Goal: Task Accomplishment & Management: Manage account settings

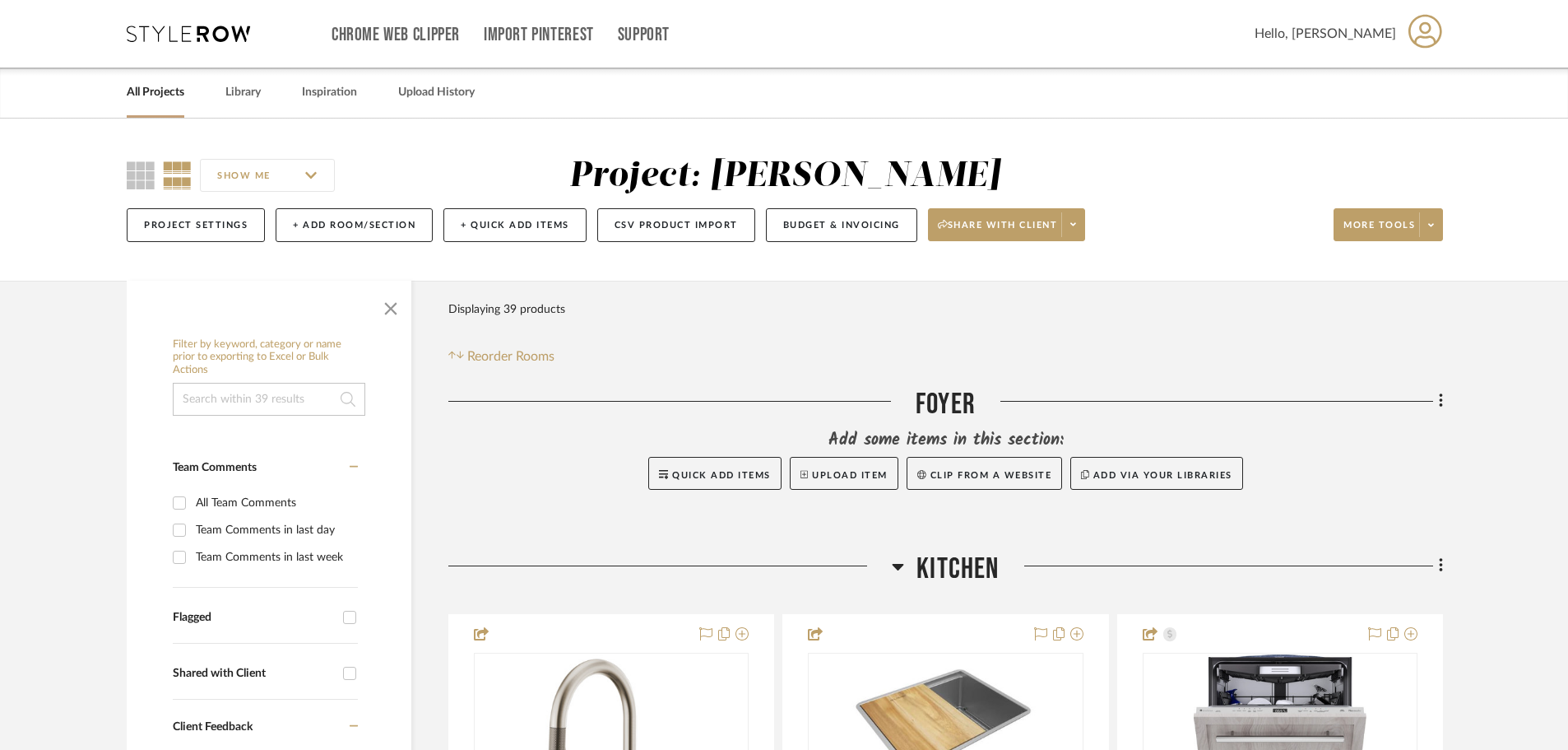
click at [149, 99] on link "All Projects" at bounding box center [156, 92] width 58 height 22
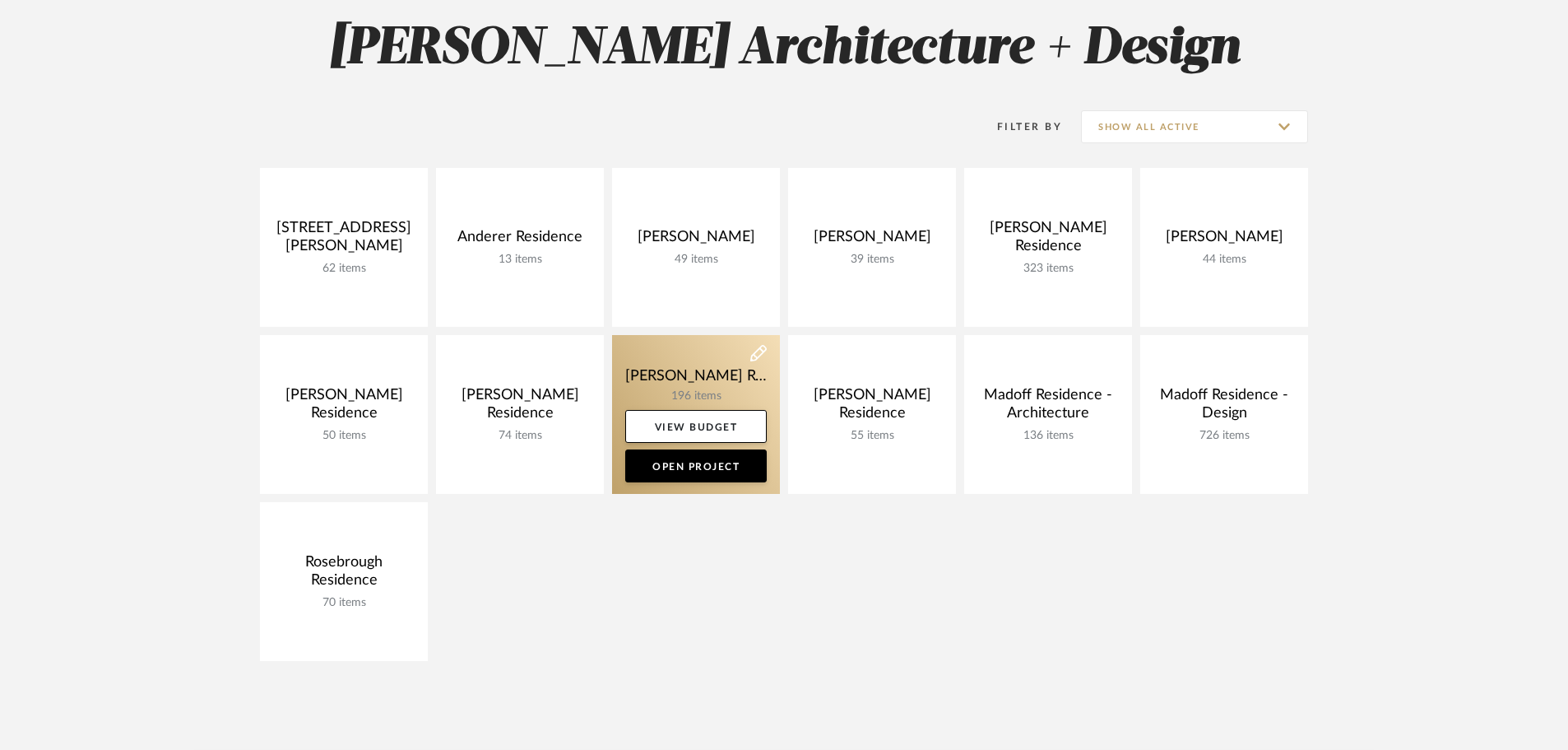
scroll to position [247, 0]
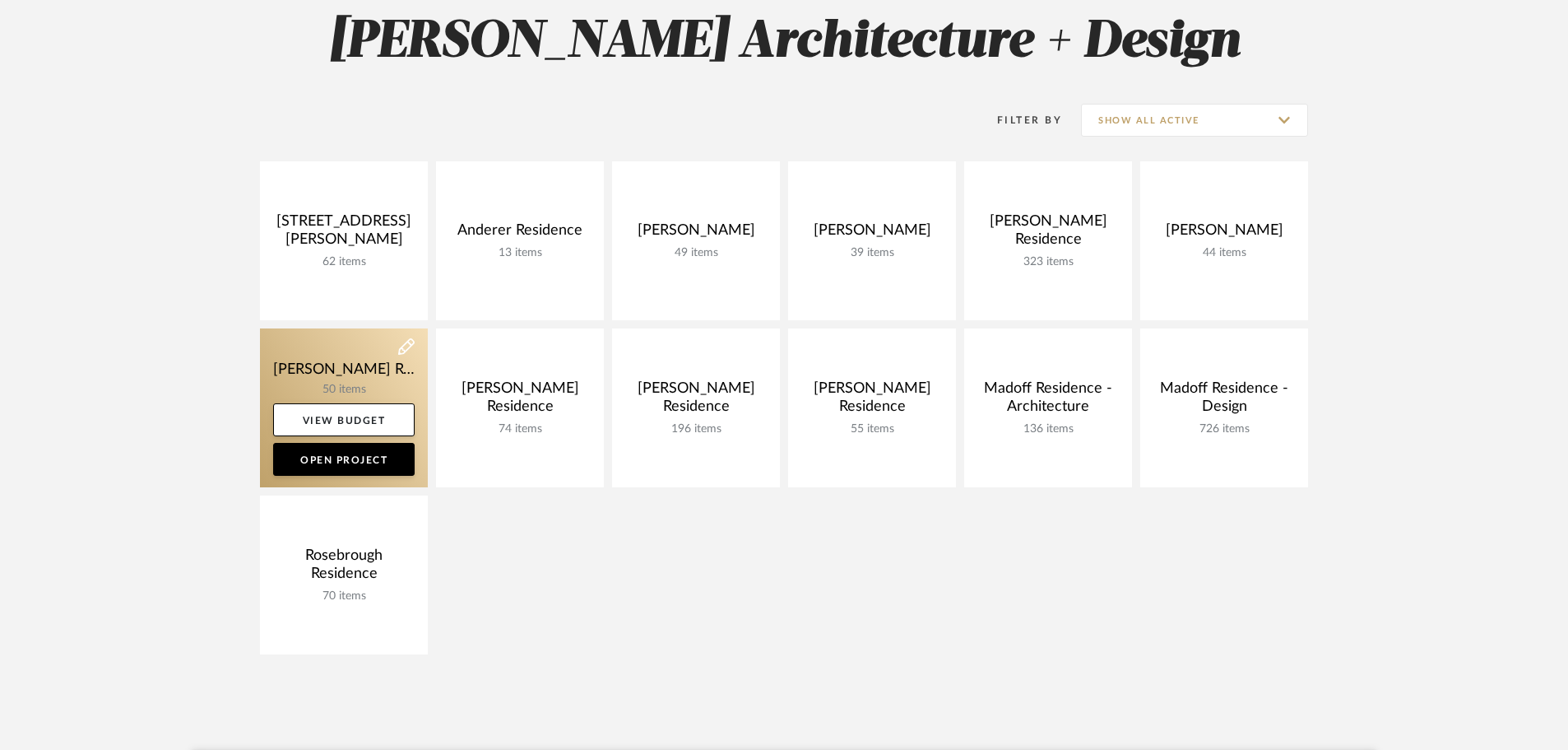
click at [360, 369] on link at bounding box center [344, 408] width 168 height 159
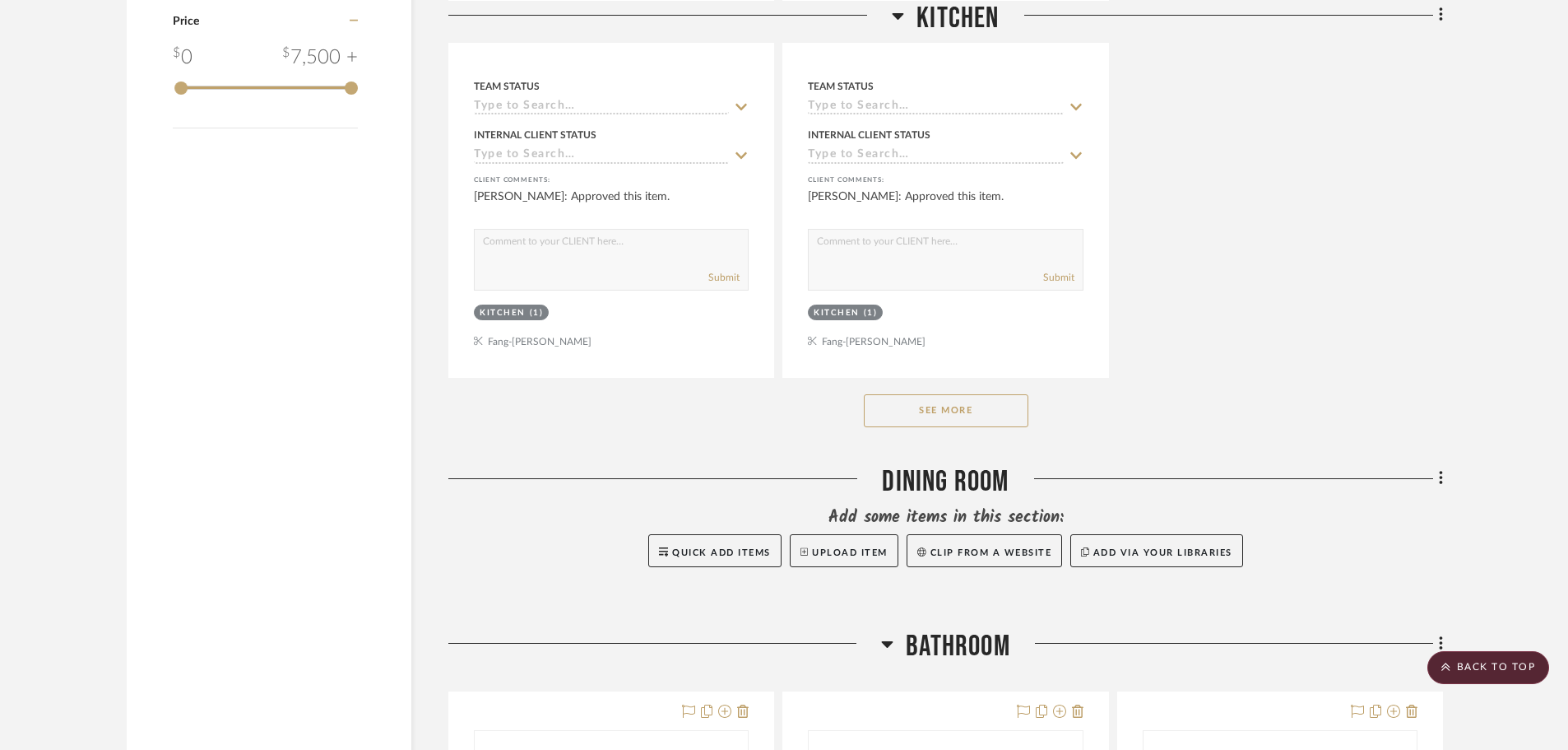
scroll to position [2305, 0]
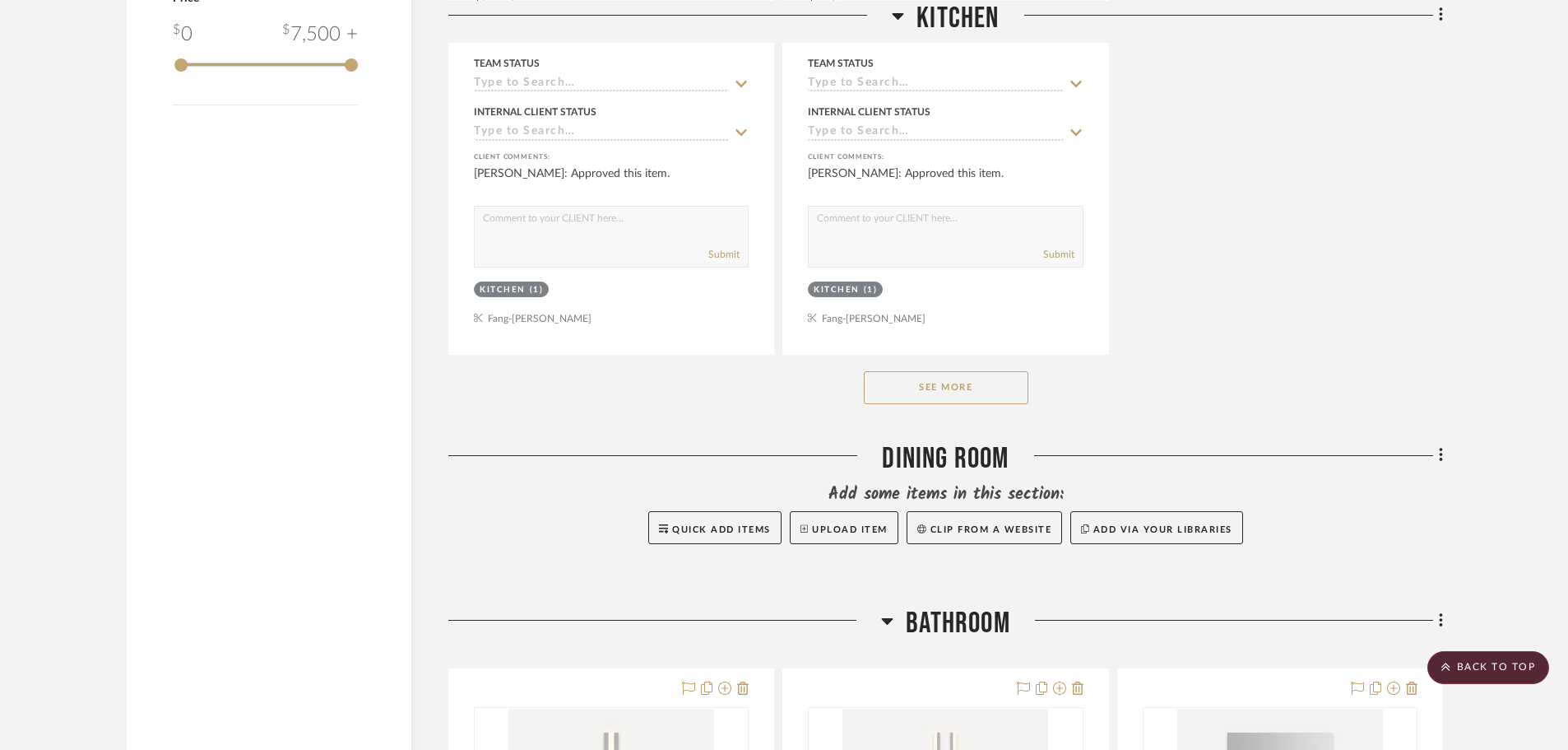
click at [923, 389] on button "See More" at bounding box center [946, 387] width 165 height 33
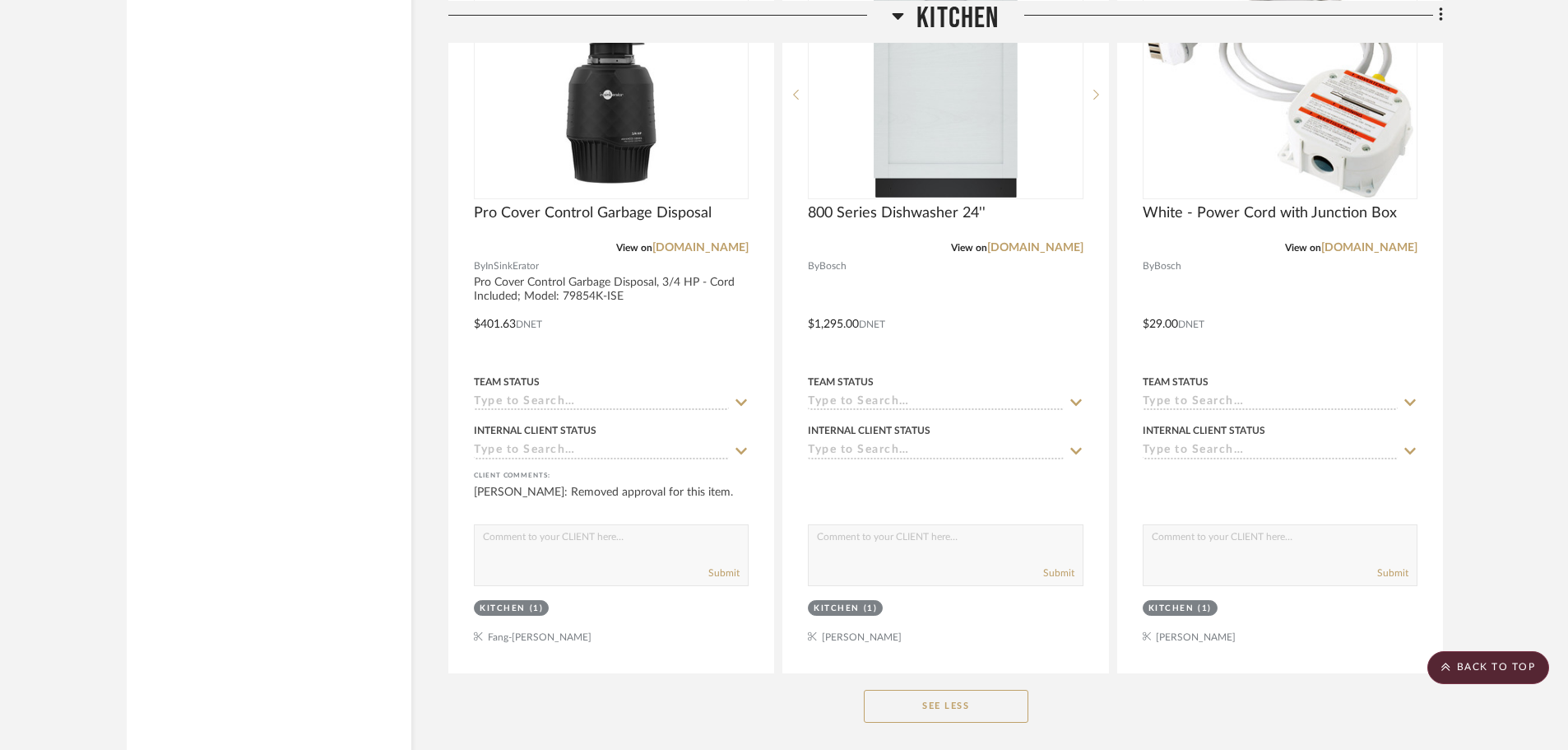
scroll to position [2730, 0]
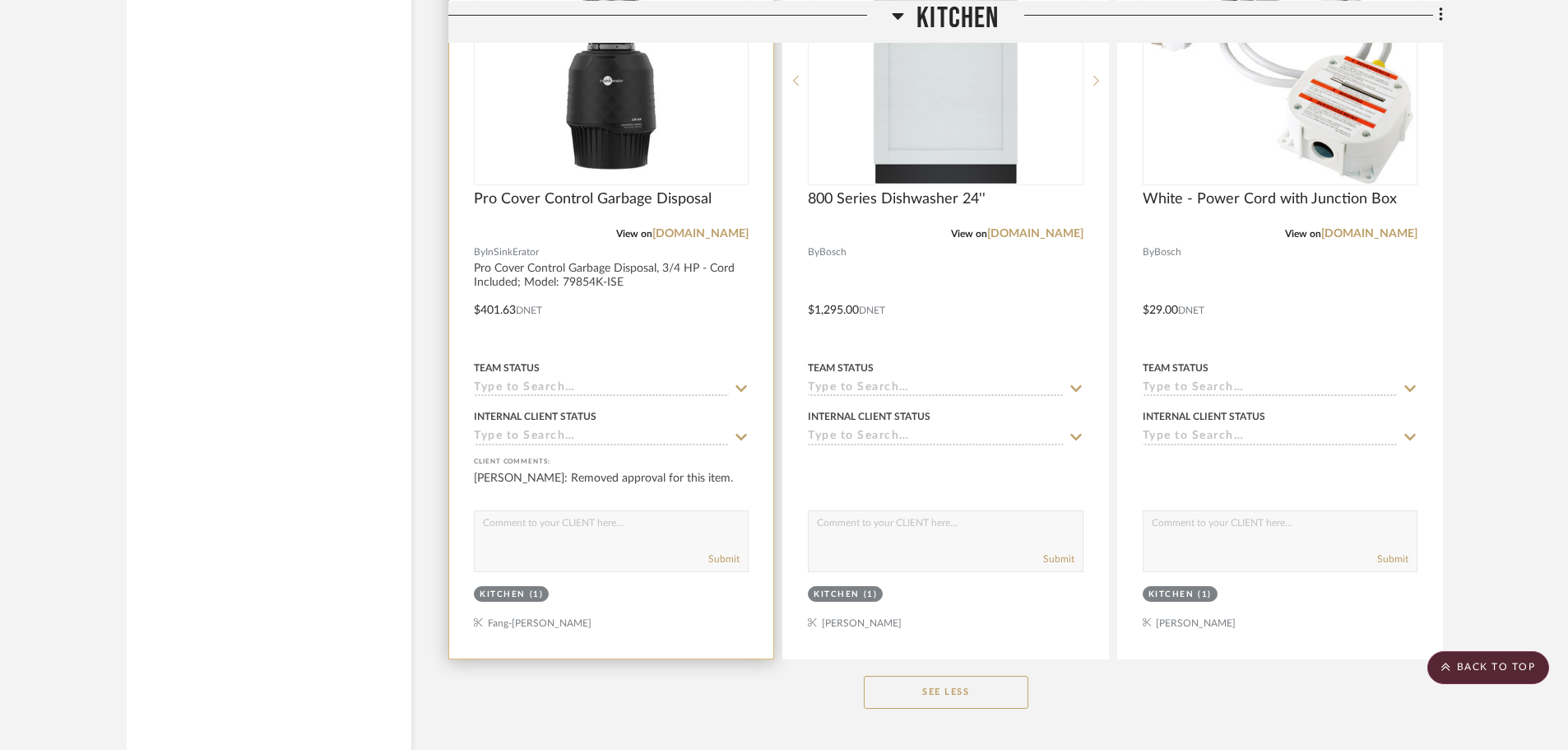
click at [618, 187] on div at bounding box center [612, 299] width 324 height 720
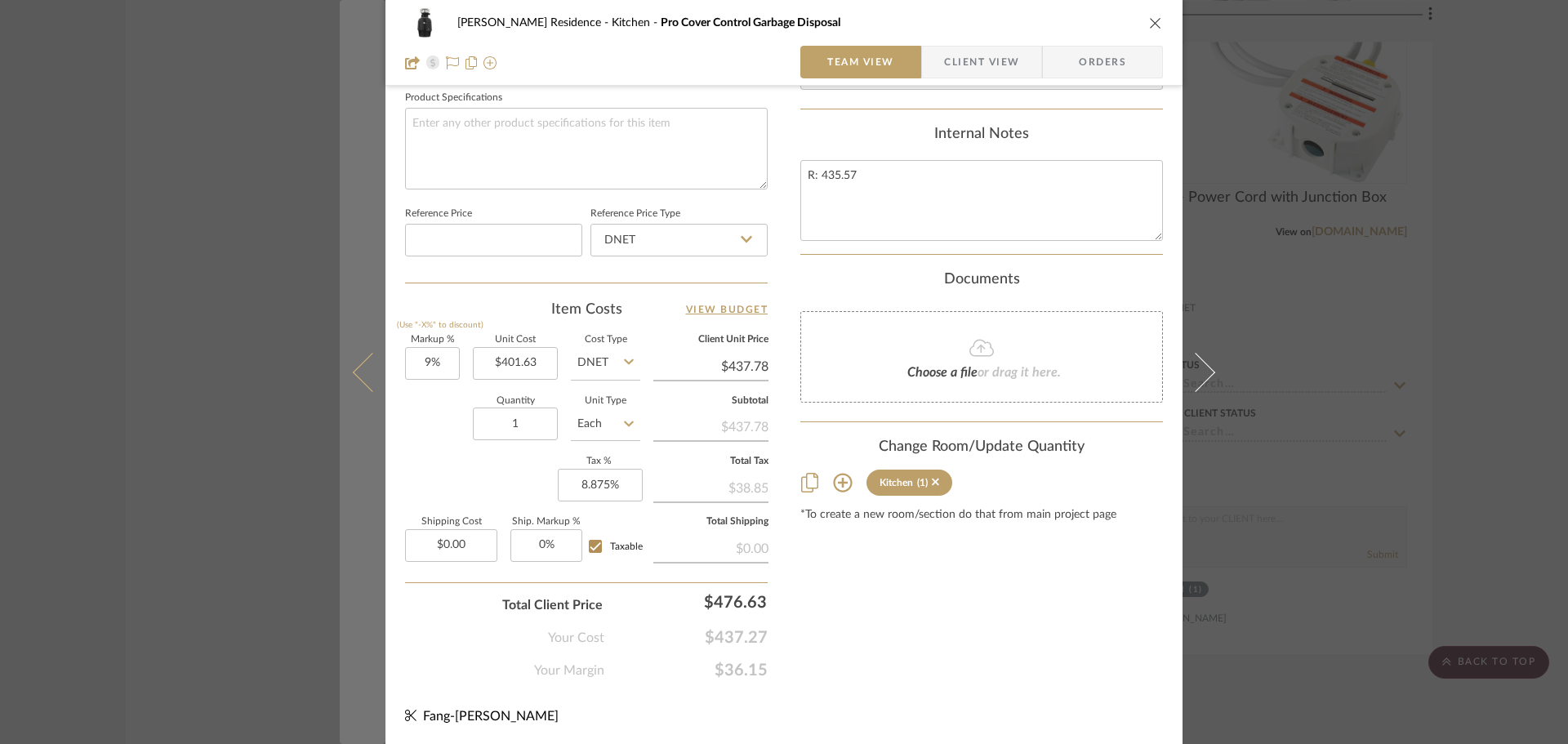
scroll to position [776, 0]
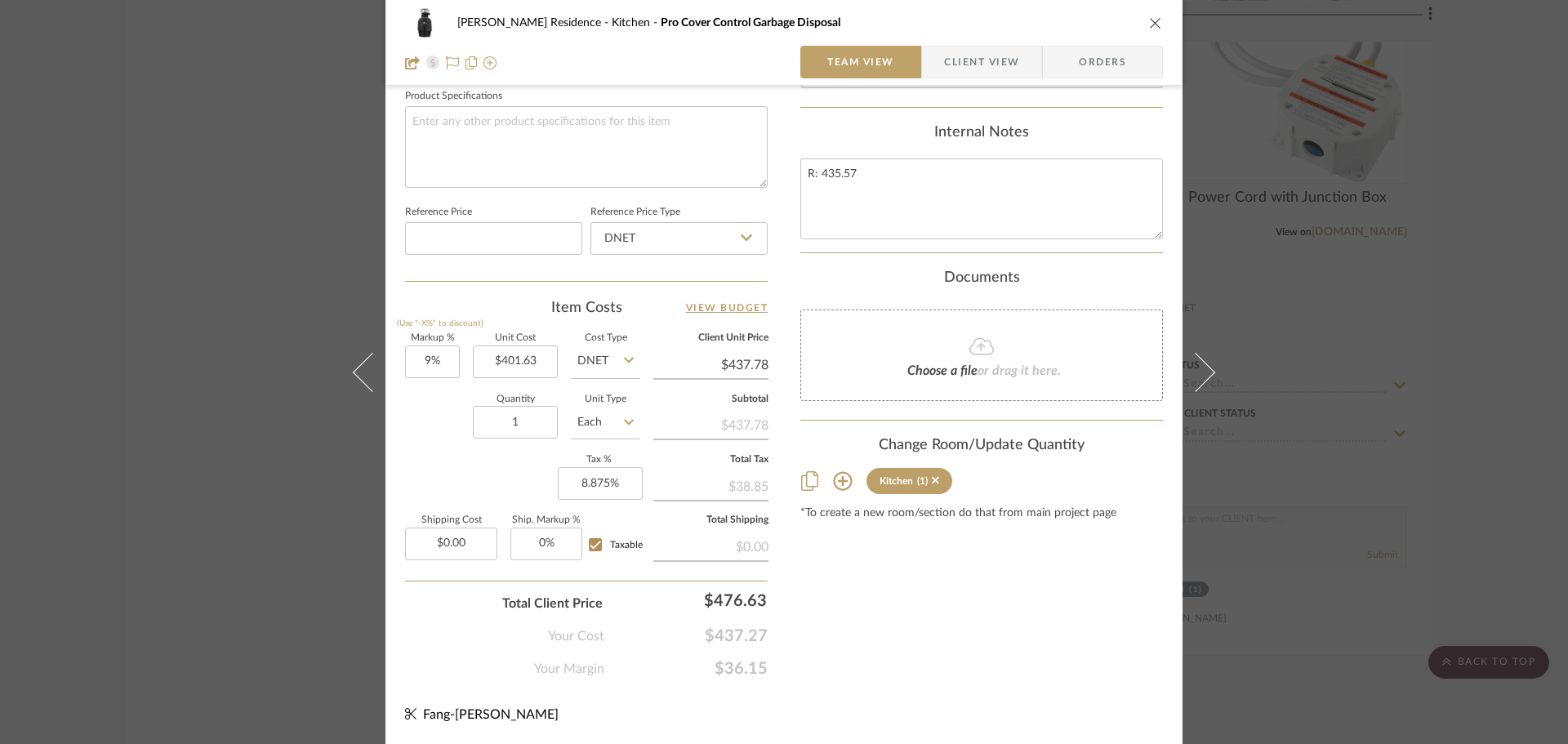
click at [1333, 466] on div "[PERSON_NAME] Residence Kitchen Pro Cover Control Garbage Disposal Team View Cl…" at bounding box center [784, 372] width 1568 height 744
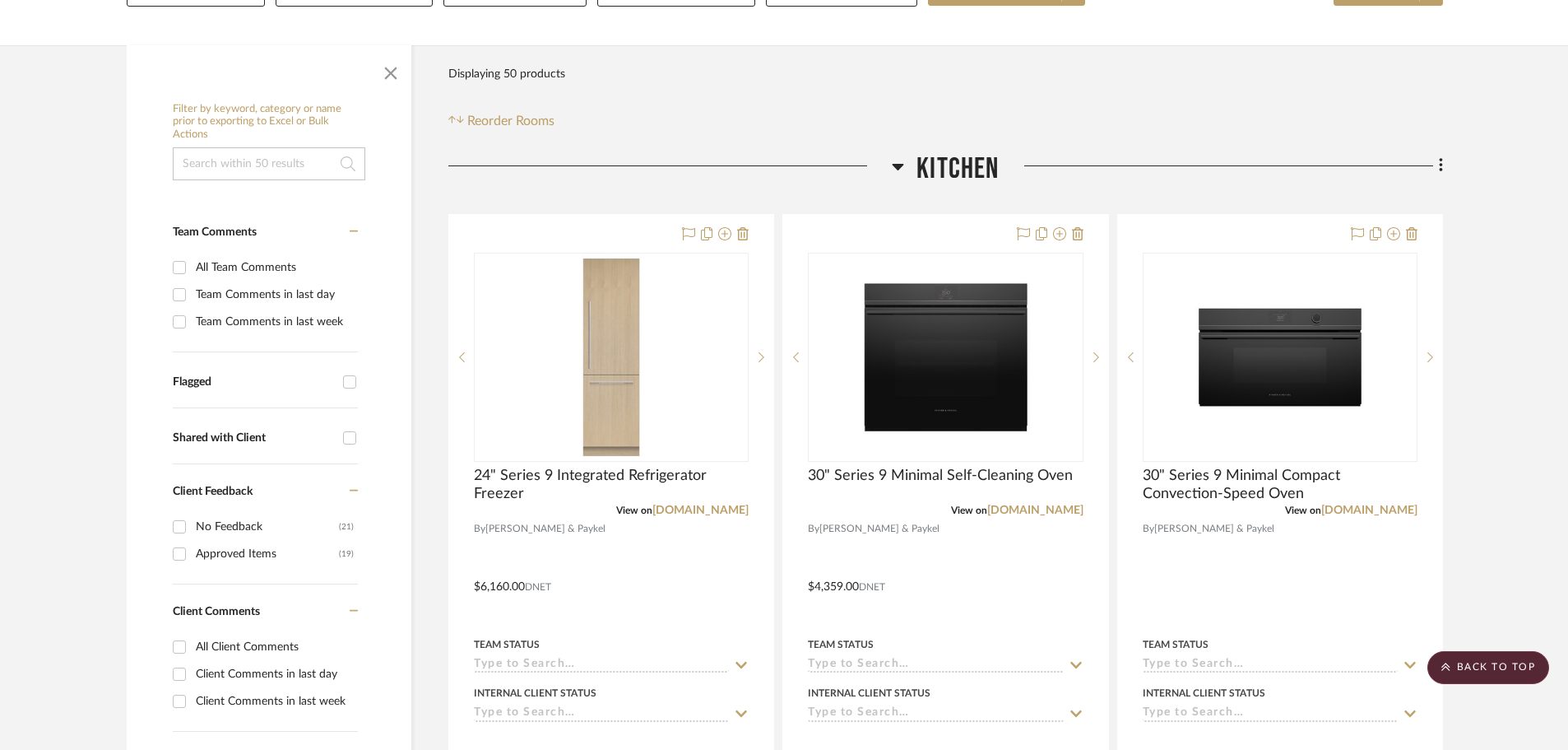
scroll to position [0, 0]
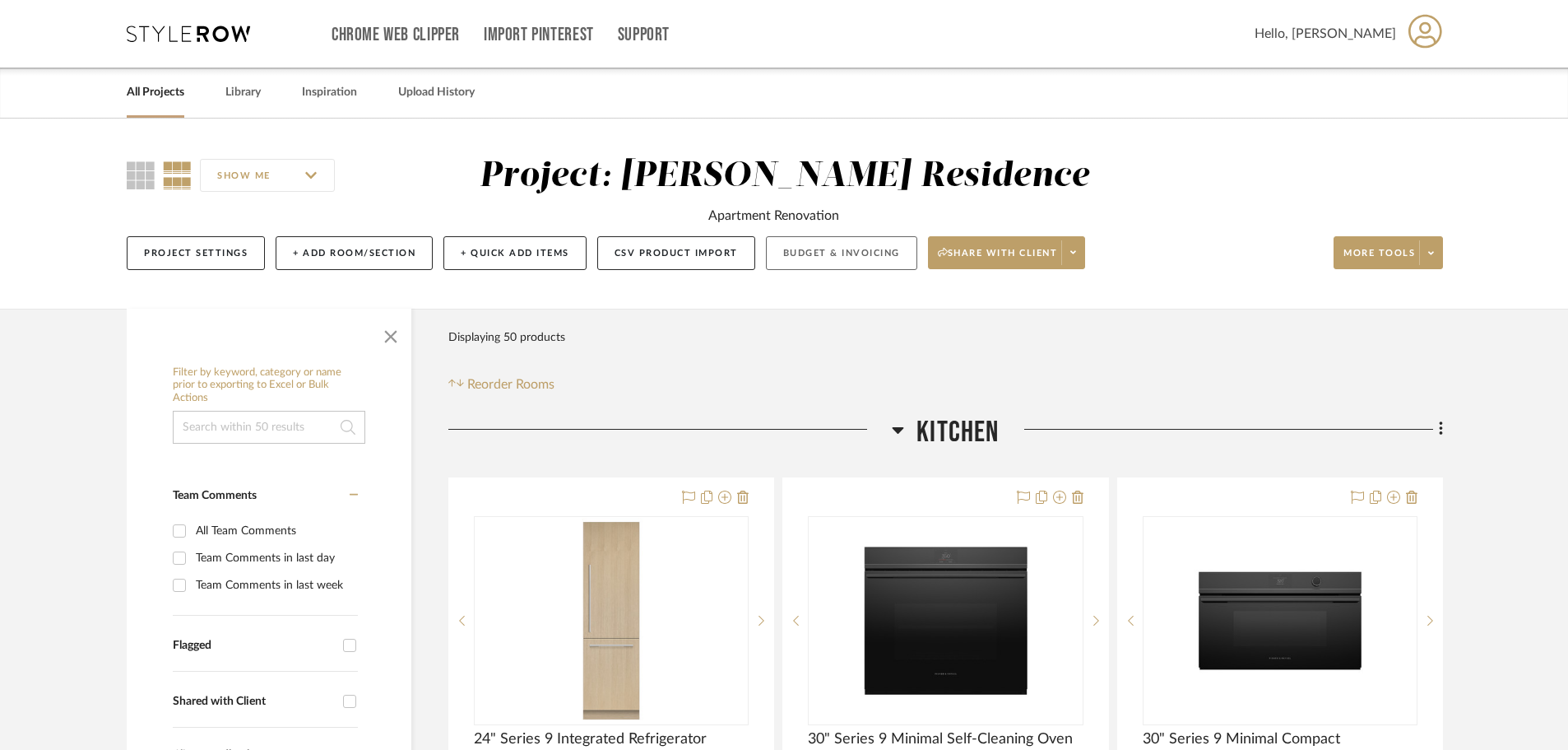
click at [837, 256] on button "Budget & Invoicing" at bounding box center [841, 253] width 151 height 34
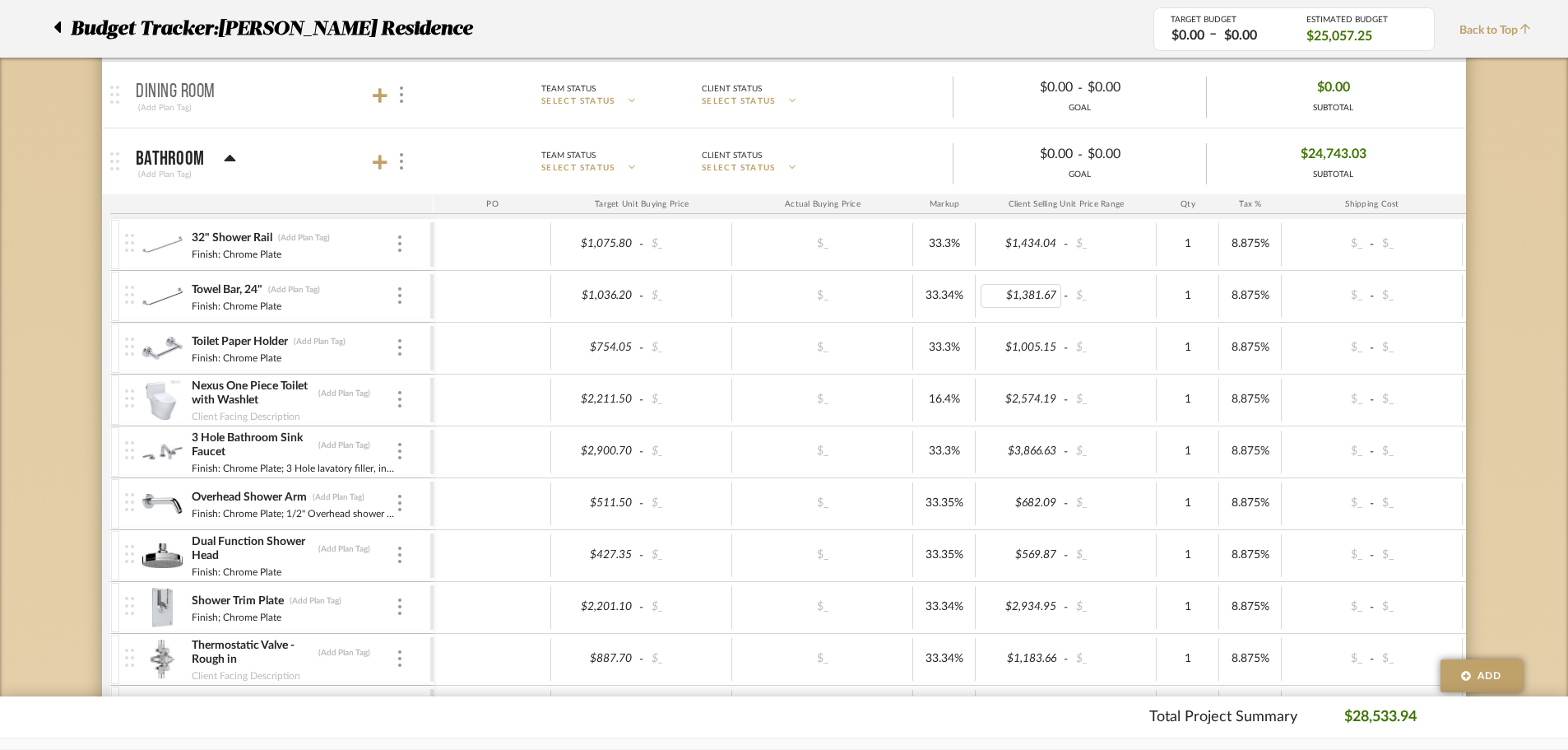
scroll to position [494, 0]
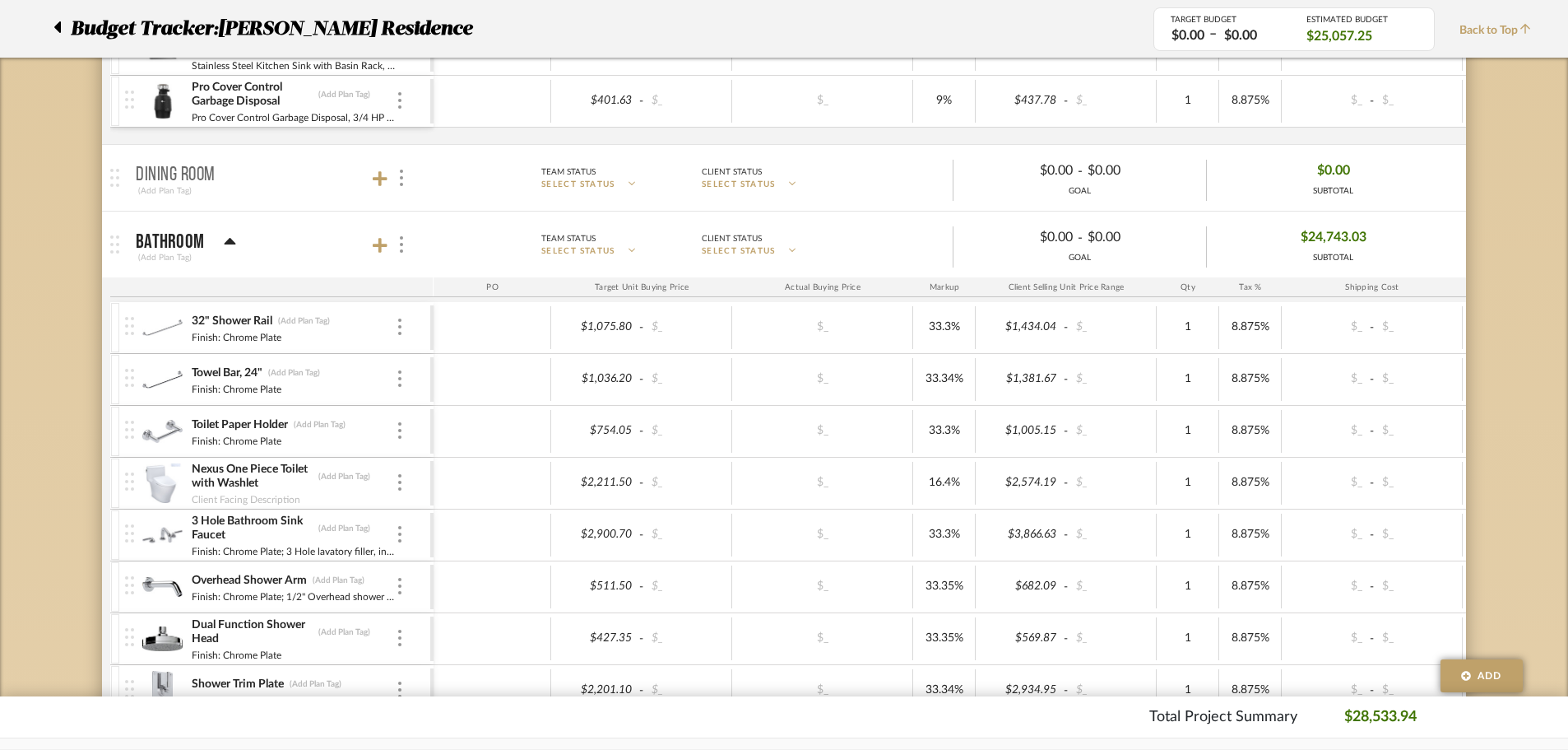
click at [229, 240] on icon at bounding box center [230, 241] width 12 height 7
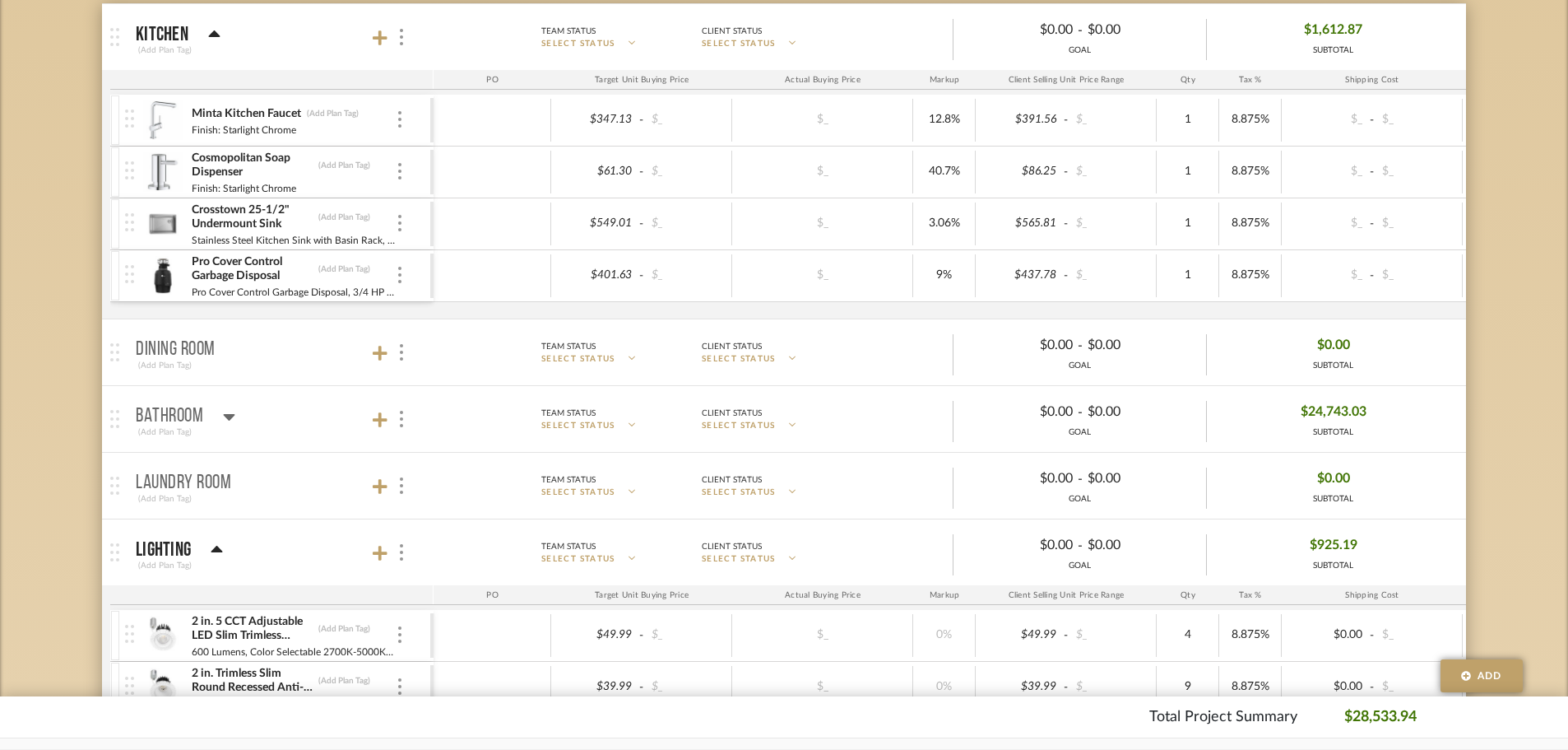
scroll to position [329, 0]
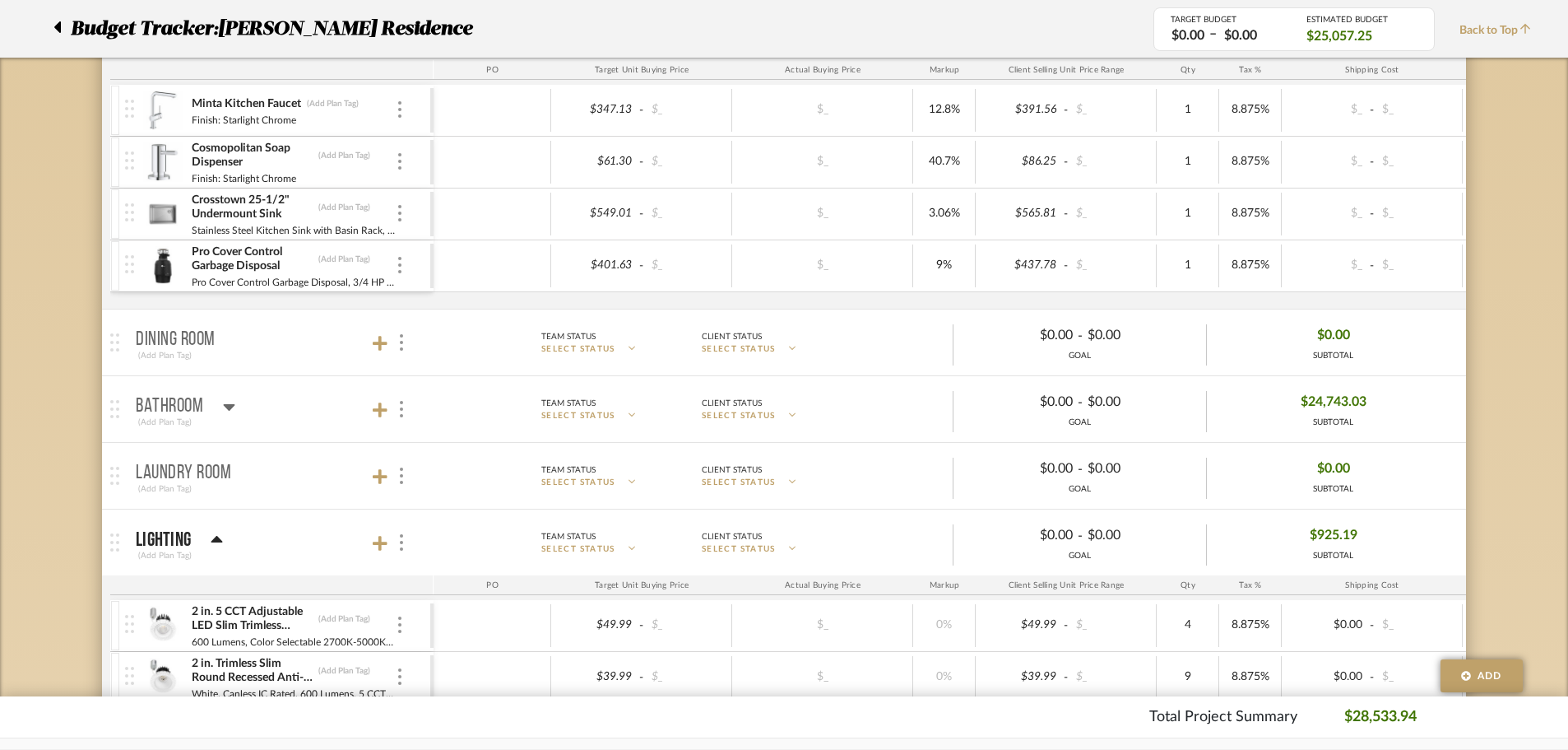
click at [236, 404] on mat-panel-title "Bathroom (Add Plan Tag)" at bounding box center [281, 409] width 290 height 40
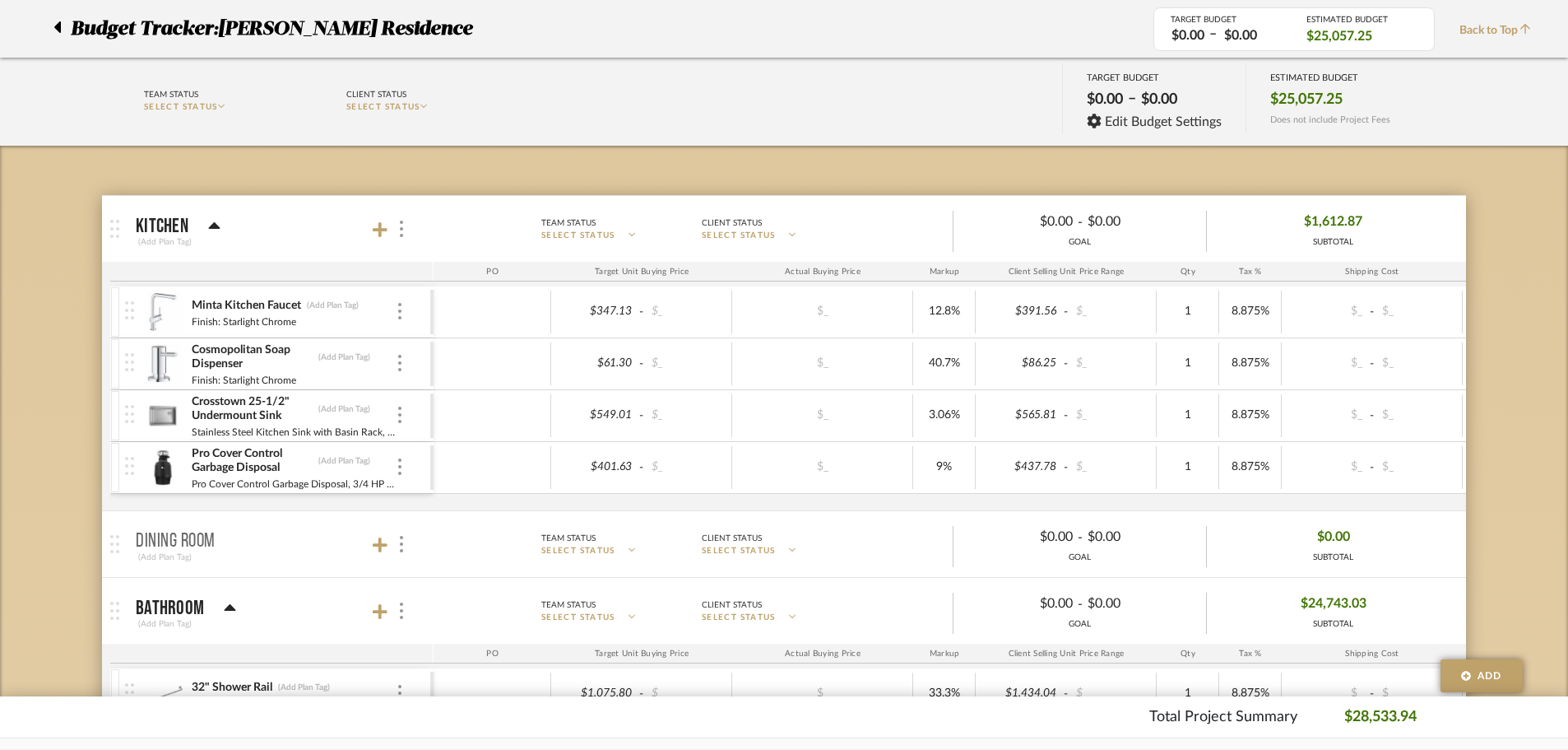
scroll to position [120, 0]
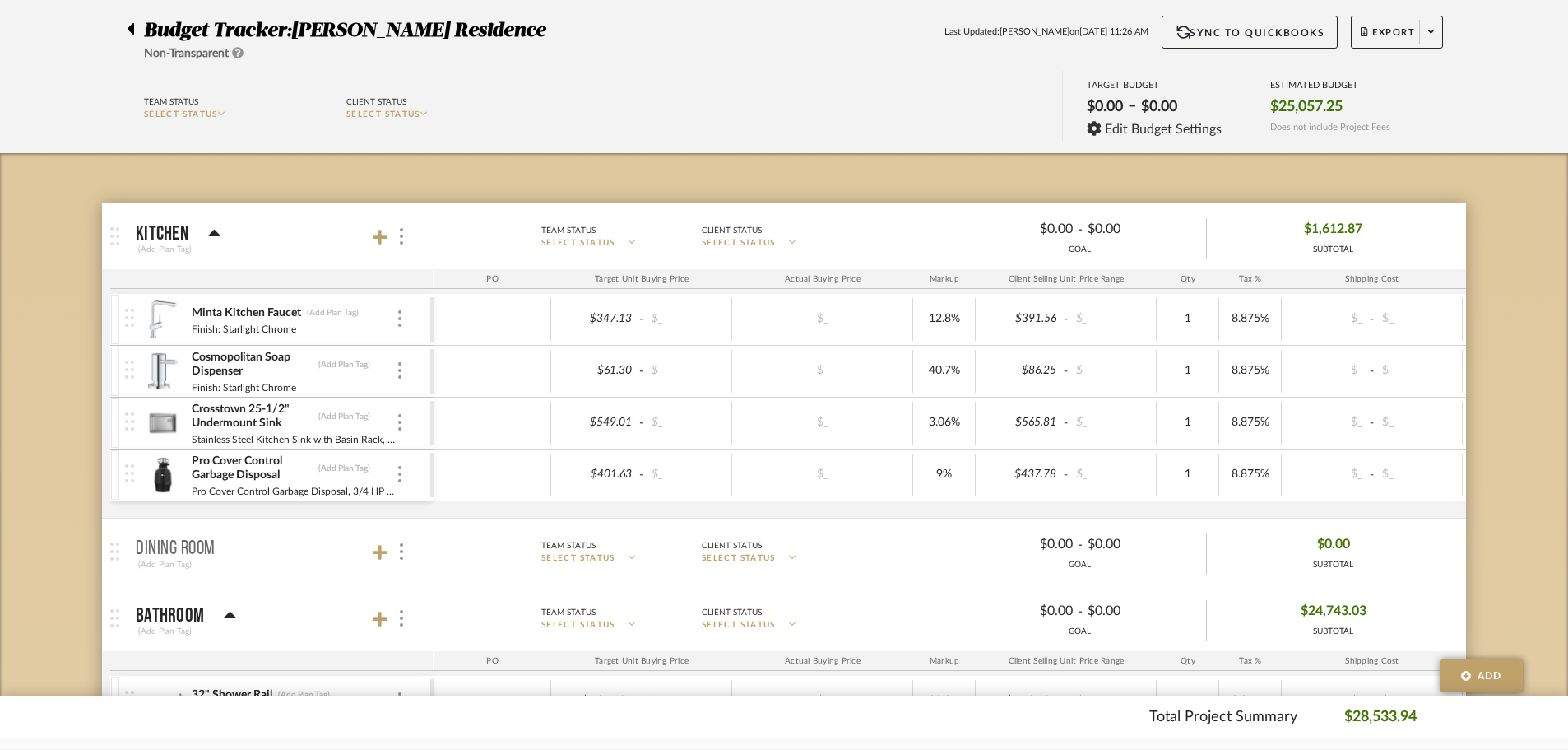
click at [220, 235] on mat-panel-title "Kitchen (Add Plan Tag)" at bounding box center [281, 236] width 290 height 40
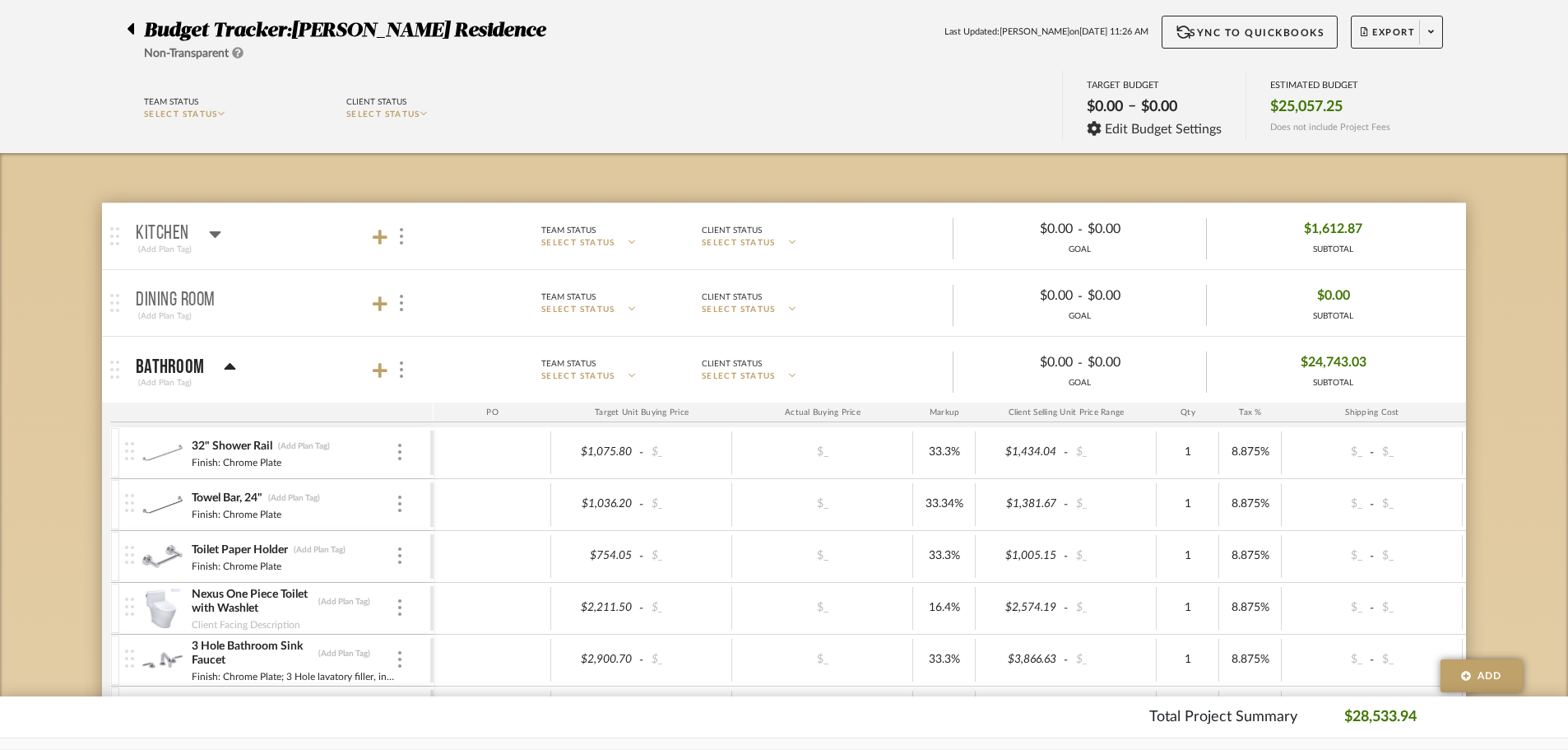
click at [220, 235] on mat-panel-title "Kitchen (Add Plan Tag)" at bounding box center [281, 236] width 290 height 40
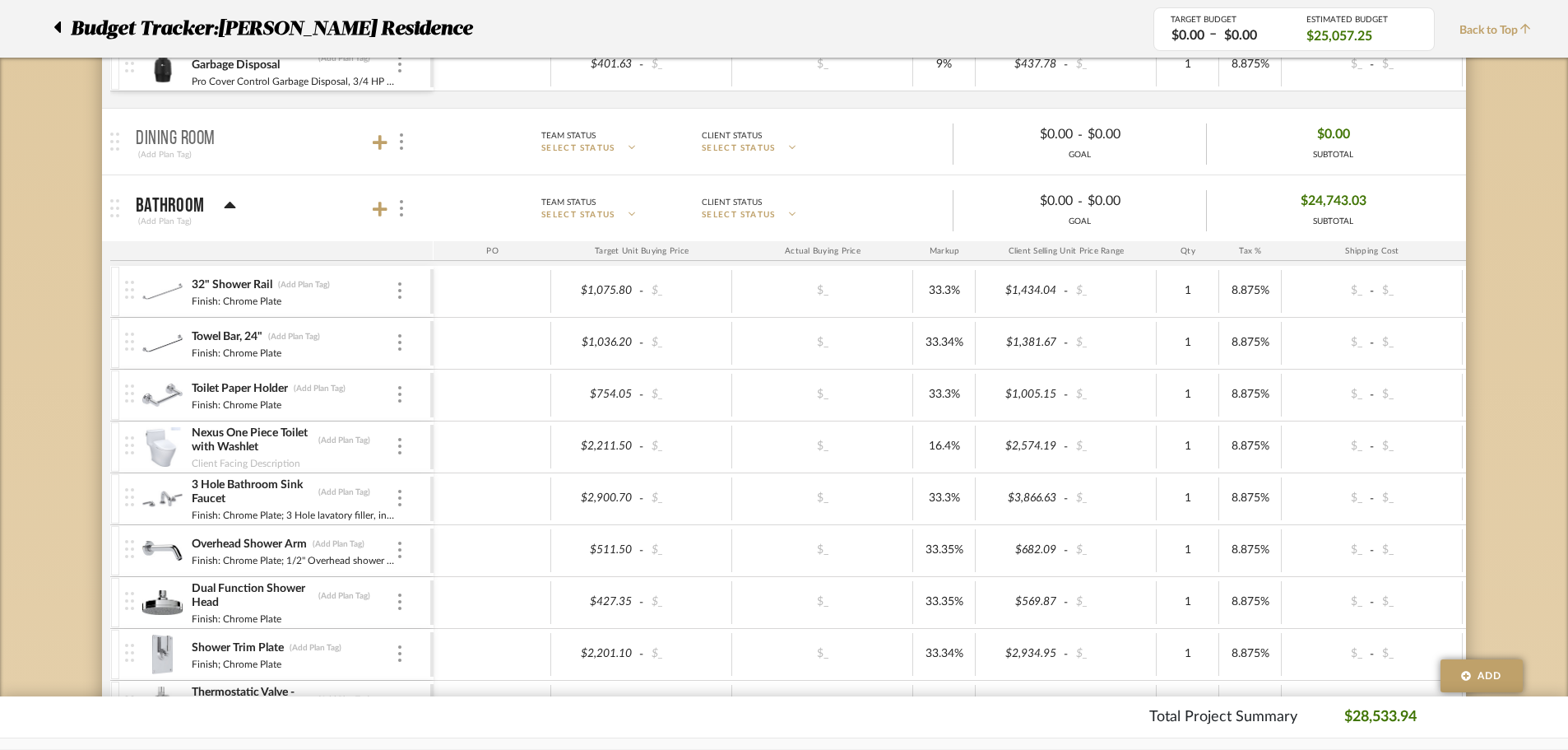
scroll to position [532, 0]
click at [403, 290] on div at bounding box center [400, 289] width 9 height 18
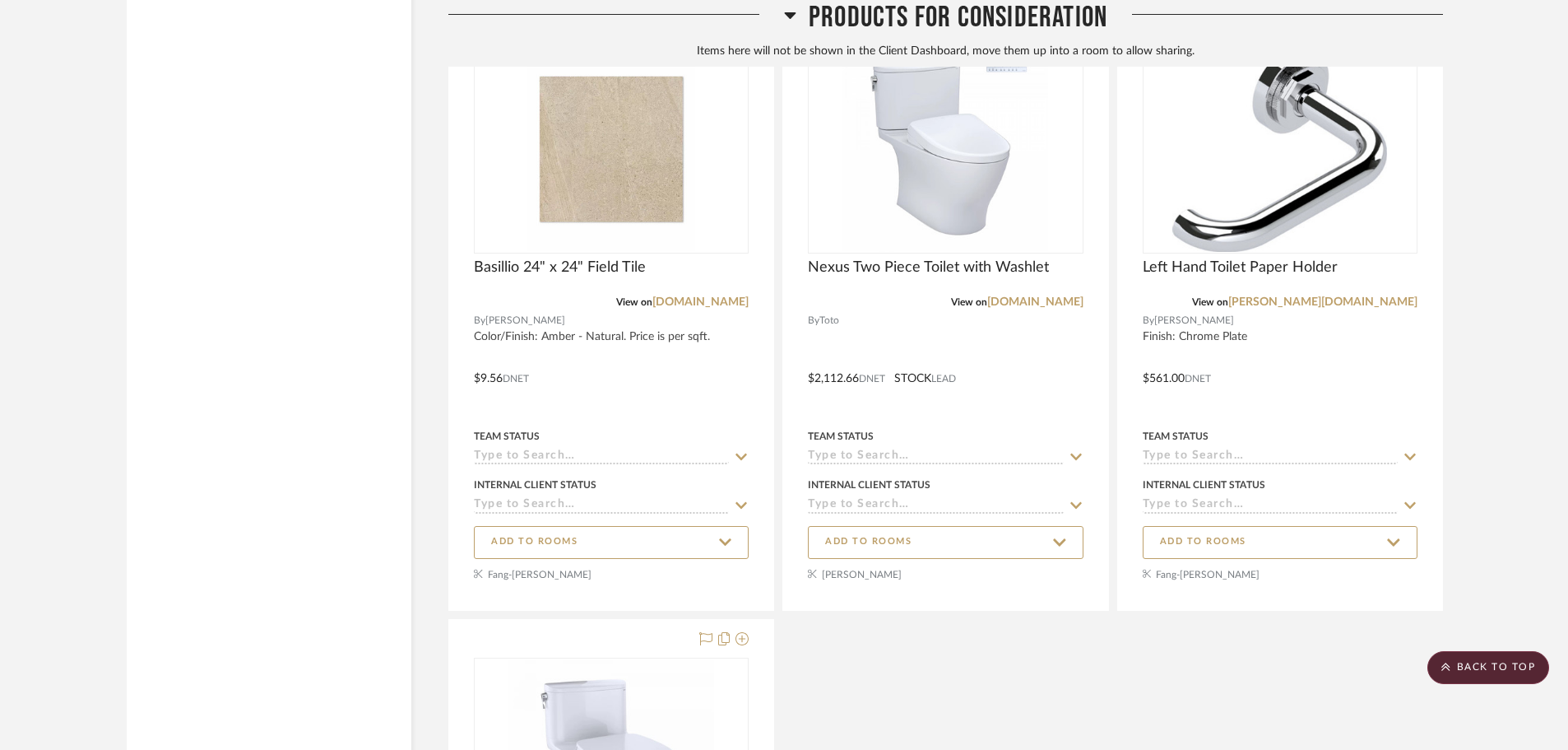
scroll to position [7736, 0]
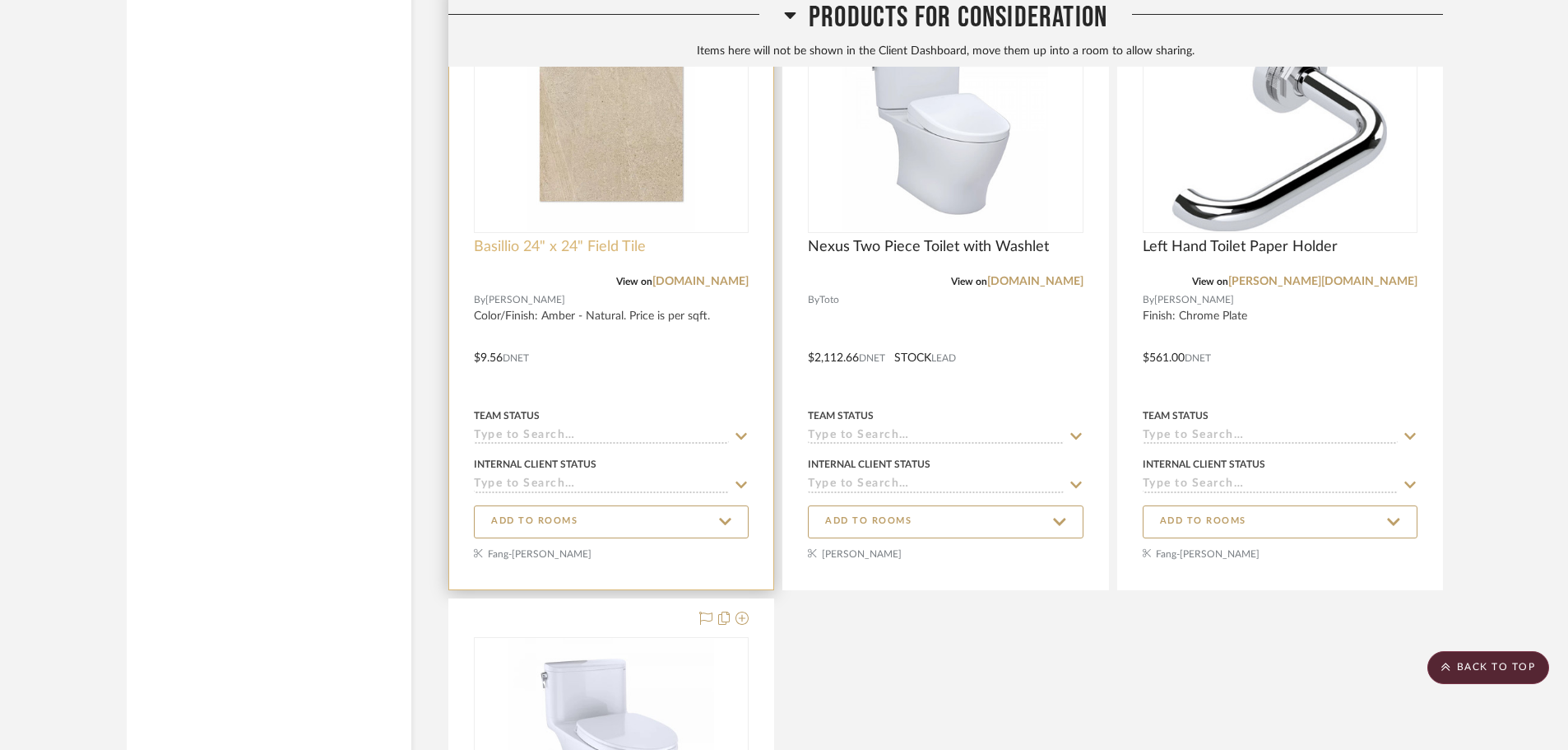
click at [544, 248] on span "Basillio 24" x 24" Field Tile" at bounding box center [560, 247] width 172 height 18
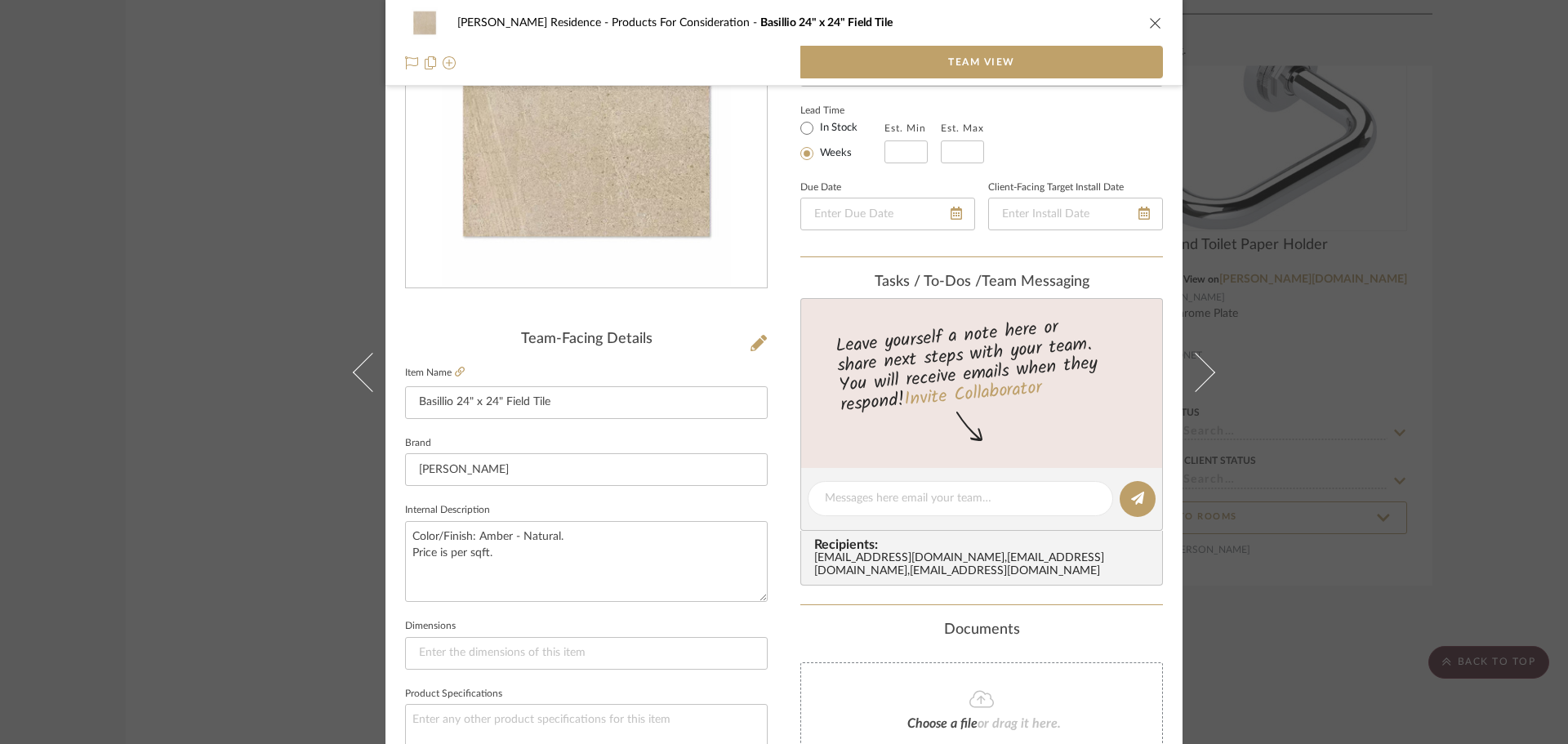
scroll to position [384, 0]
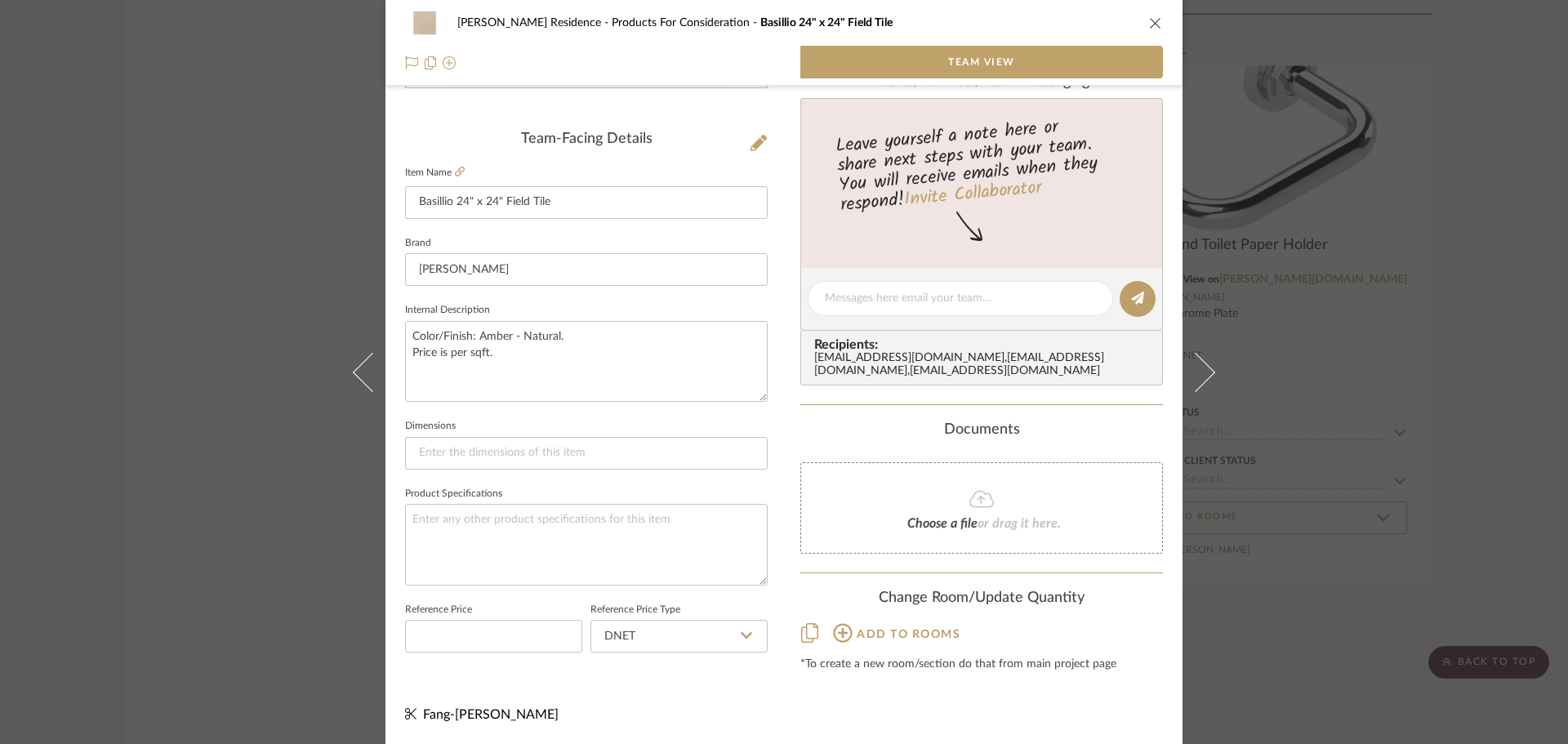
click at [219, 541] on div "[PERSON_NAME] Residence Products For Consideration Basillio 24" x 24" Field Til…" at bounding box center [784, 372] width 1568 height 744
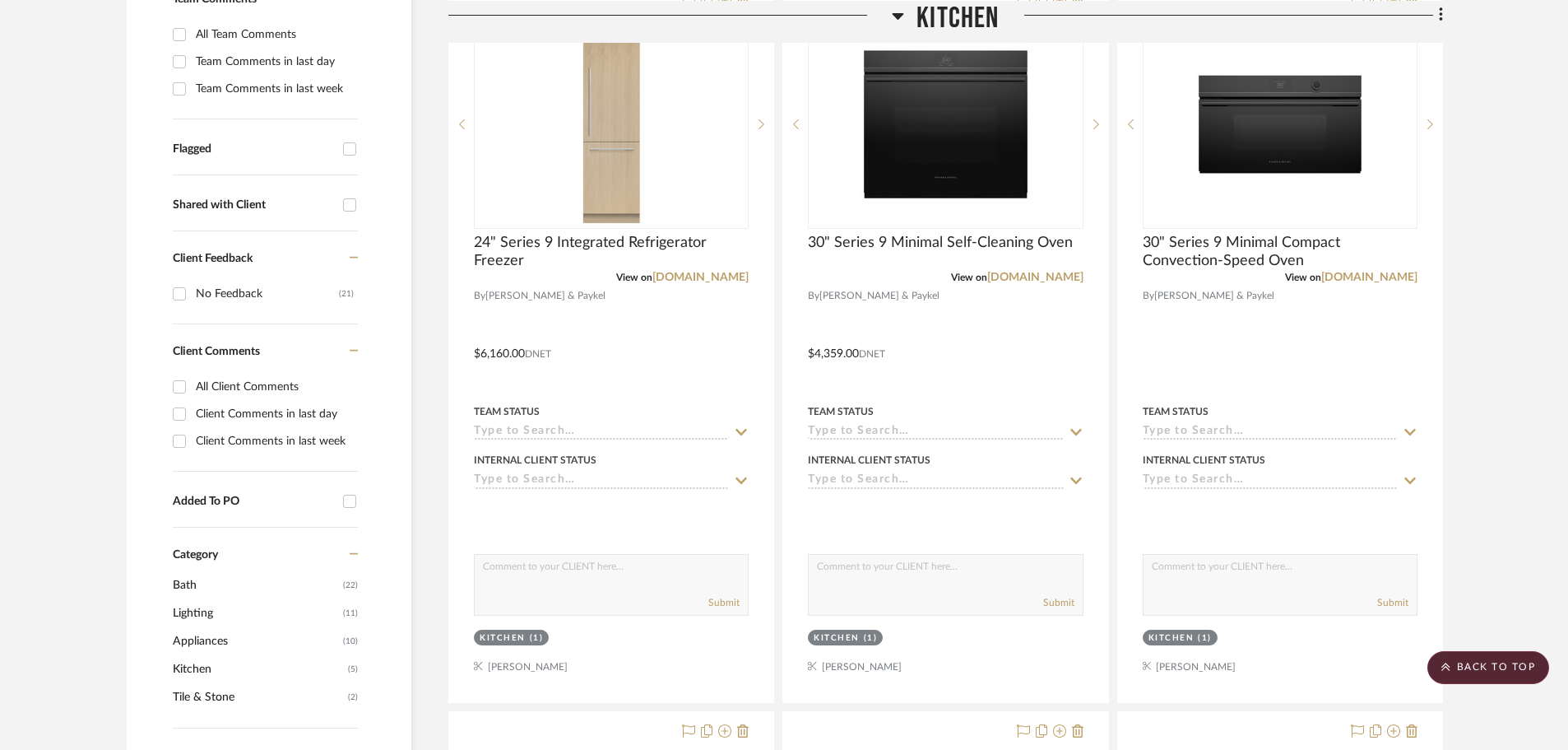
scroll to position [0, 0]
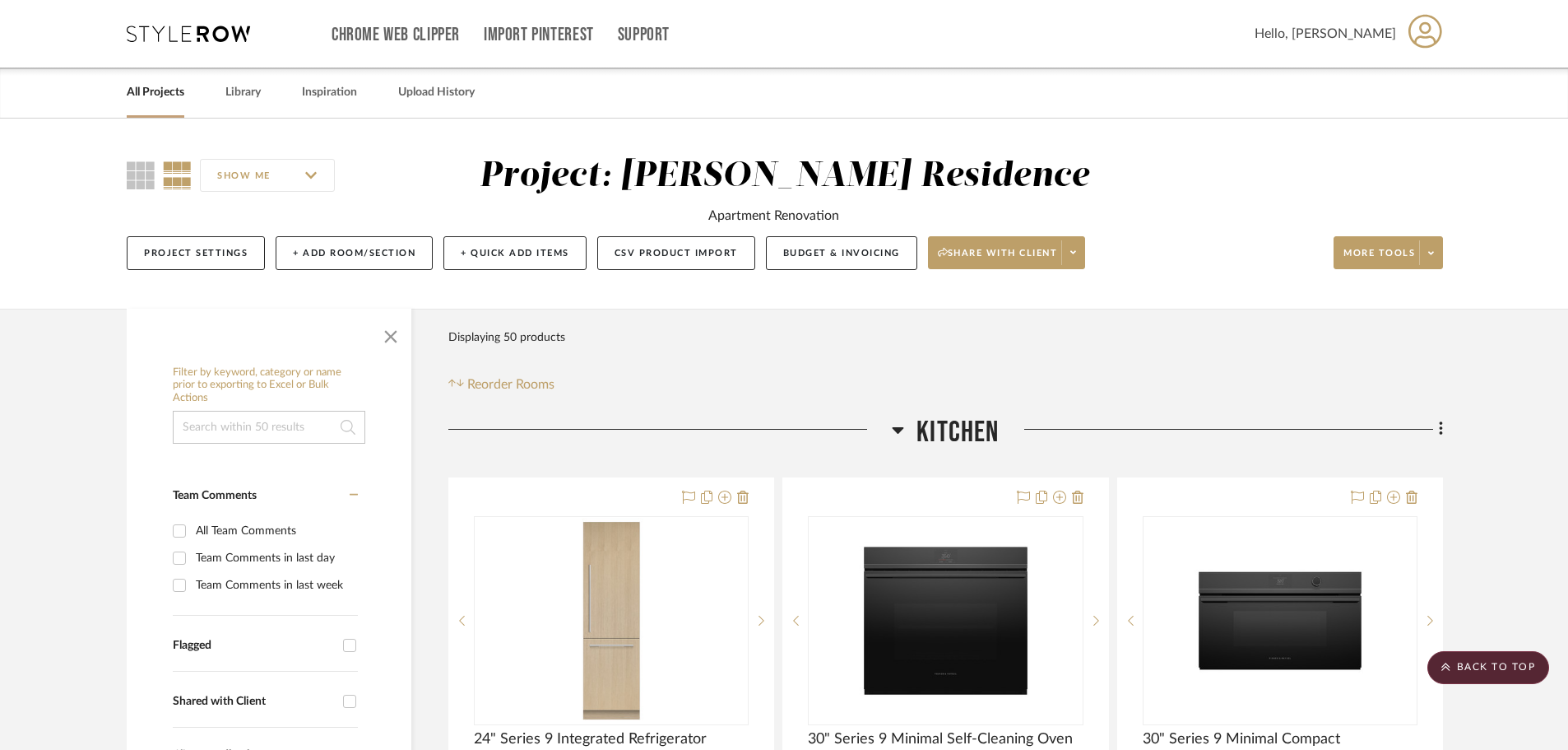
drag, startPoint x: 320, startPoint y: 369, endPoint x: 363, endPoint y: 79, distance: 293.2
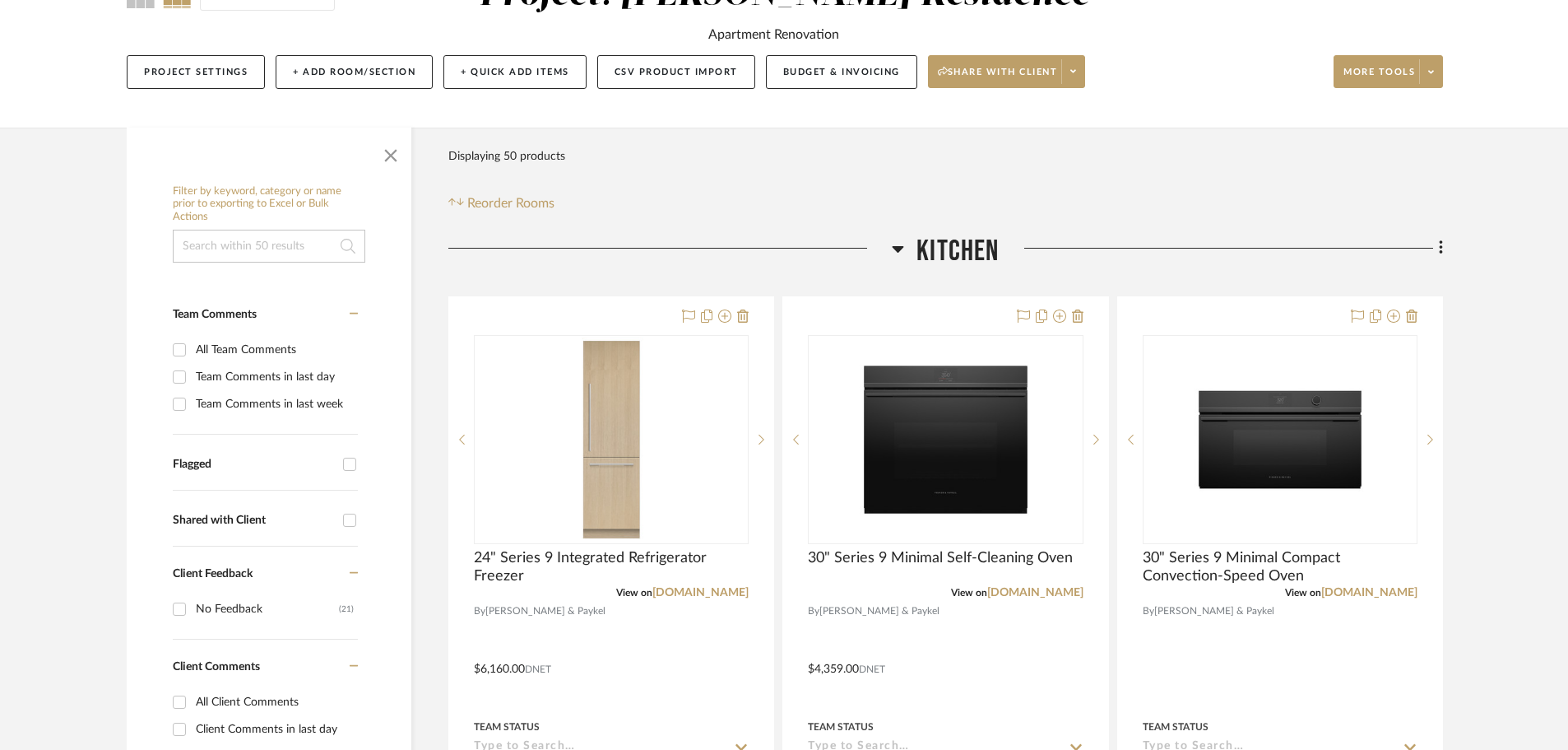
scroll to position [494, 0]
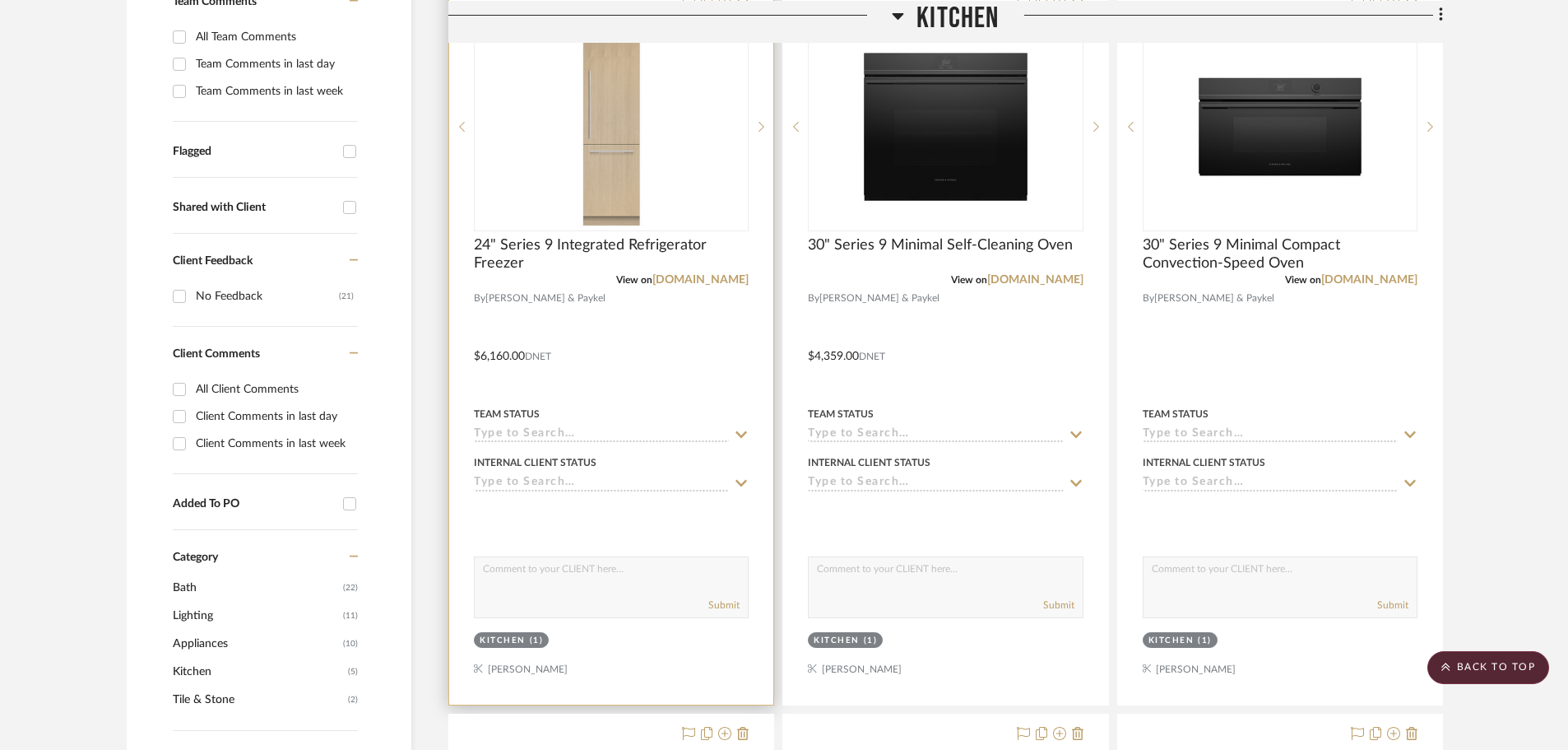
click at [521, 295] on span "[PERSON_NAME] & Paykel" at bounding box center [545, 298] width 120 height 15
click at [584, 247] on span "24" Series 9 Integrated Refrigerator Freezer" at bounding box center [612, 254] width 275 height 36
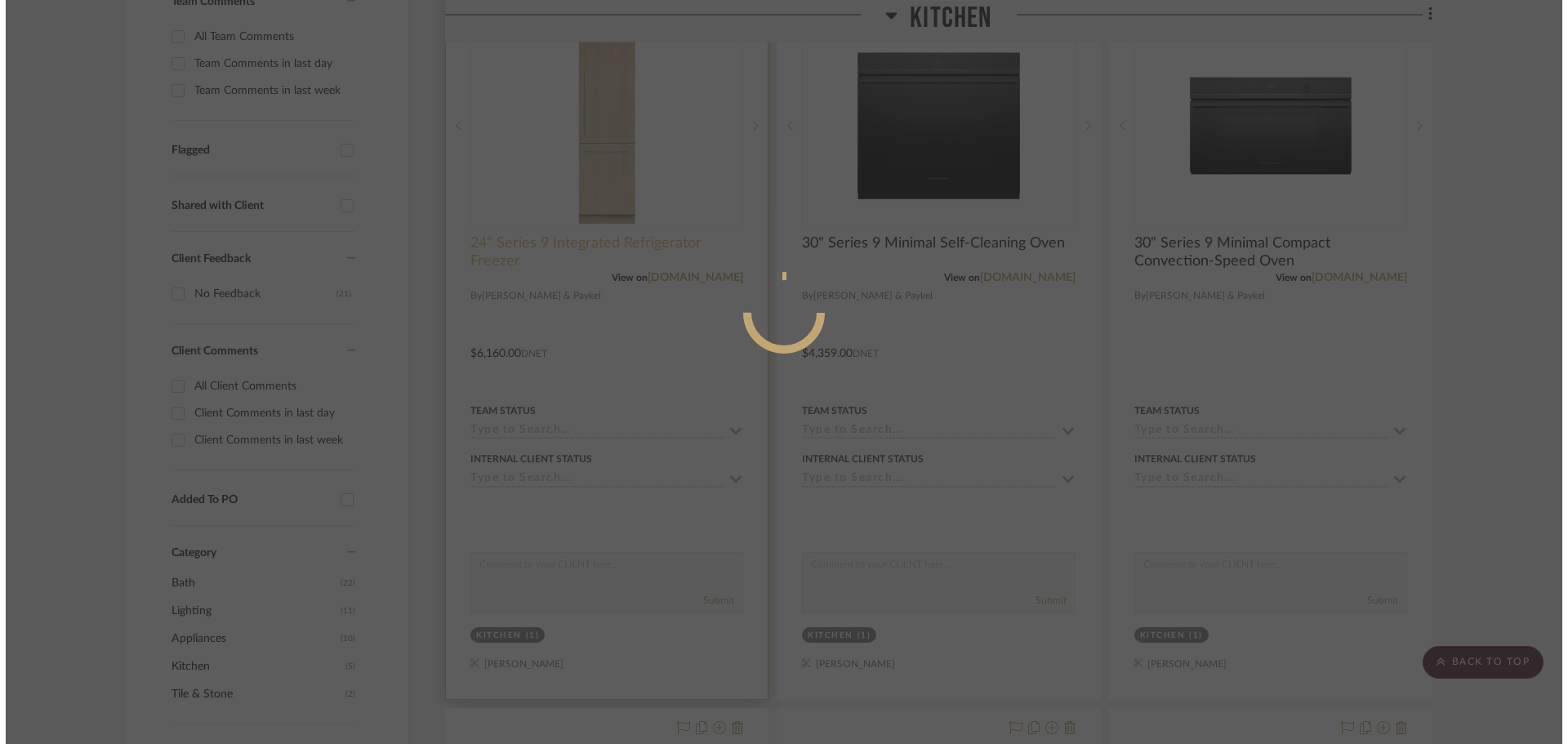
scroll to position [0, 0]
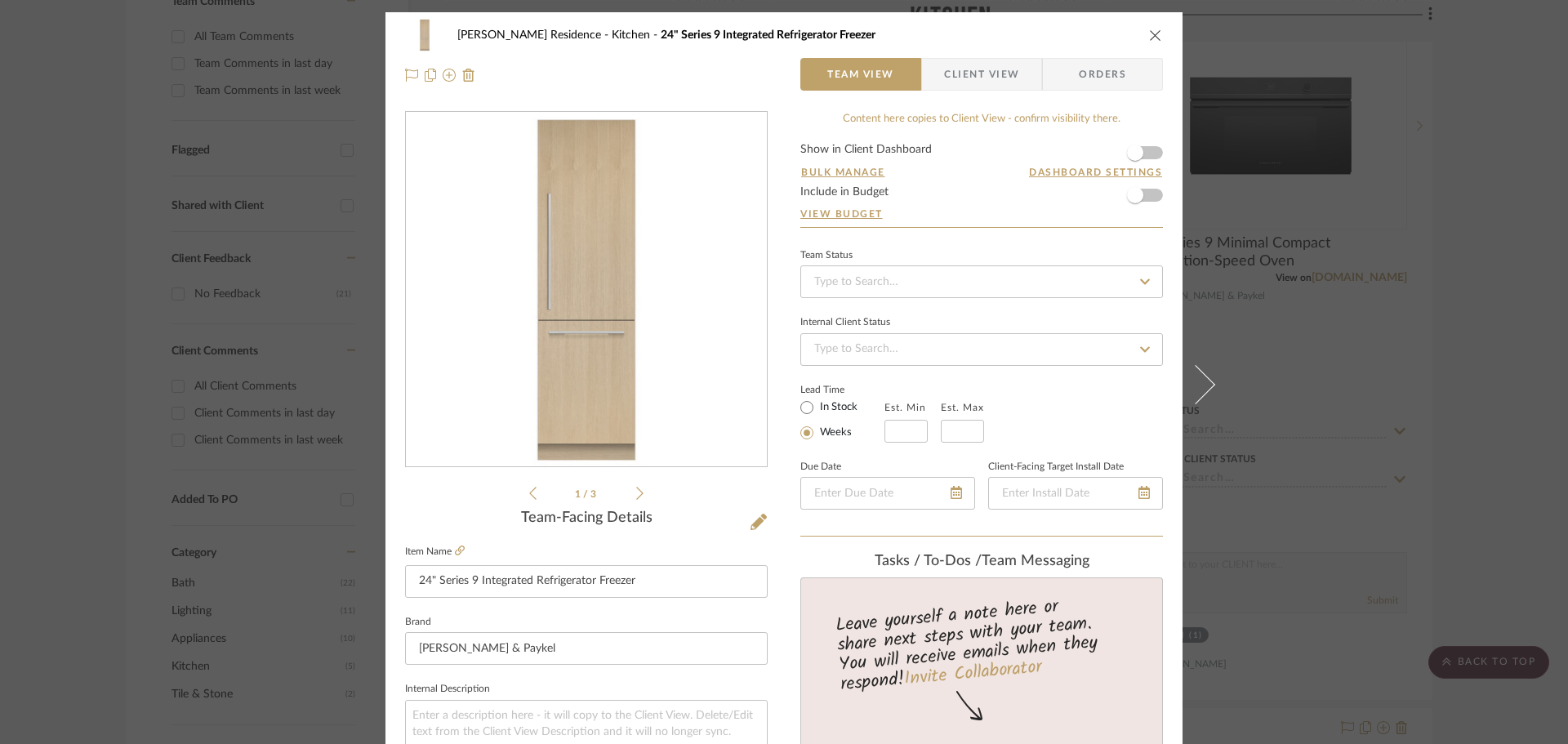
click at [1151, 37] on icon "close" at bounding box center [1155, 35] width 13 height 13
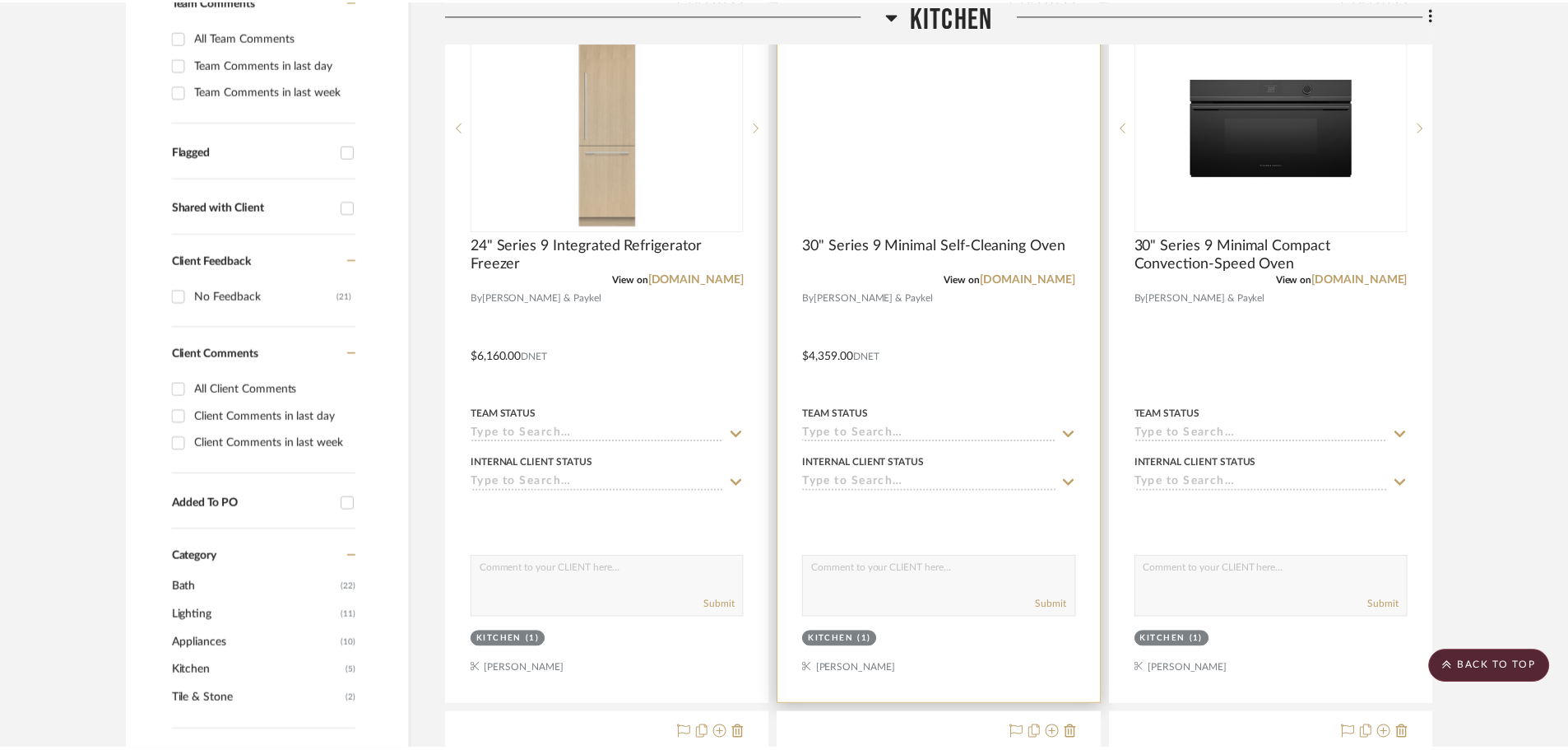
scroll to position [494, 0]
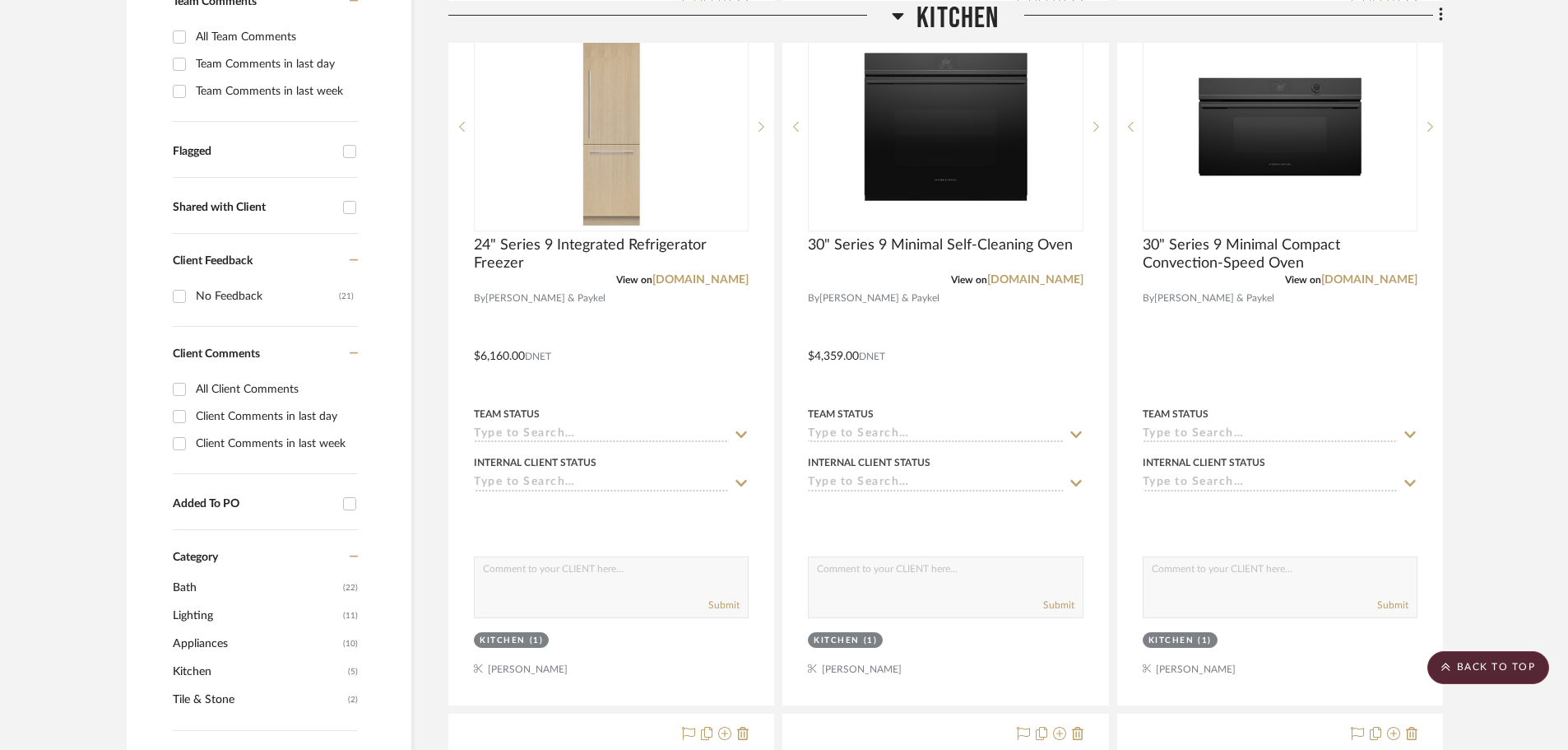
drag, startPoint x: 1531, startPoint y: 491, endPoint x: 1426, endPoint y: 500, distance: 105.4
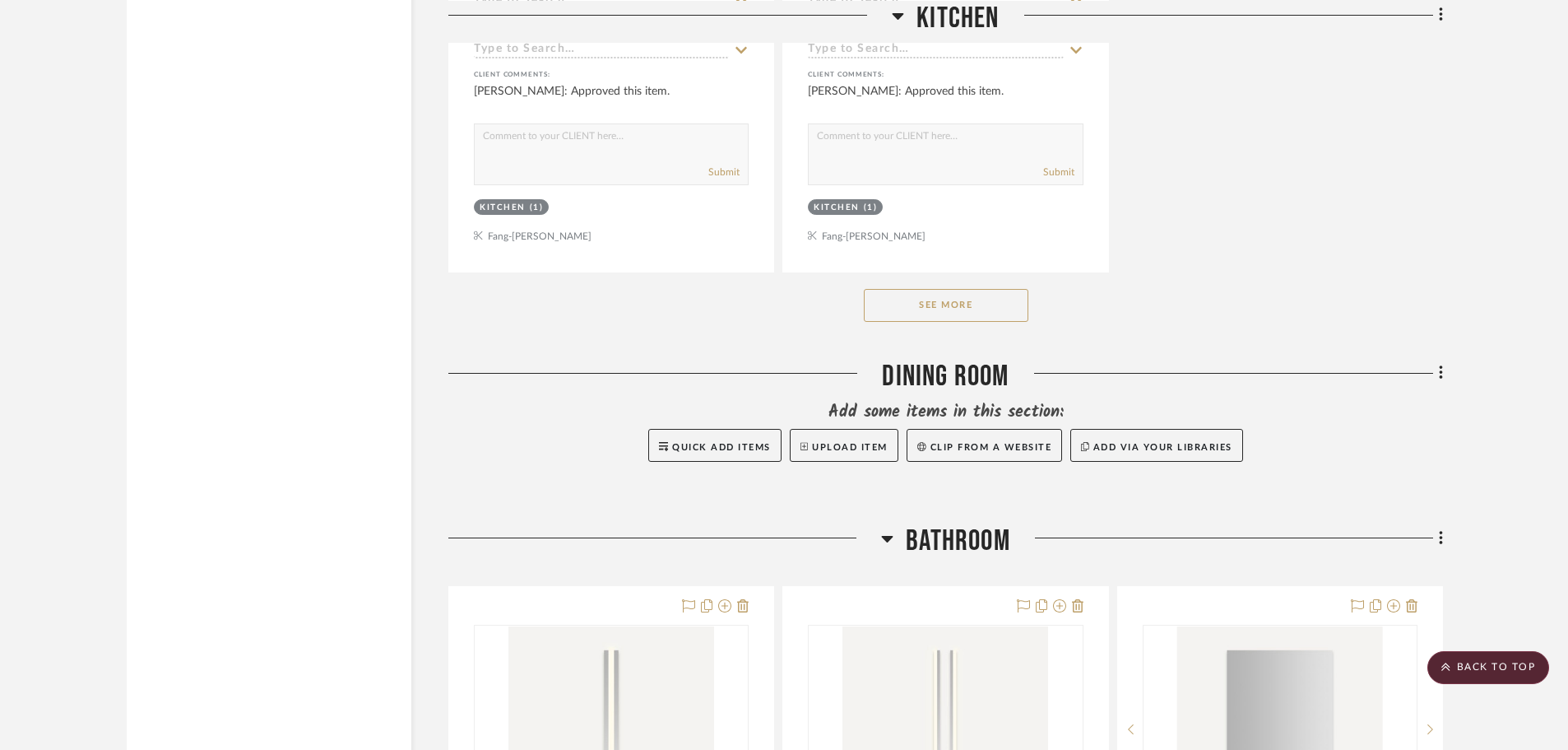
click at [983, 313] on button "See More" at bounding box center [946, 305] width 165 height 33
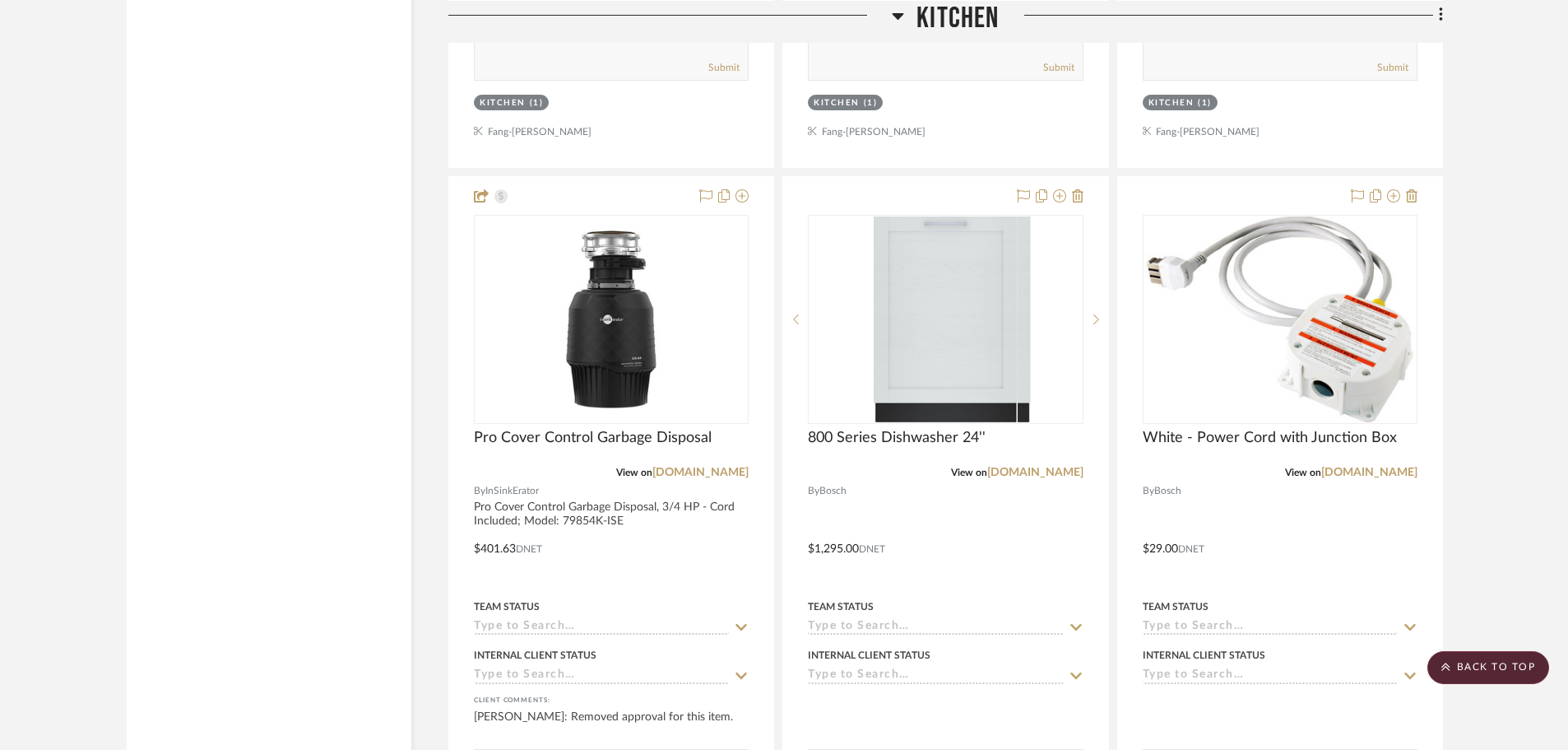
scroll to position [2634, 0]
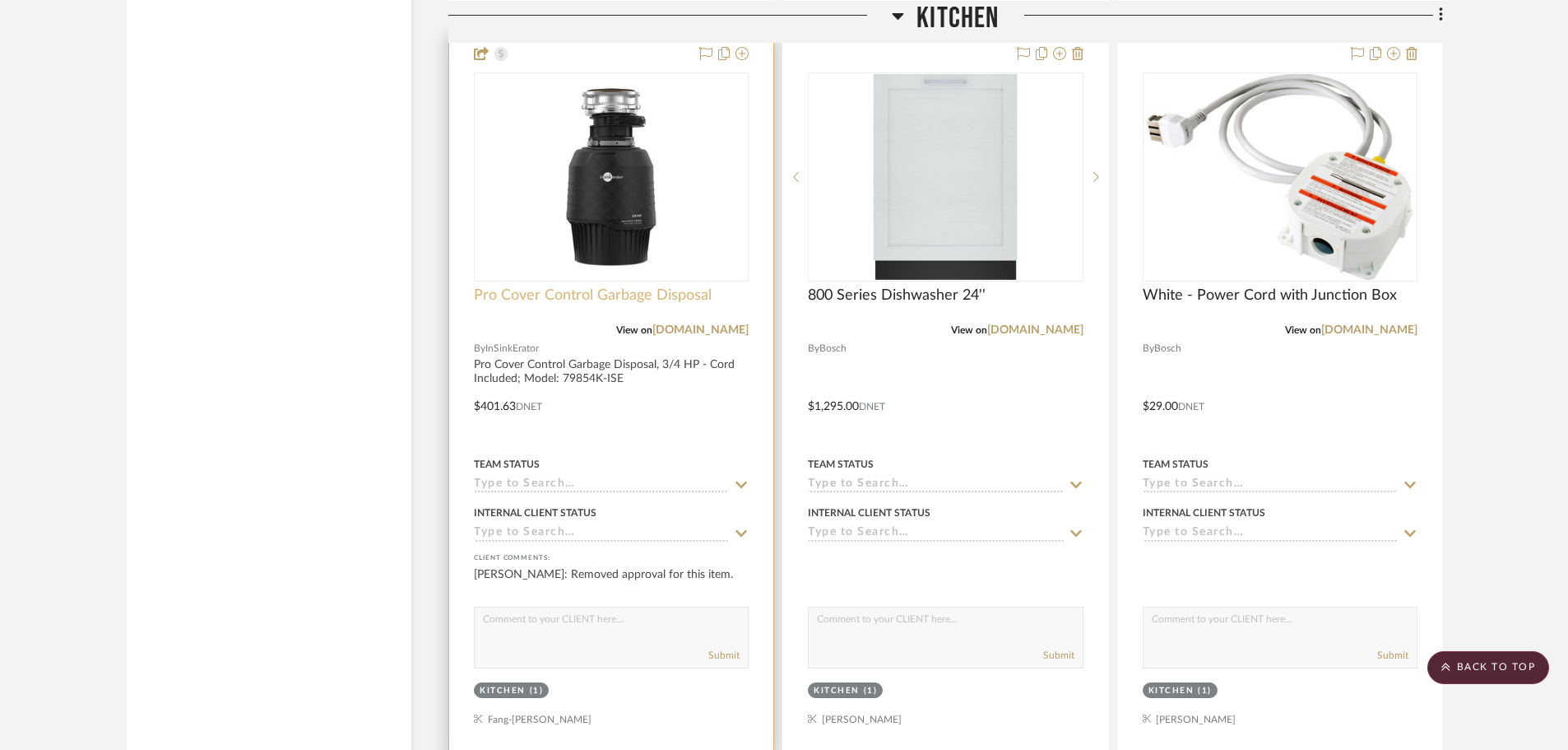
click at [649, 302] on span "Pro Cover Control Garbage Disposal" at bounding box center [593, 295] width 238 height 18
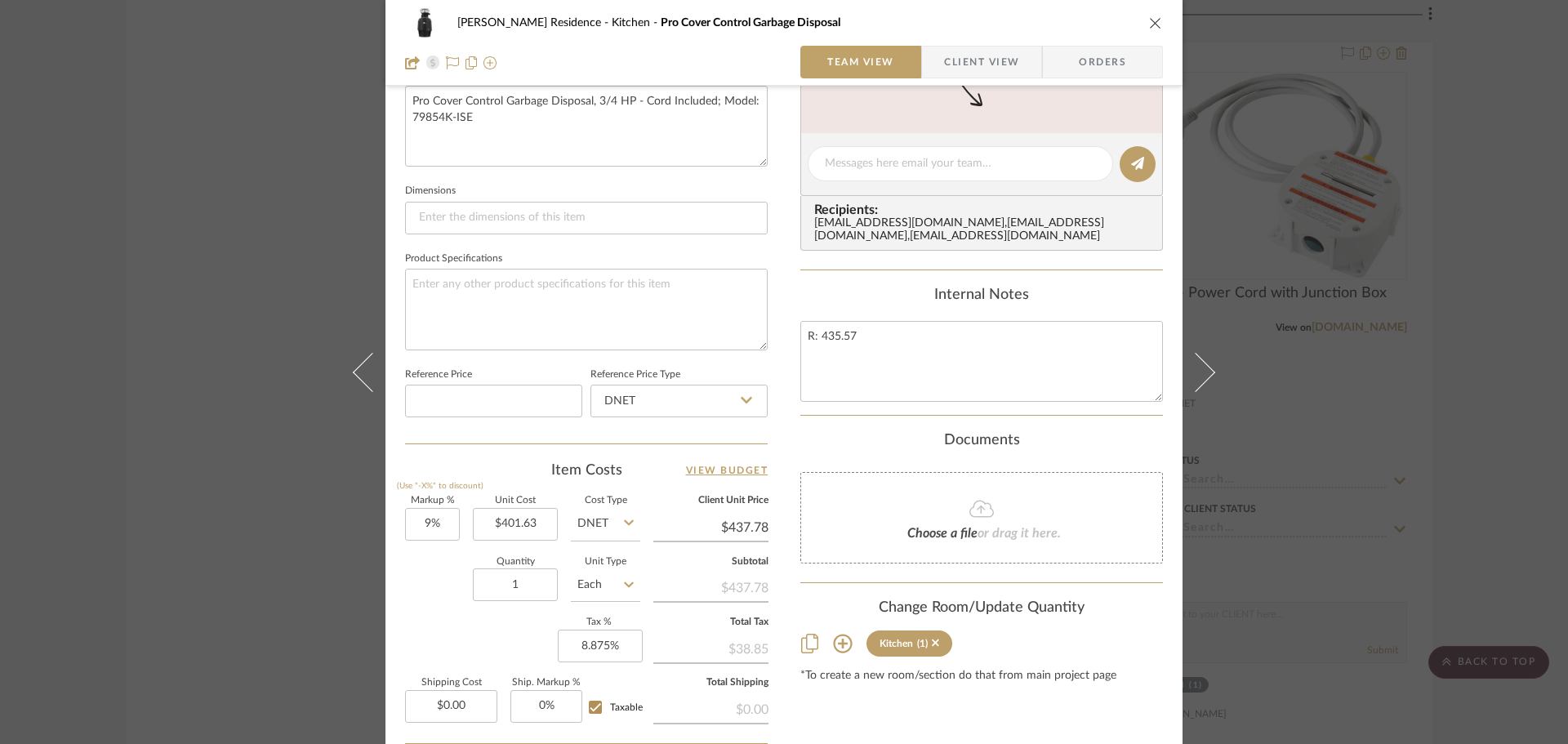
scroll to position [776, 0]
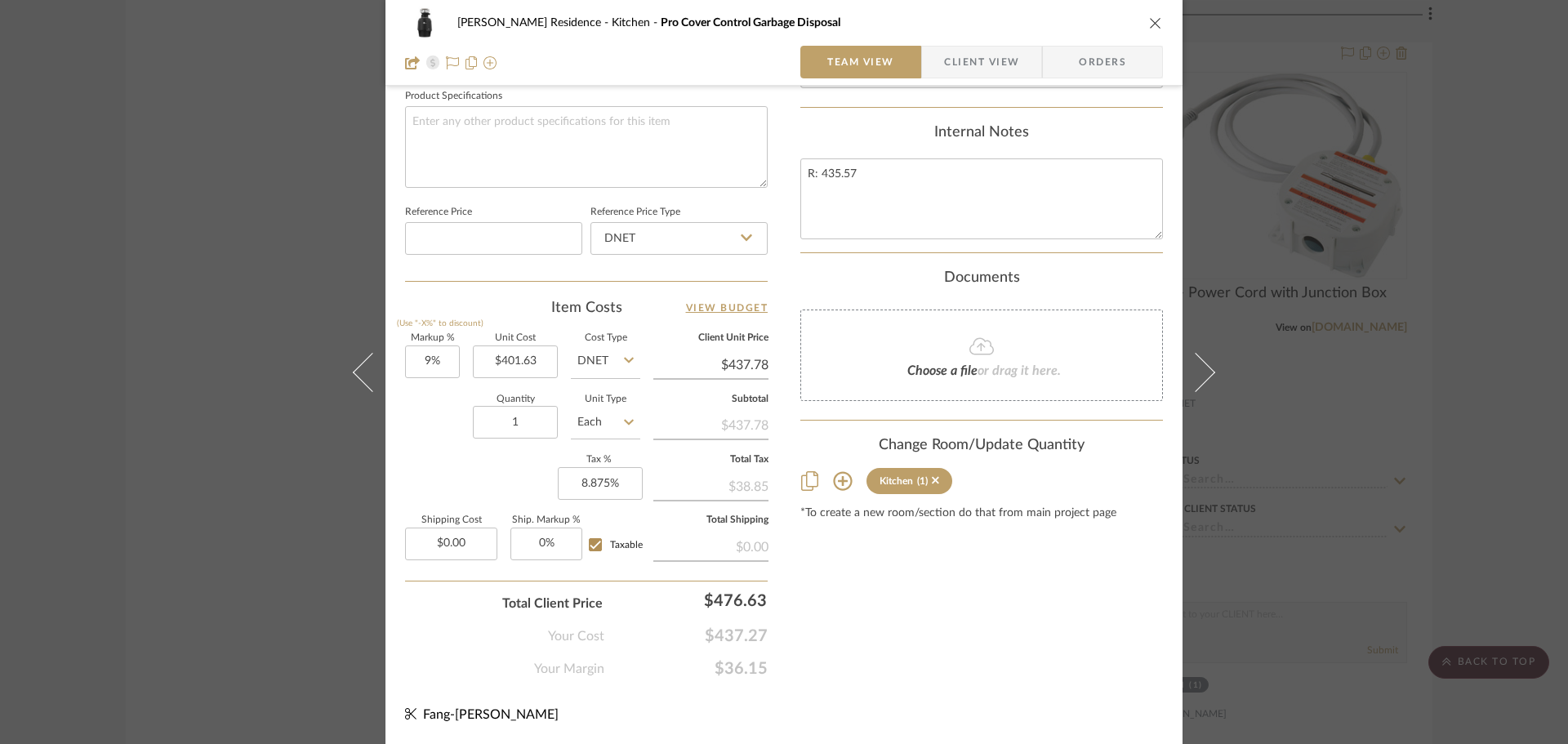
click at [1341, 314] on div "[PERSON_NAME] Residence Kitchen Pro Cover Control Garbage Disposal Team View Cl…" at bounding box center [784, 372] width 1568 height 744
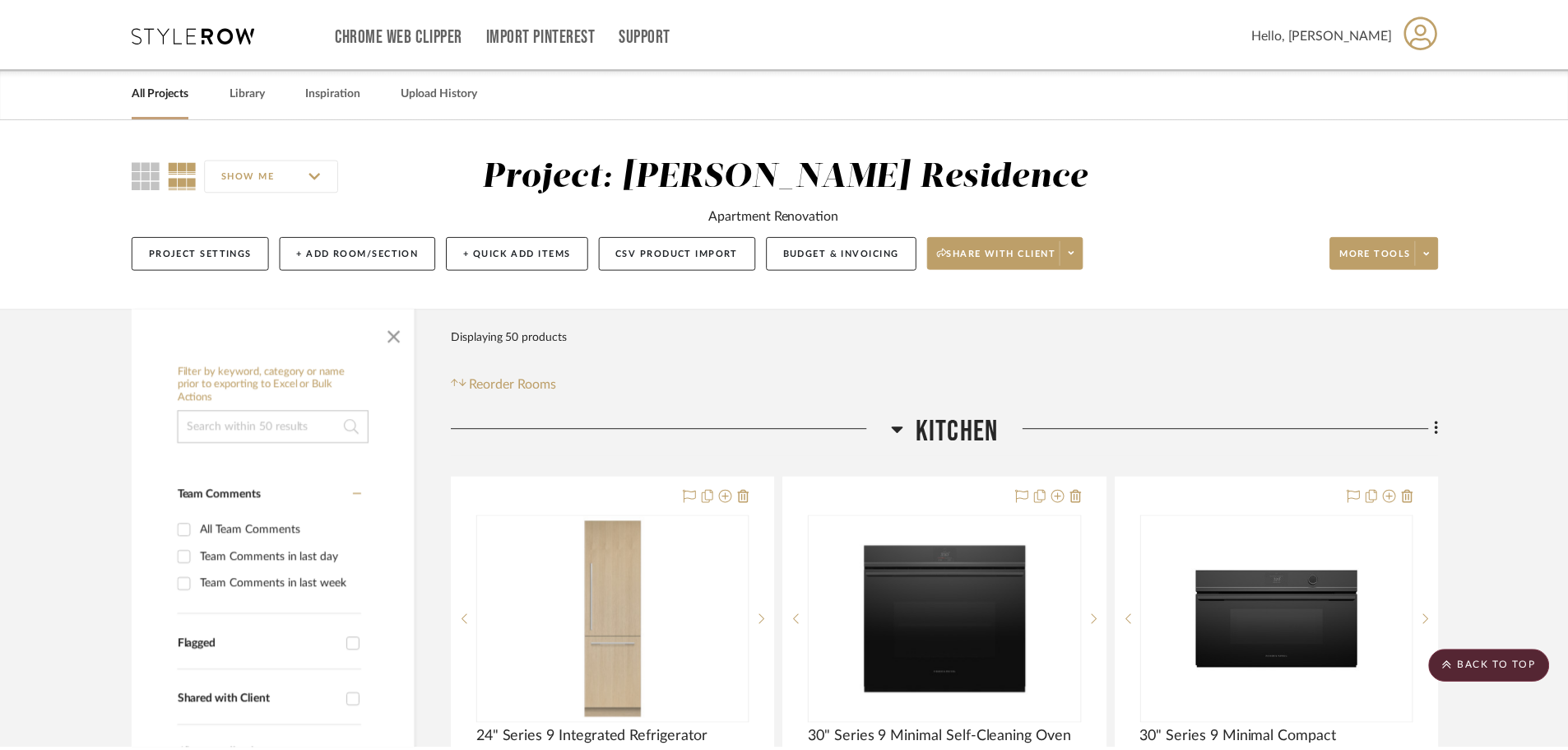
scroll to position [2634, 0]
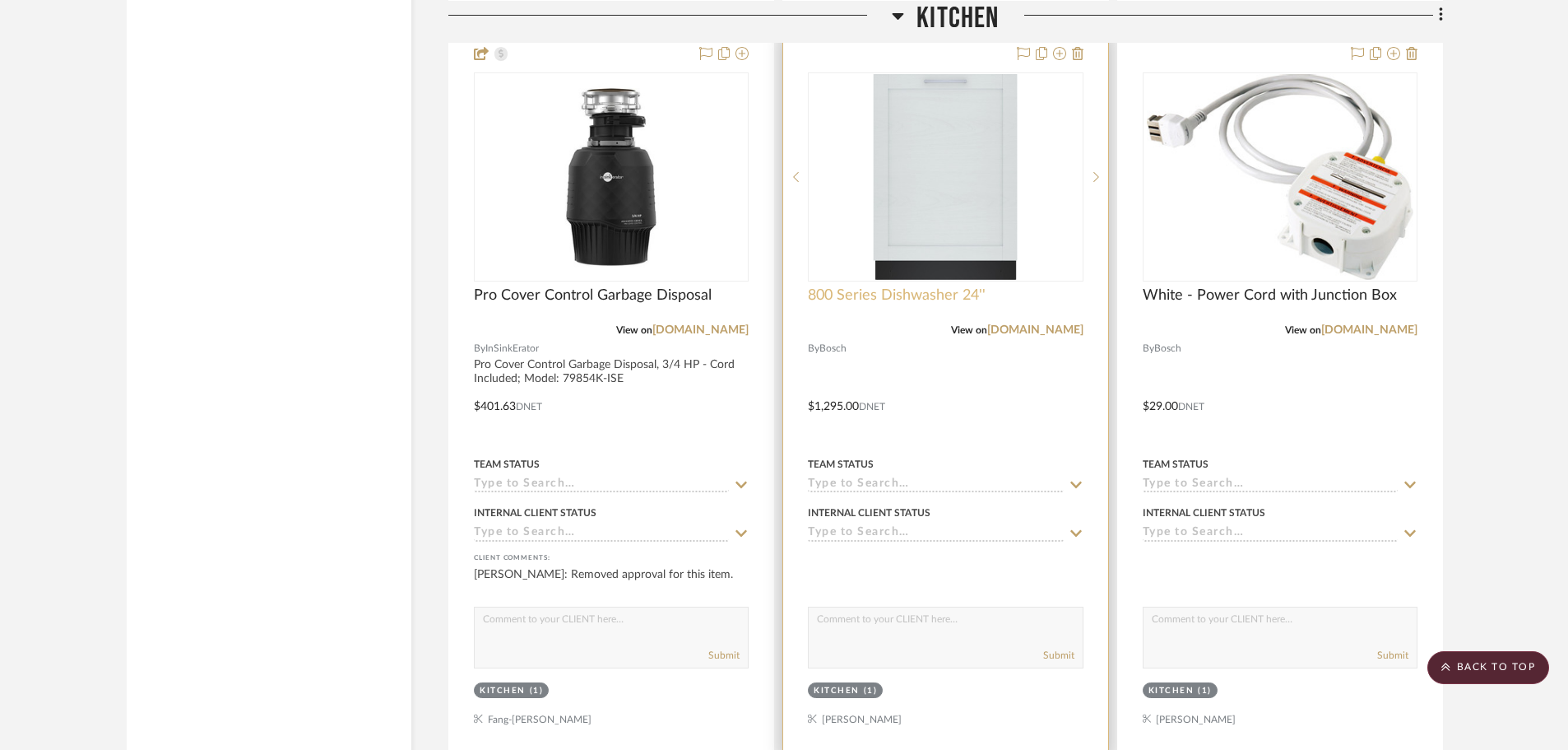
click at [936, 296] on span "800 Series Dishwasher 24''" at bounding box center [897, 295] width 177 height 18
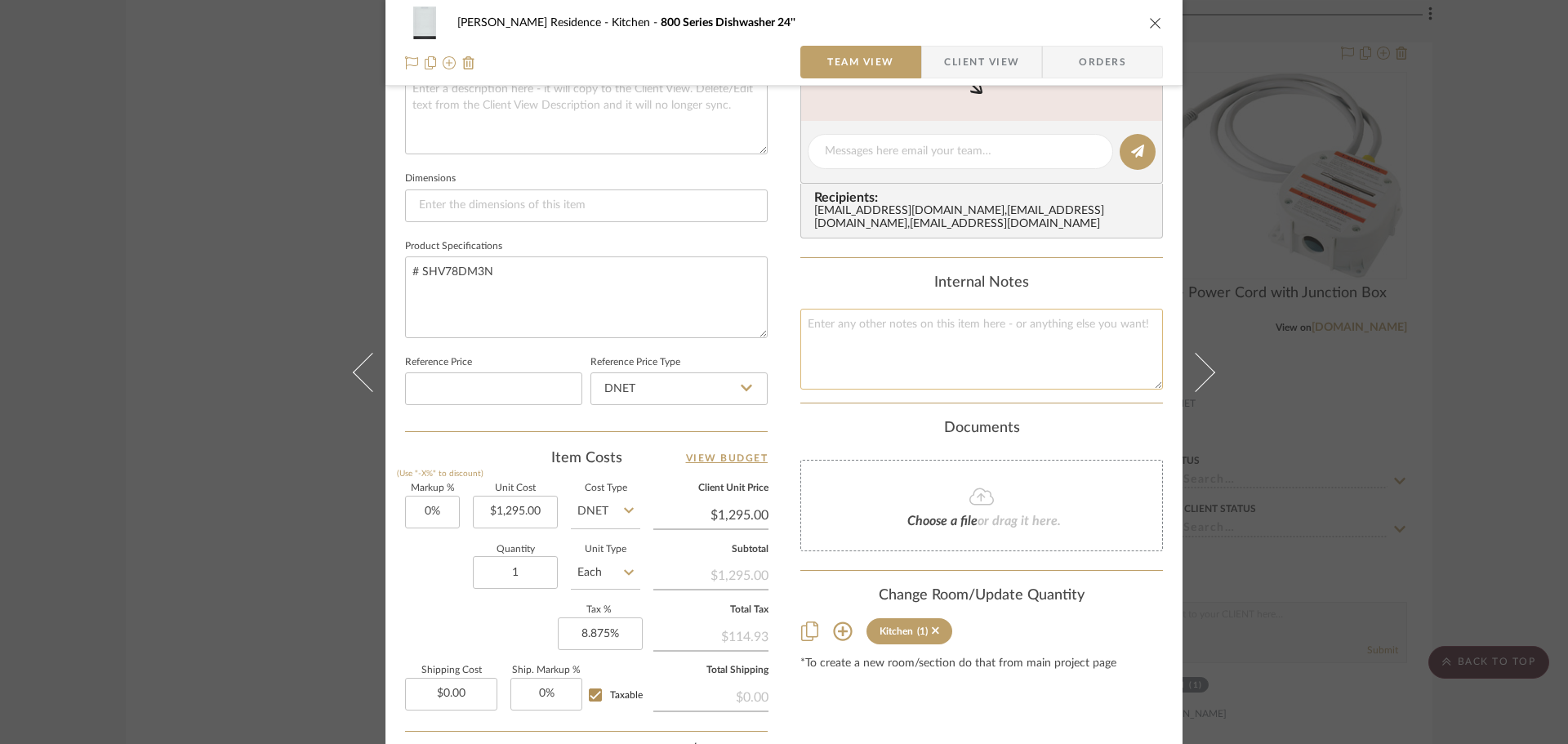
scroll to position [653, 0]
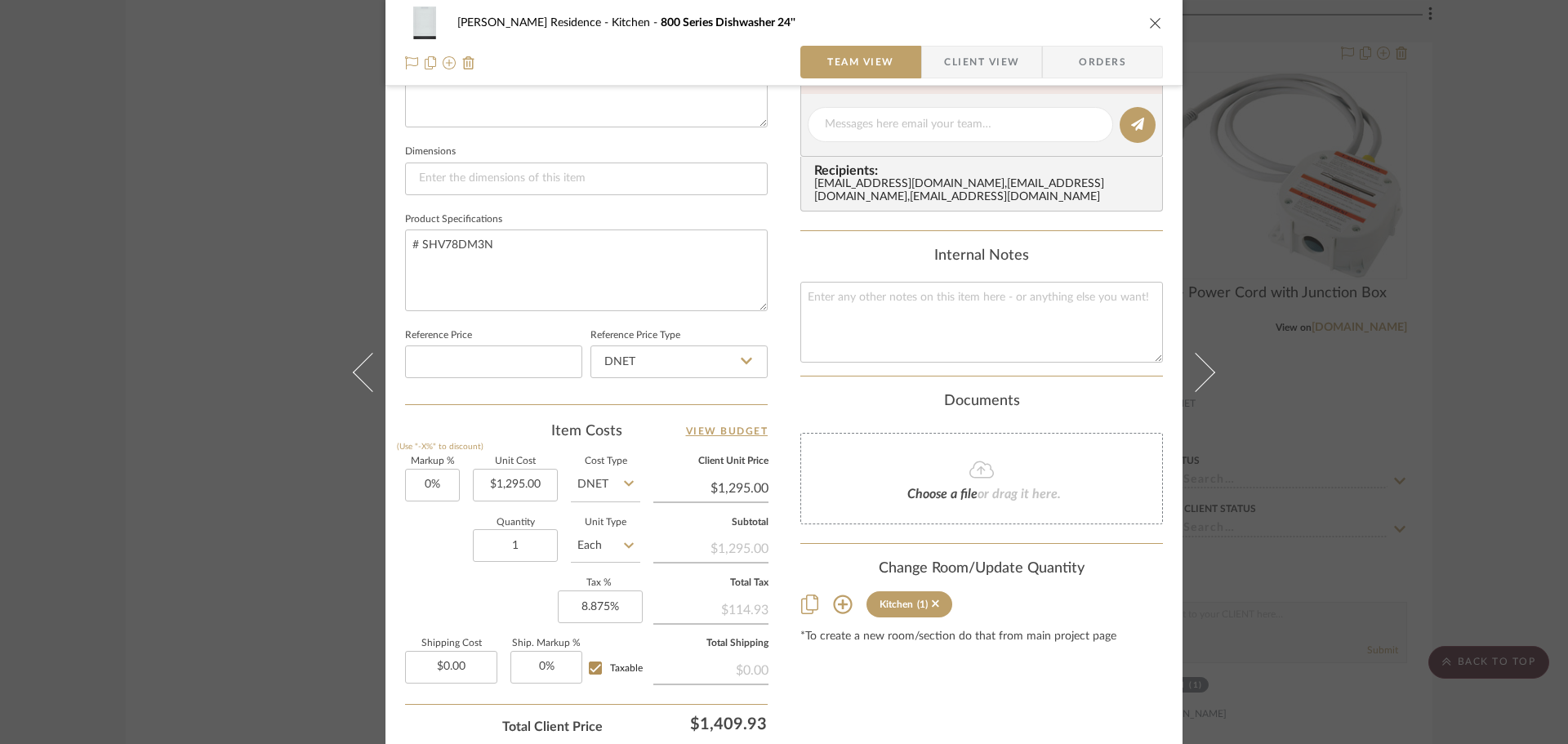
click at [188, 479] on div "[PERSON_NAME] Residence Kitchen 800 Series Dishwasher 24'' Team View Client Vie…" at bounding box center [784, 372] width 1568 height 744
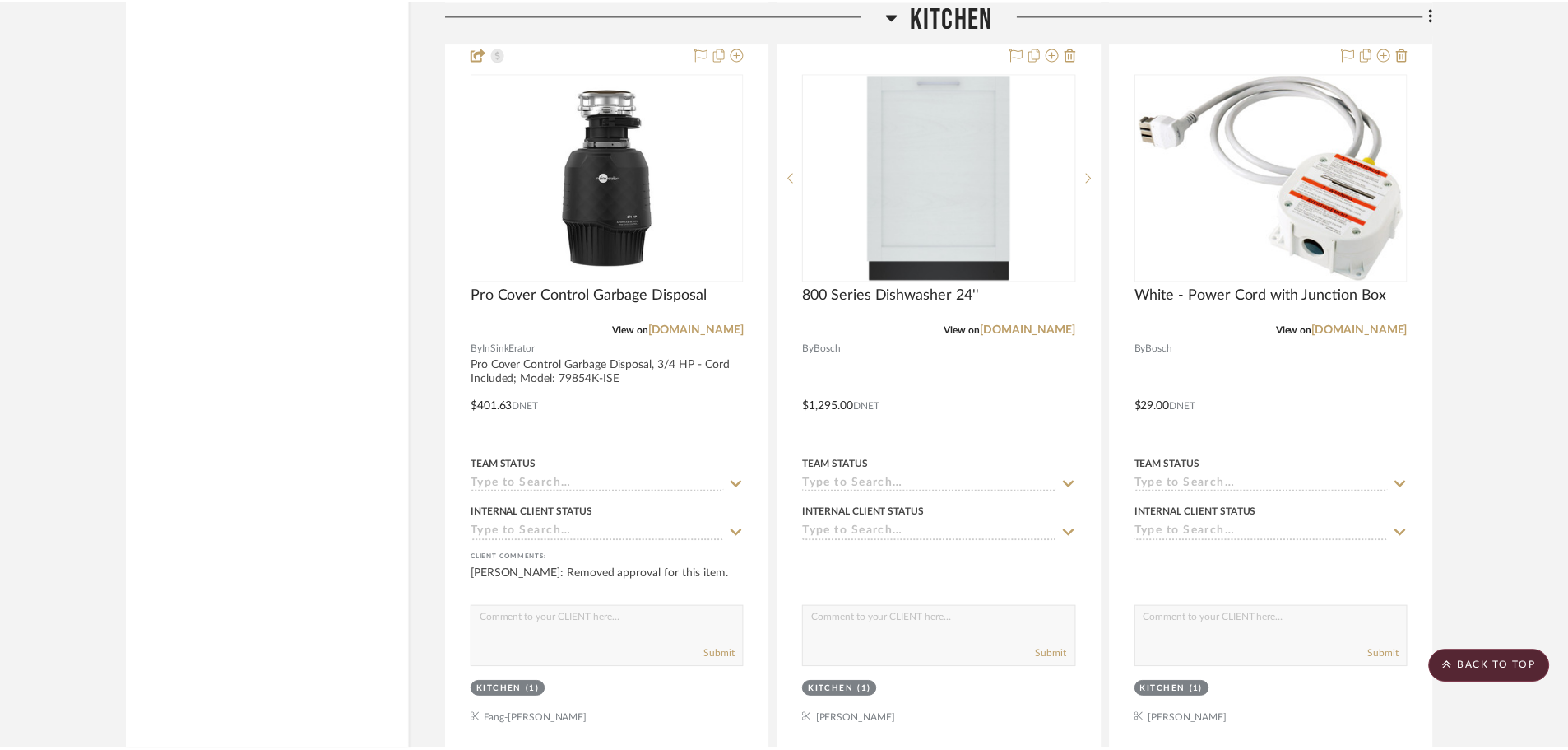
scroll to position [2634, 0]
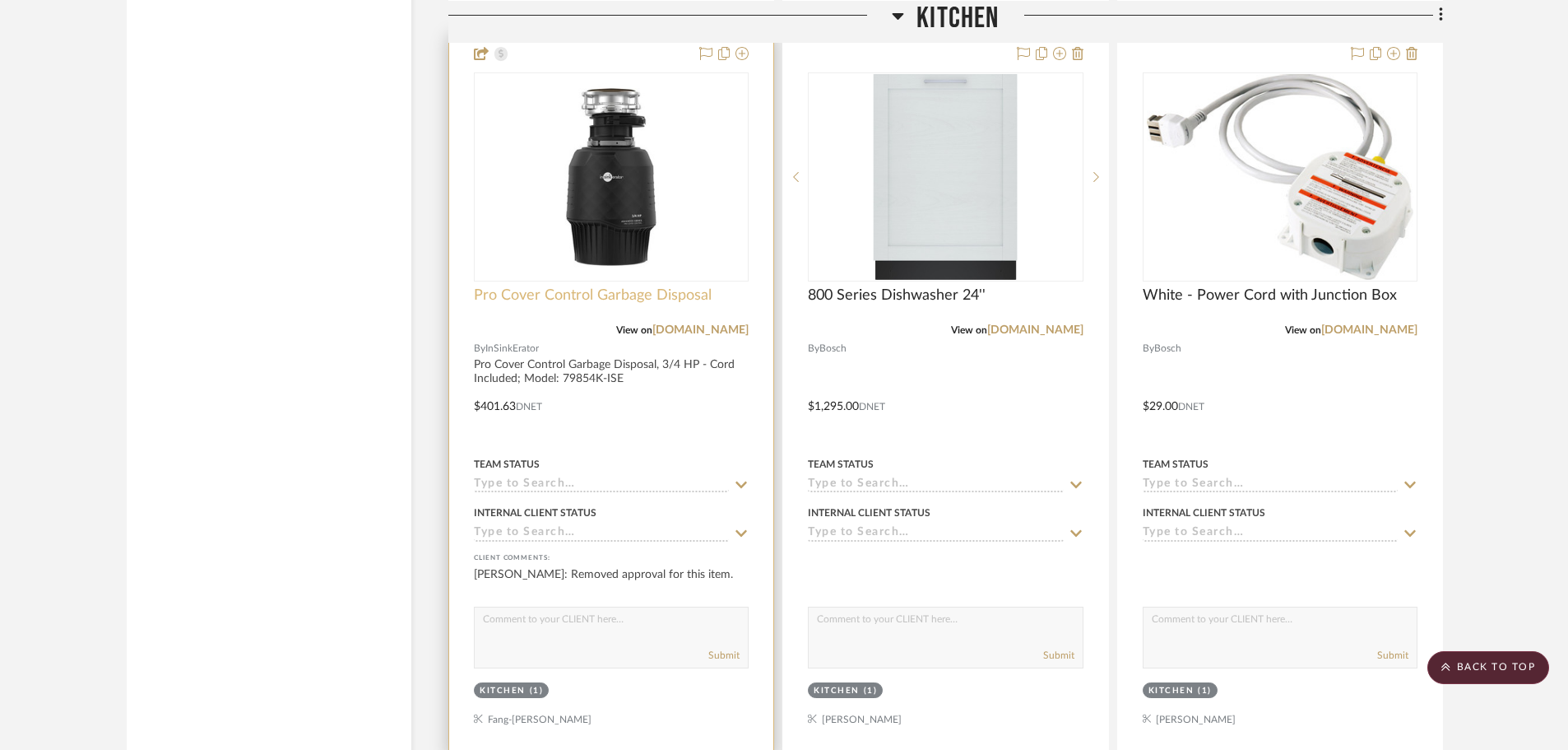
click at [611, 304] on span "Pro Cover Control Garbage Disposal" at bounding box center [593, 295] width 238 height 18
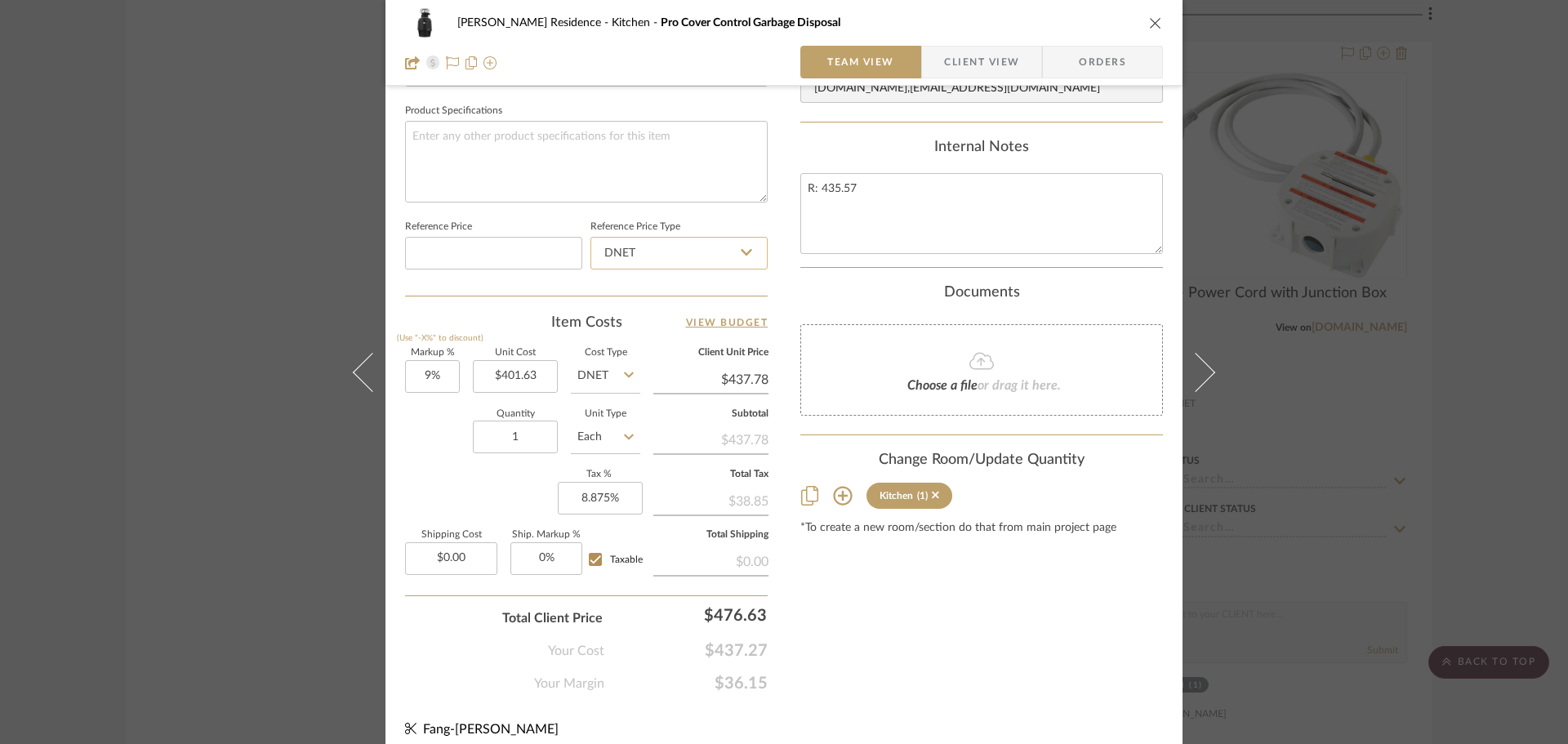
scroll to position [776, 0]
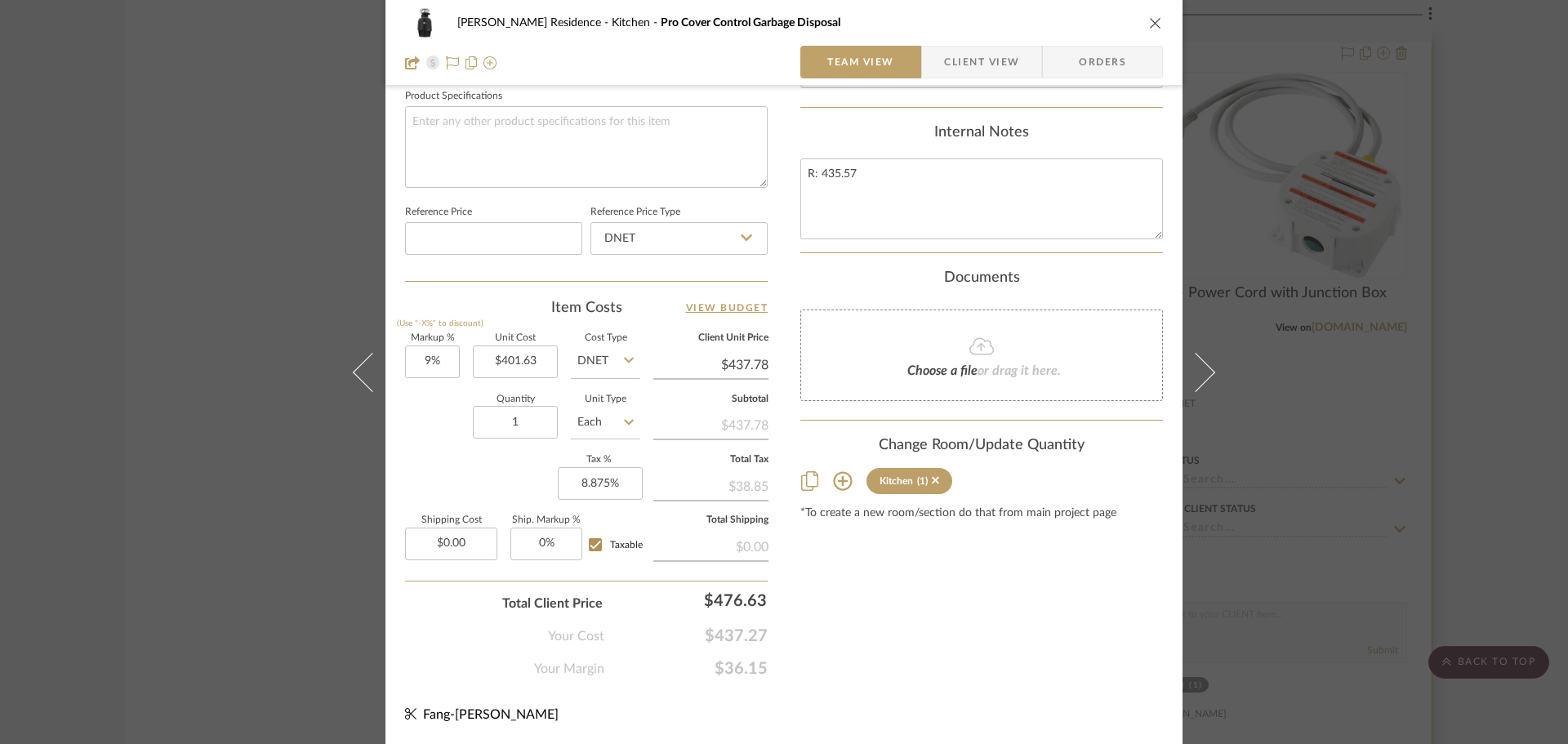
click at [1327, 511] on div "[PERSON_NAME] Residence Kitchen Pro Cover Control Garbage Disposal Team View Cl…" at bounding box center [784, 372] width 1568 height 744
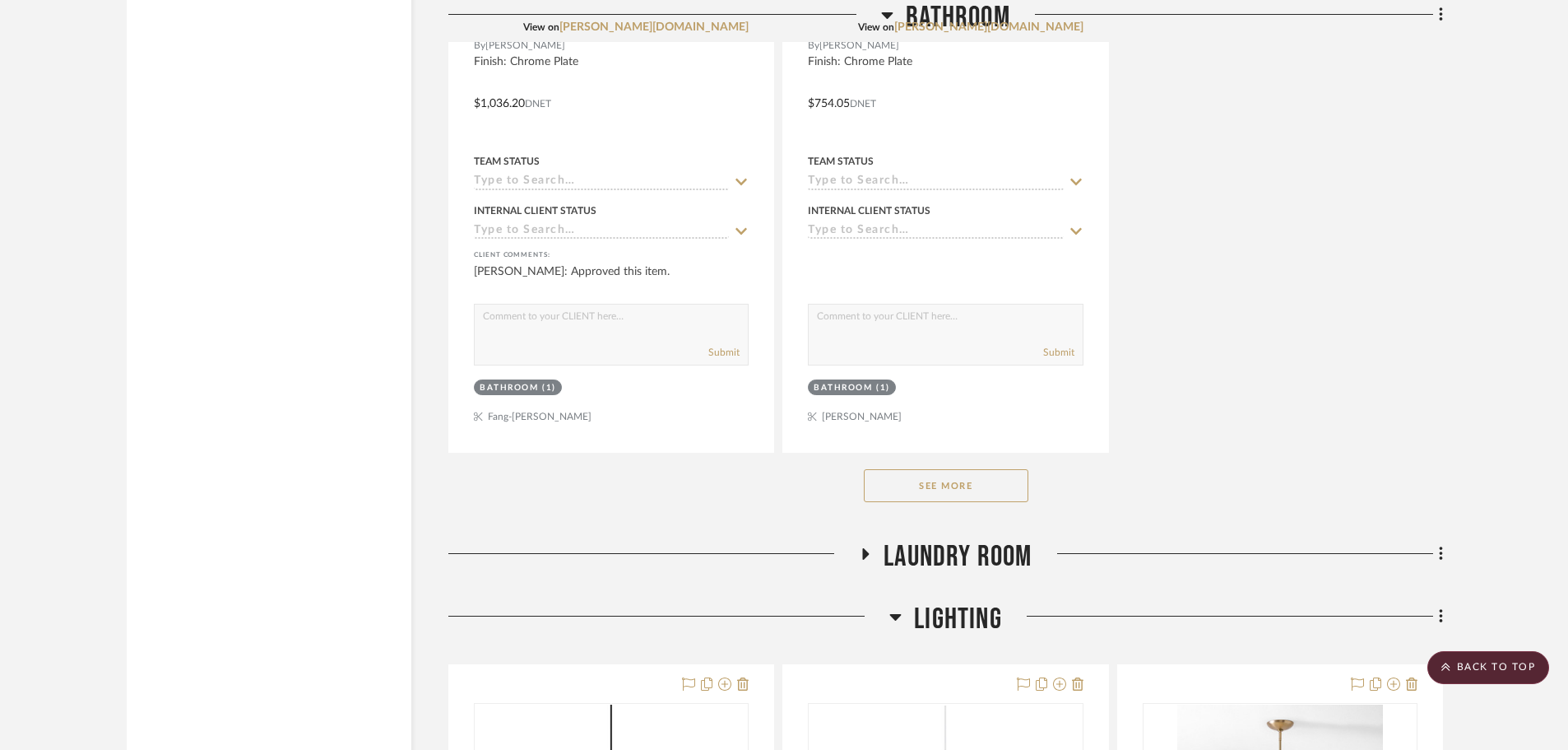
click at [947, 487] on button "See More" at bounding box center [946, 485] width 165 height 33
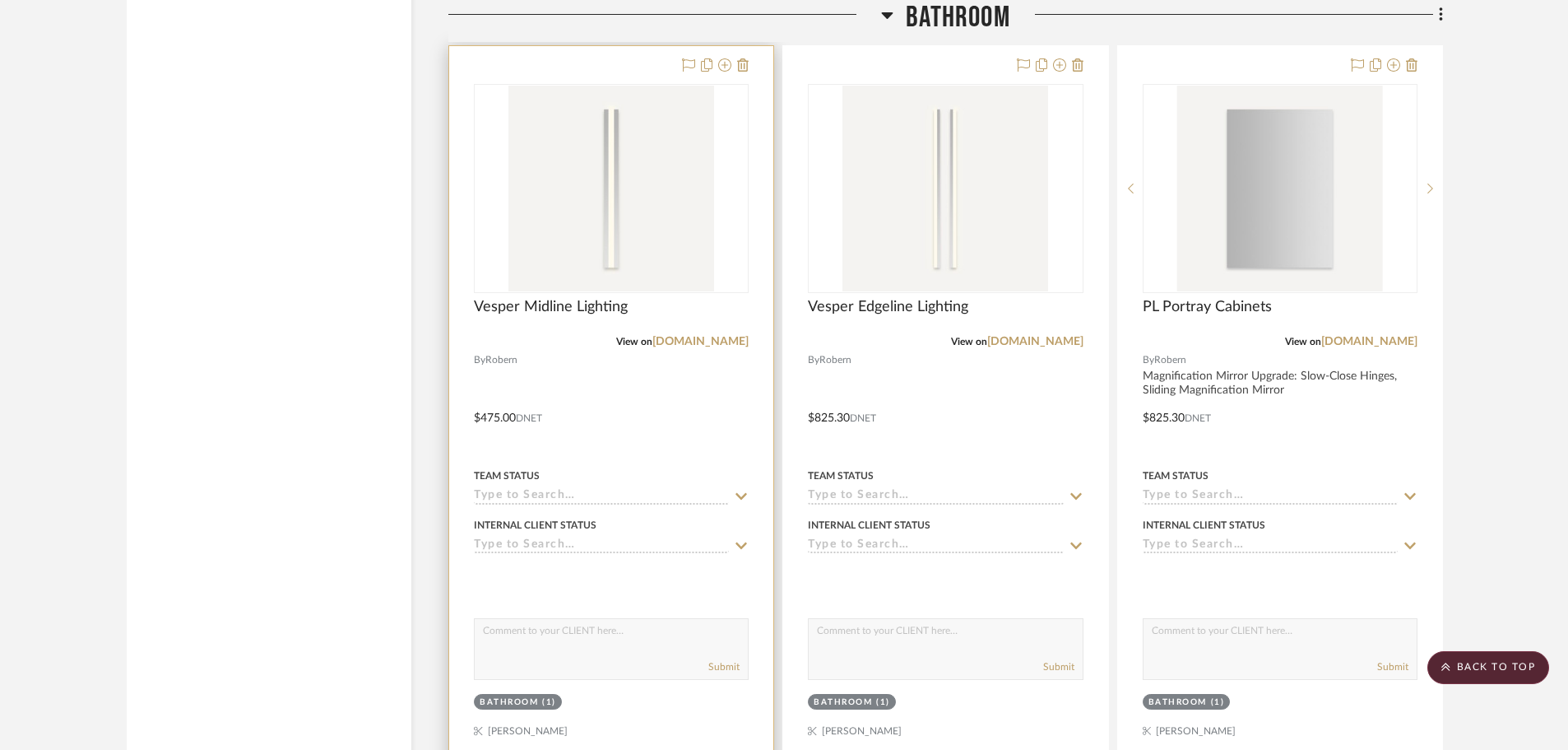
scroll to position [3539, 0]
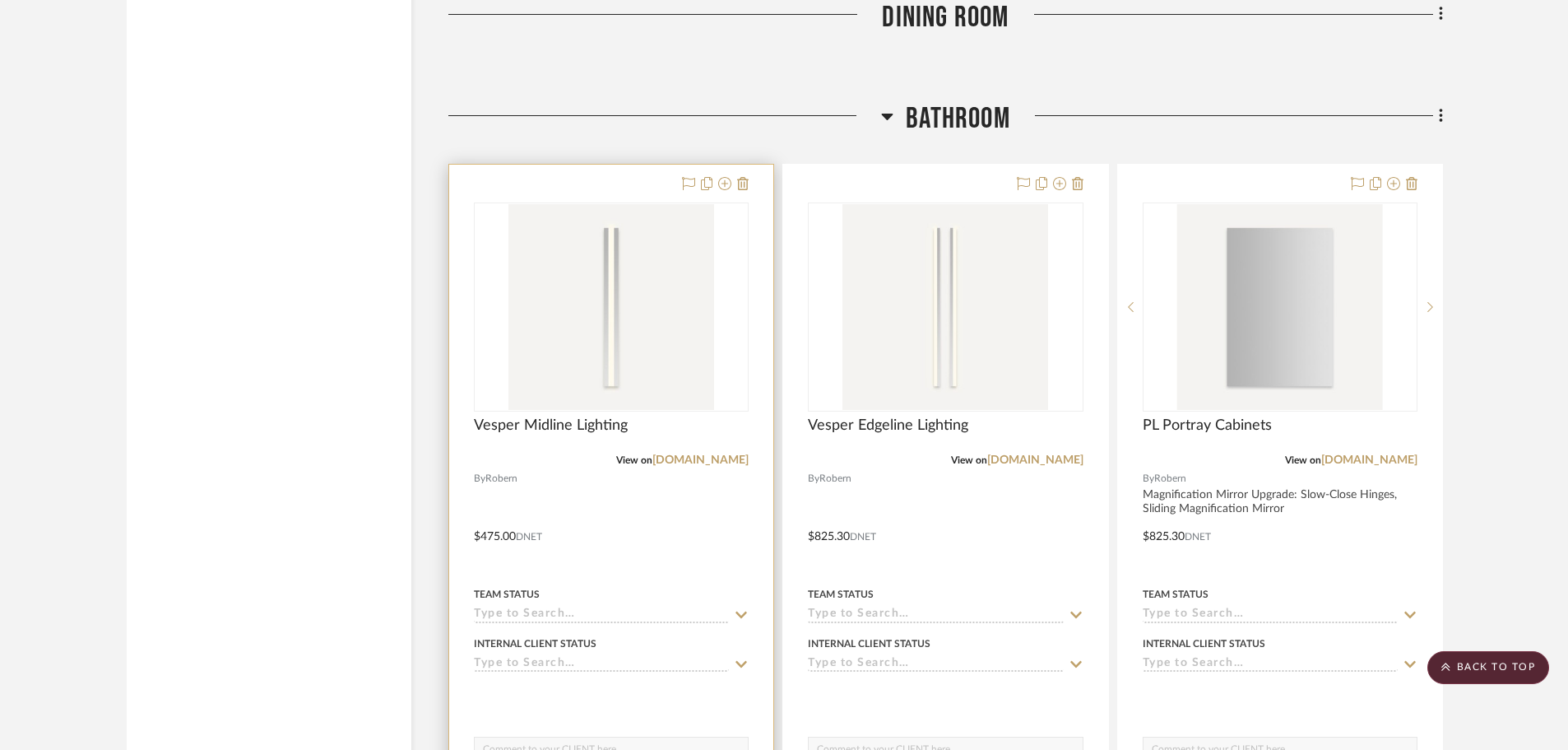
click at [597, 187] on div at bounding box center [612, 525] width 324 height 720
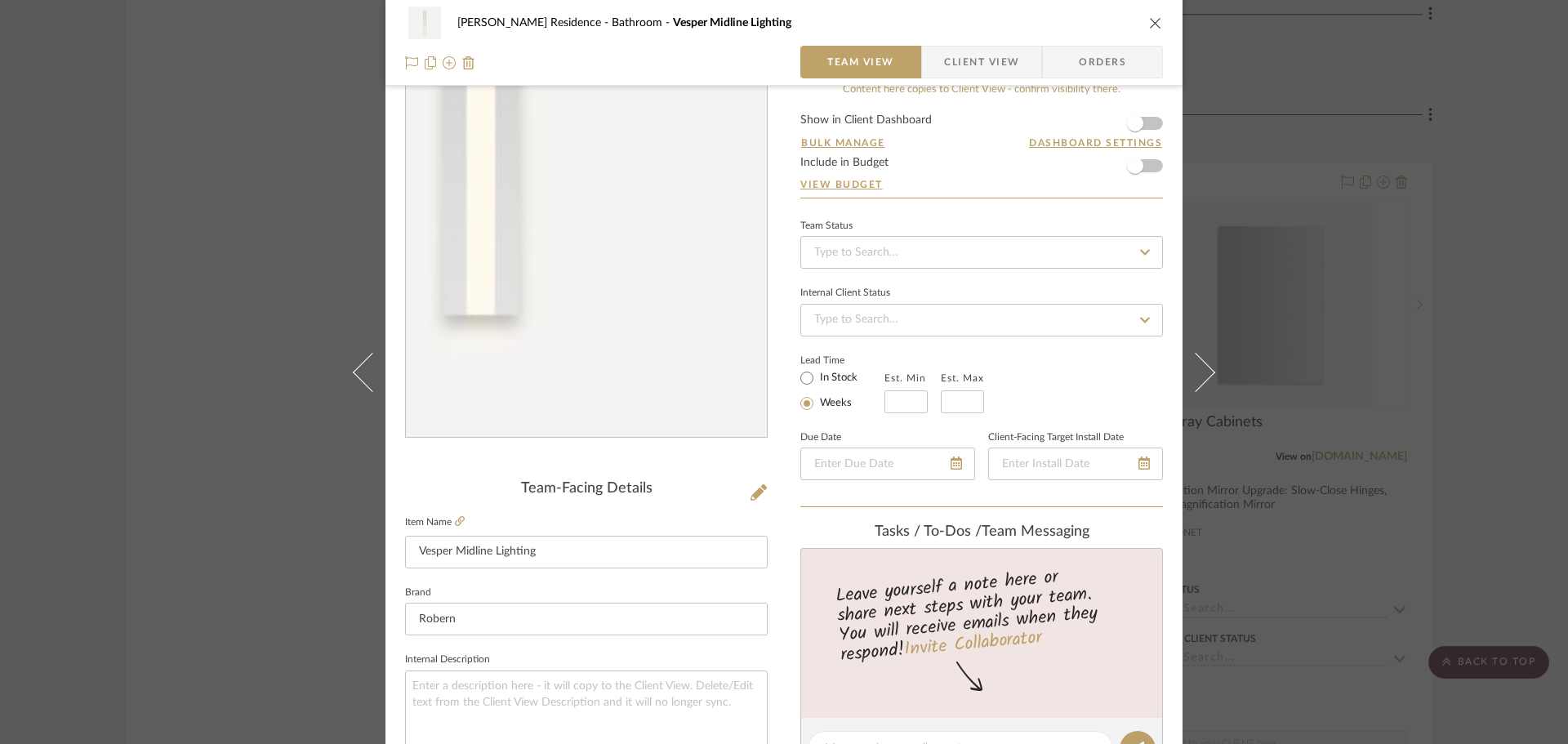
scroll to position [0, 0]
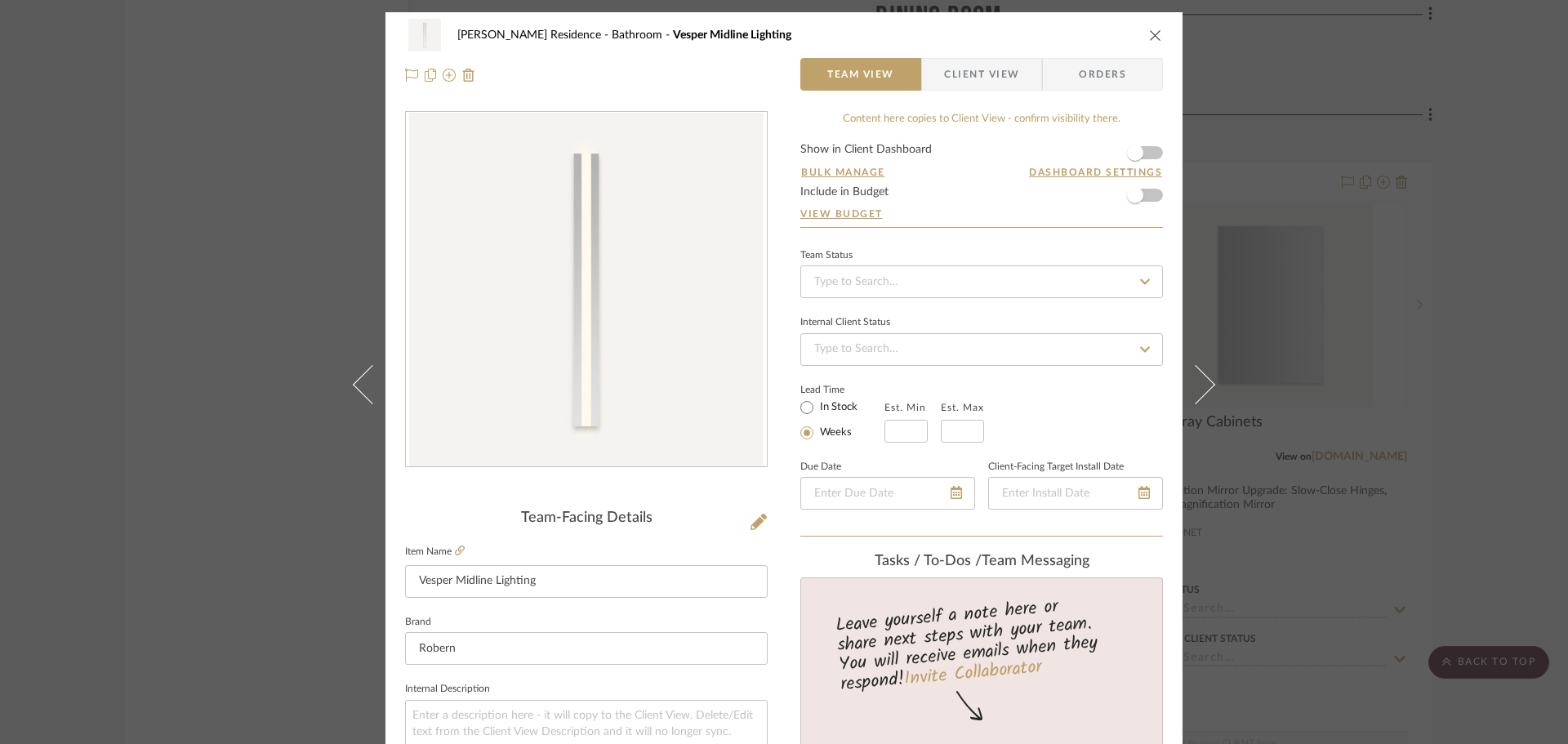
click at [1155, 38] on icon "close" at bounding box center [1155, 35] width 13 height 13
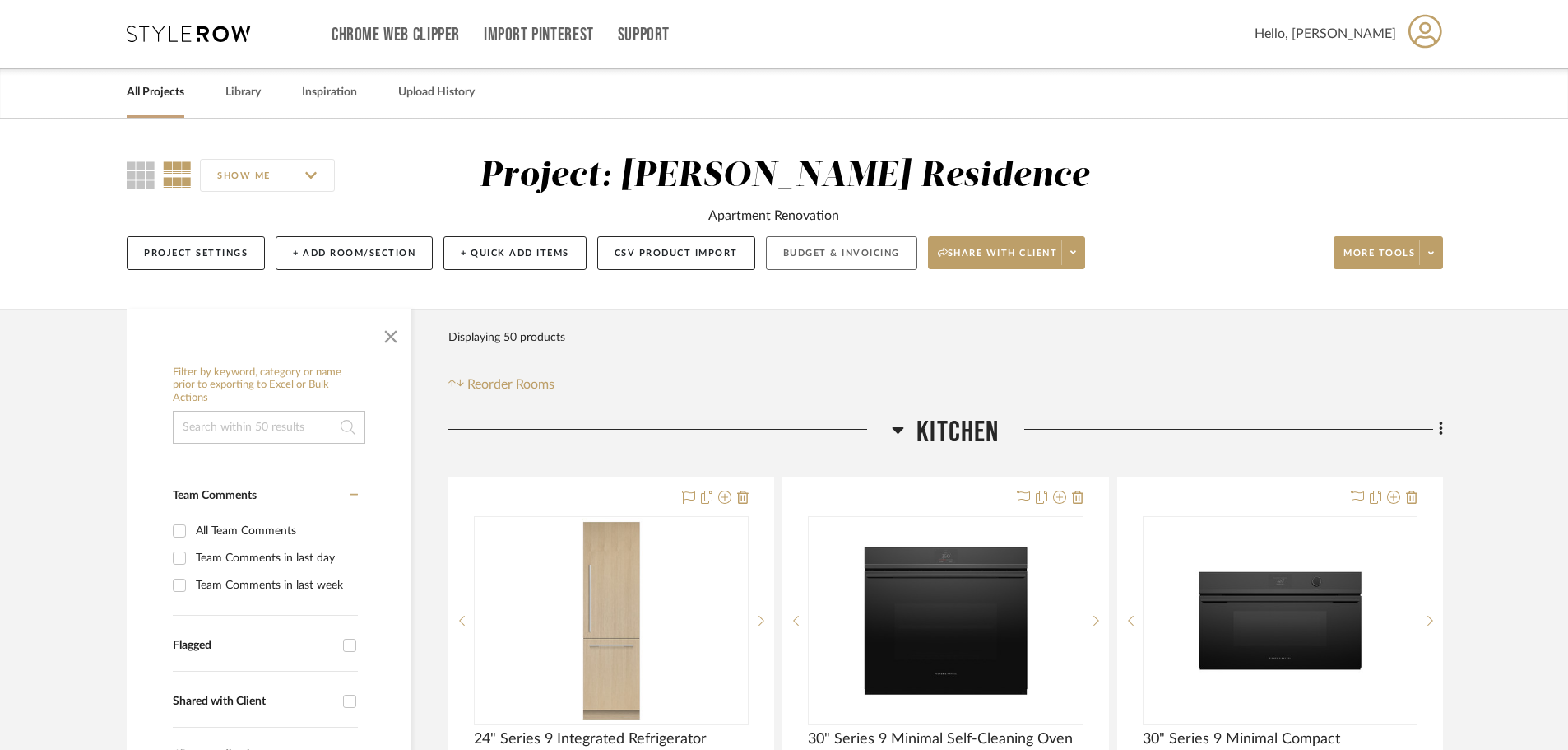
click at [828, 253] on button "Budget & Invoicing" at bounding box center [841, 253] width 151 height 34
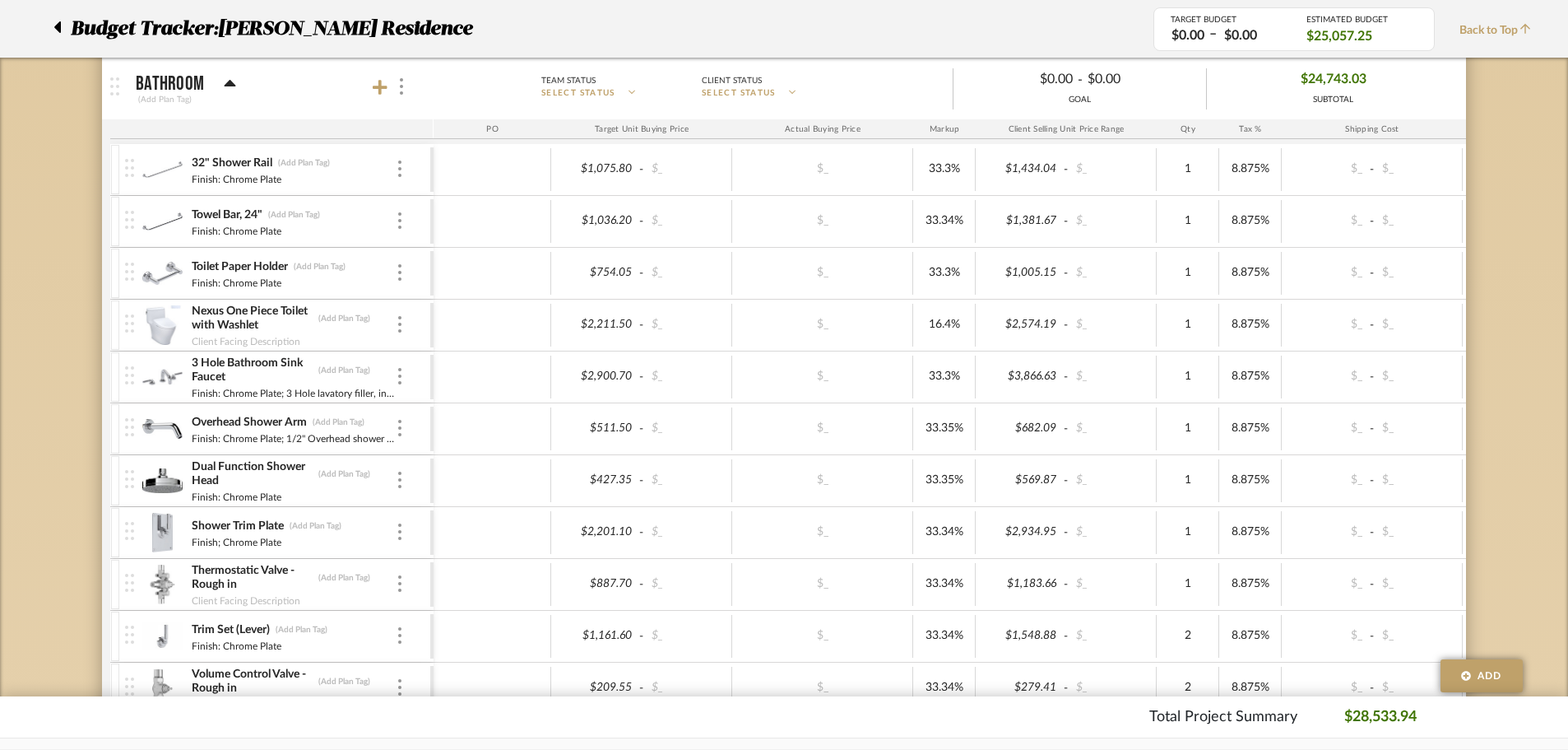
scroll to position [494, 0]
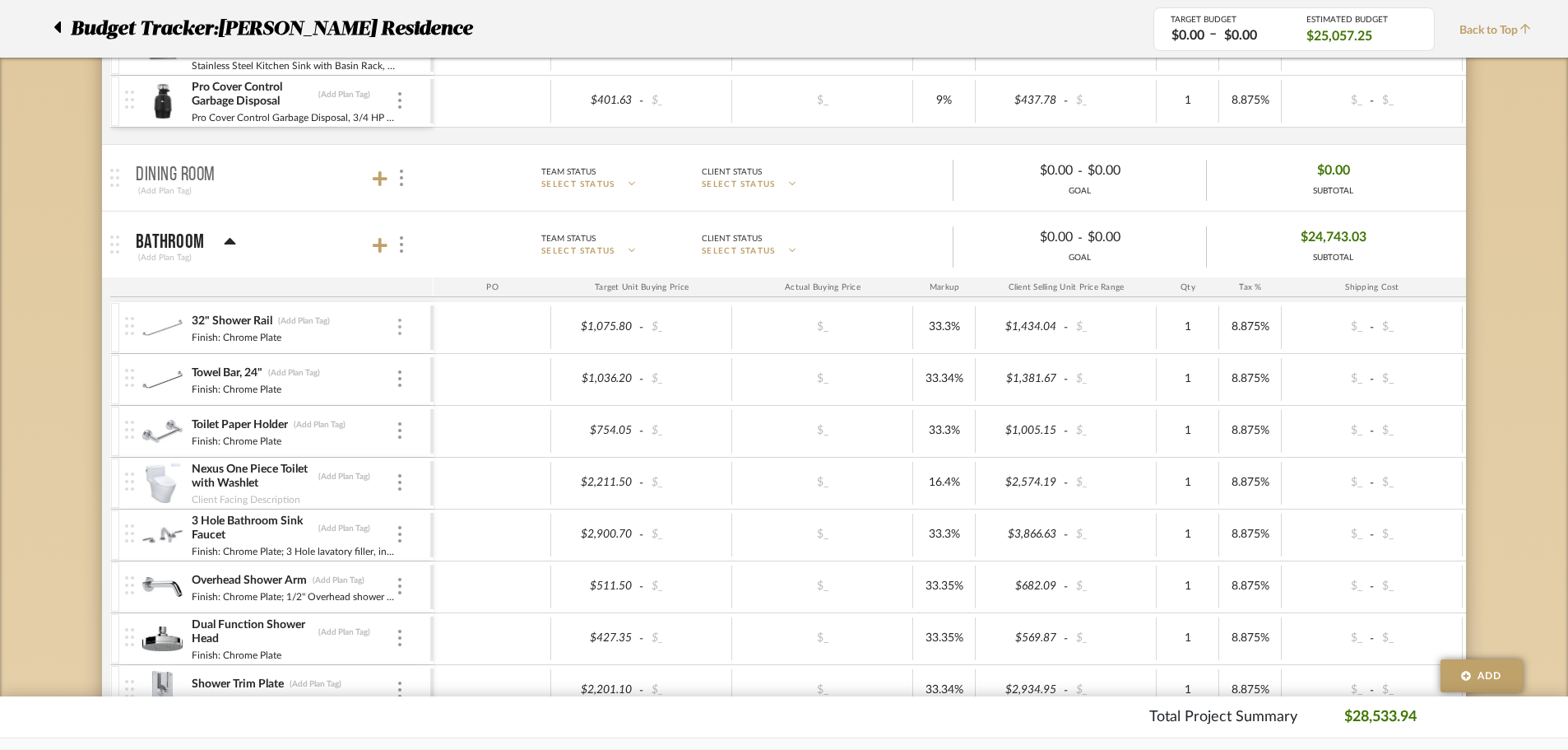
click at [399, 325] on img at bounding box center [400, 326] width 3 height 16
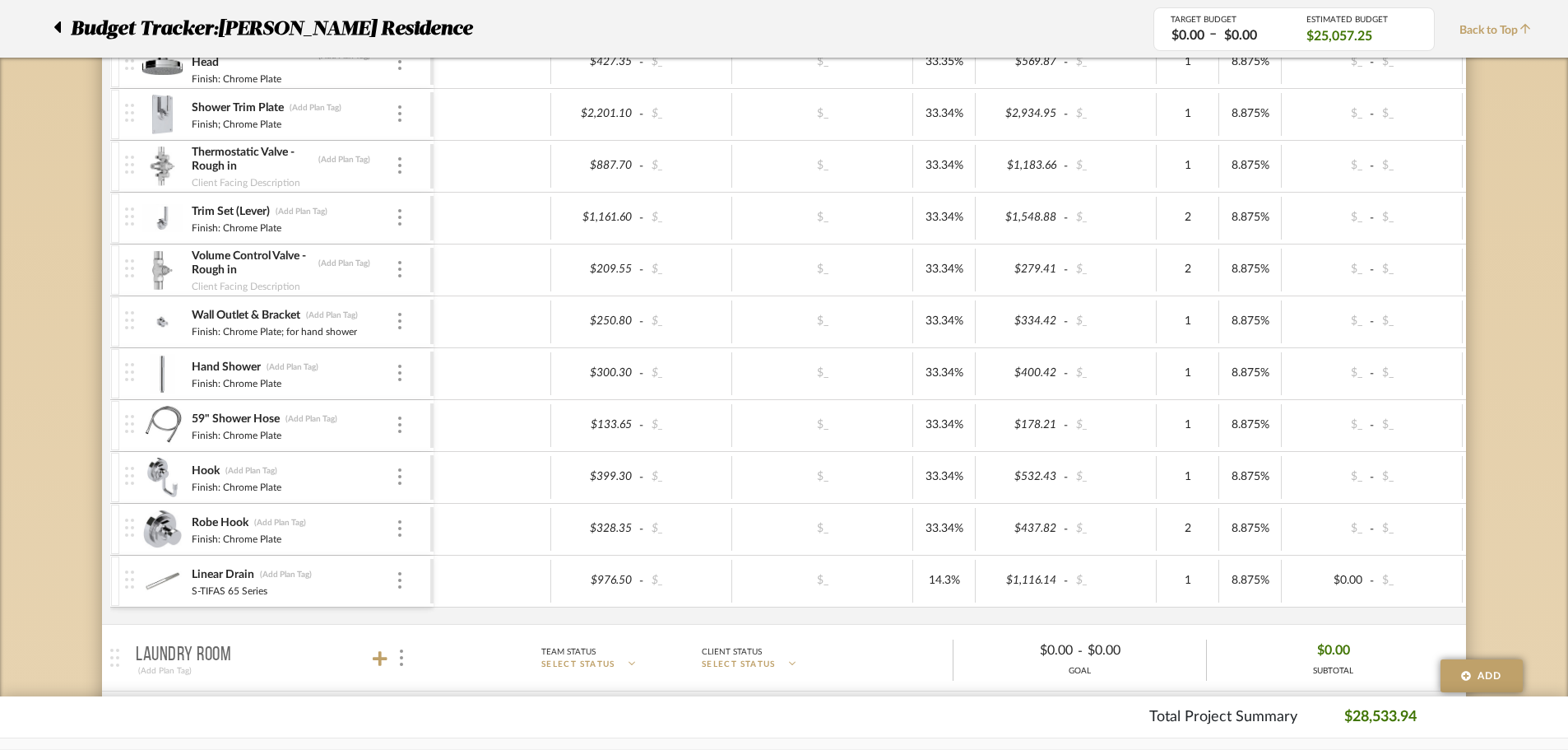
scroll to position [1317, 0]
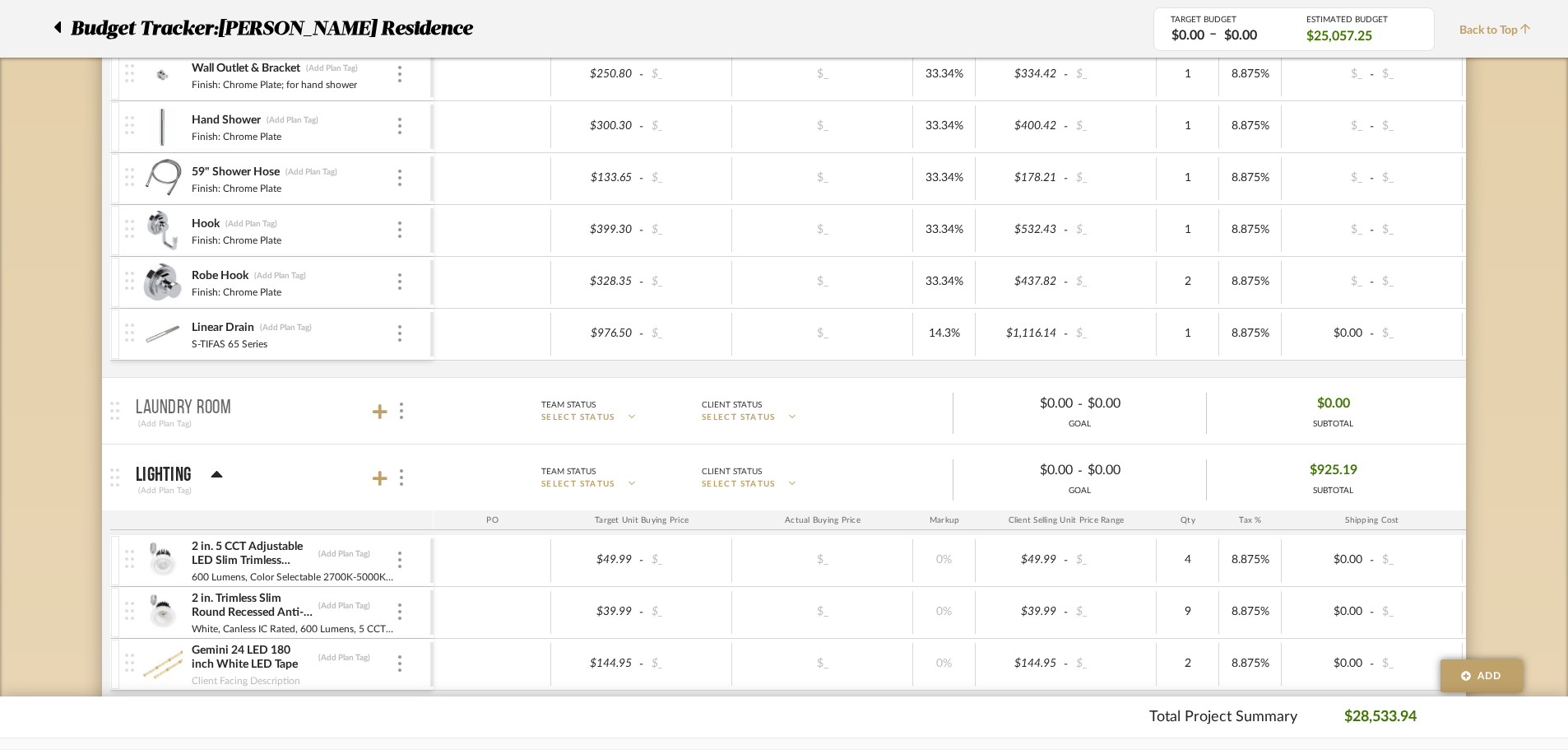
click at [216, 474] on icon at bounding box center [218, 474] width 12 height 7
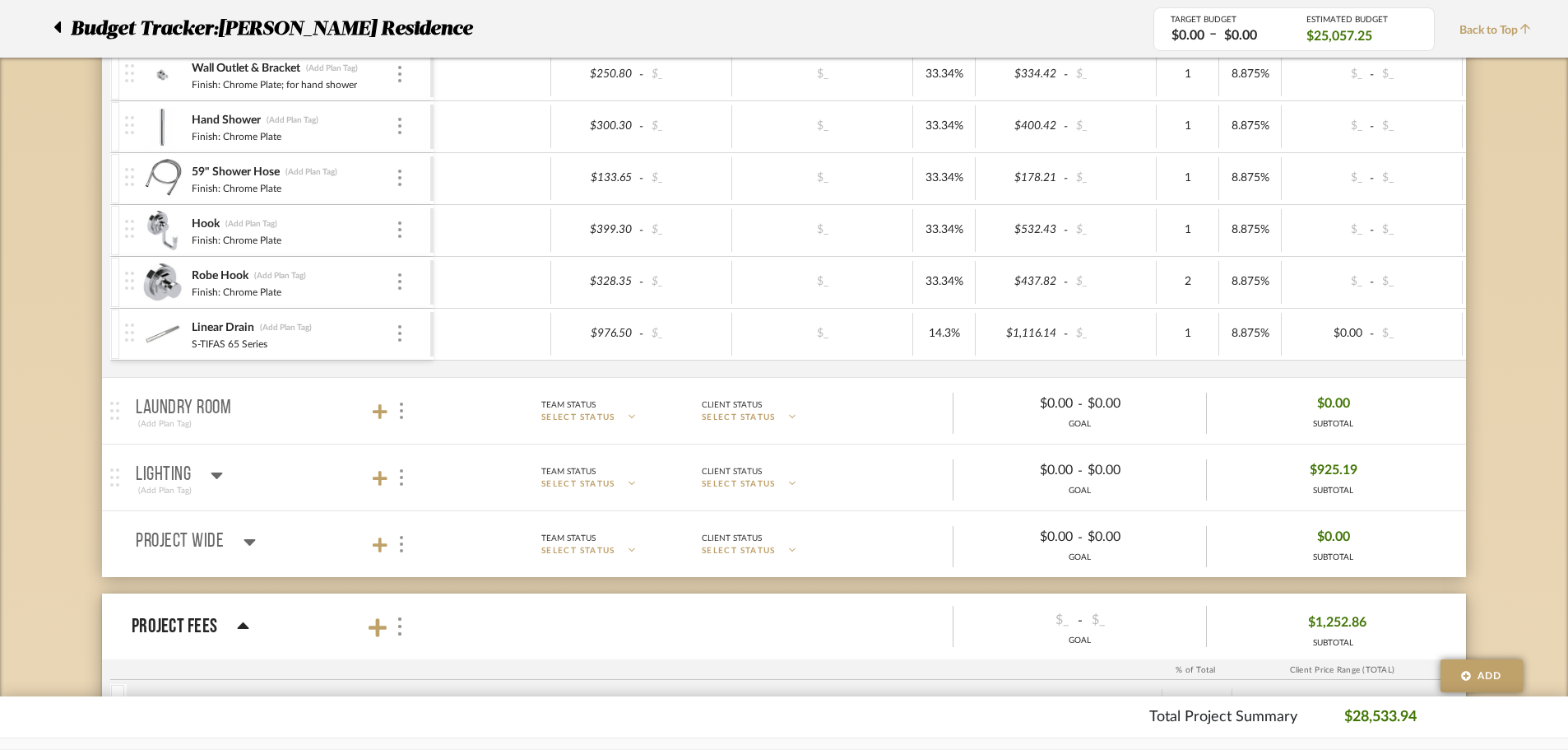
click at [247, 538] on icon at bounding box center [250, 541] width 12 height 20
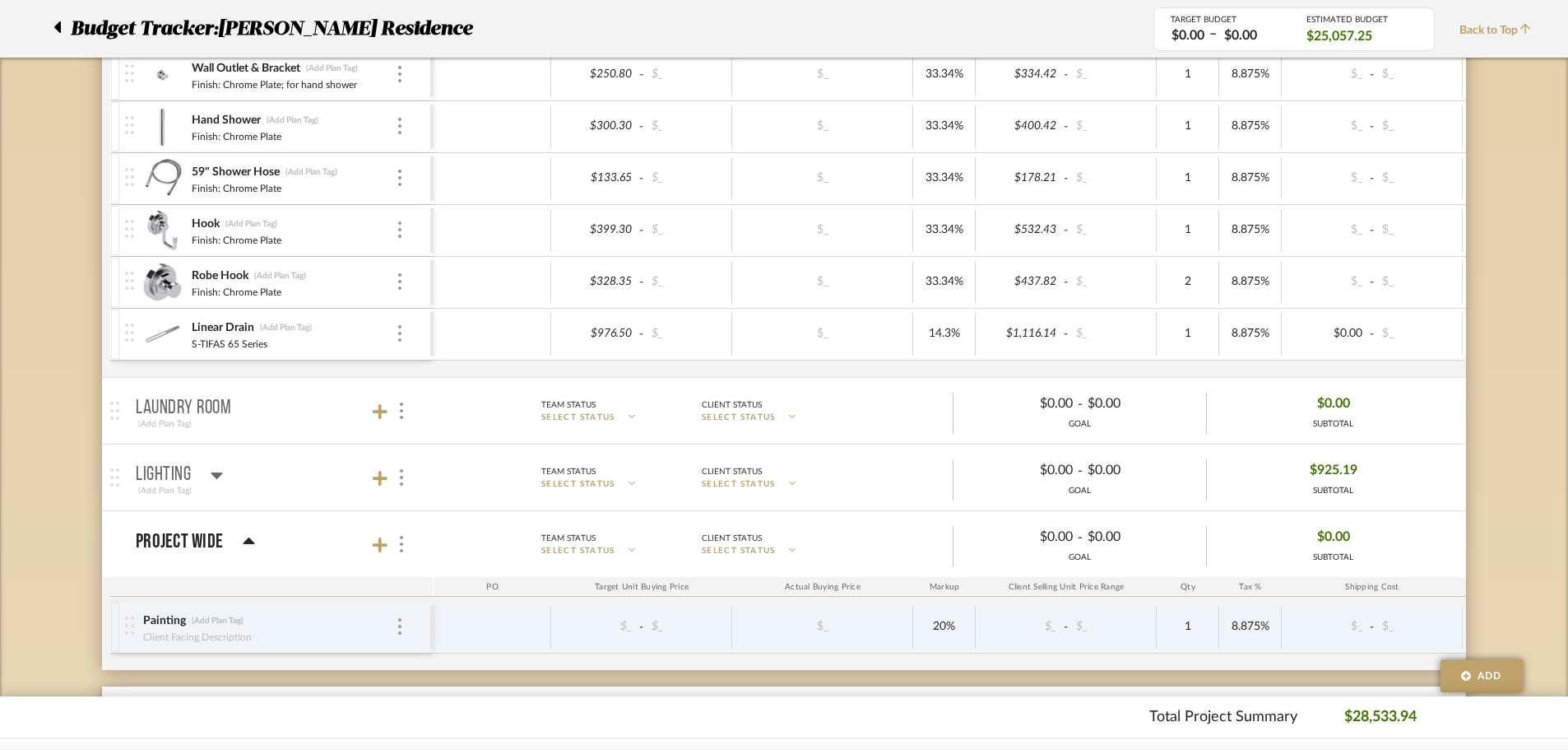
click at [240, 544] on div "Project Wide" at bounding box center [195, 541] width 119 height 20
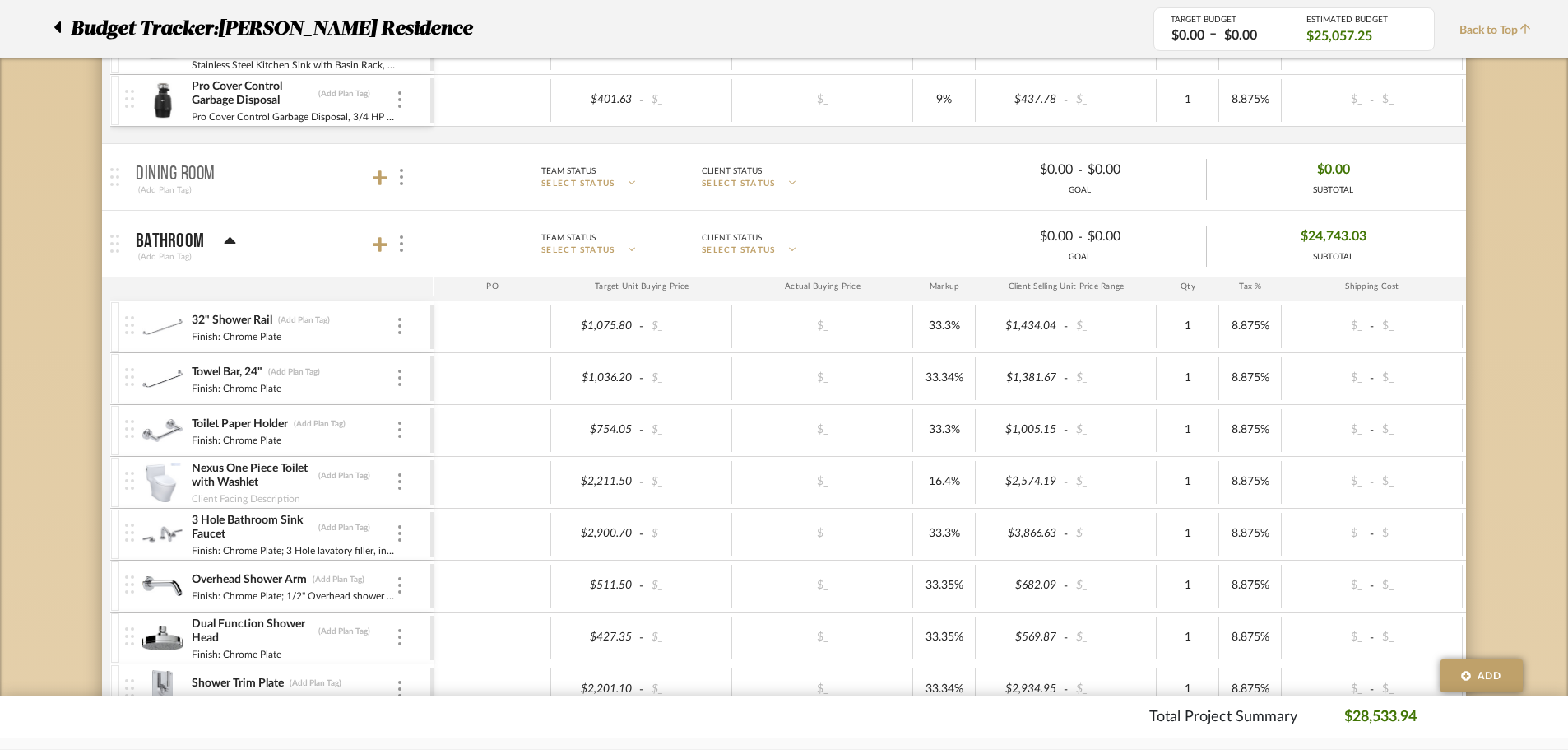
scroll to position [494, 0]
click at [400, 244] on img at bounding box center [402, 244] width 3 height 16
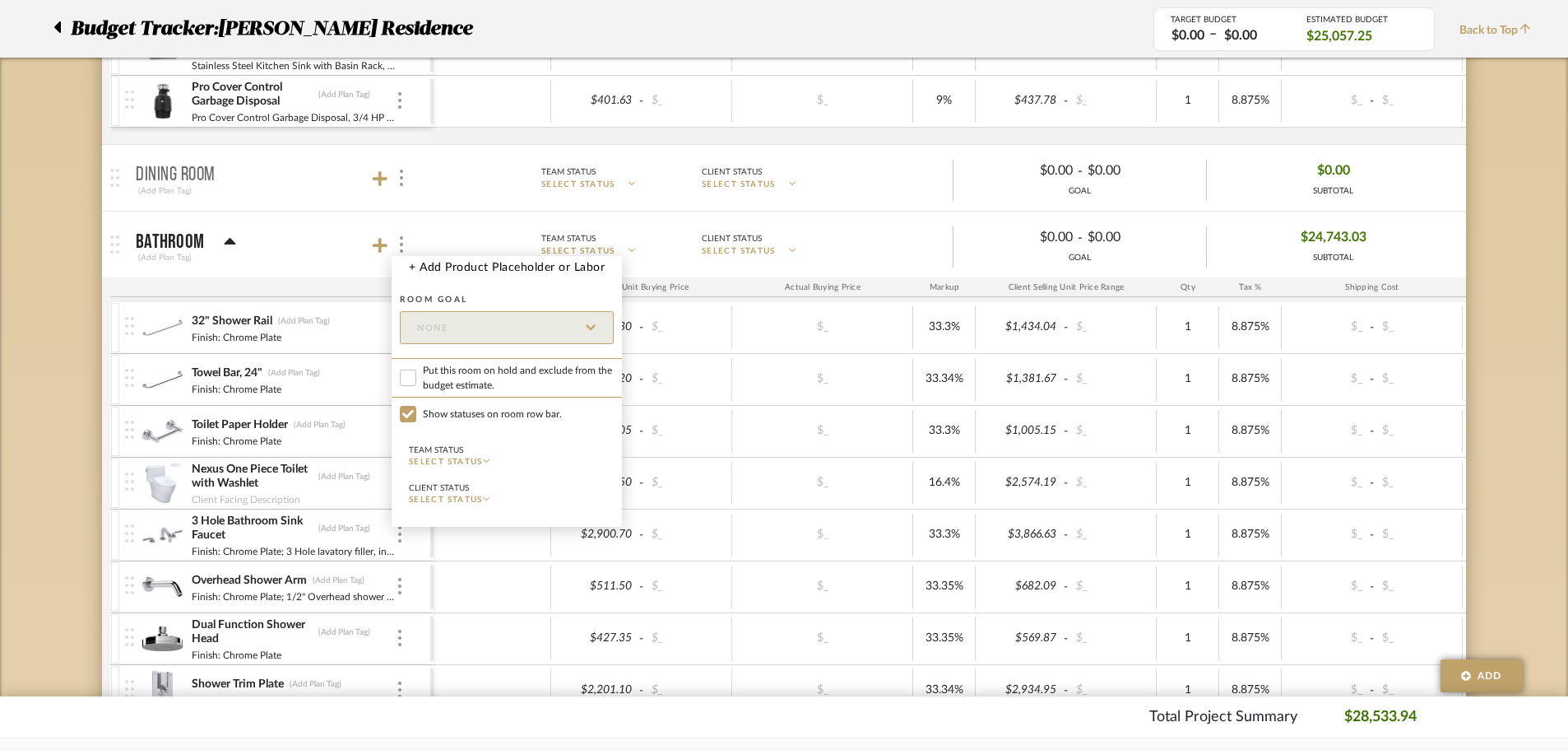
click at [809, 247] on div at bounding box center [784, 375] width 1568 height 750
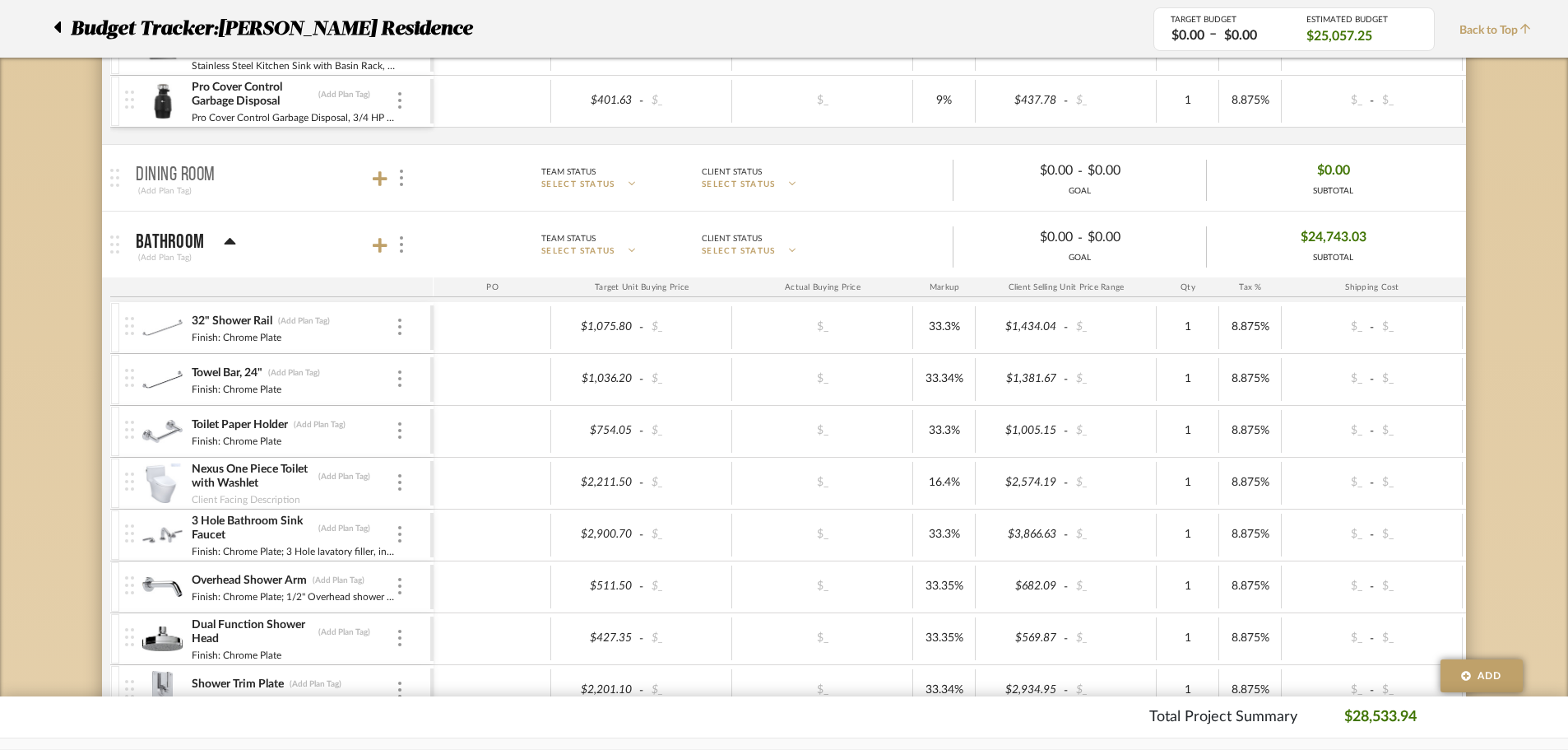
click at [643, 247] on p "SELECT STATUS" at bounding box center [609, 251] width 135 height 12
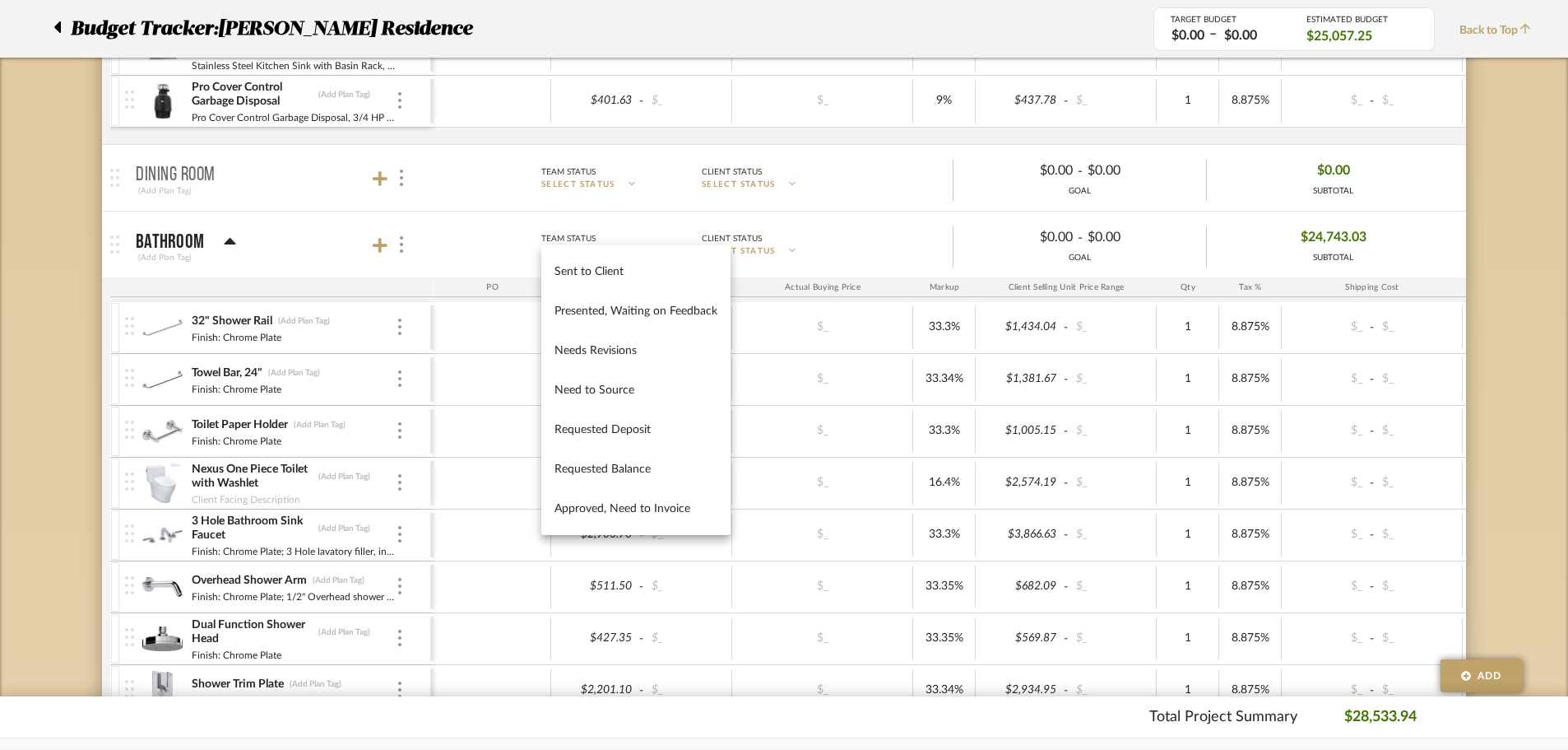
click at [821, 230] on div at bounding box center [784, 375] width 1568 height 750
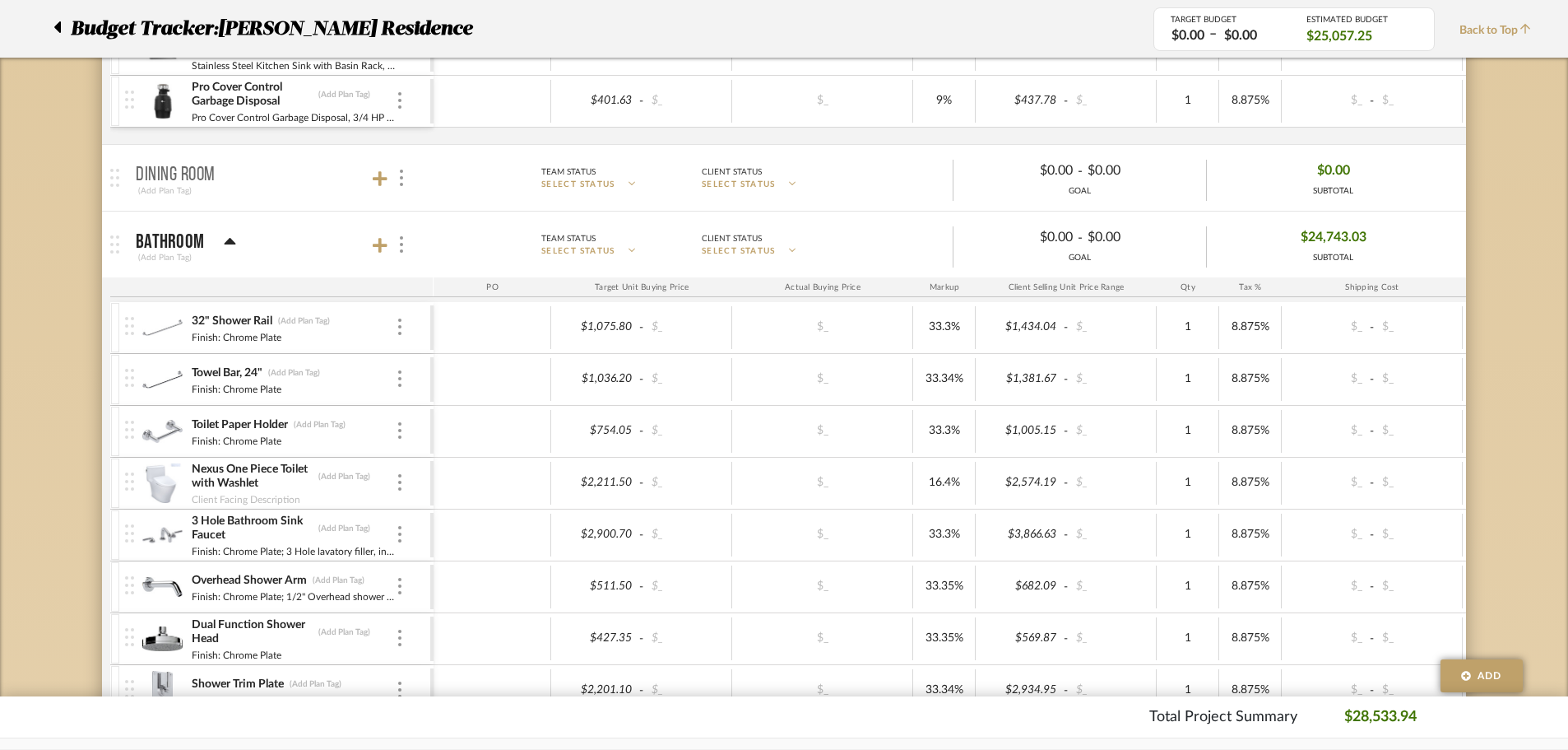
click at [780, 249] on p "SELECT STATUS" at bounding box center [769, 251] width 135 height 12
click at [766, 227] on div at bounding box center [784, 375] width 1568 height 750
click at [229, 245] on icon at bounding box center [229, 241] width 12 height 20
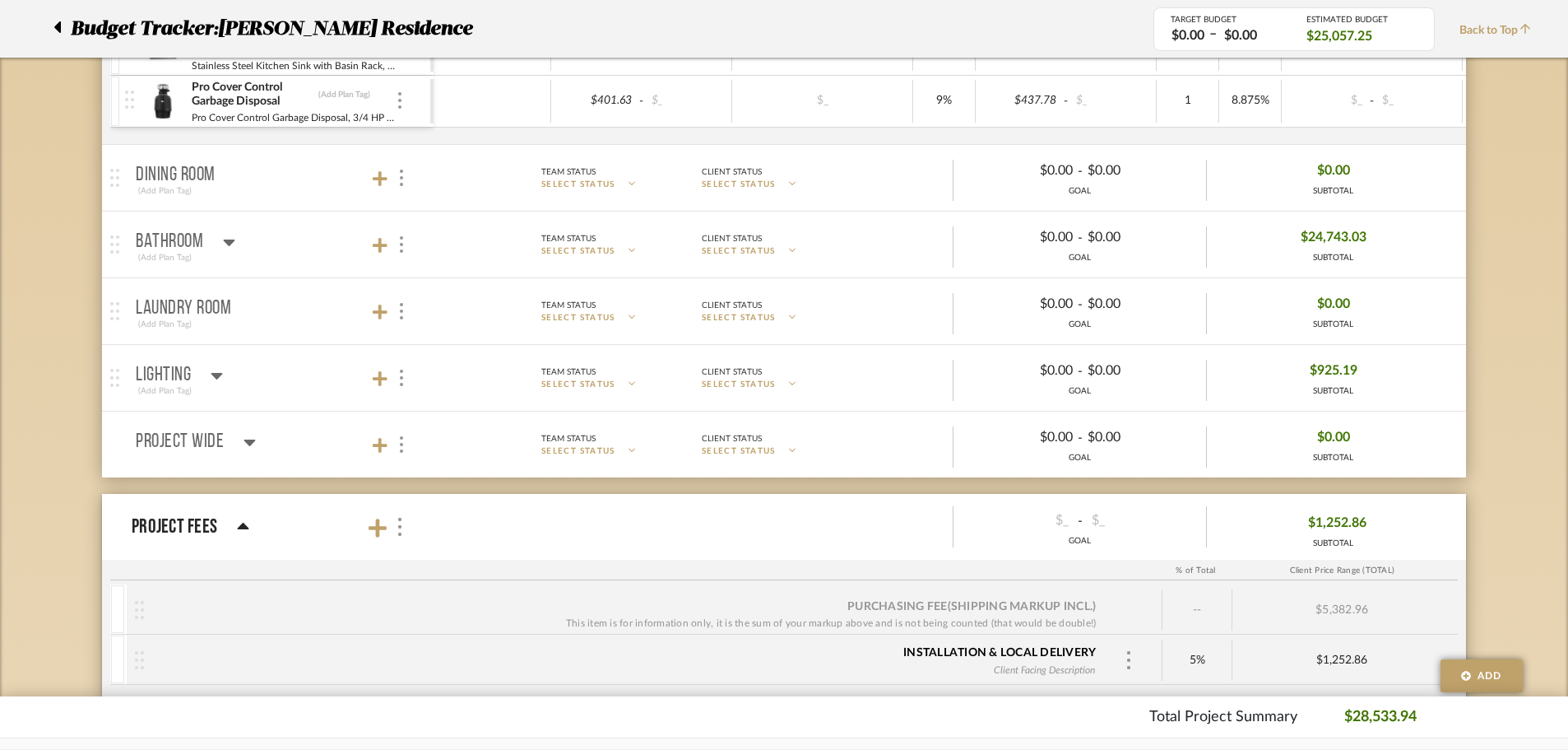
click at [229, 245] on icon at bounding box center [229, 243] width 12 height 7
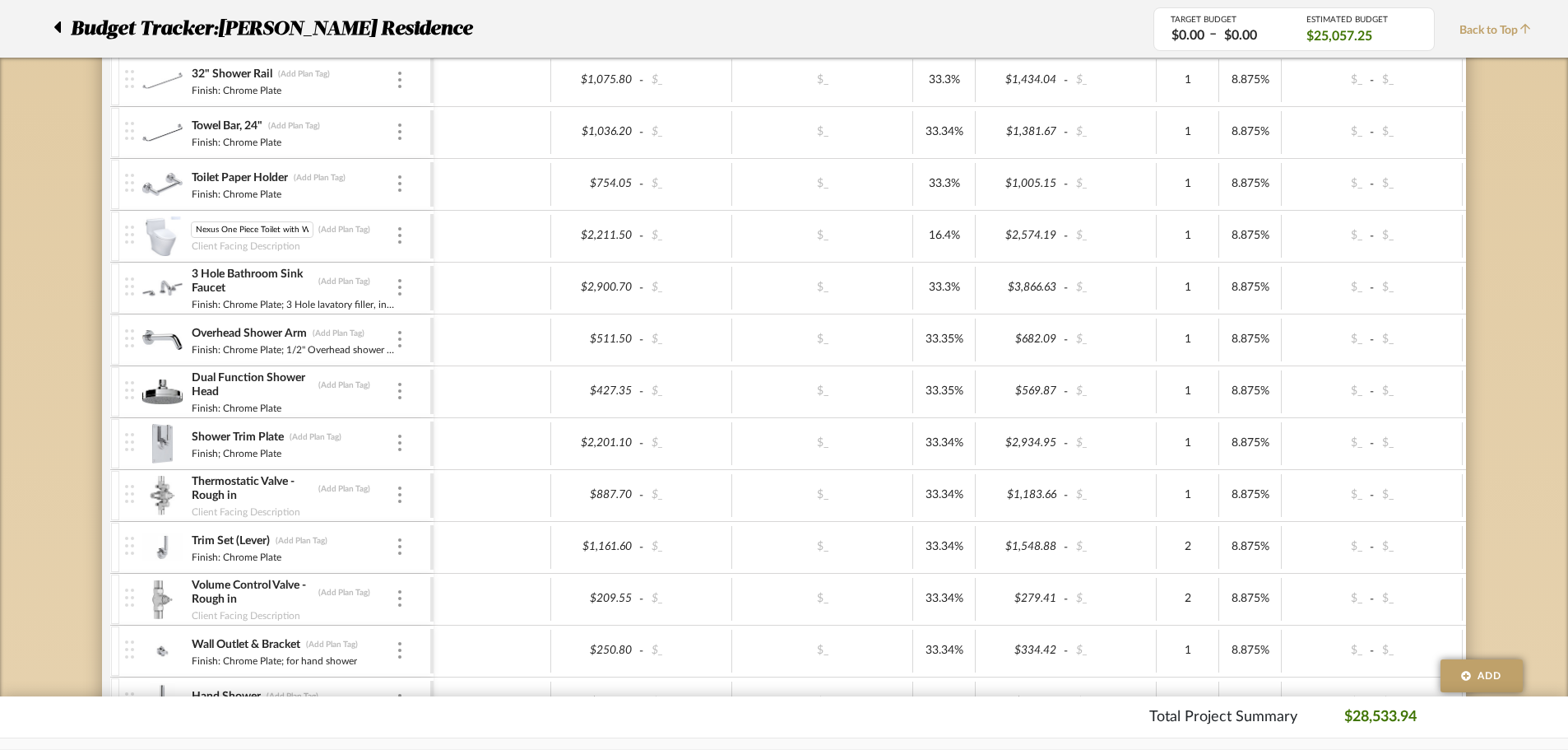
scroll to position [0, 20]
click at [508, 235] on div at bounding box center [492, 236] width 118 height 43
click at [151, 232] on img at bounding box center [162, 236] width 40 height 39
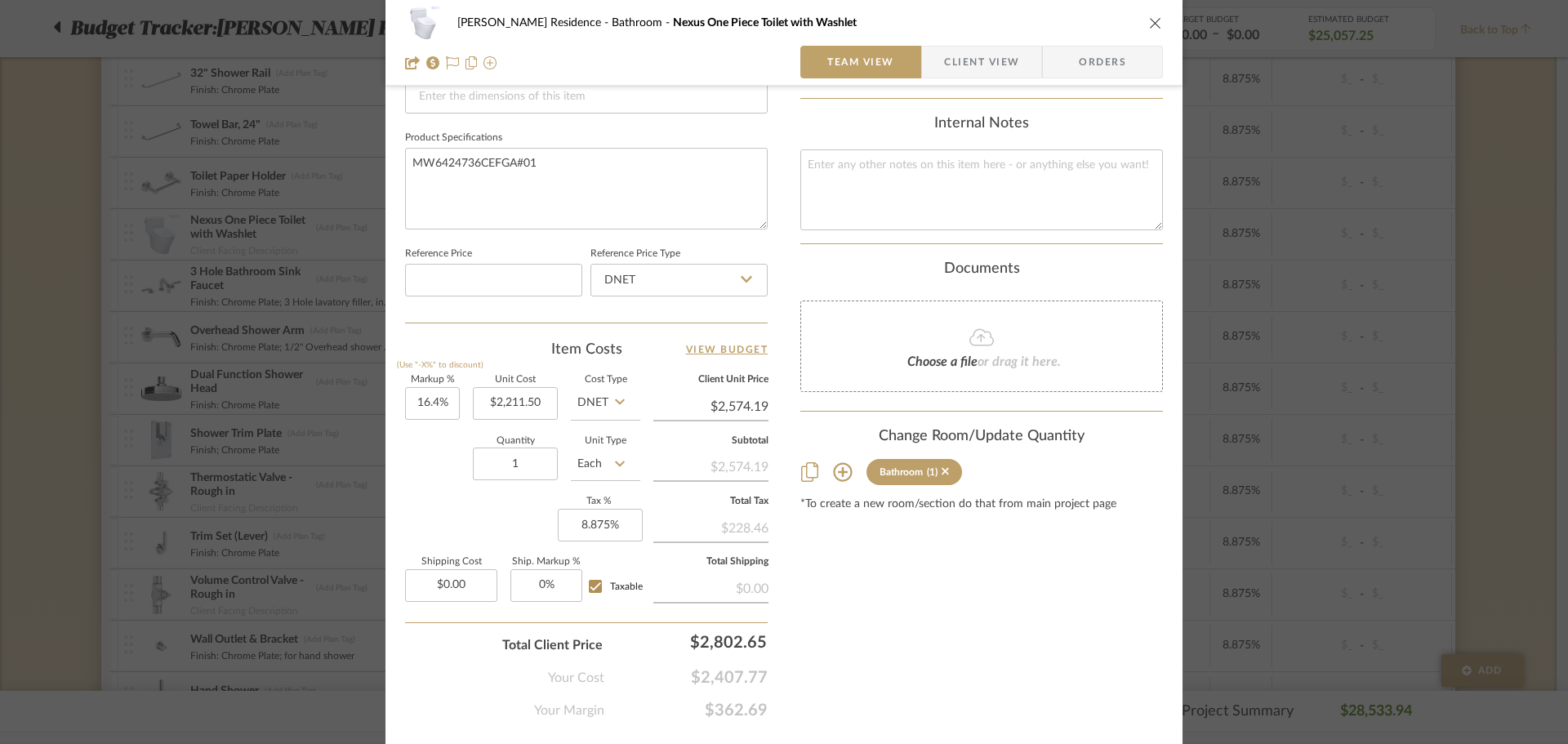
scroll to position [776, 0]
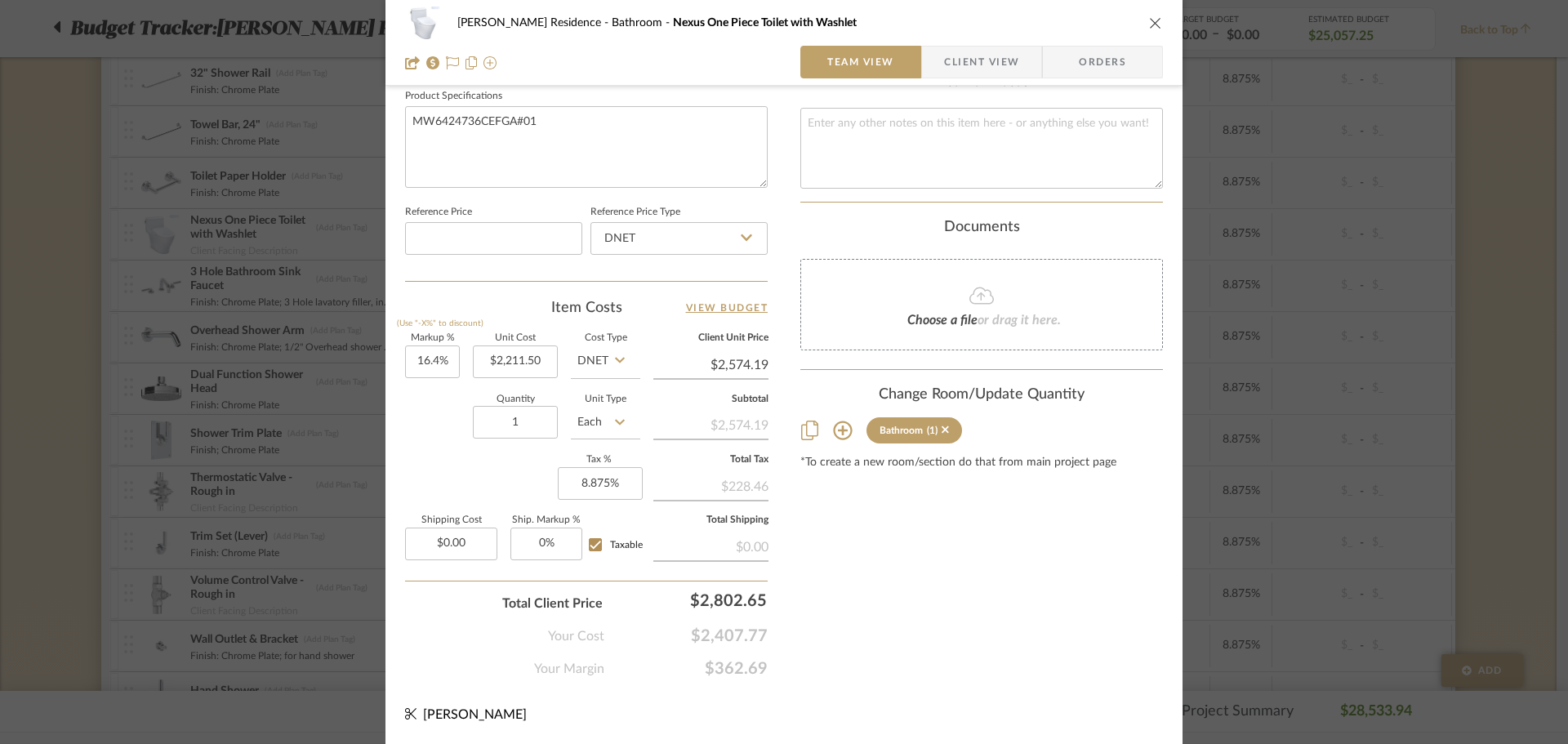
click at [514, 479] on div "Markup % (Use "-X%" to discount) 16.4% Unit Cost $2,211.50 Cost Type DNET Clien…" at bounding box center [586, 453] width 362 height 239
click at [93, 415] on div "[PERSON_NAME] Residence Bathroom Nexus One Piece Toilet with Washlet Team View …" at bounding box center [784, 372] width 1568 height 744
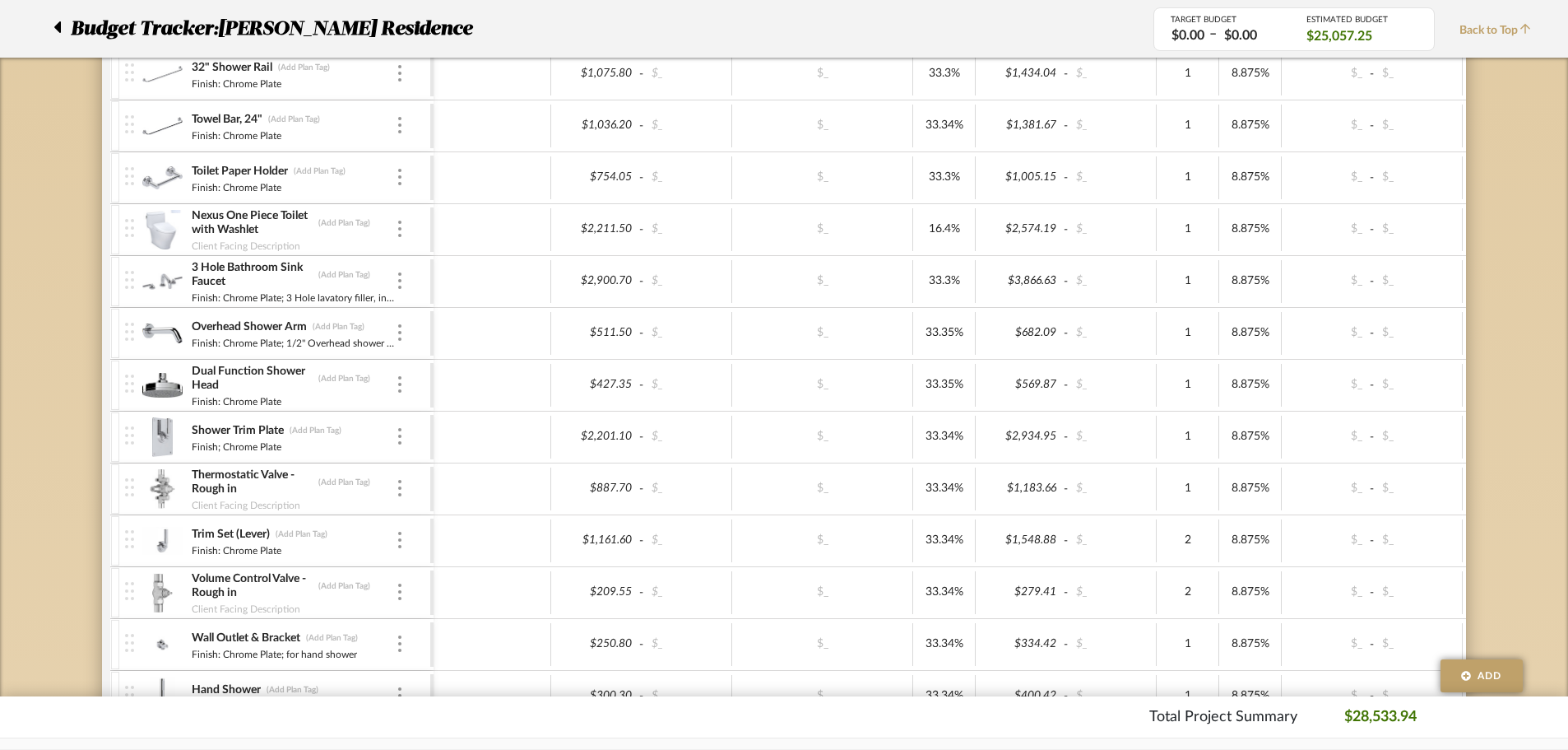
scroll to position [741, 0]
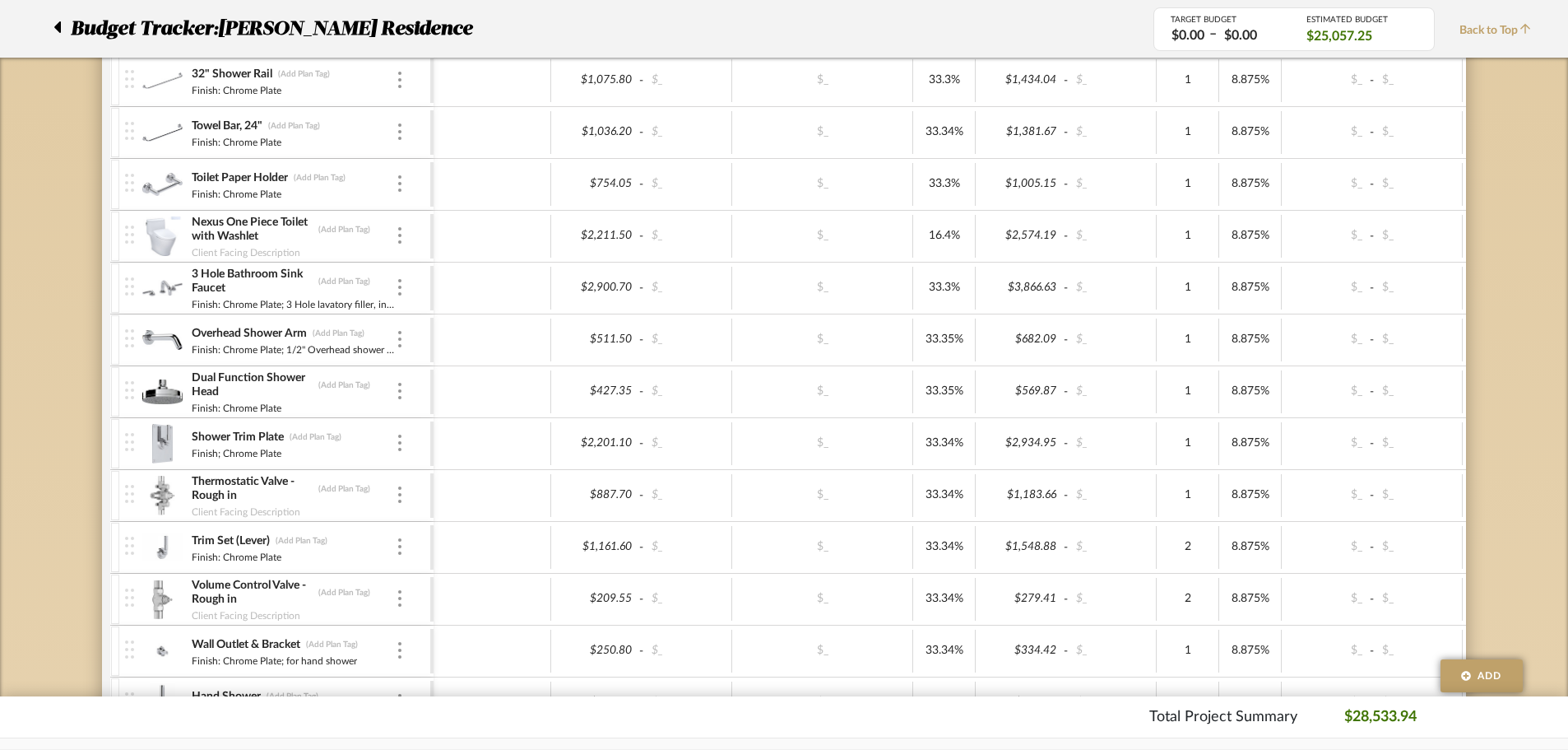
click at [149, 246] on img at bounding box center [162, 236] width 40 height 39
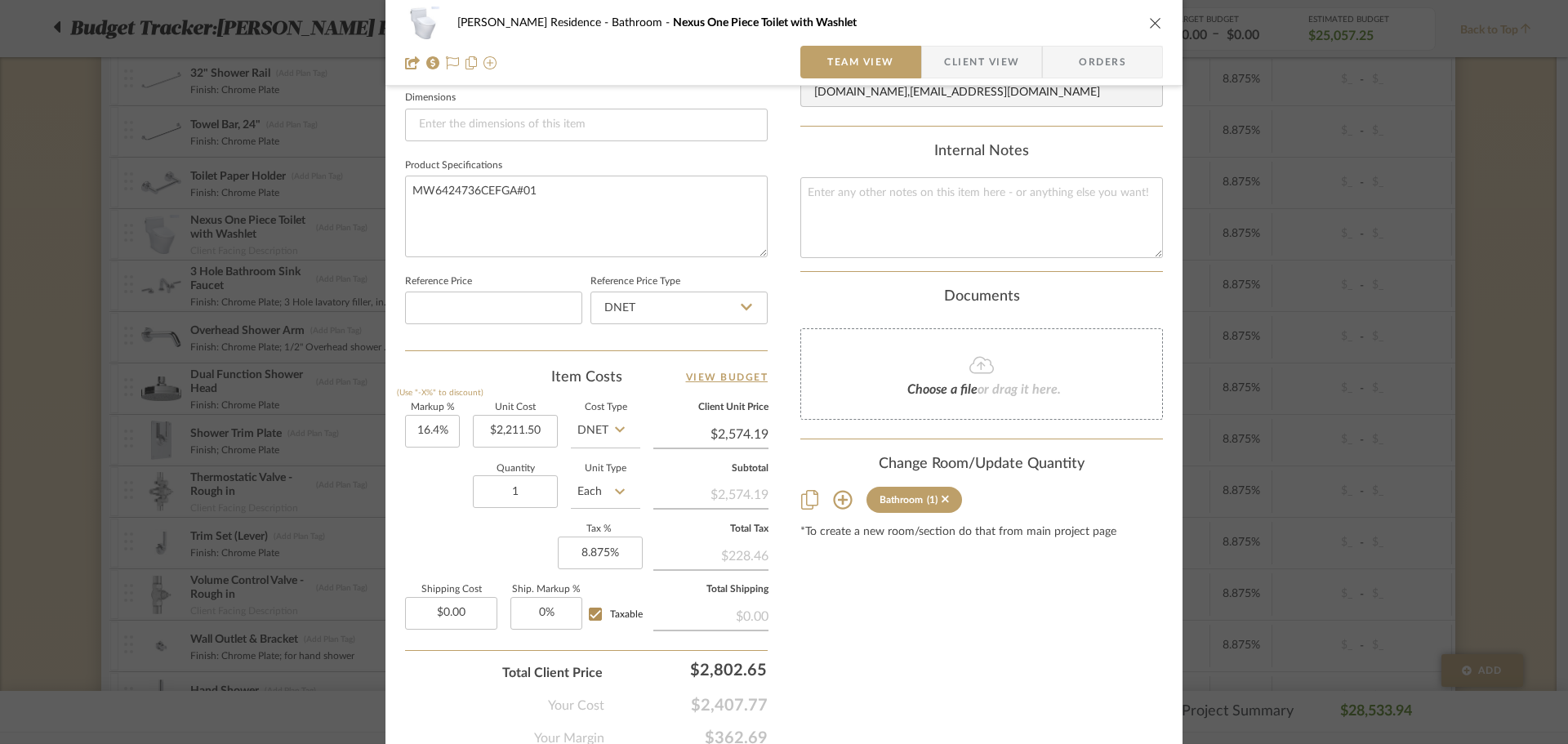
scroll to position [776, 0]
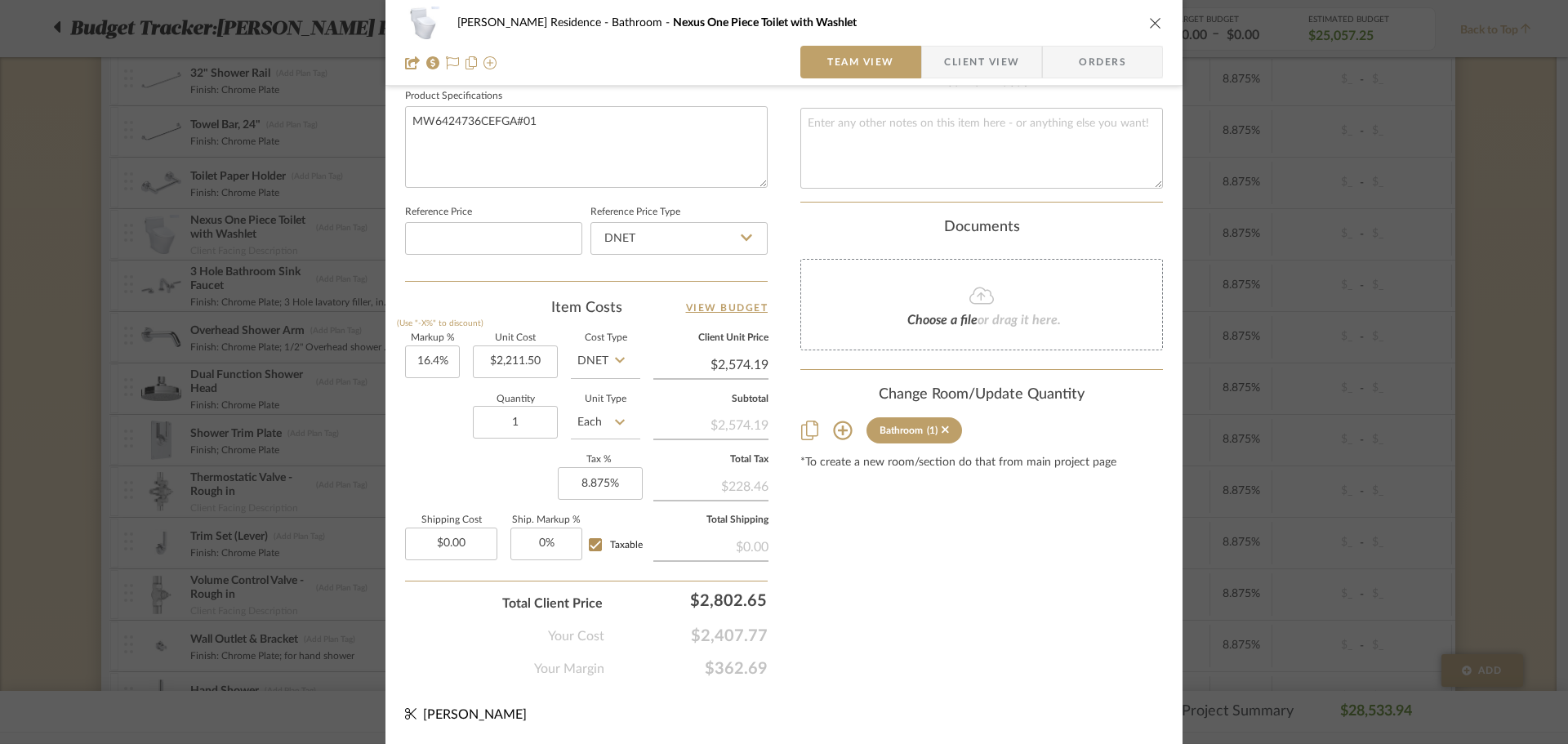
click at [310, 460] on div "[PERSON_NAME] Residence Bathroom Nexus One Piece Toilet with Washlet Team View …" at bounding box center [784, 372] width 1568 height 744
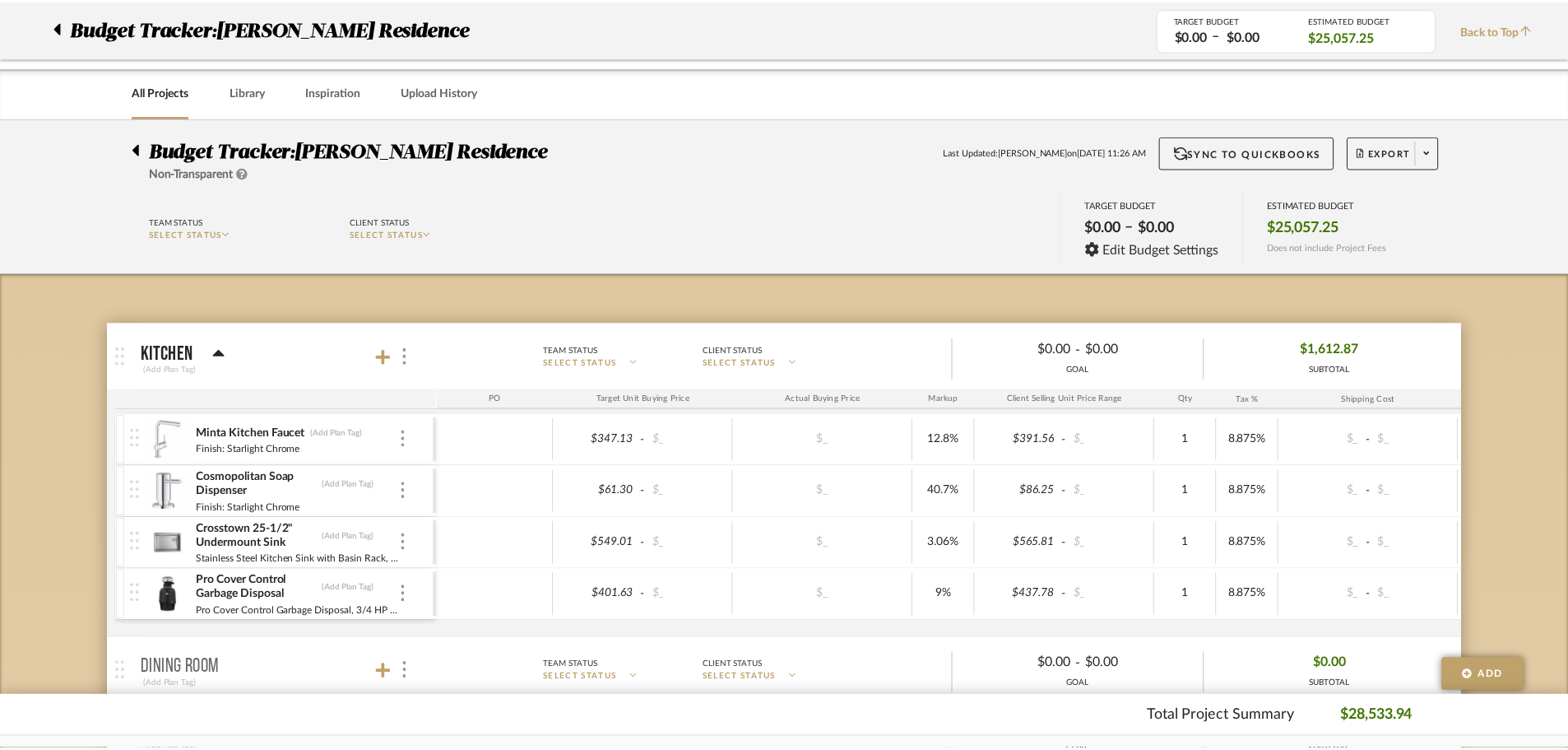
scroll to position [741, 0]
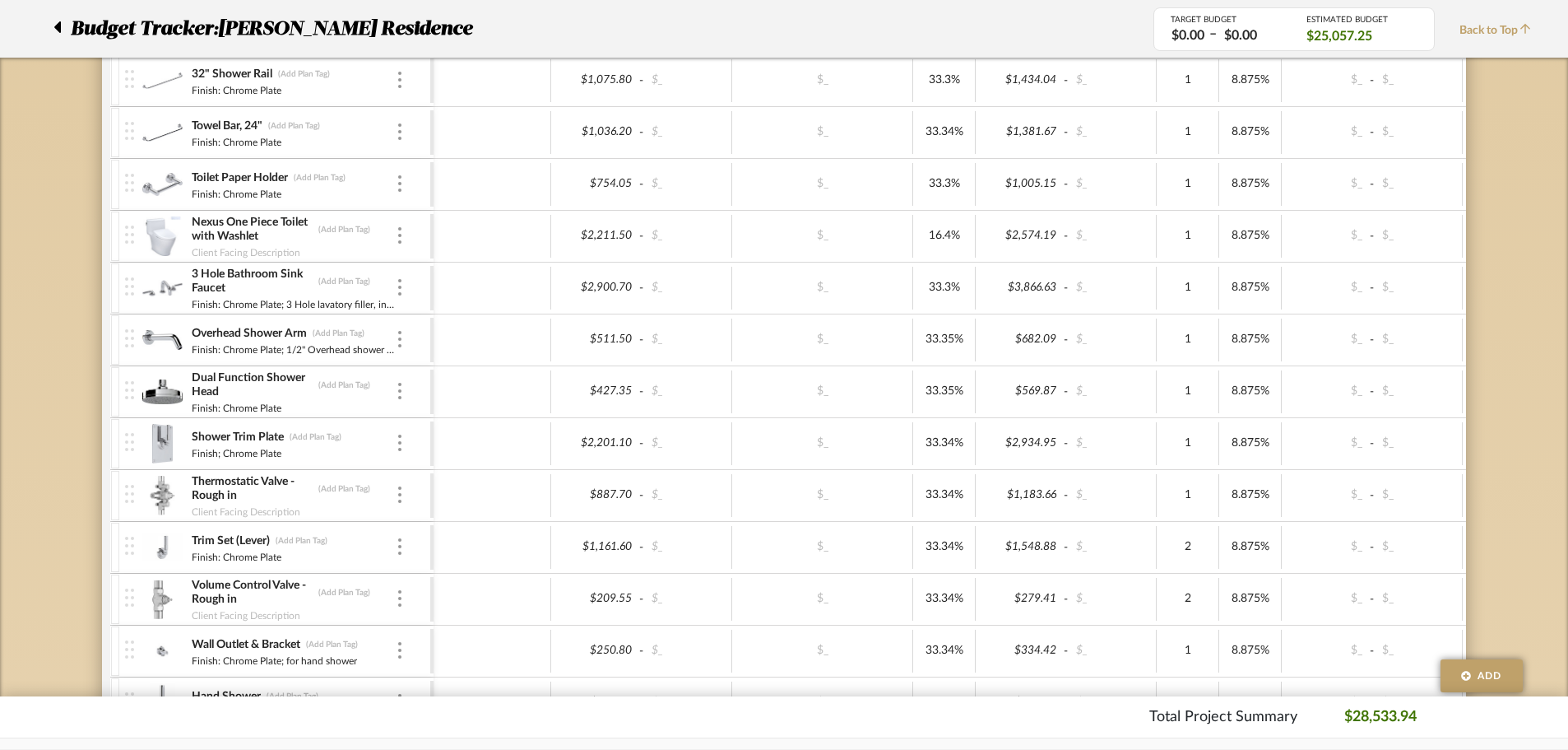
click at [159, 443] on img at bounding box center [162, 444] width 40 height 39
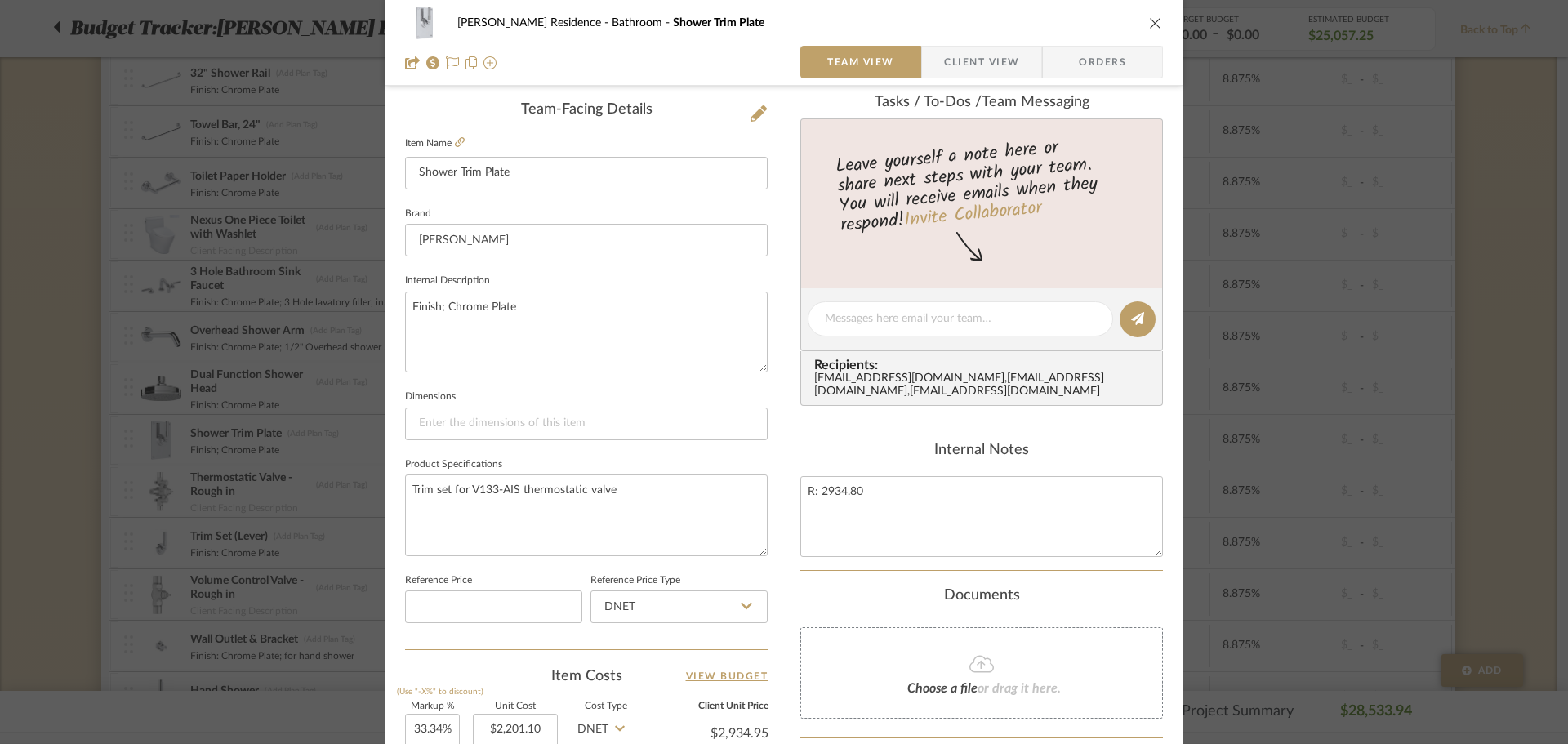
scroll to position [653, 0]
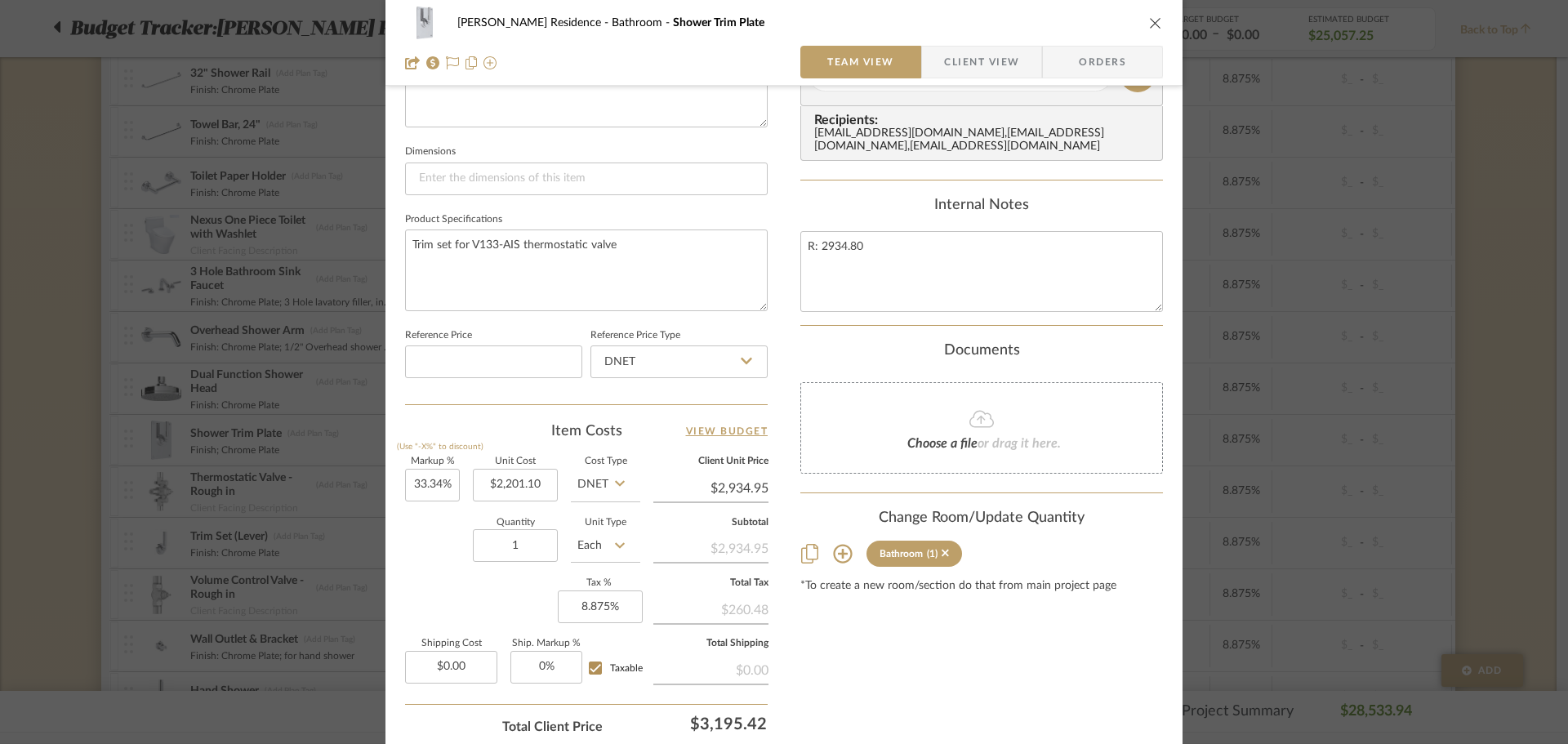
click at [306, 442] on div "[PERSON_NAME] Residence Bathroom Shower Trim Plate Team View Client View Orders…" at bounding box center [784, 372] width 1568 height 744
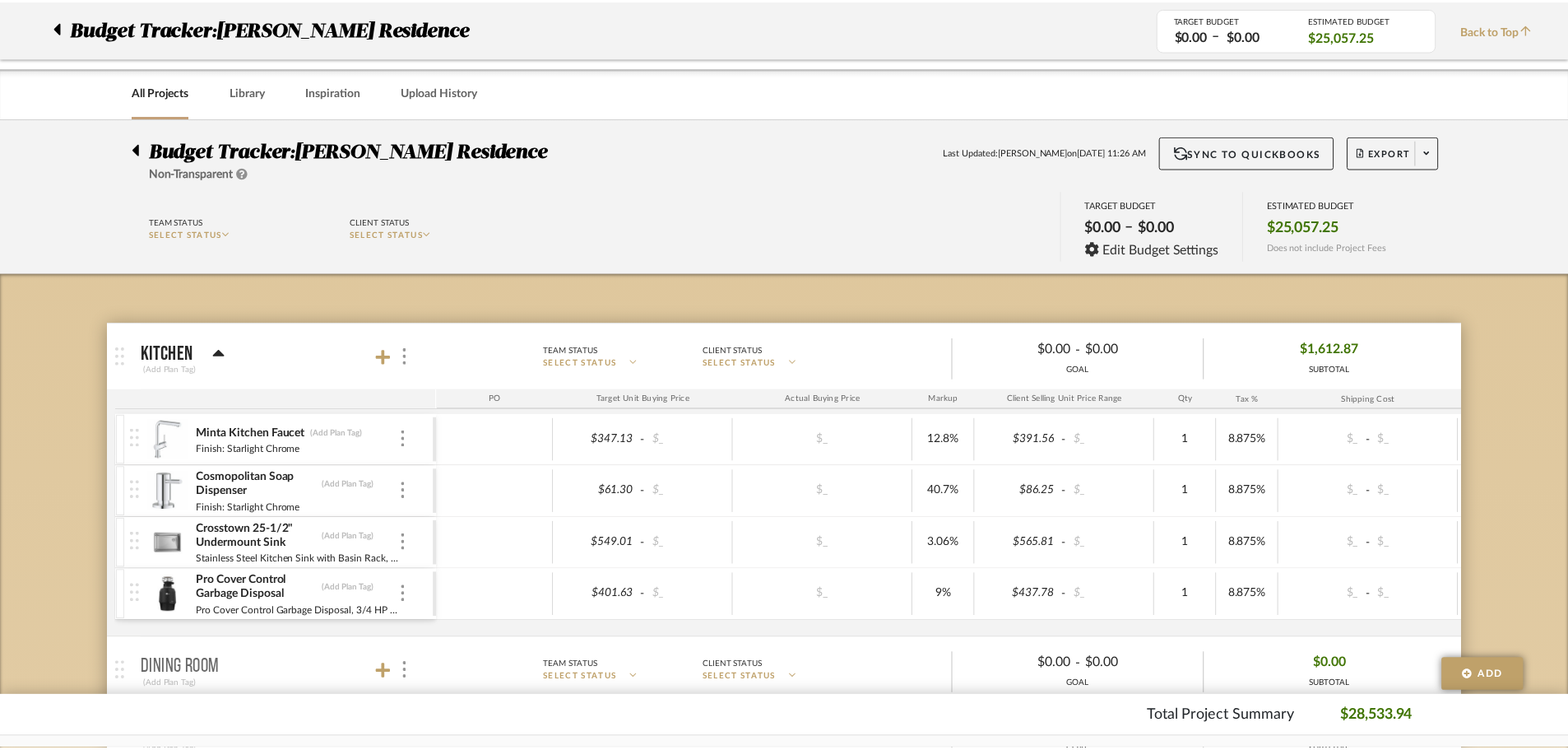
scroll to position [741, 0]
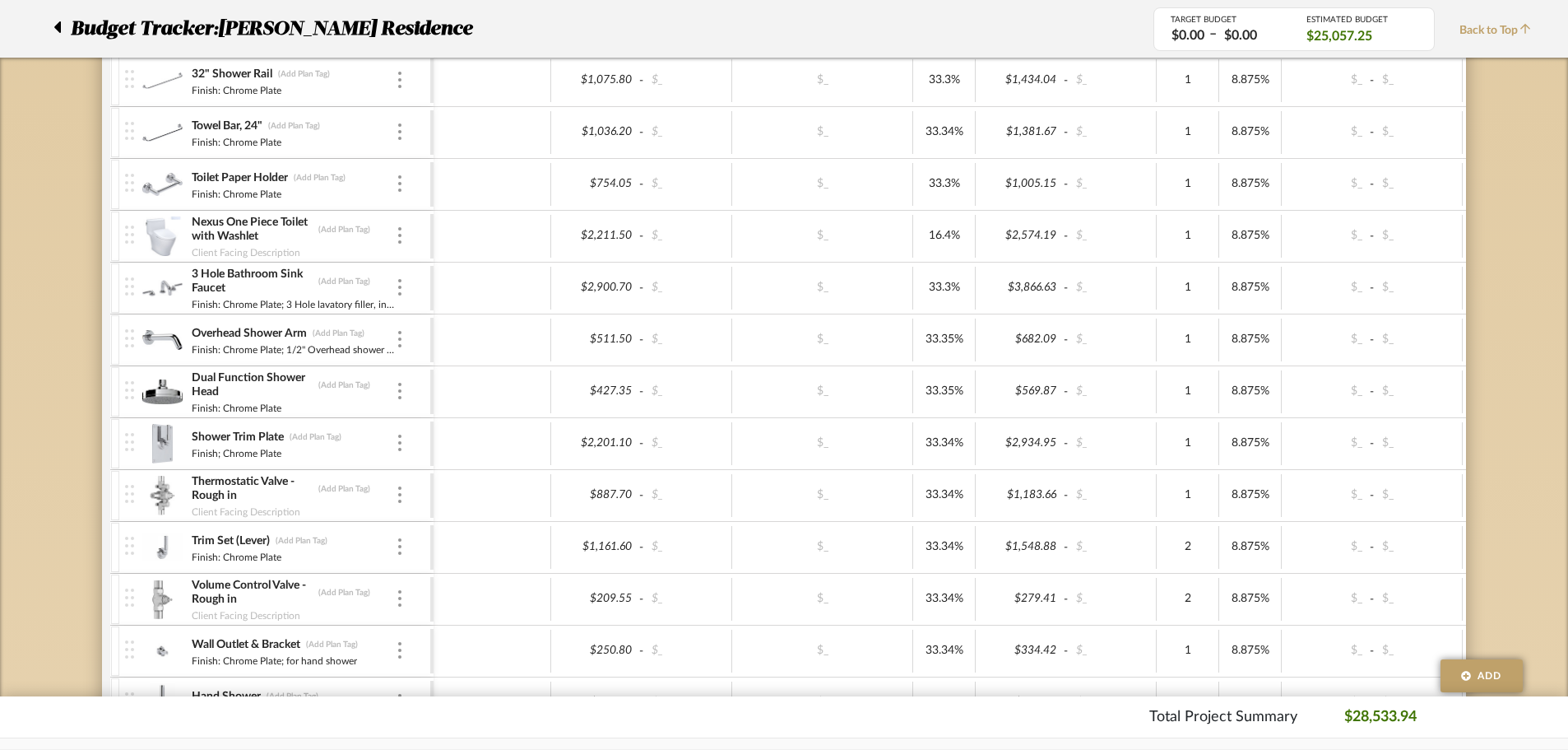
click at [160, 241] on img at bounding box center [162, 236] width 40 height 39
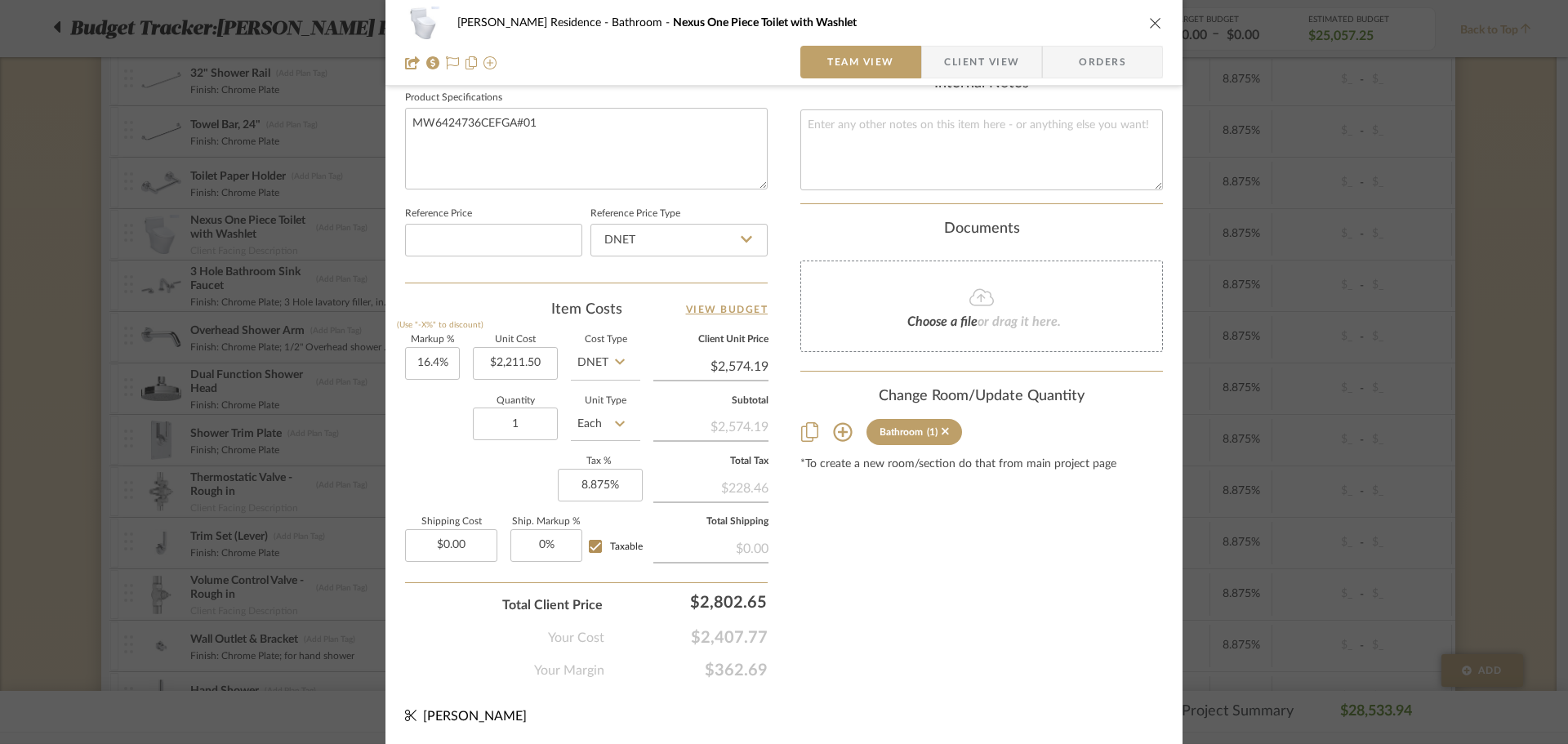
scroll to position [776, 0]
click at [249, 456] on div "[PERSON_NAME] Residence Bathroom Nexus One Piece Toilet with Washlet Team View …" at bounding box center [784, 372] width 1568 height 744
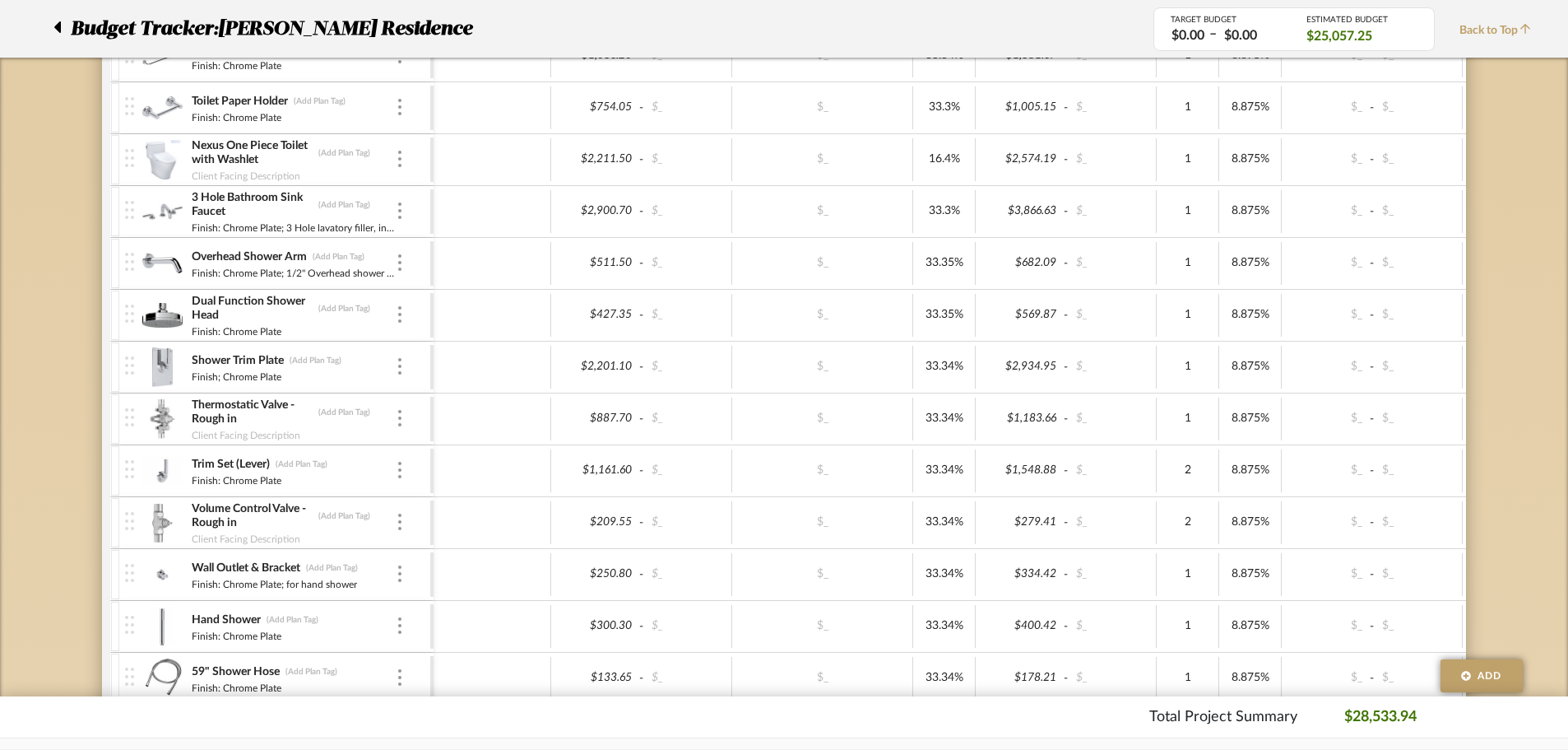
scroll to position [905, 0]
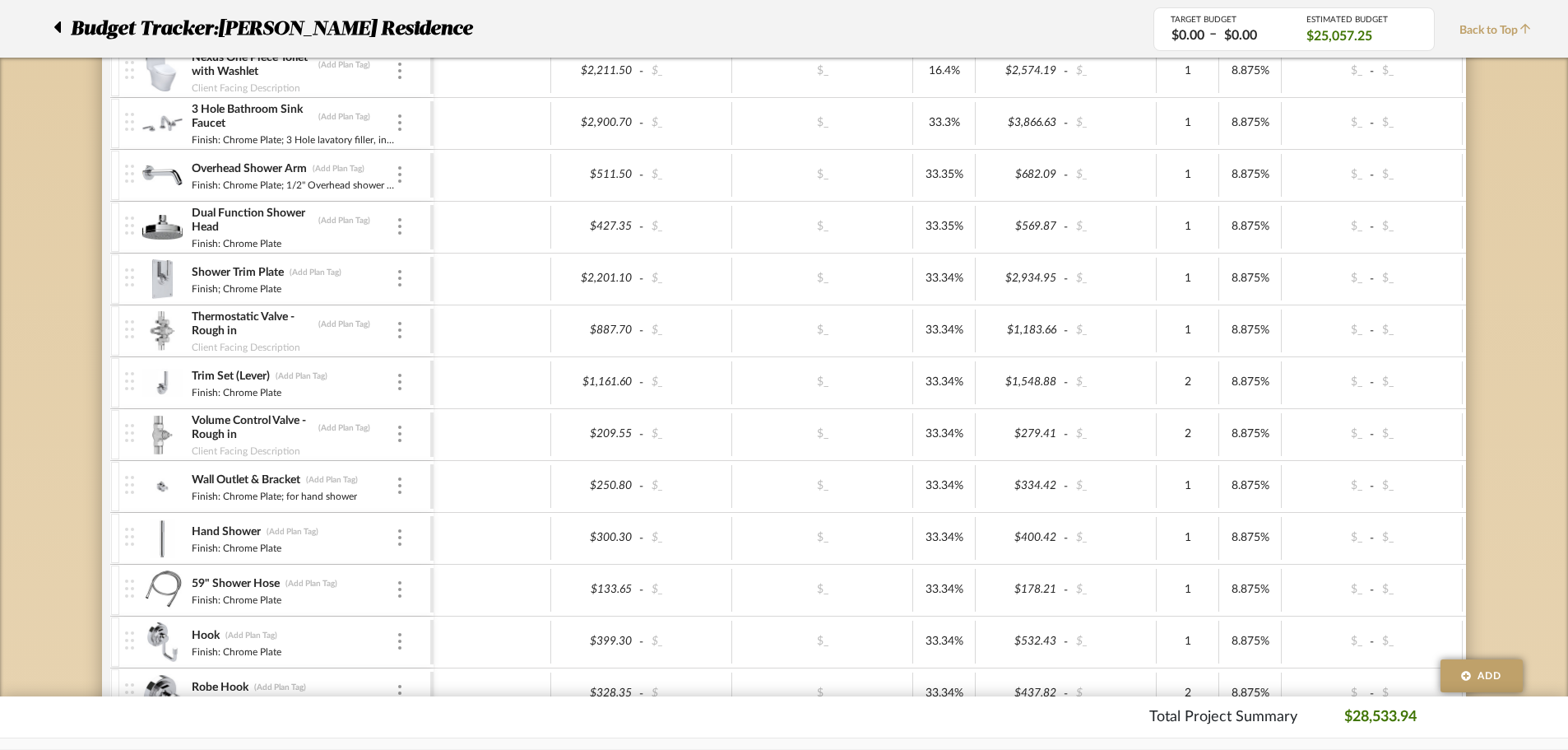
click at [152, 445] on img at bounding box center [162, 434] width 40 height 39
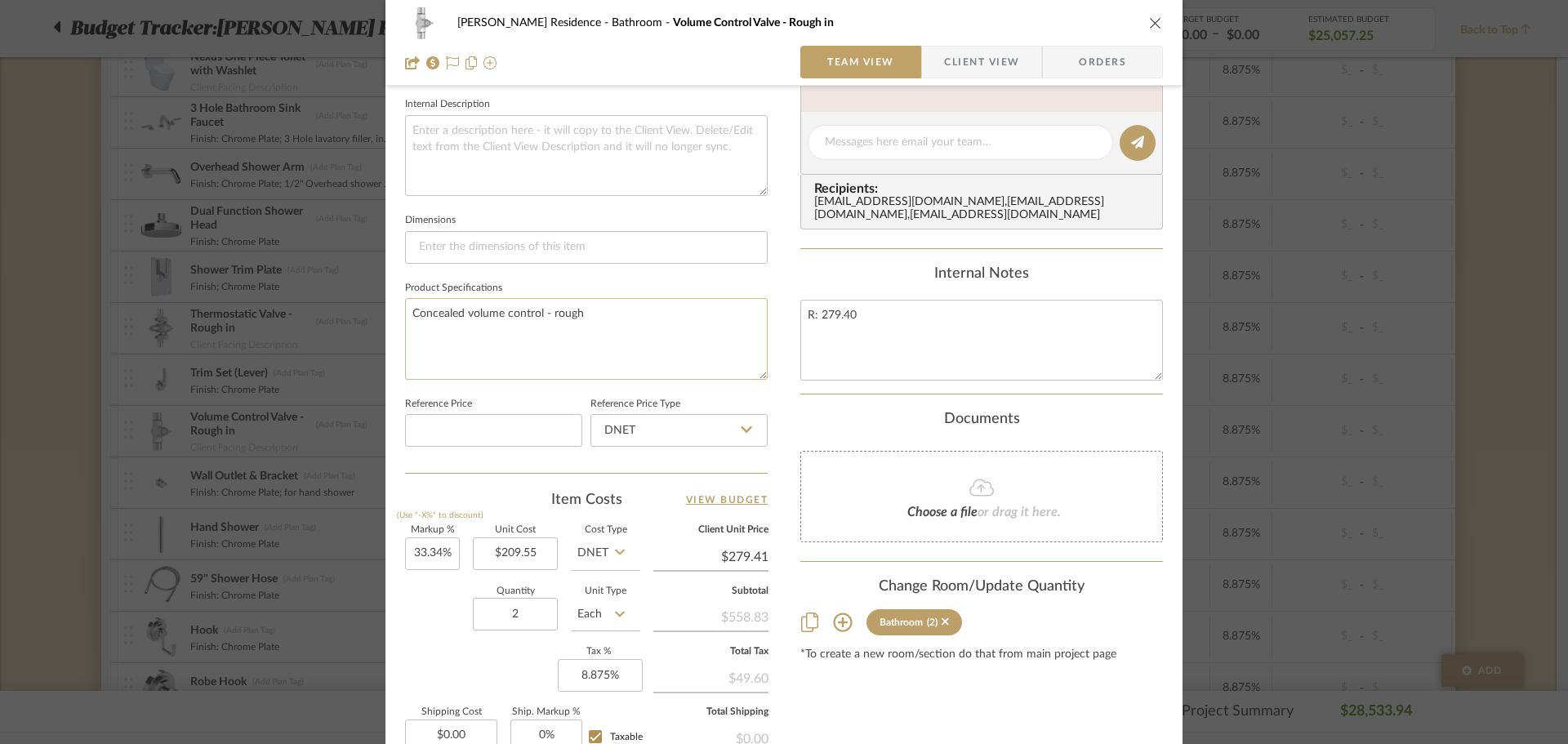
scroll to position [735, 0]
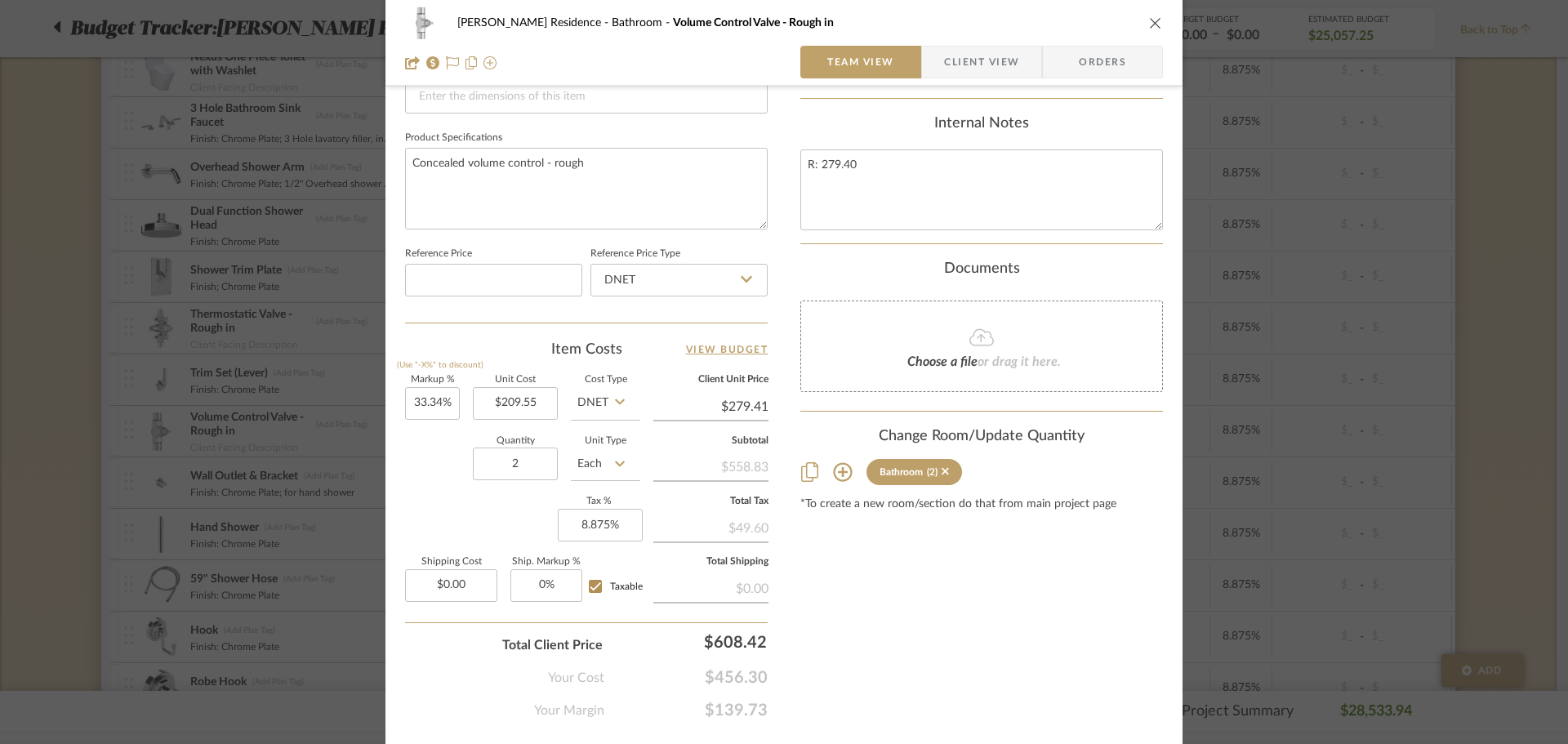
click at [298, 474] on div "[PERSON_NAME] Residence Bathroom Volume Control Valve - Rough in Team View Clie…" at bounding box center [784, 372] width 1568 height 744
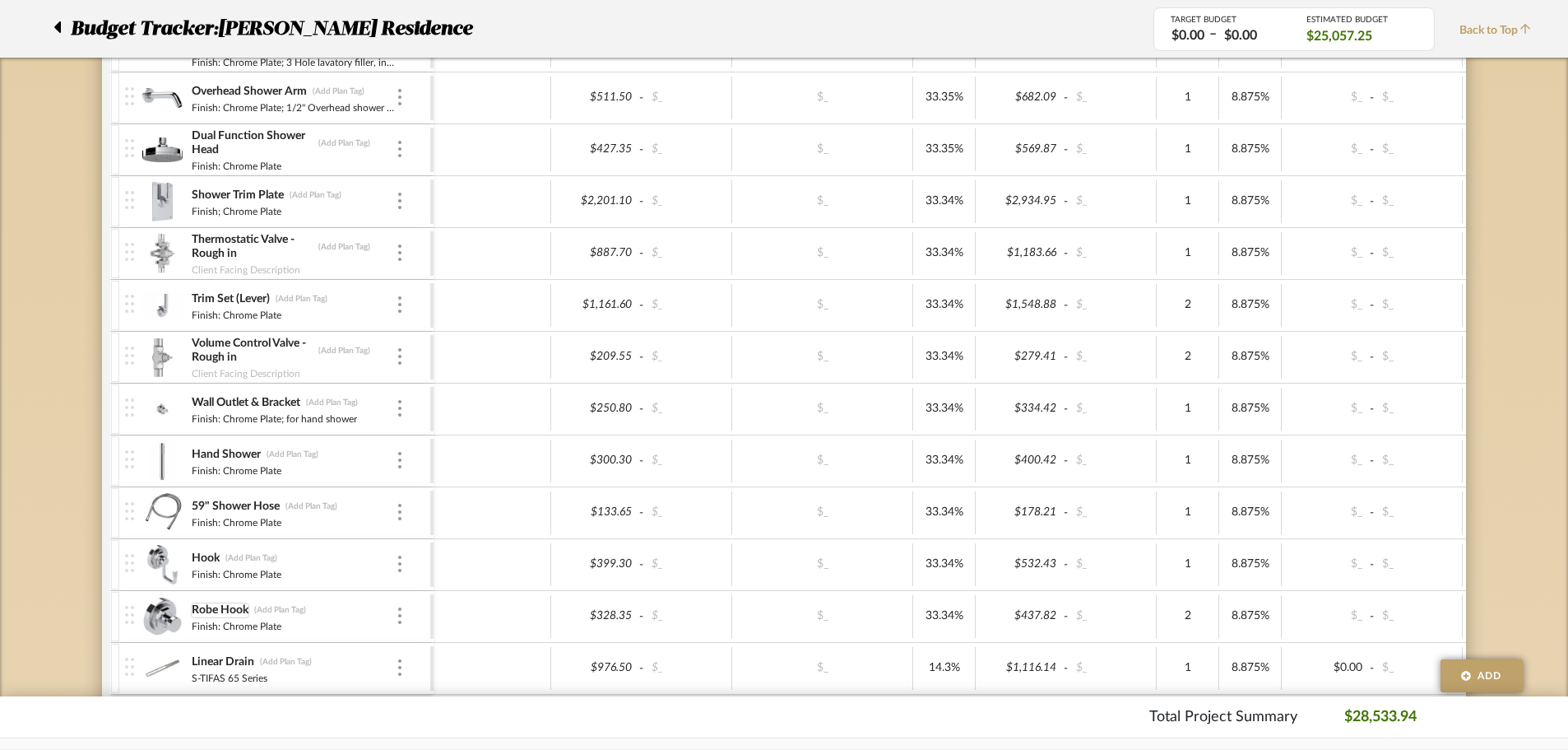
scroll to position [1070, 0]
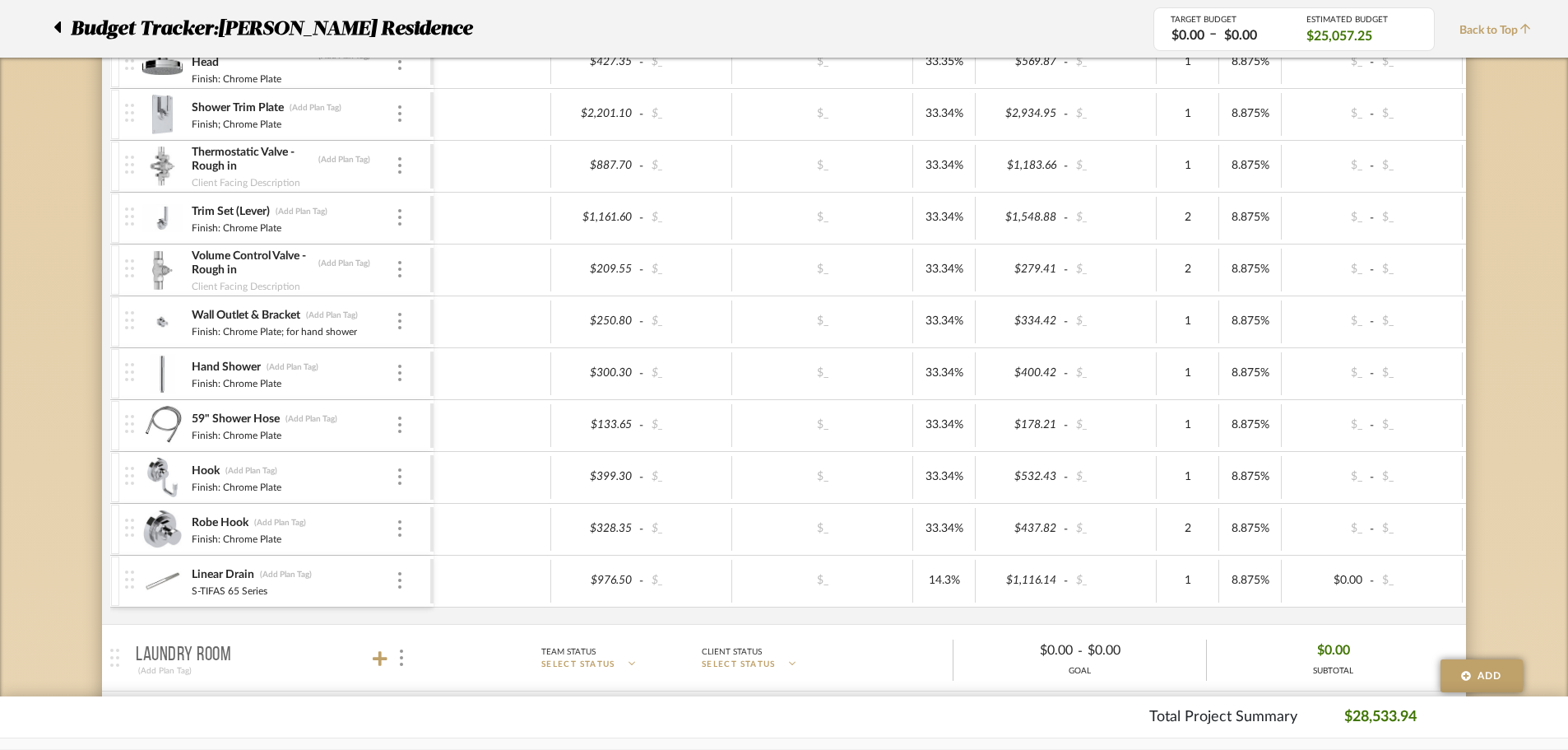
click at [165, 533] on img at bounding box center [162, 529] width 40 height 39
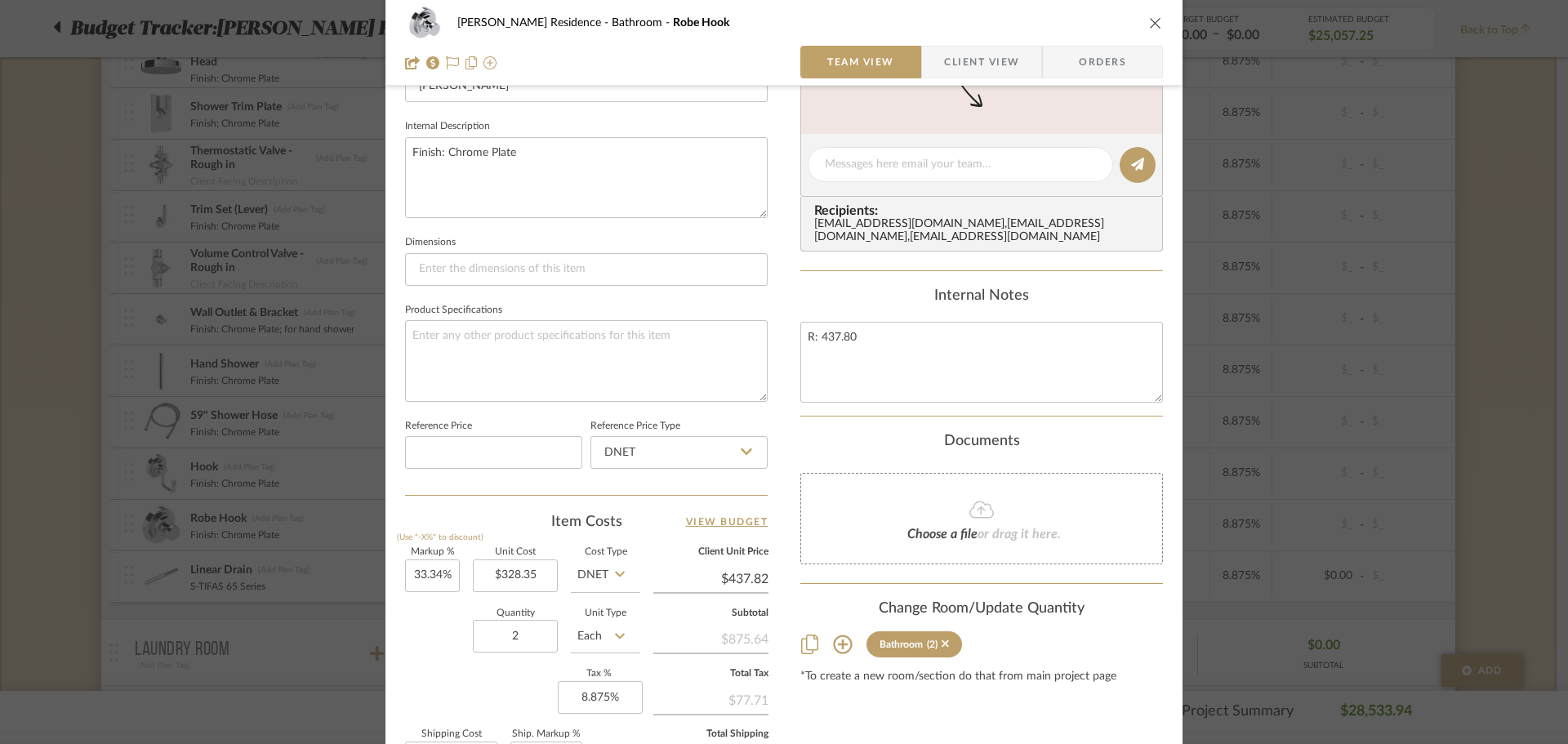
scroll to position [571, 0]
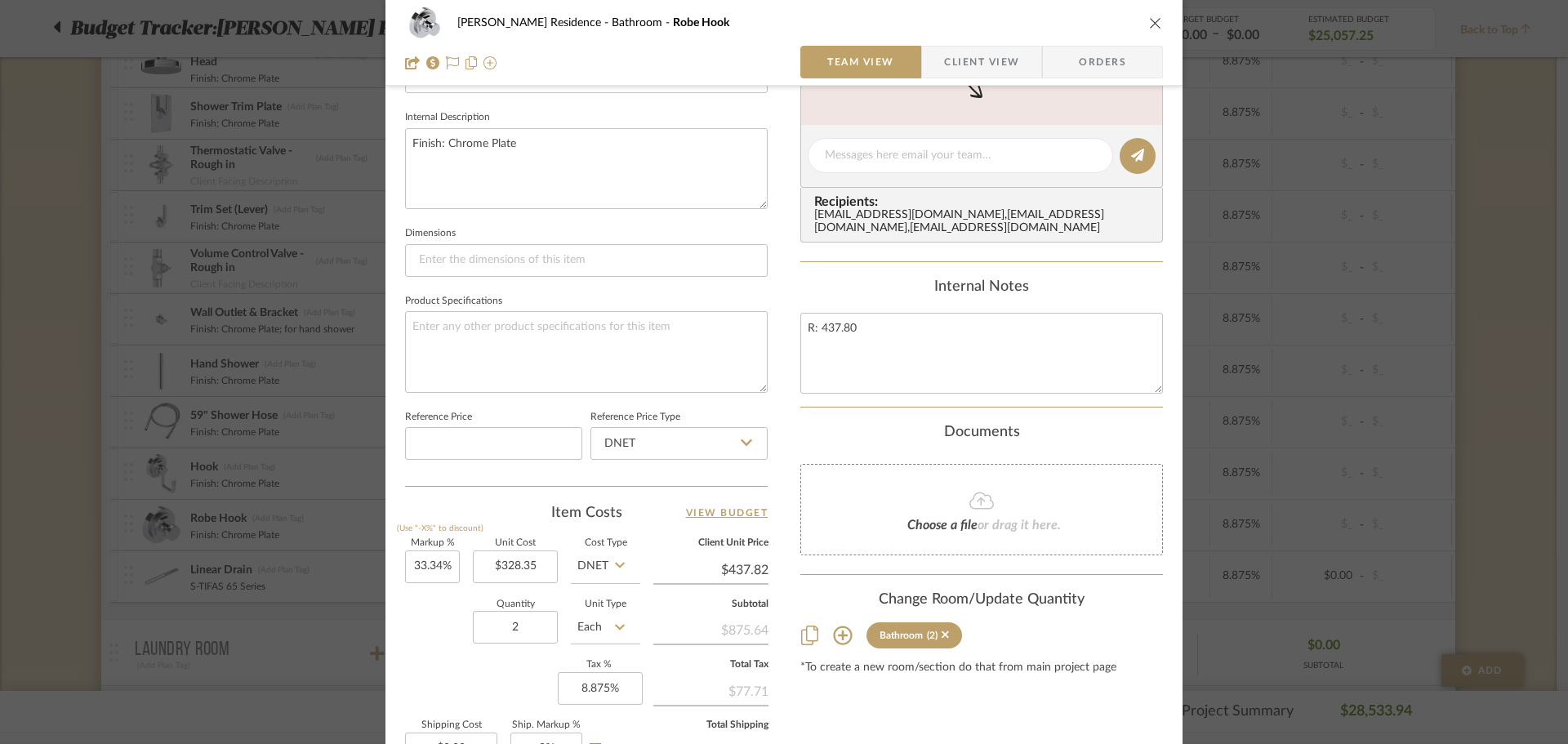
click at [334, 454] on div "[PERSON_NAME] Residence Bathroom Robe Hook Team View Client View Orders Team-Fa…" at bounding box center [784, 372] width 1568 height 744
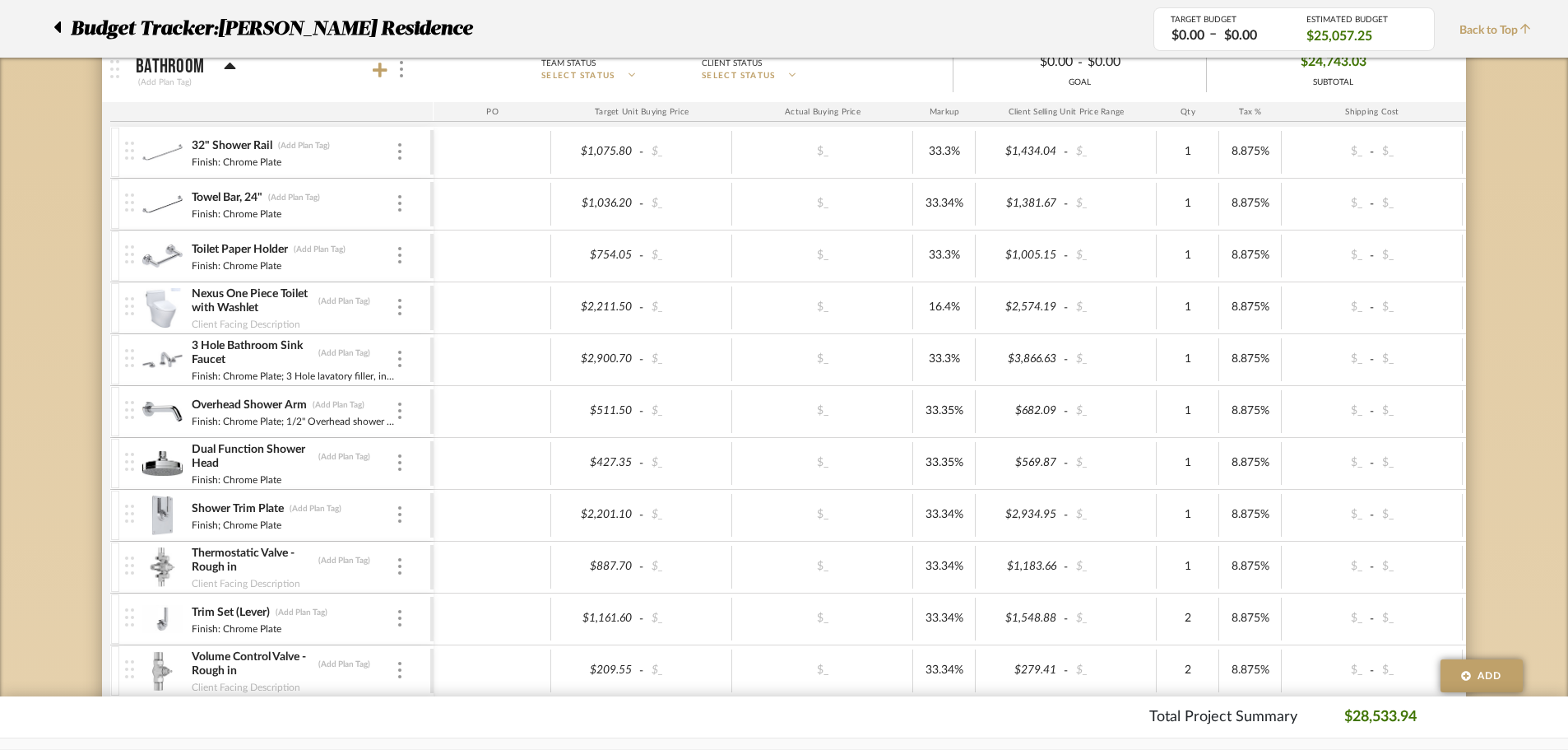
scroll to position [659, 0]
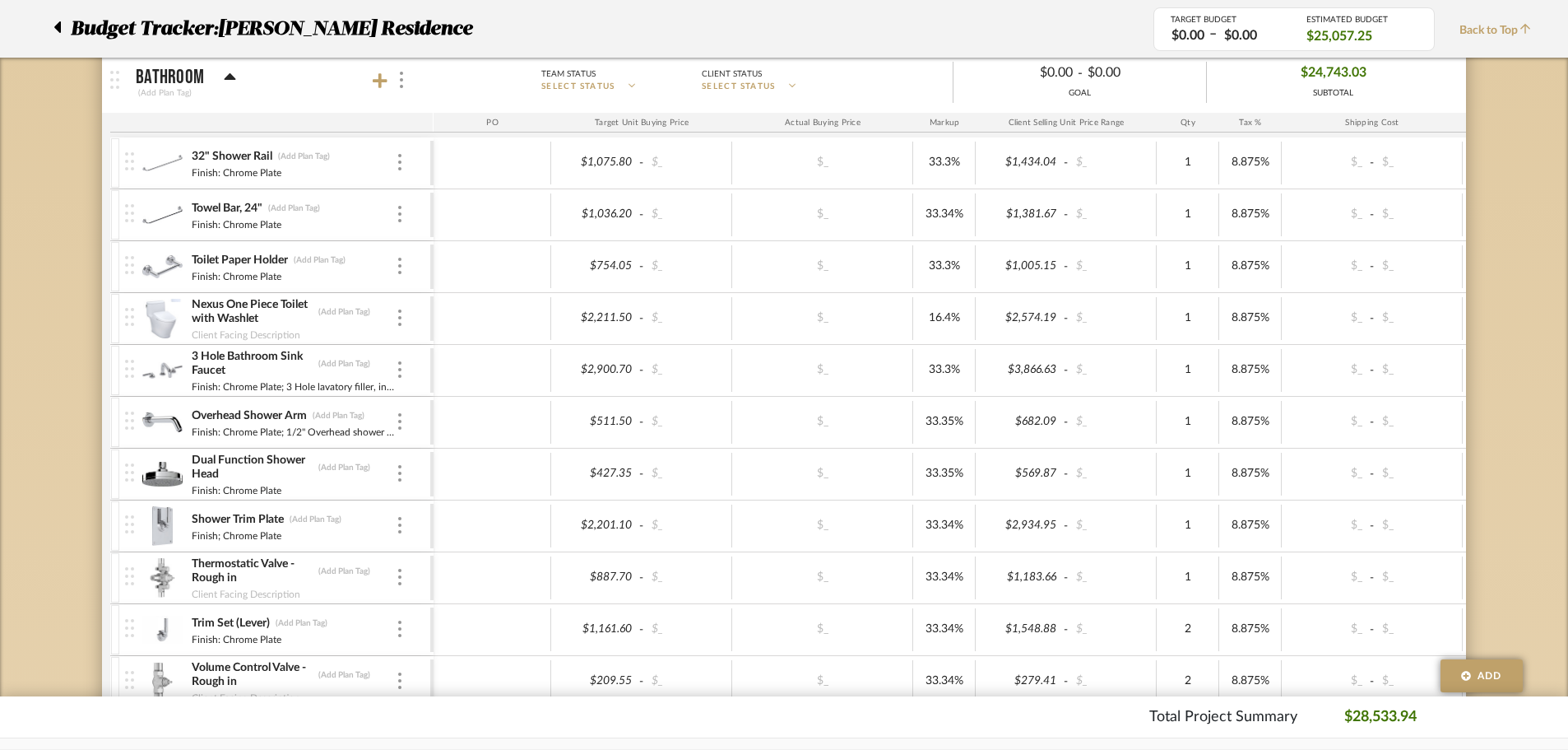
click at [132, 318] on img at bounding box center [130, 317] width 9 height 18
click at [148, 323] on img at bounding box center [162, 318] width 40 height 39
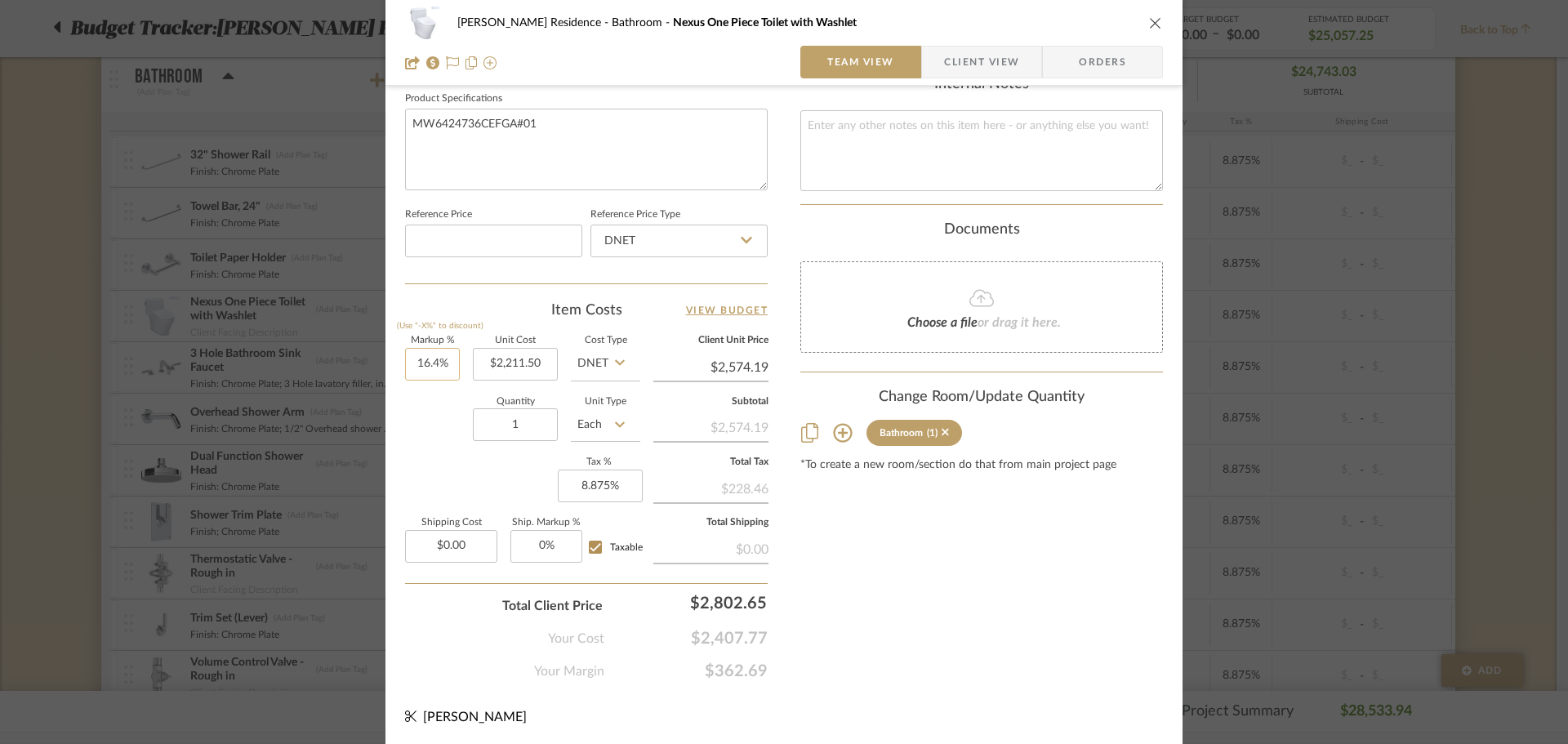
scroll to position [776, 0]
click at [515, 368] on input "2211.50" at bounding box center [515, 361] width 85 height 33
drag, startPoint x: 502, startPoint y: 365, endPoint x: 513, endPoint y: 363, distance: 11.2
click at [513, 363] on input "2211.50" at bounding box center [515, 361] width 85 height 33
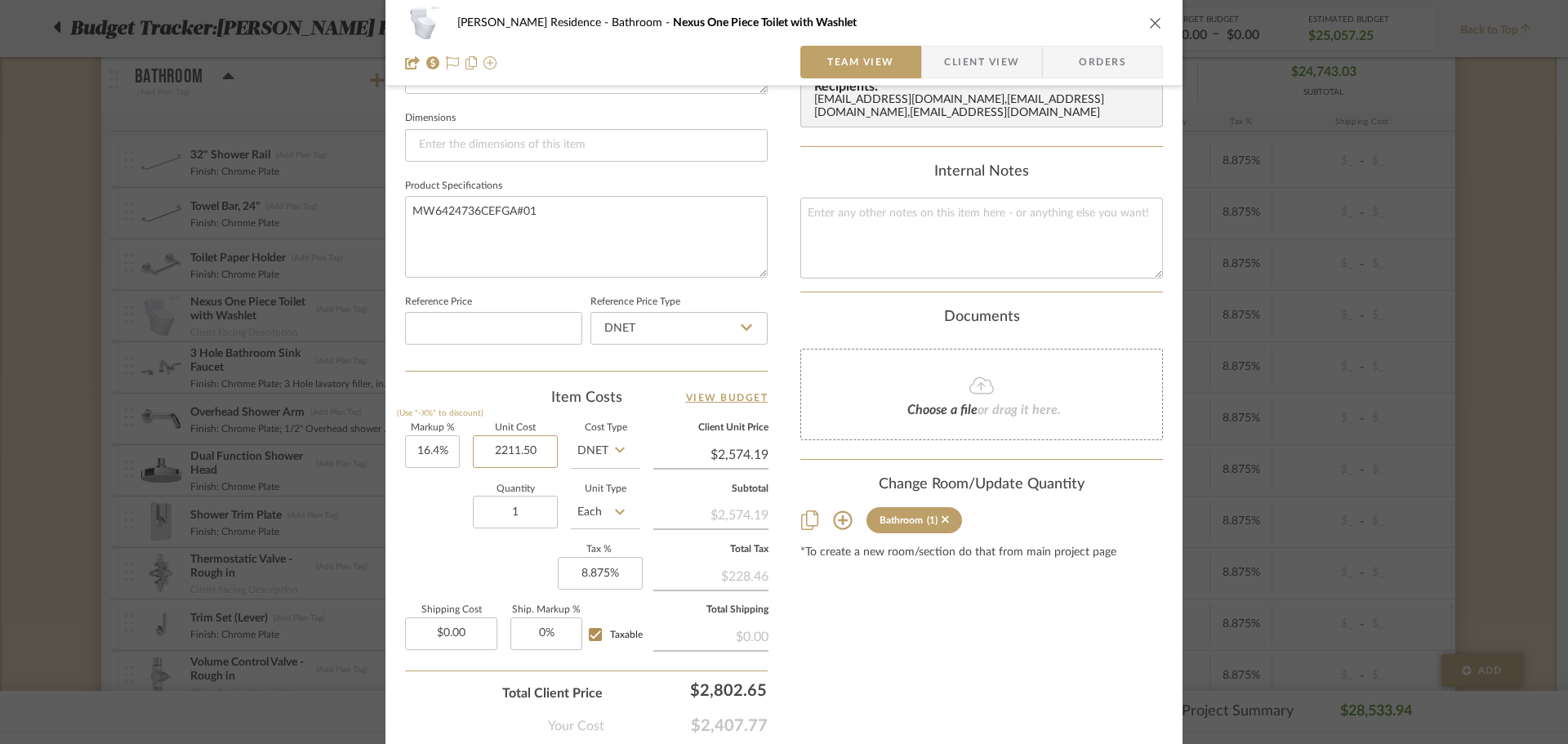
scroll to position [613, 0]
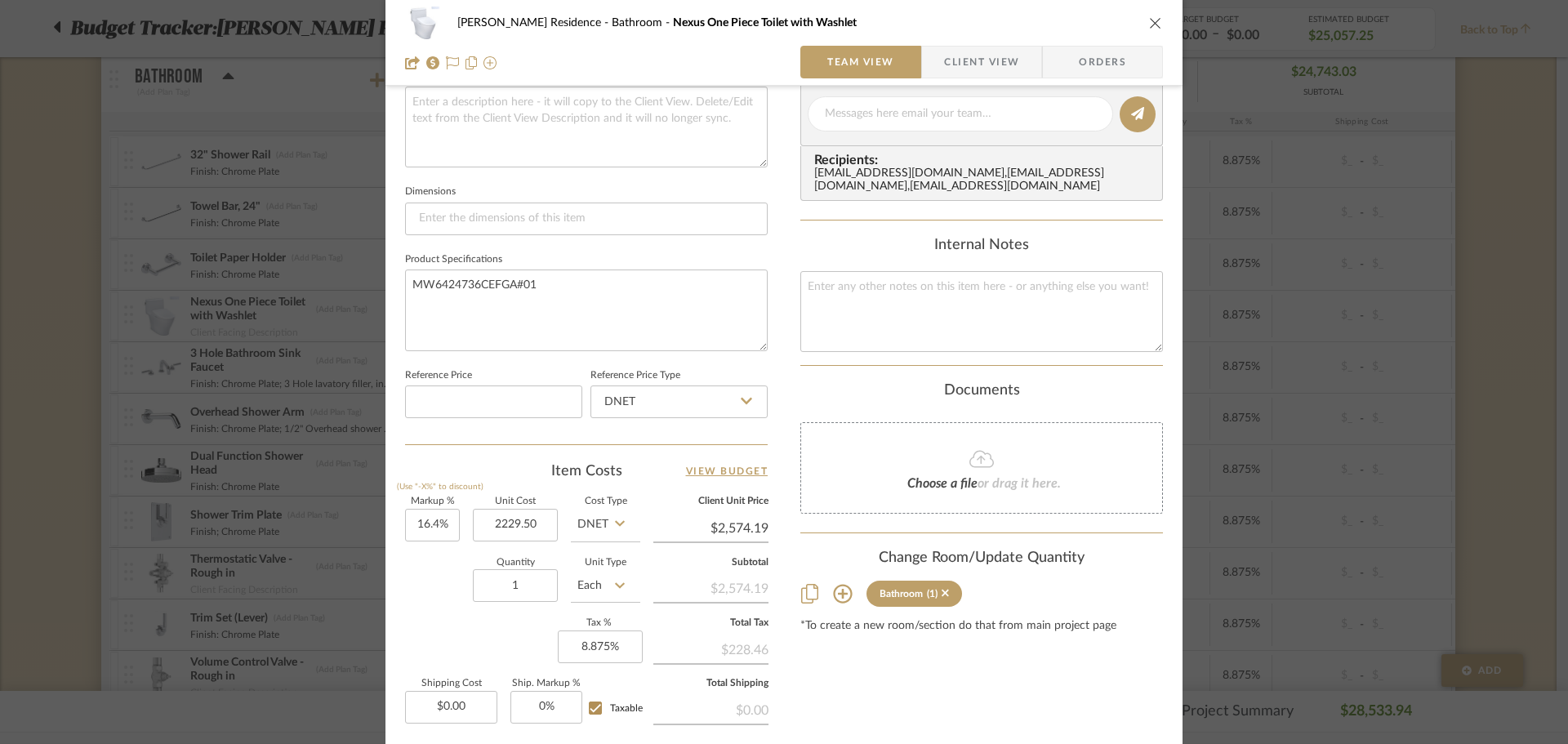
type input "$2,229.50"
click at [435, 594] on div "Quantity 1 Unit Type Each" at bounding box center [522, 587] width 235 height 58
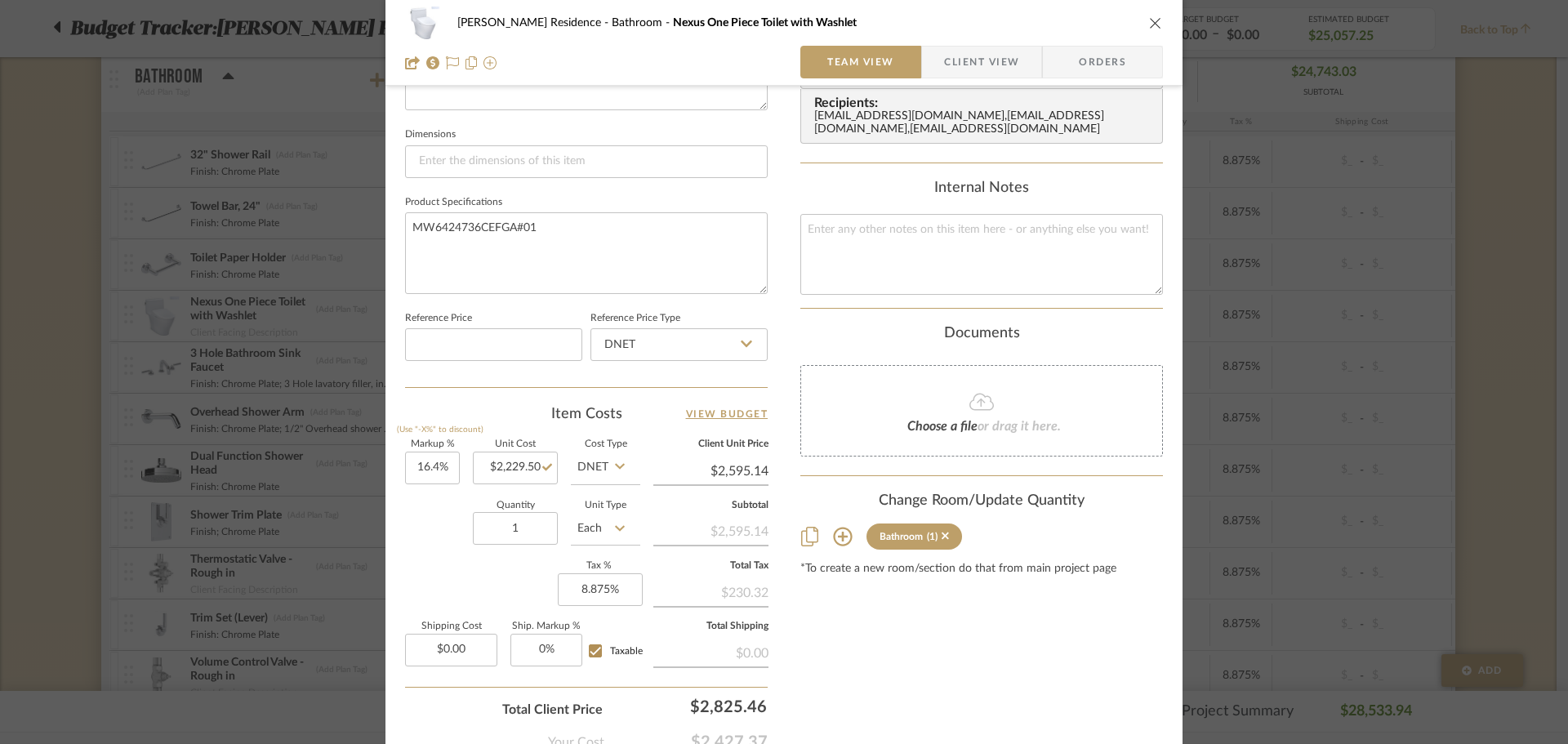
scroll to position [695, 0]
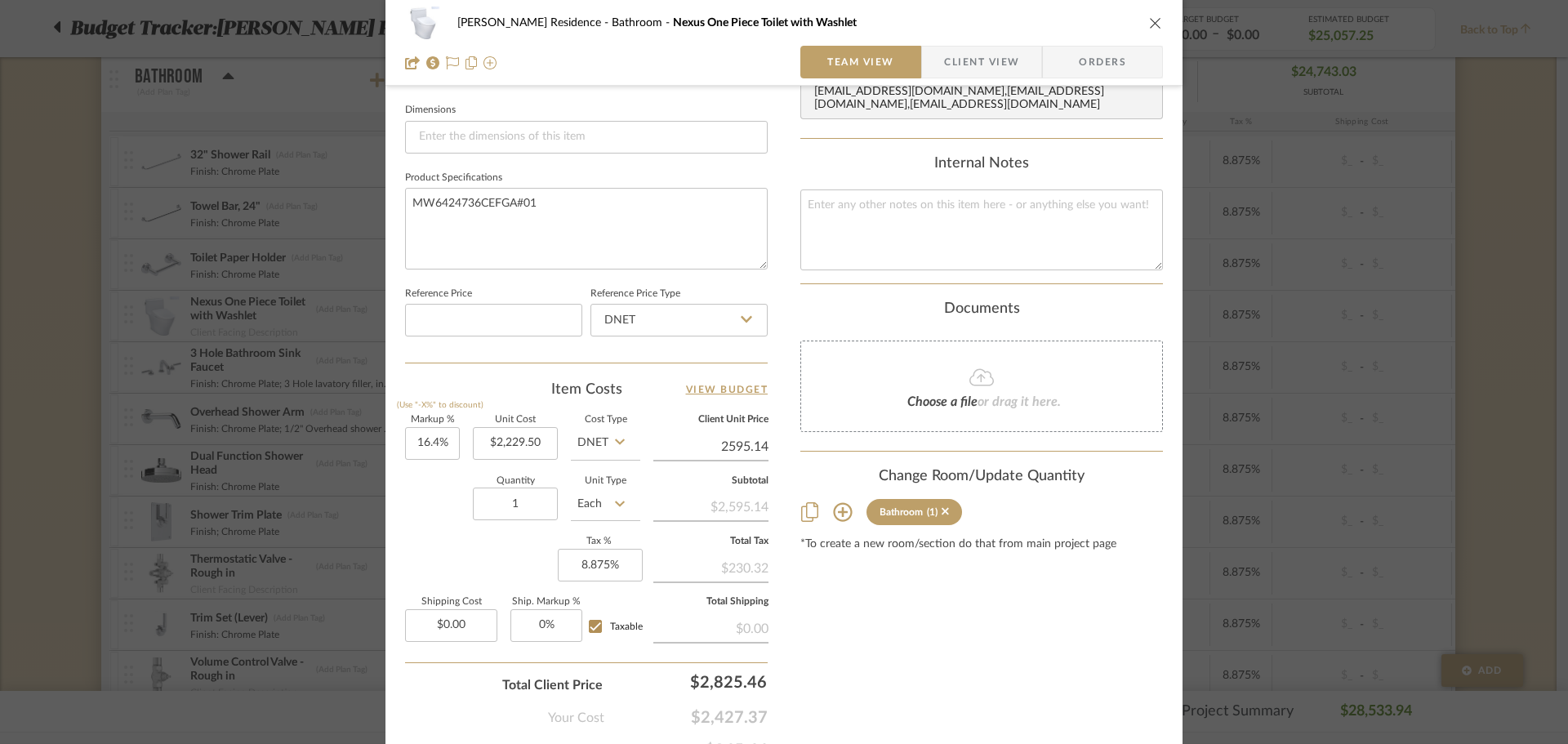
click at [730, 447] on input "2595.14" at bounding box center [711, 446] width 115 height 25
click at [737, 449] on input "2595.14" at bounding box center [711, 446] width 115 height 25
drag, startPoint x: 730, startPoint y: 449, endPoint x: 743, endPoint y: 449, distance: 13.0
click at [743, 449] on input "2595.14" at bounding box center [711, 446] width 115 height 25
type input "2572.14"
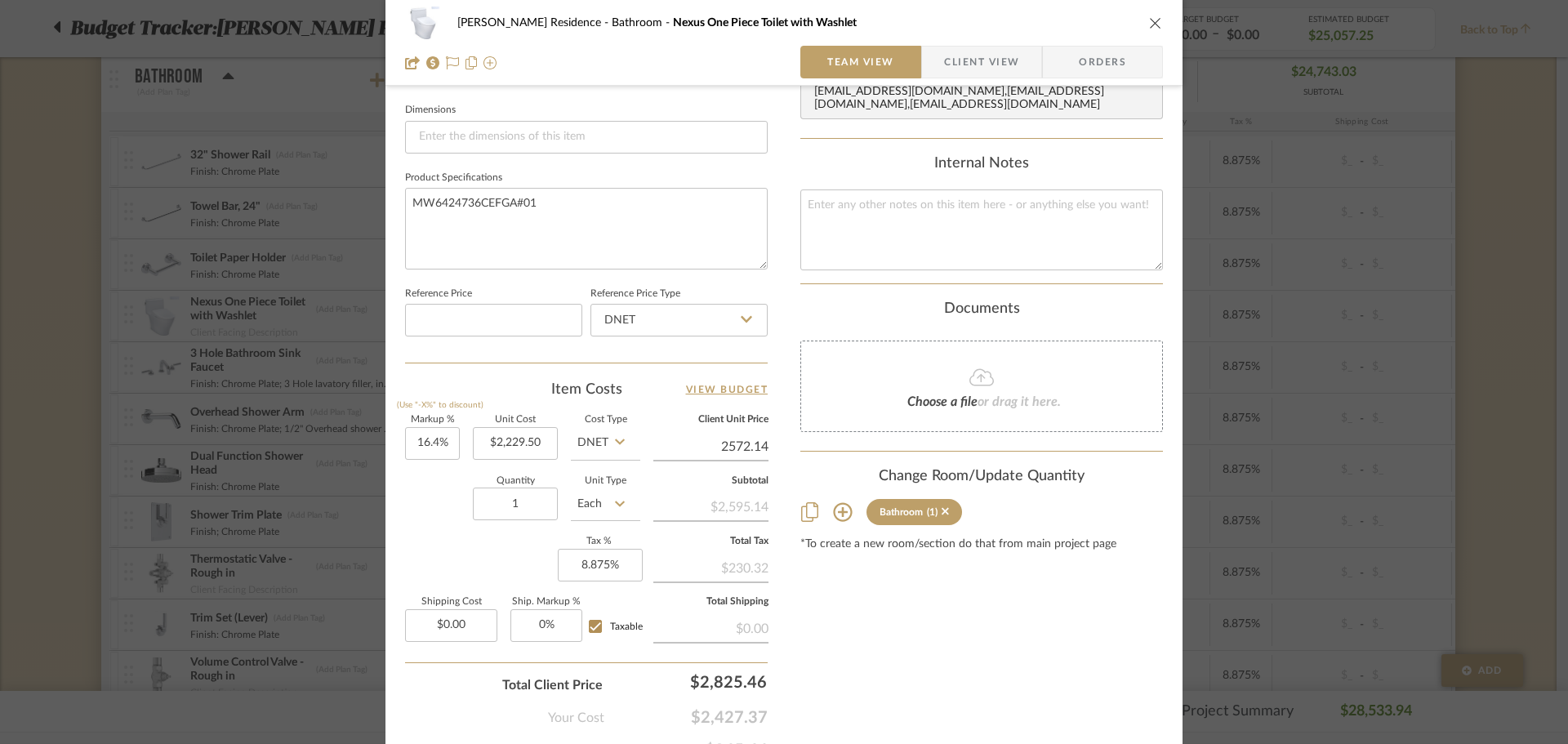
type input "15.37%"
type input "$2,572.14"
click at [800, 501] on div "Change Room/Update Quantity Bathroom (1) *To create a new room/section do that …" at bounding box center [981, 510] width 362 height 83
click at [756, 449] on input "2572.17" at bounding box center [711, 446] width 115 height 25
drag, startPoint x: 749, startPoint y: 448, endPoint x: 780, endPoint y: 448, distance: 31.0
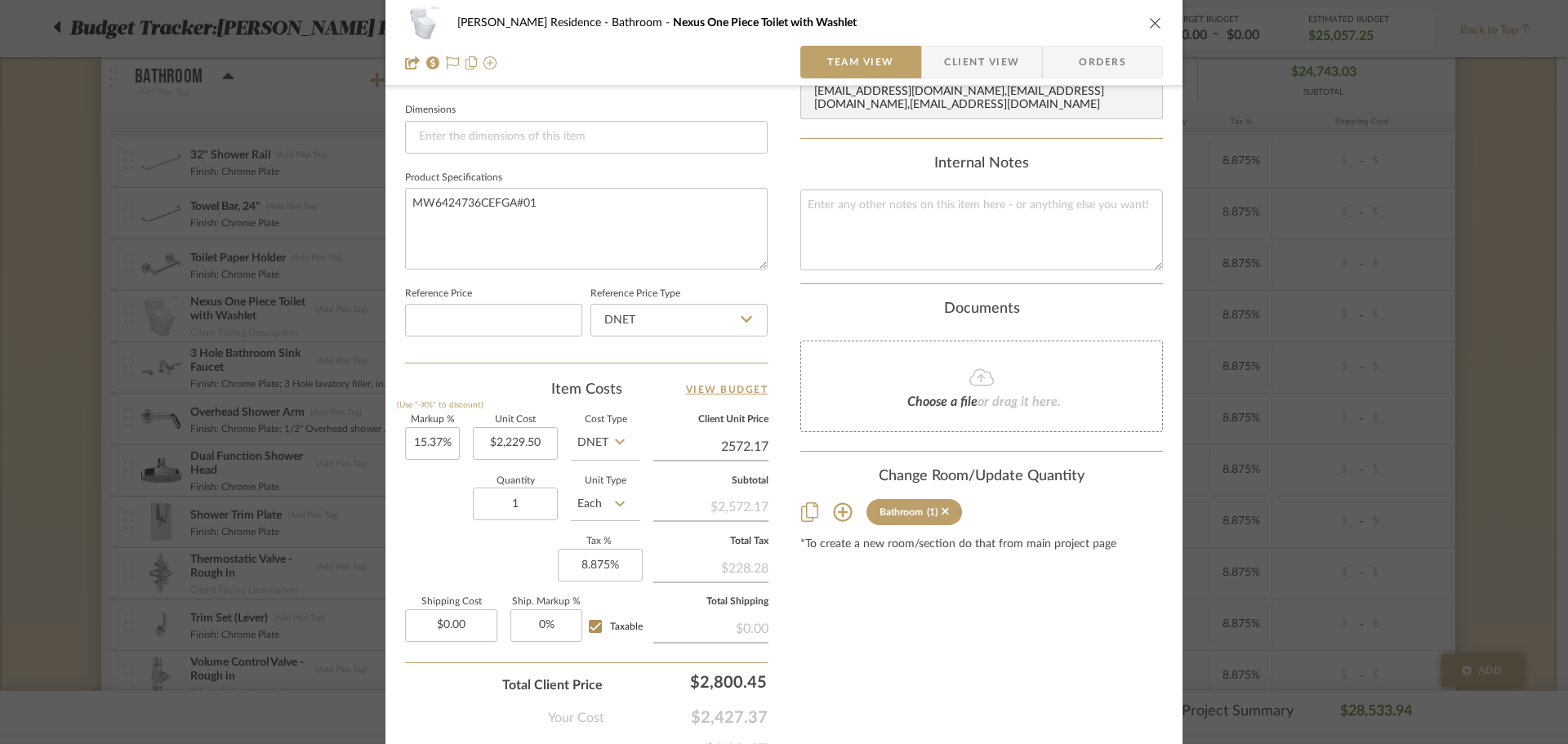
click at [780, 448] on div "[PERSON_NAME] Residence Bathroom Nexus One Piece Toilet with Washlet Team View …" at bounding box center [783, 72] width 797 height 1508
type input "2572.5"
type input "15.38%"
type input "$2,572.50"
click at [780, 477] on div "[PERSON_NAME] Residence Bathroom Nexus One Piece Toilet with Washlet Team View …" at bounding box center [783, 72] width 797 height 1508
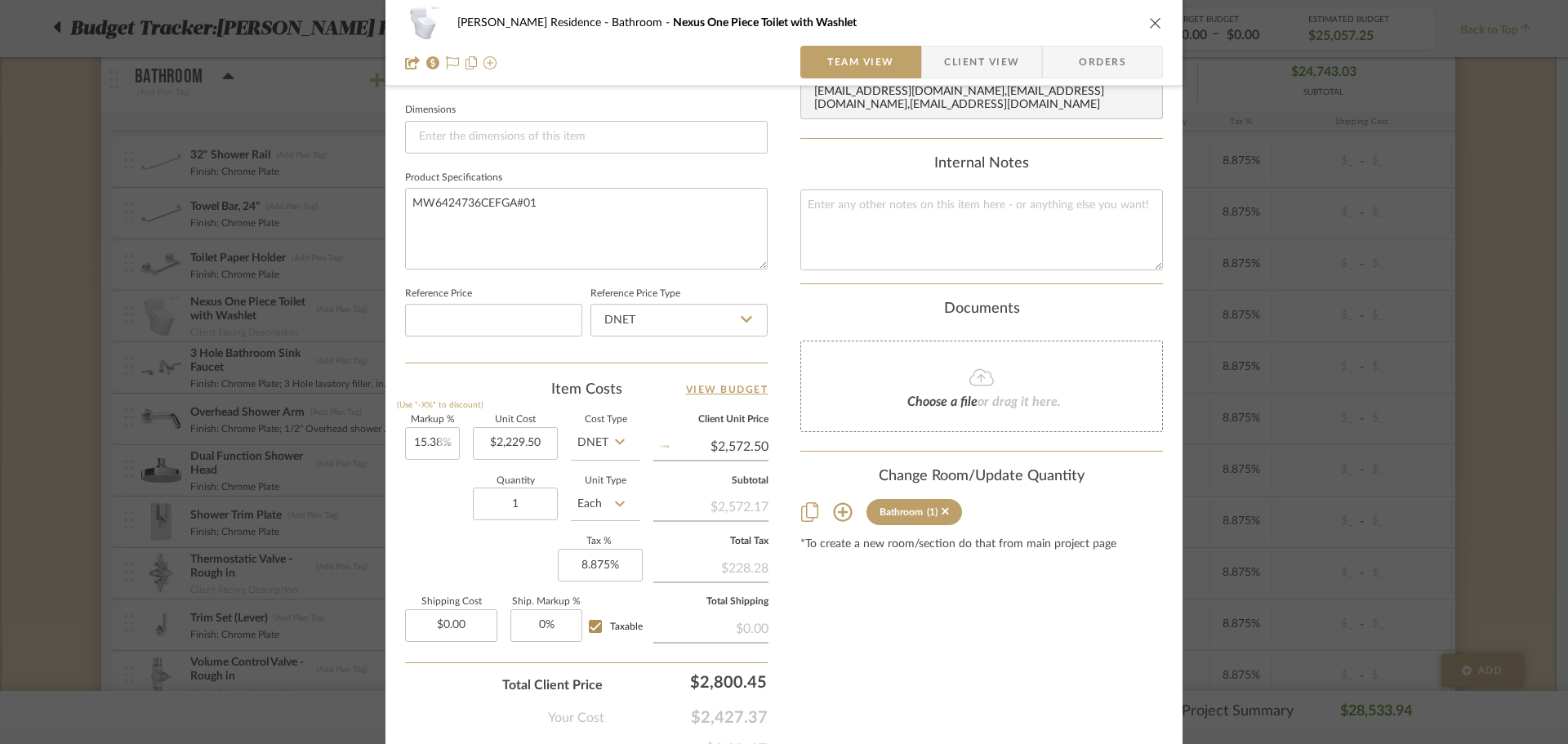
type input "$2,572.40"
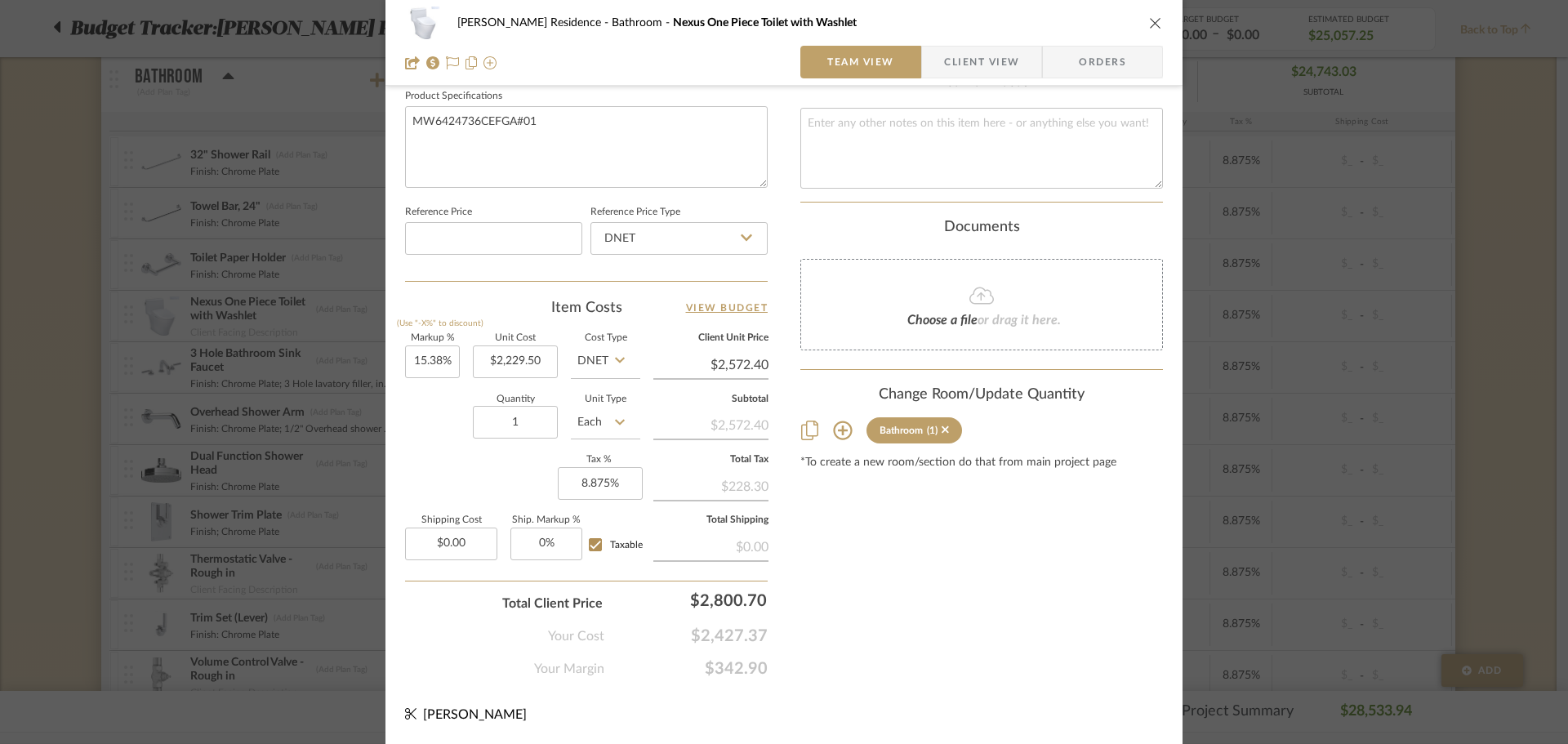
drag, startPoint x: 1251, startPoint y: 537, endPoint x: 1262, endPoint y: 535, distance: 11.2
click at [1251, 537] on div "[PERSON_NAME] Residence Bathroom Nexus One Piece Toilet with Washlet Team View …" at bounding box center [784, 372] width 1568 height 744
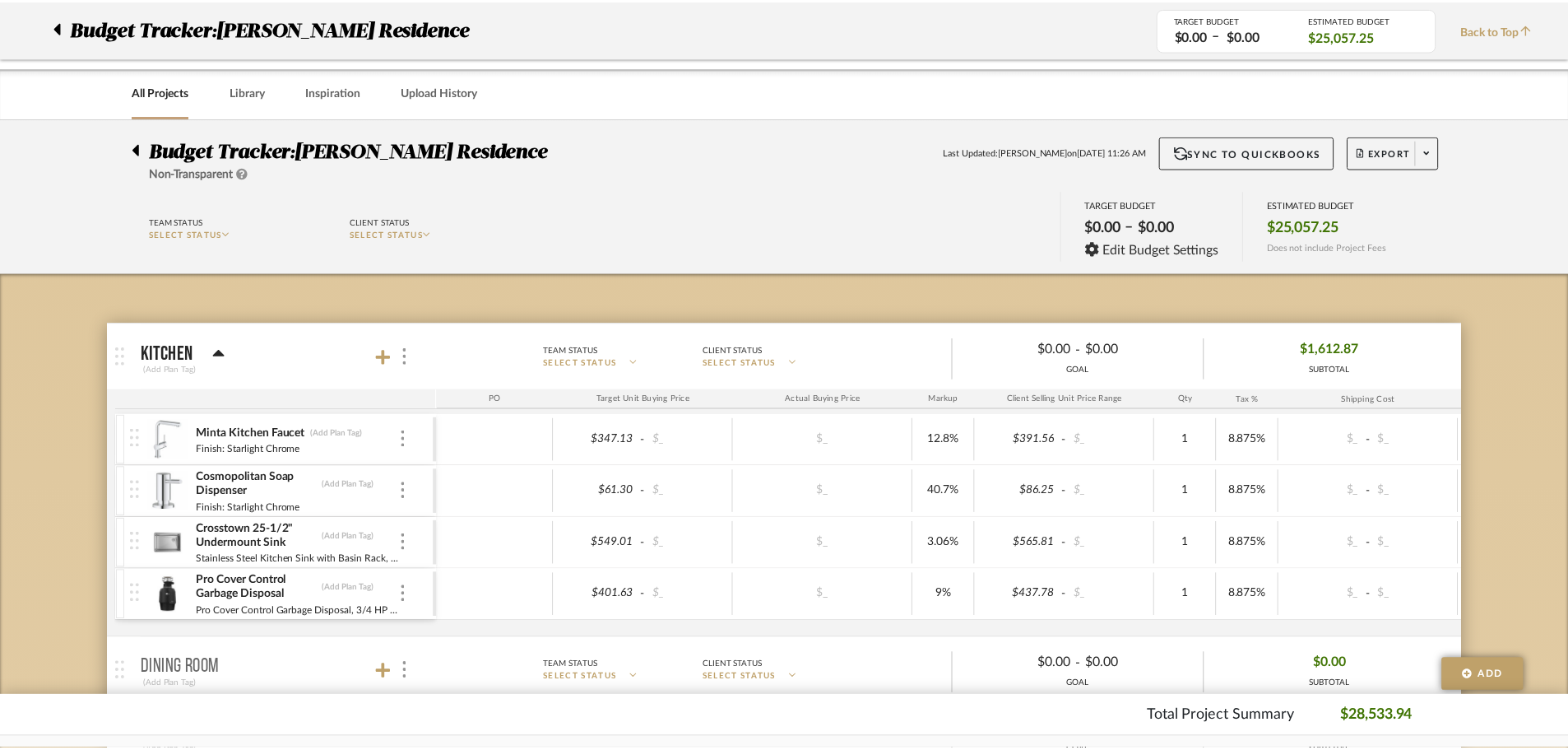
scroll to position [659, 0]
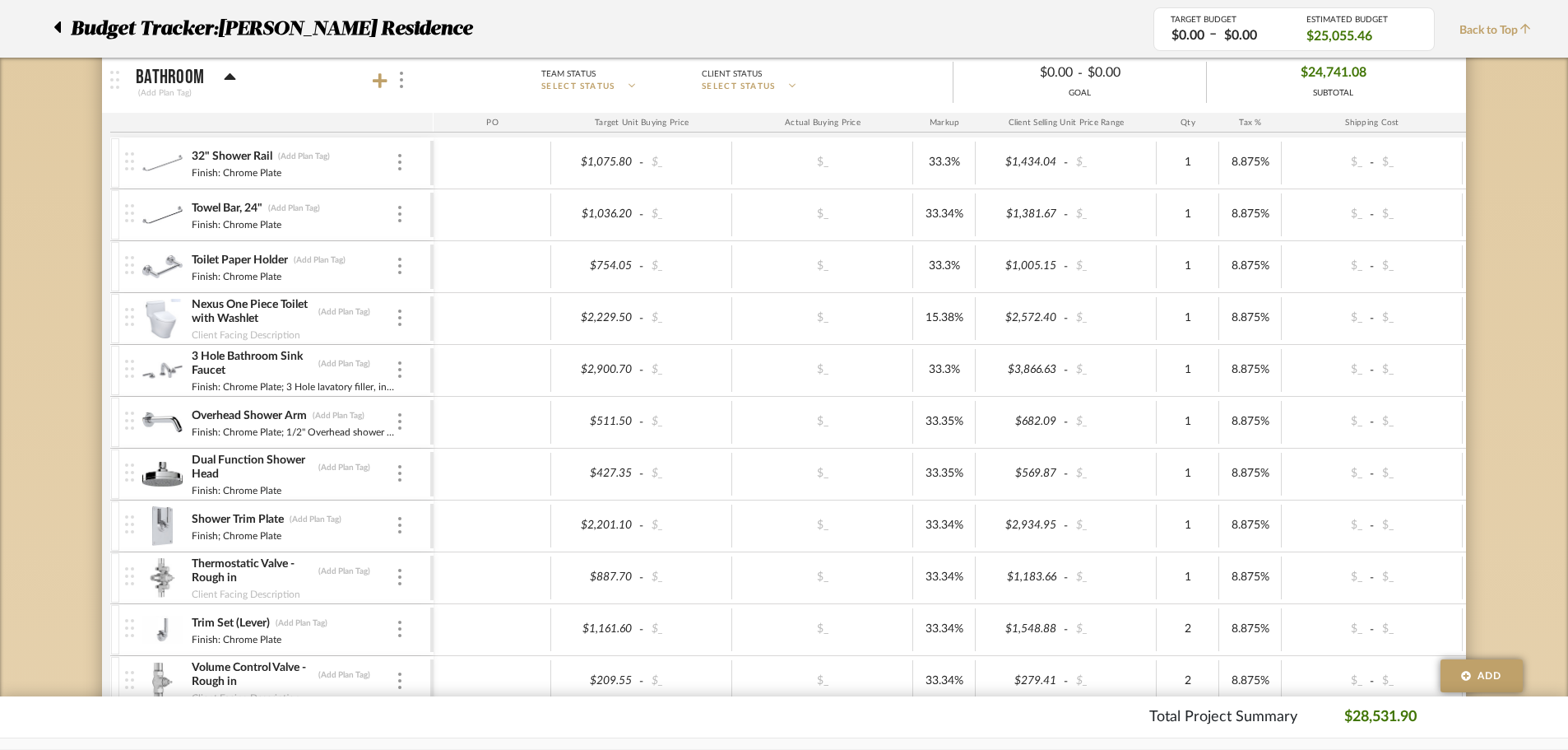
drag, startPoint x: 0, startPoint y: 462, endPoint x: 28, endPoint y: 451, distance: 30.1
click at [12, 455] on div "Budget Tracker: [PERSON_NAME] Residence Non-Transparent Last Updated: [PERSON_N…" at bounding box center [784, 604] width 1568 height 2289
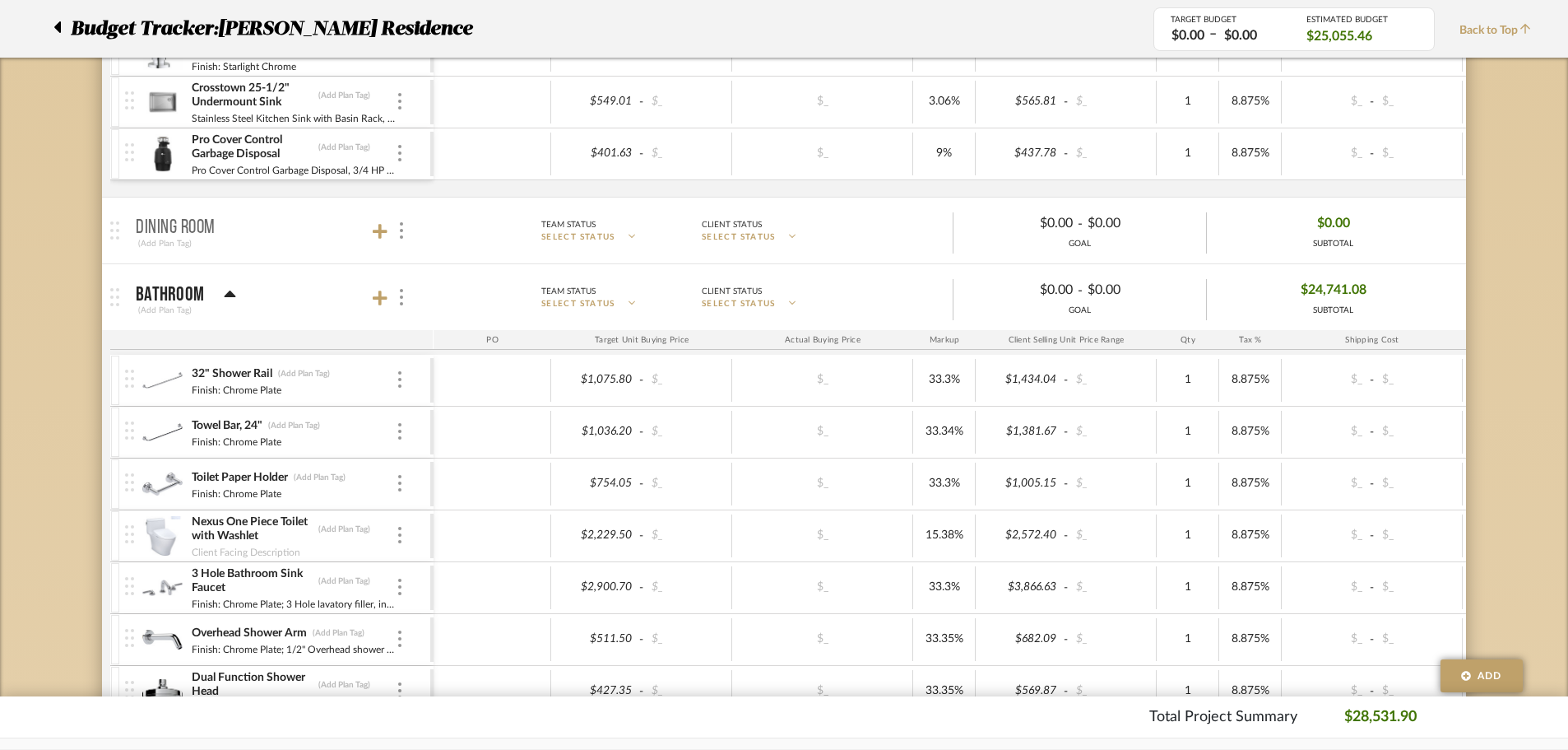
scroll to position [411, 0]
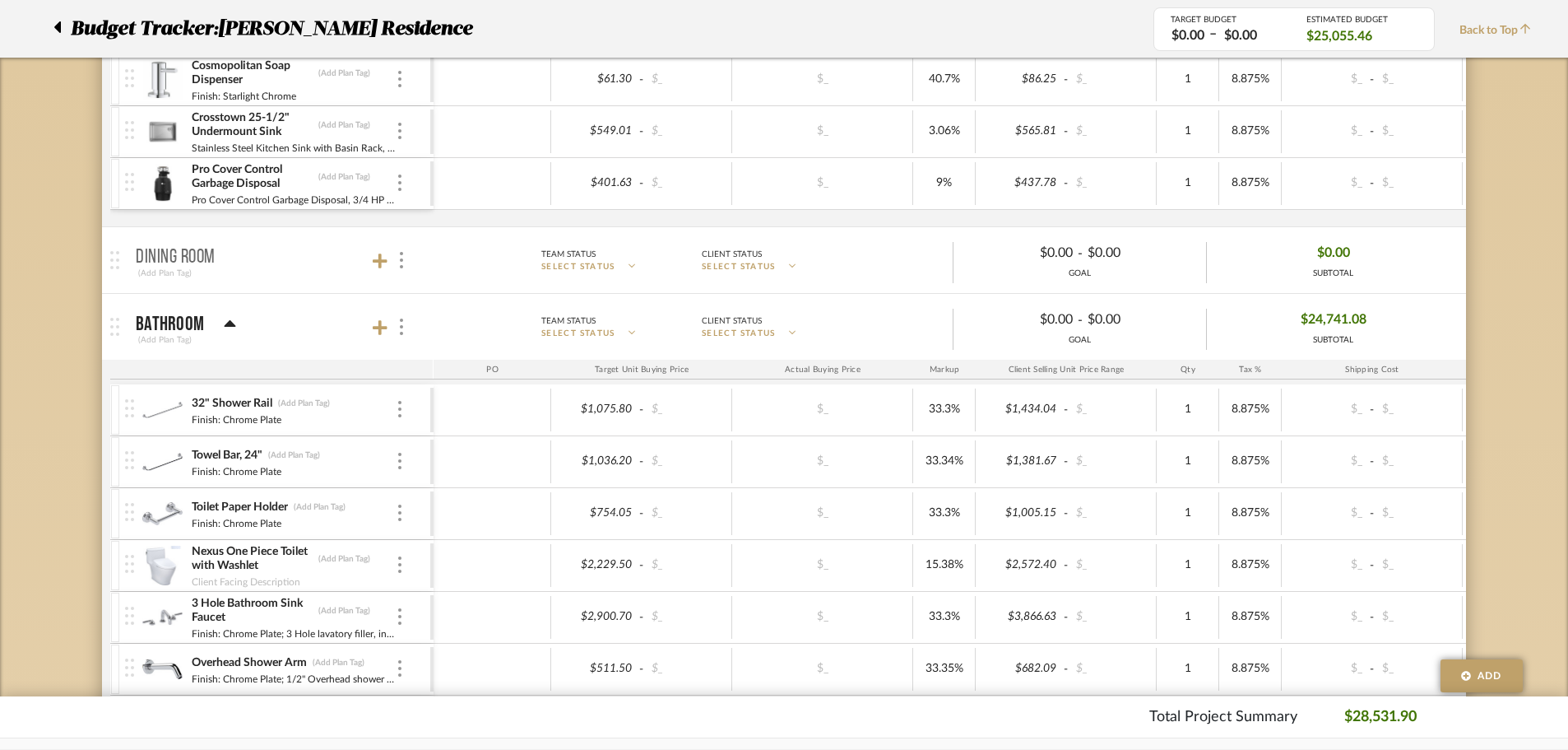
click at [55, 29] on icon at bounding box center [58, 27] width 7 height 12
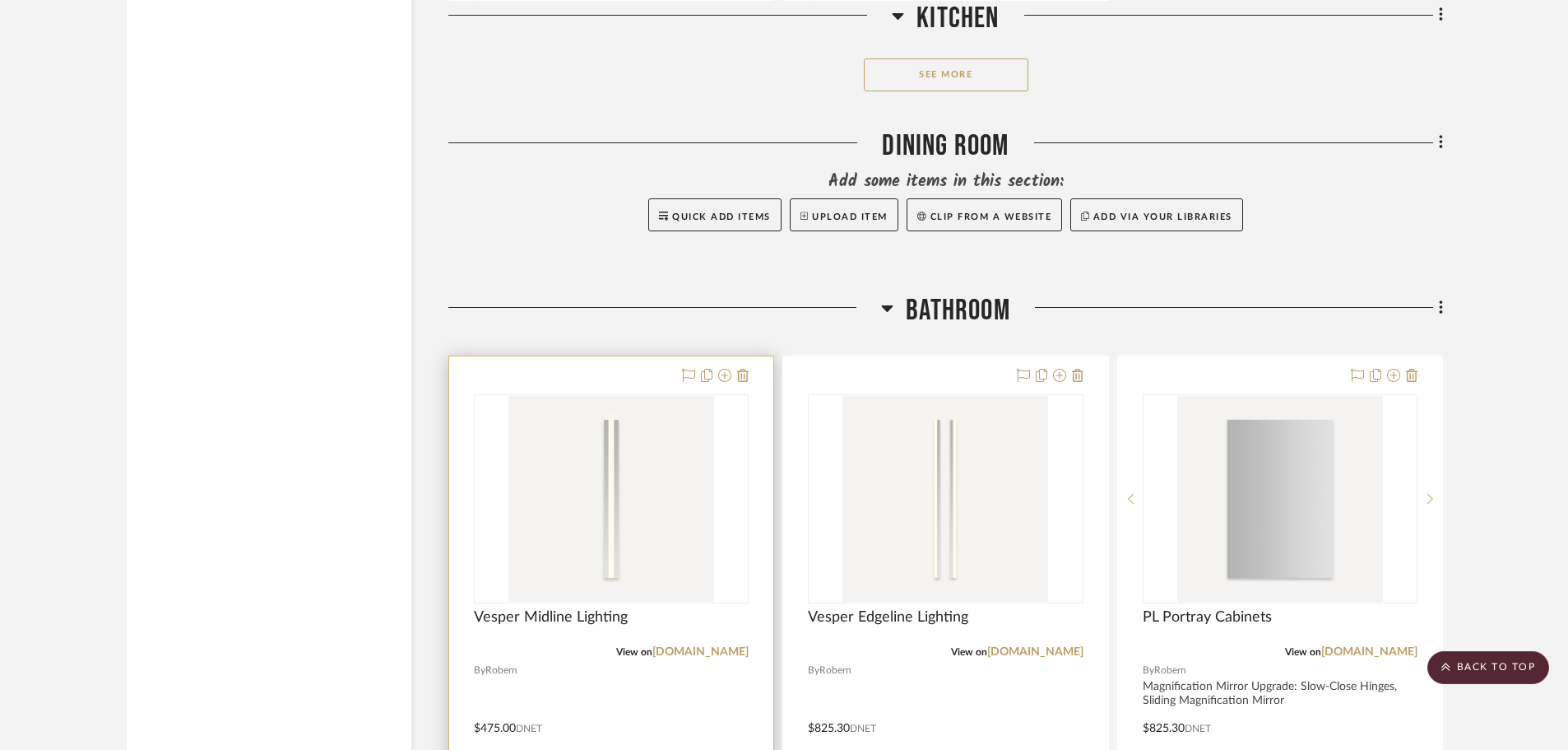
scroll to position [2798, 0]
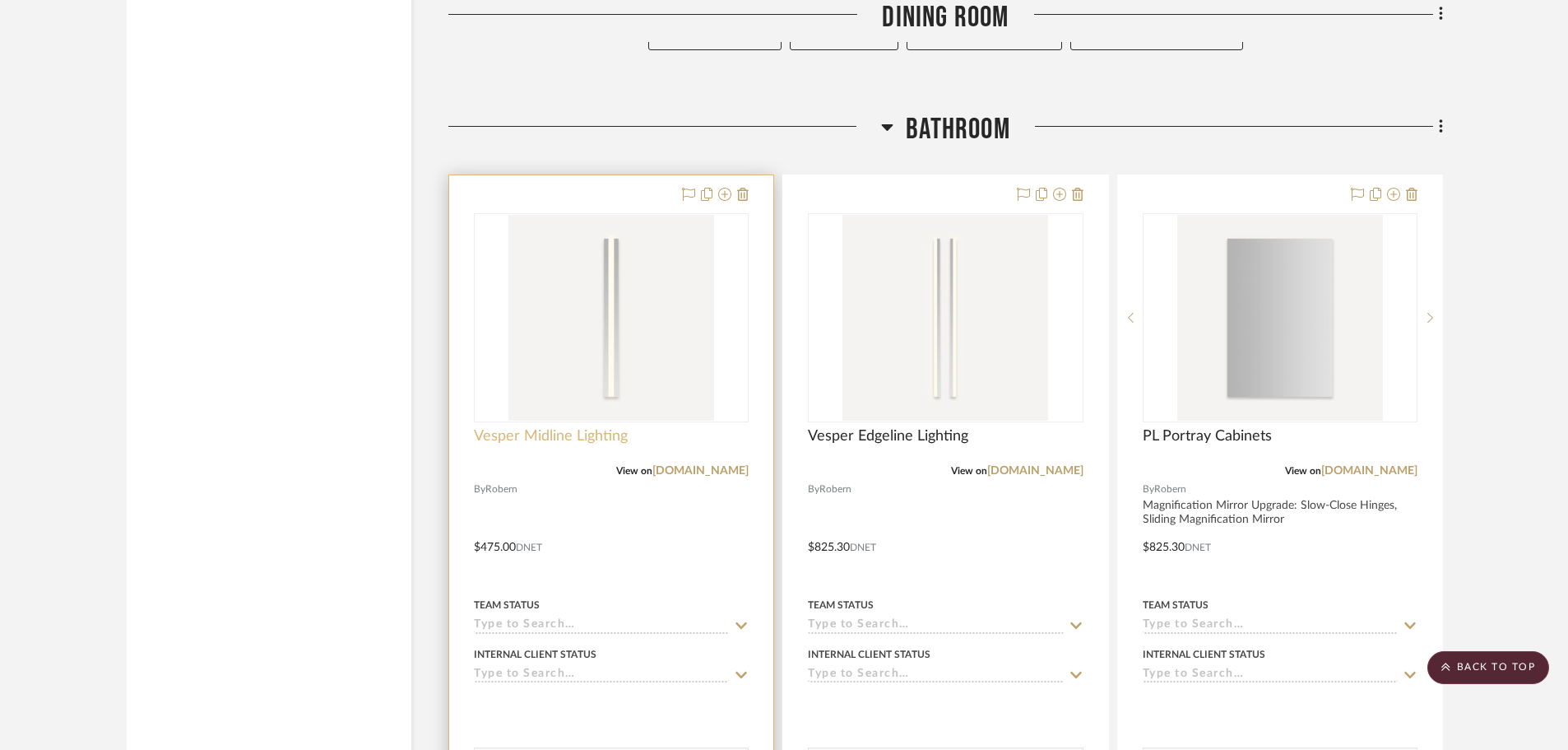
click at [597, 435] on span "Vesper Midline Lighting" at bounding box center [551, 436] width 154 height 18
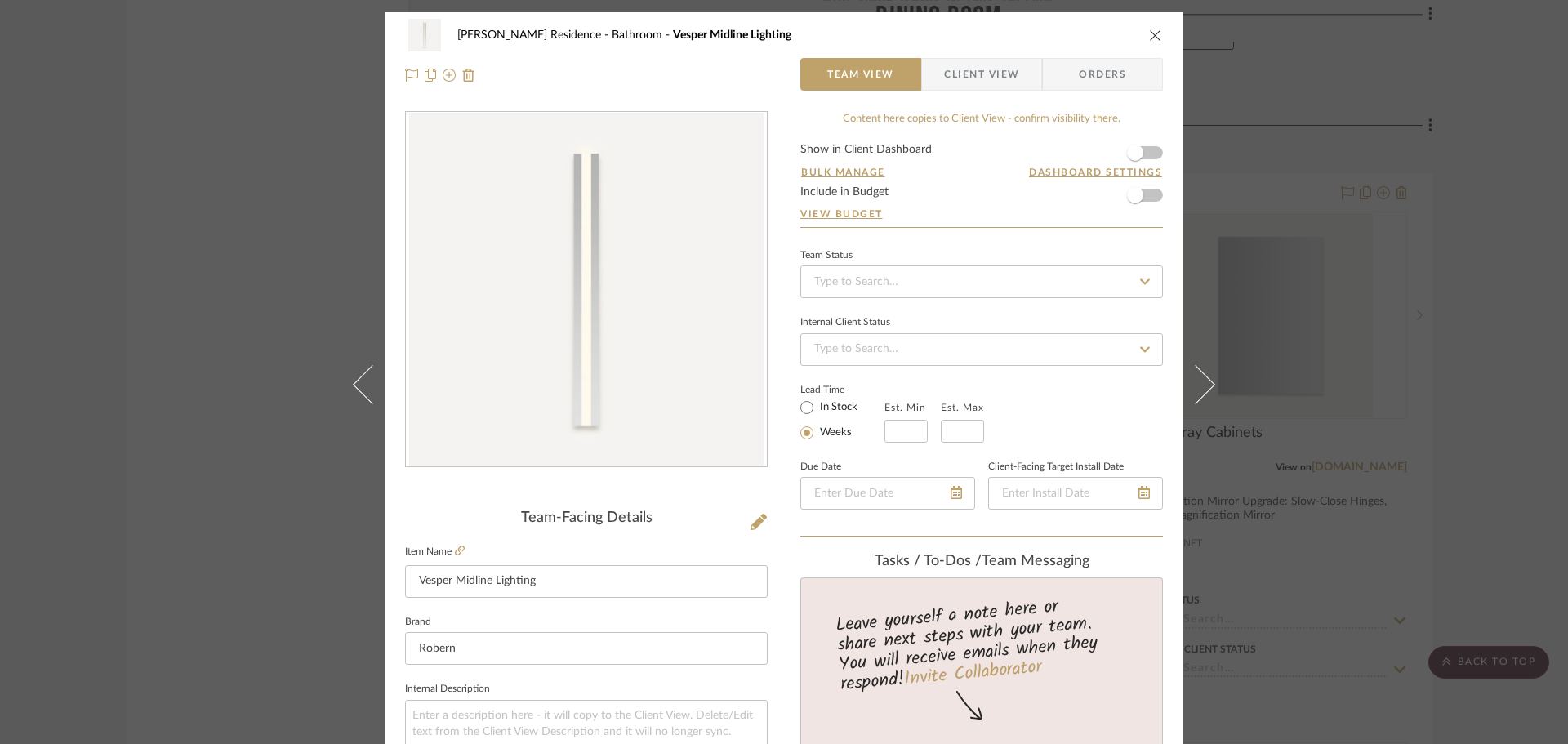
click at [1150, 35] on icon "close" at bounding box center [1155, 35] width 13 height 13
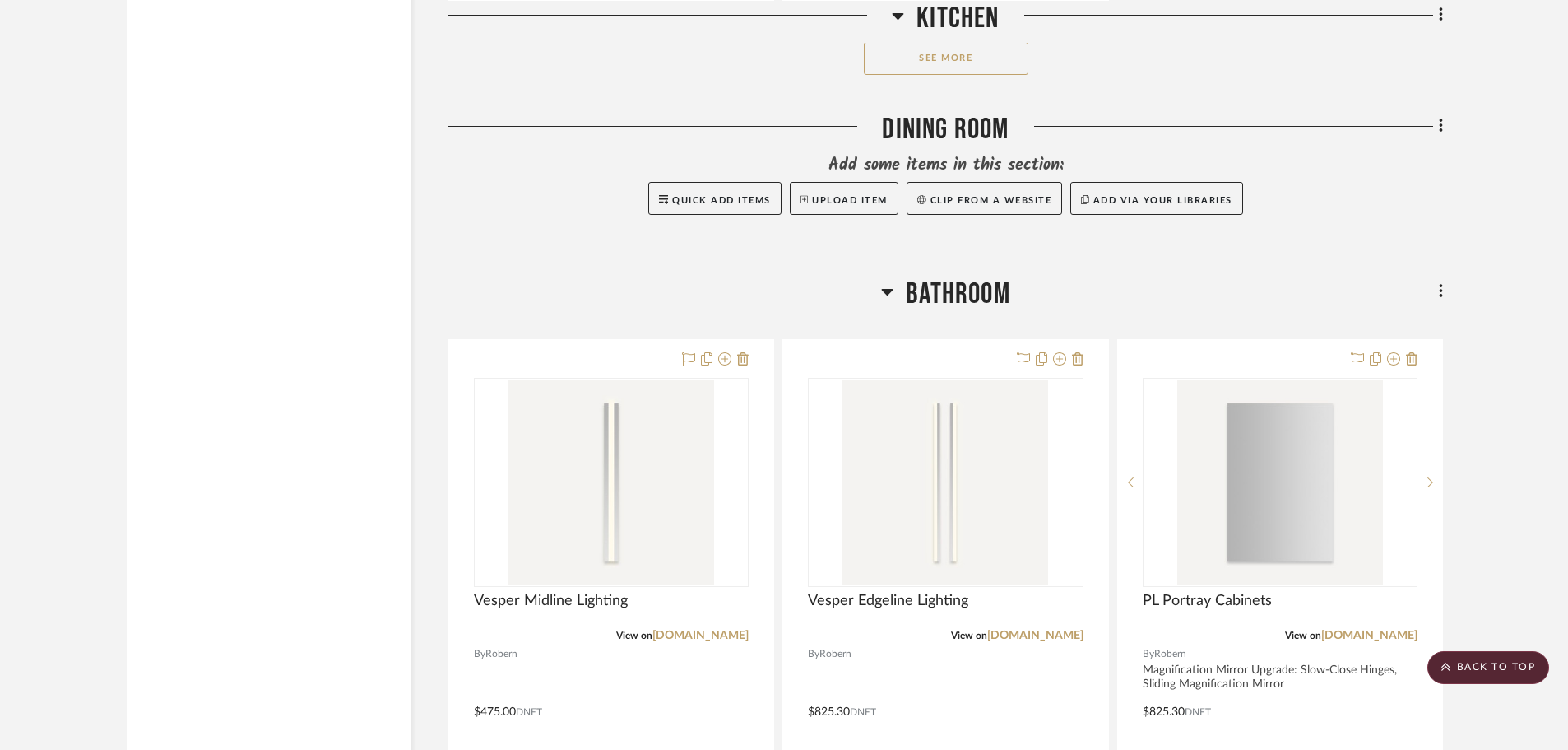
click at [934, 298] on span "Bathroom" at bounding box center [958, 294] width 104 height 35
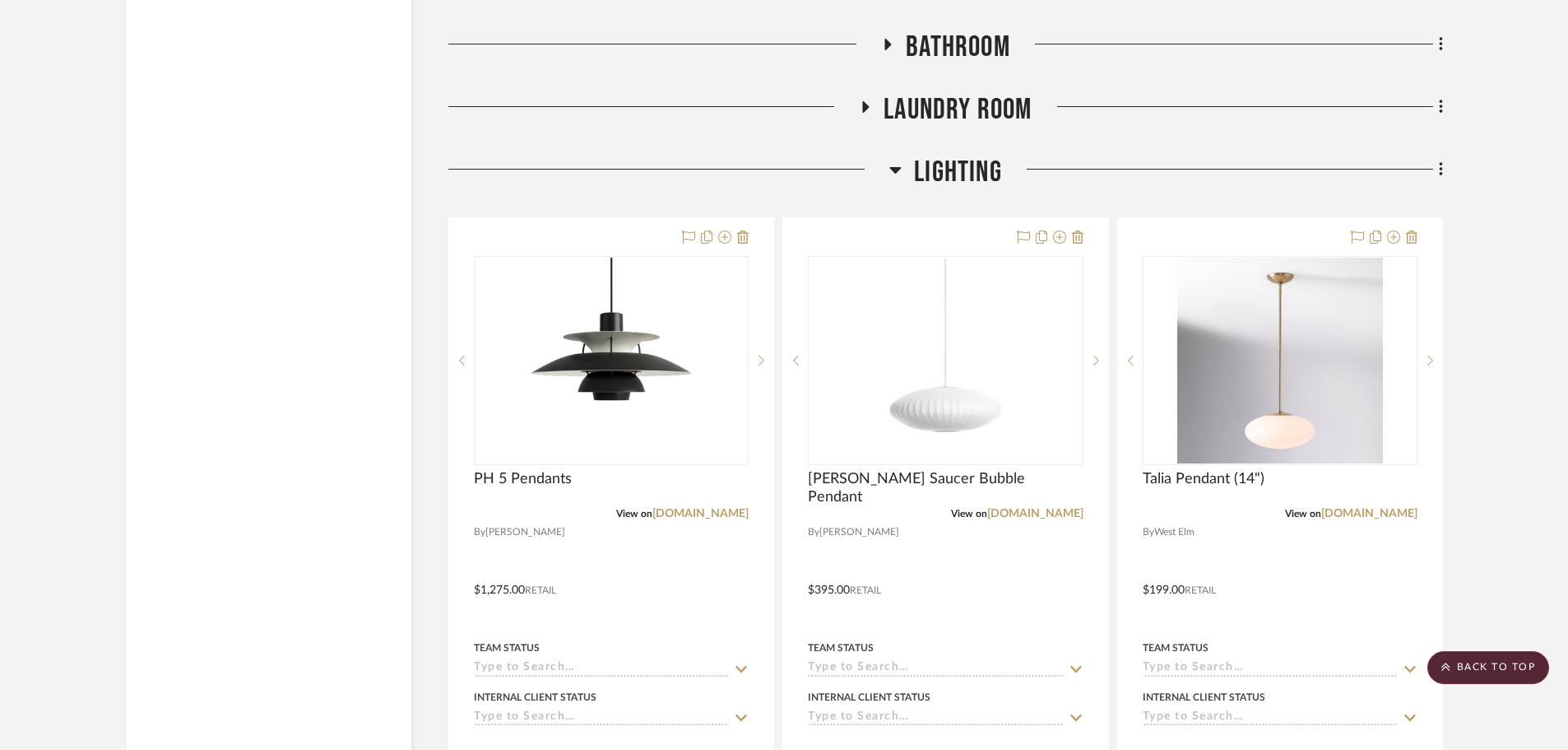
click at [954, 177] on span "Lighting" at bounding box center [958, 172] width 88 height 35
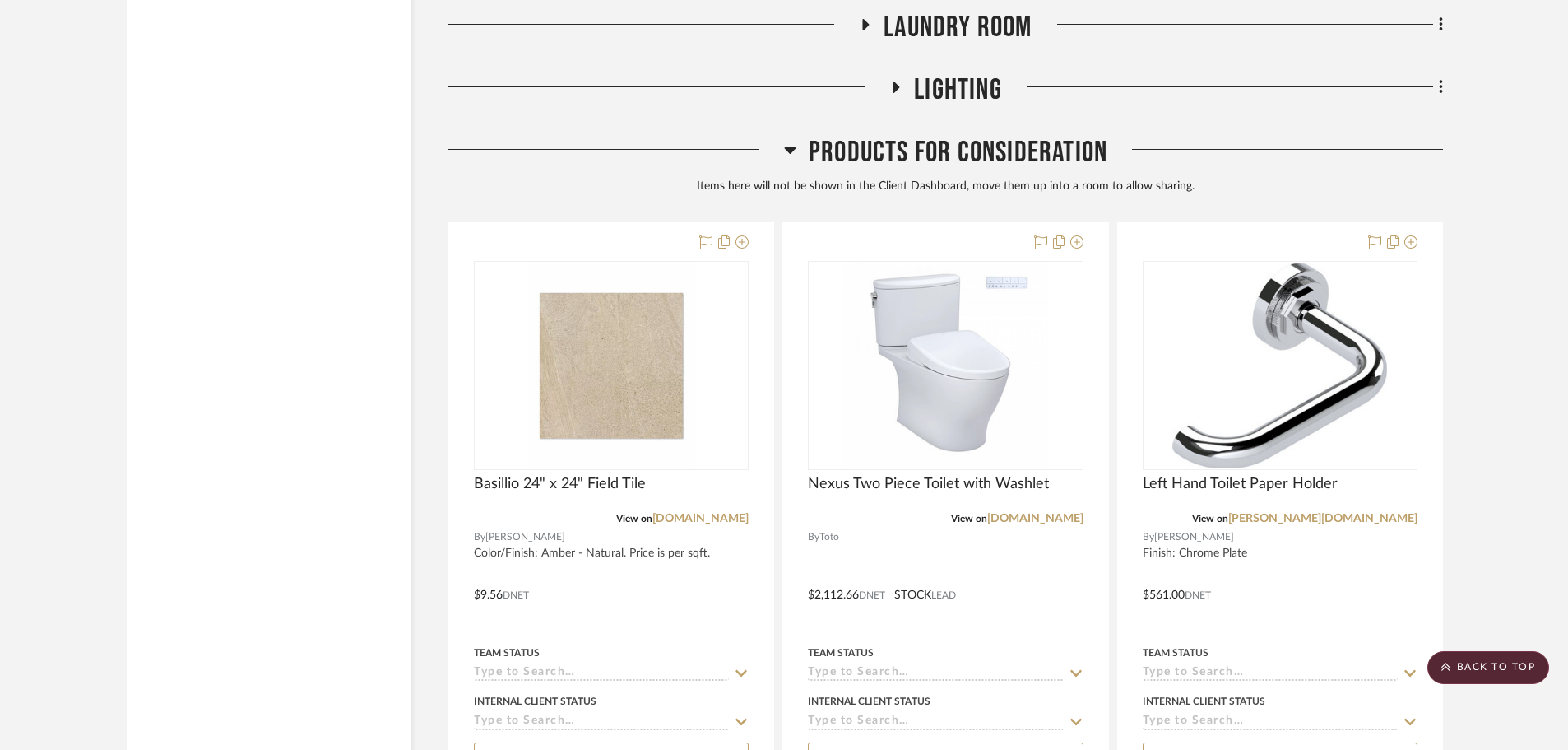
click at [917, 149] on span "Products For Consideration" at bounding box center [958, 152] width 299 height 35
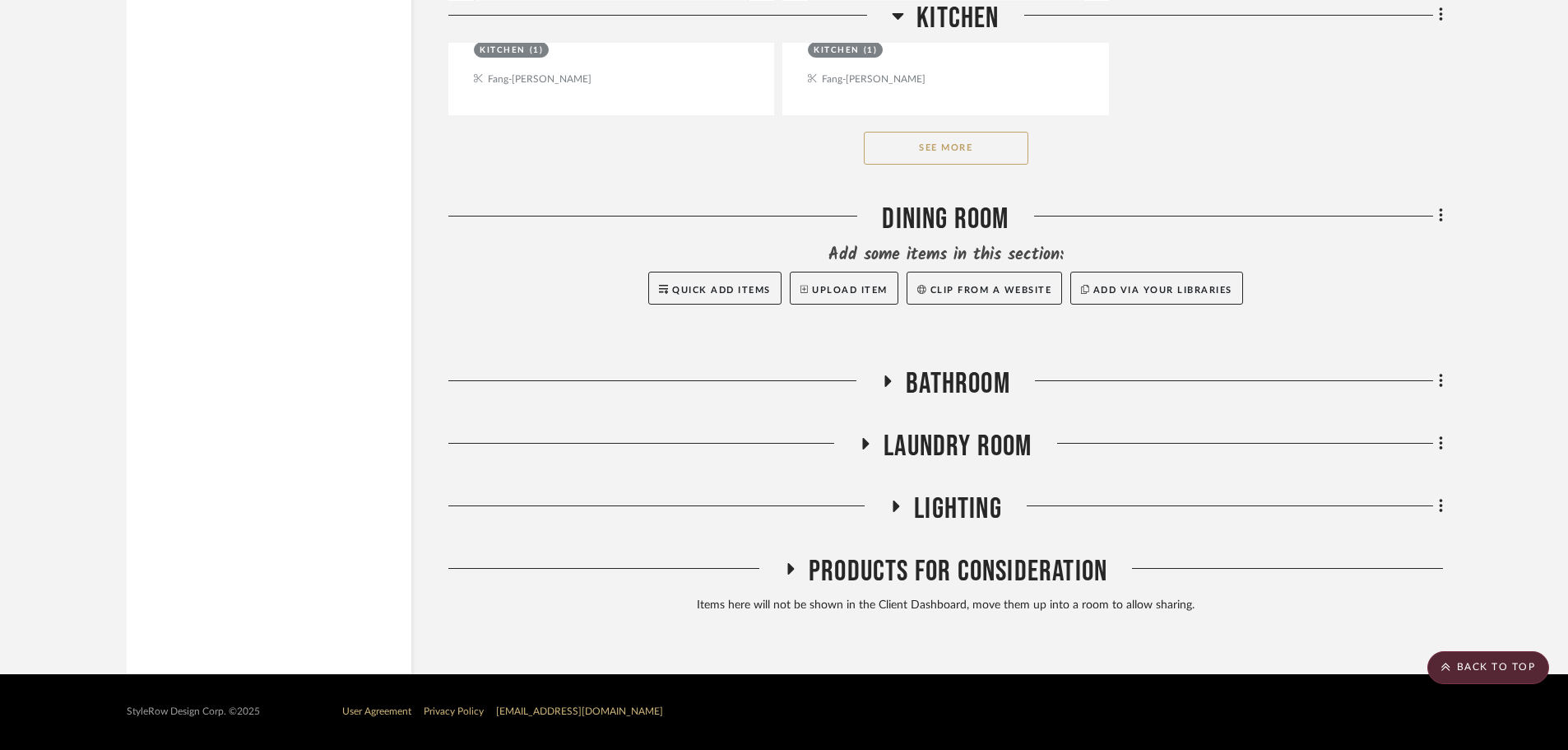
click at [941, 578] on span "Products For Consideration" at bounding box center [958, 571] width 299 height 35
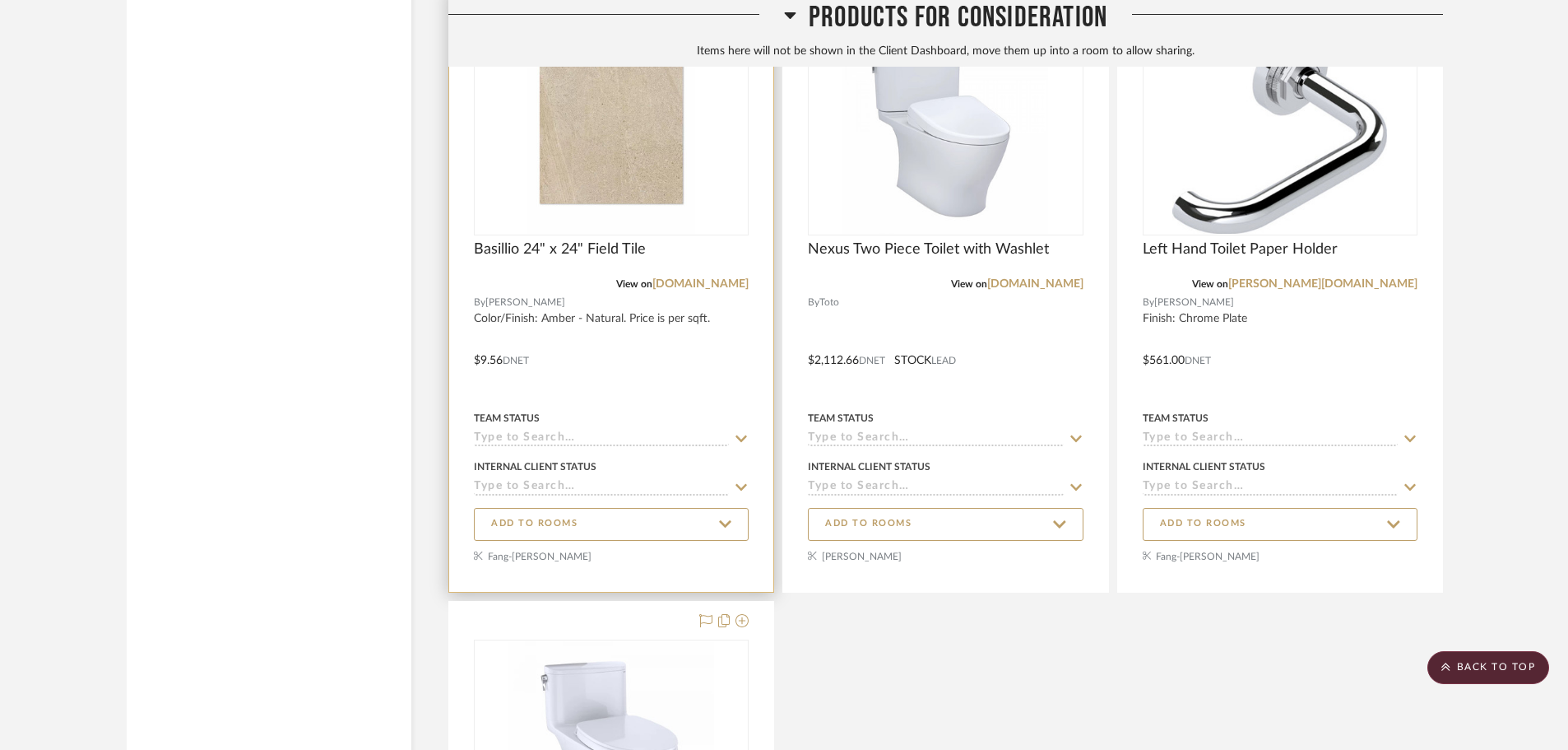
scroll to position [3210, 0]
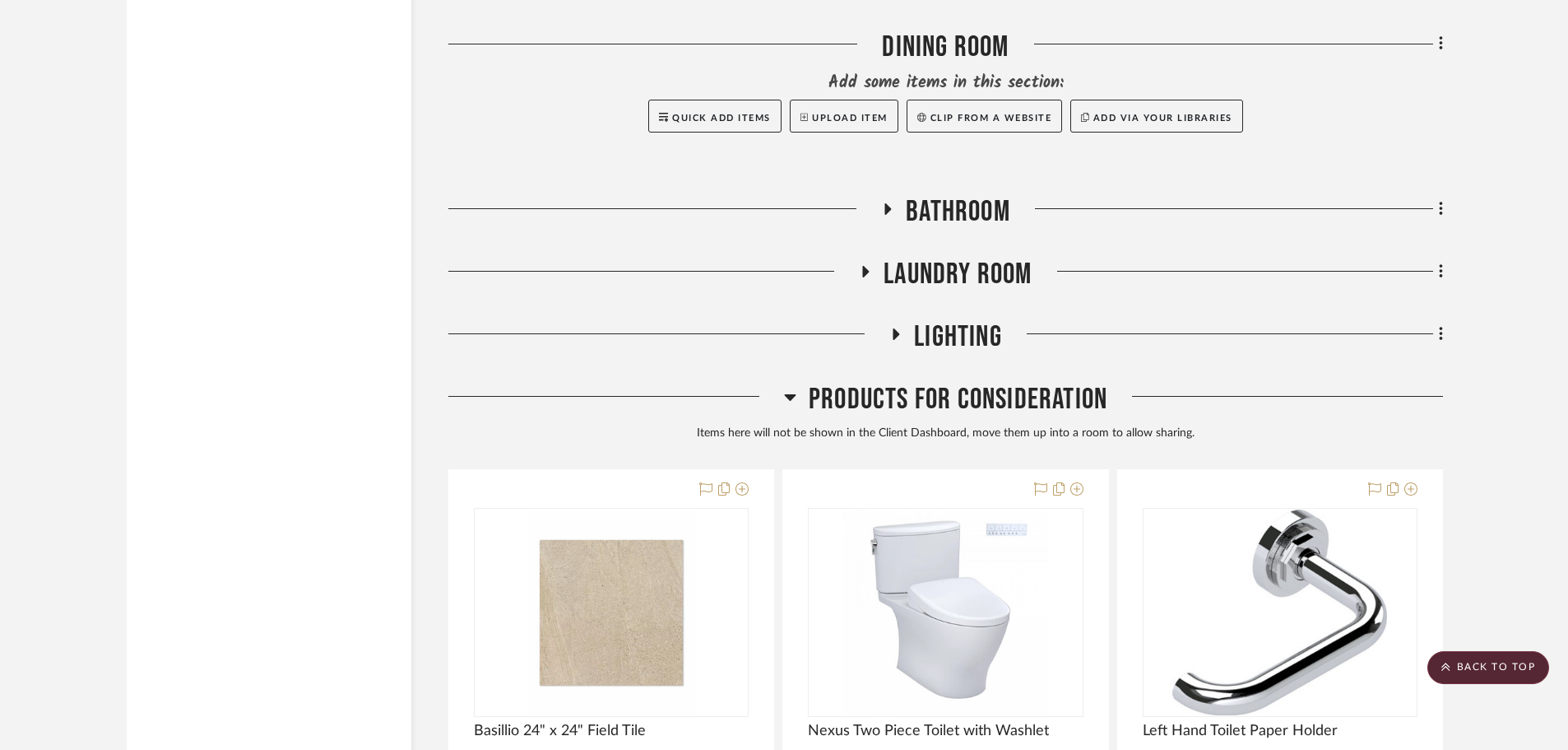
click at [925, 207] on span "Bathroom" at bounding box center [958, 212] width 104 height 35
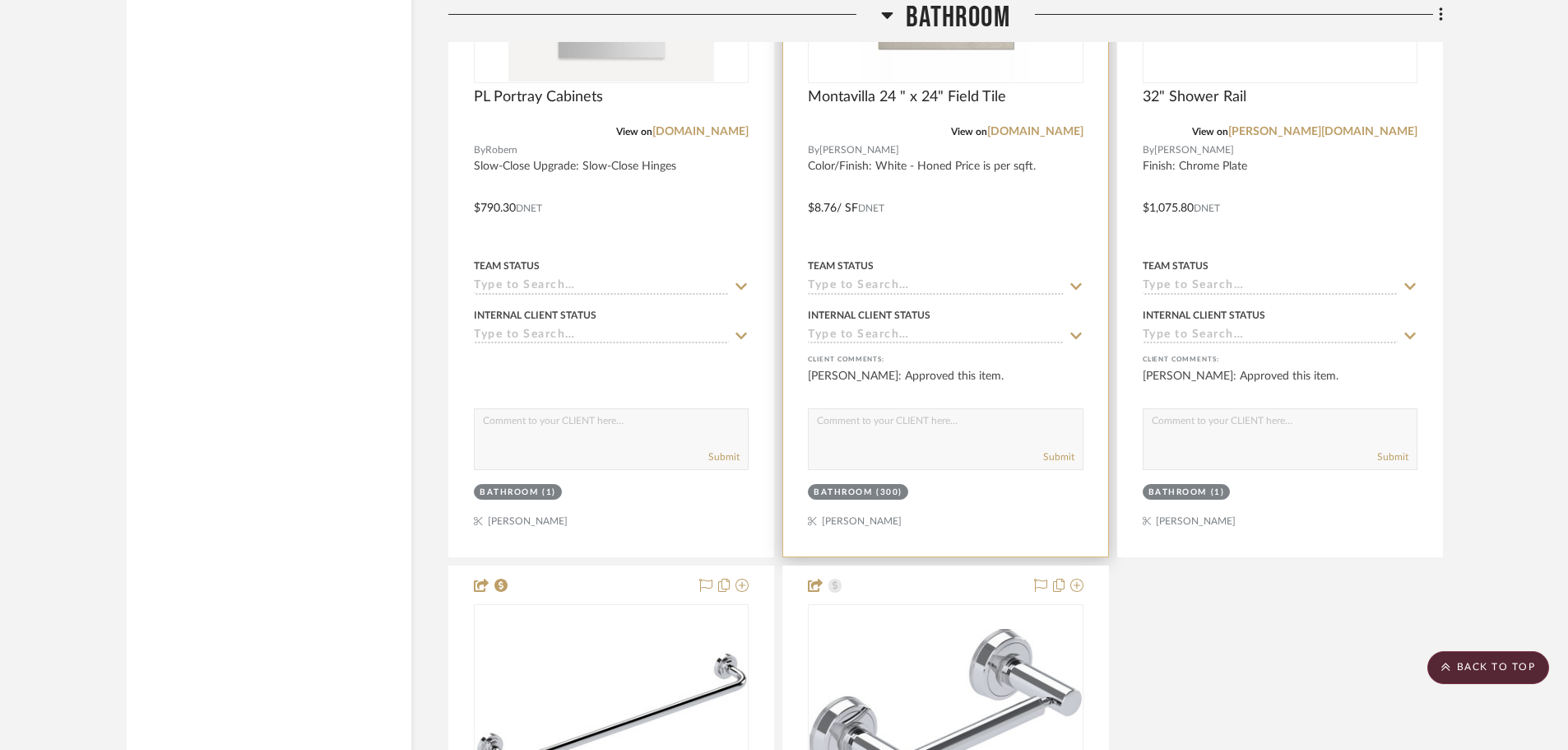
scroll to position [3868, 0]
click at [850, 491] on div "Bathroom" at bounding box center [843, 491] width 58 height 12
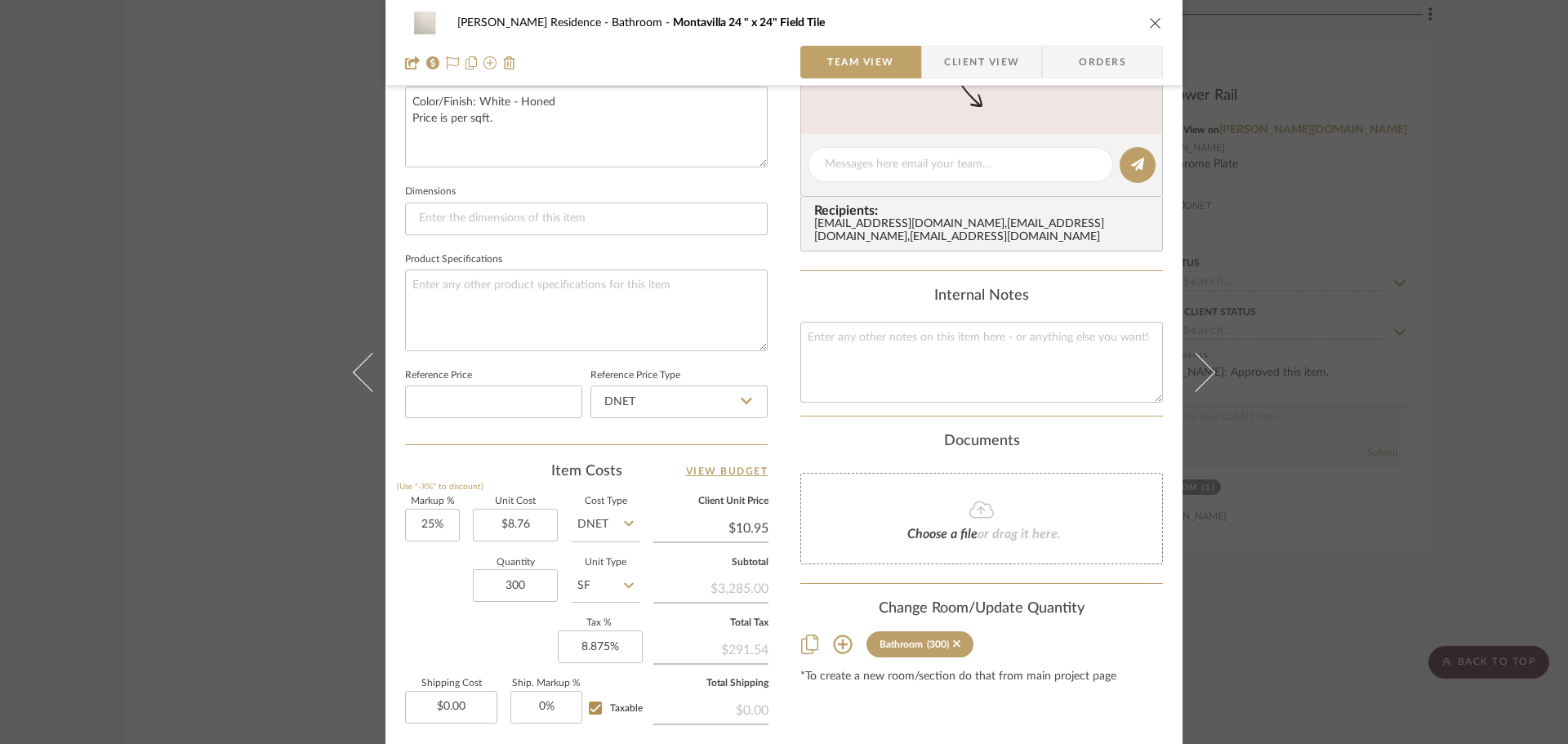
scroll to position [776, 0]
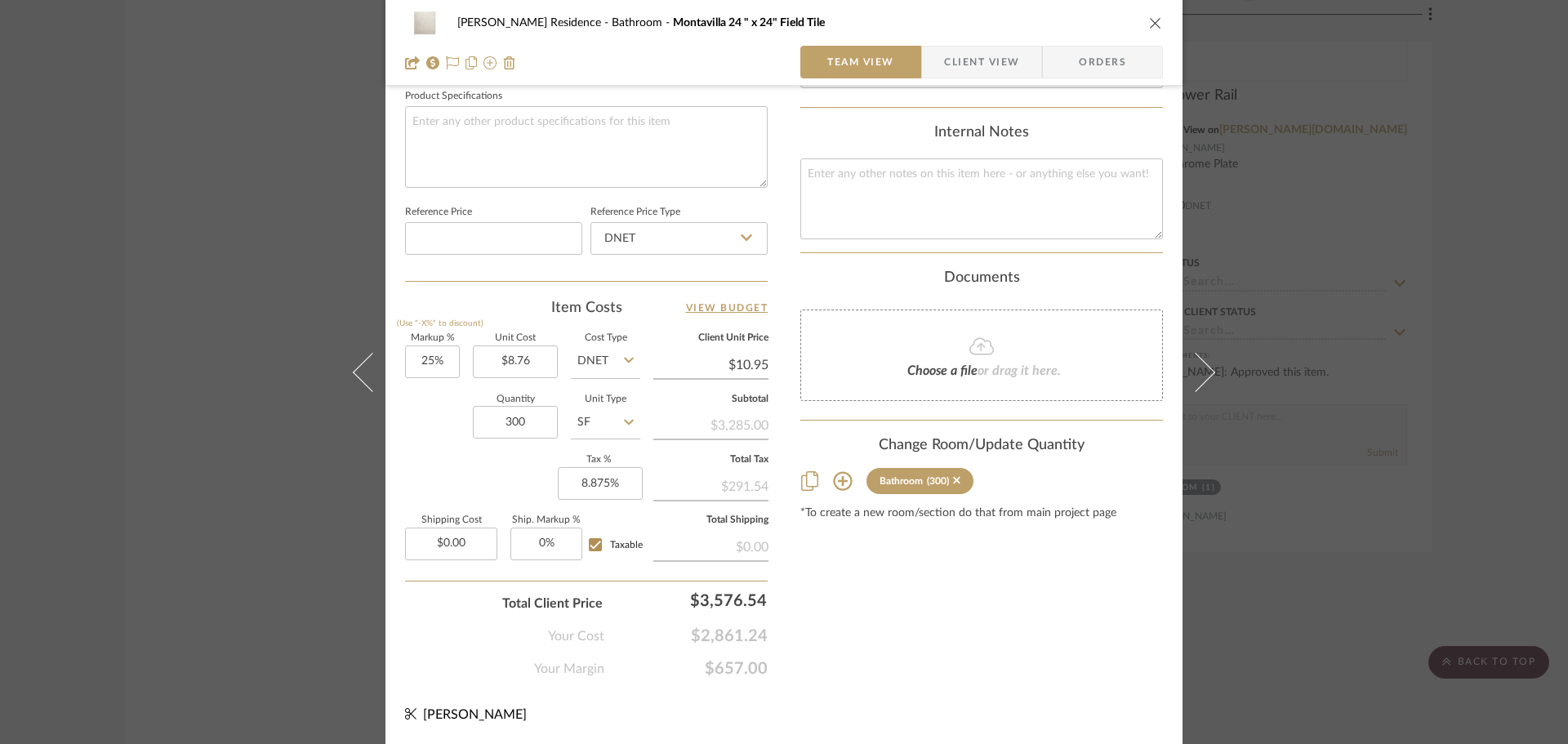
click at [833, 491] on icon at bounding box center [842, 481] width 19 height 19
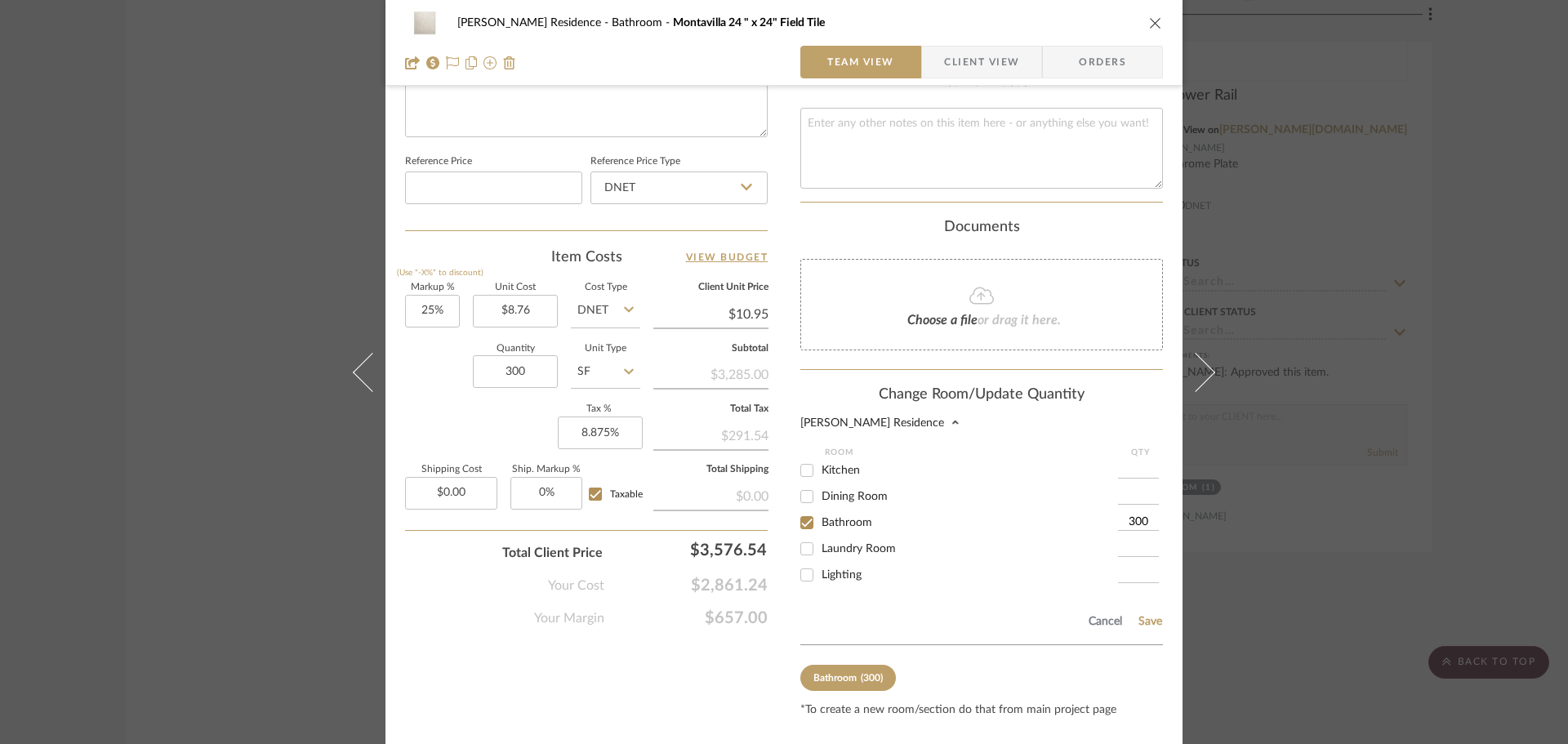
scroll to position [879, 0]
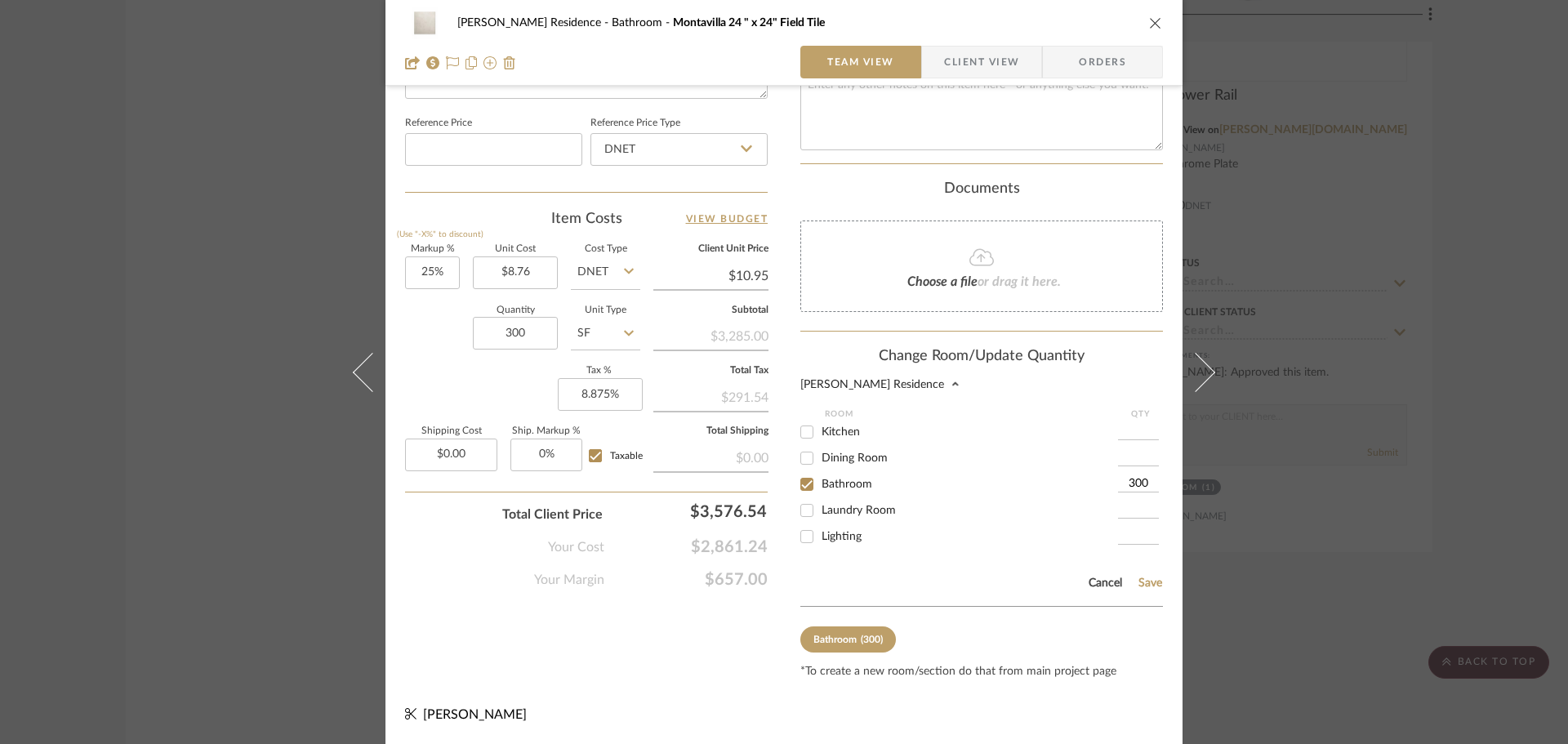
click at [1088, 582] on button "Cancel" at bounding box center [1105, 582] width 35 height 13
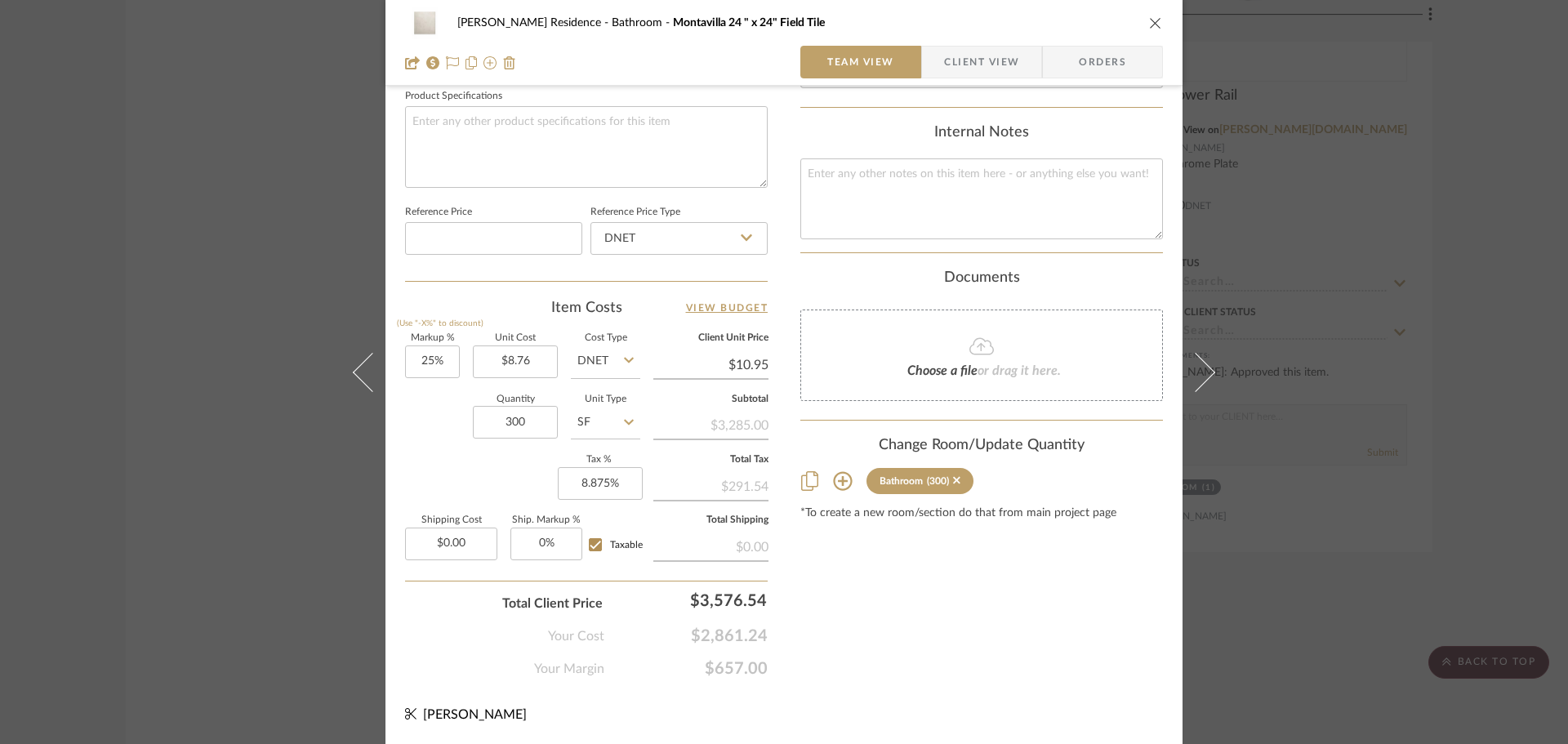
scroll to position [776, 0]
click at [954, 486] on icon at bounding box center [957, 480] width 8 height 12
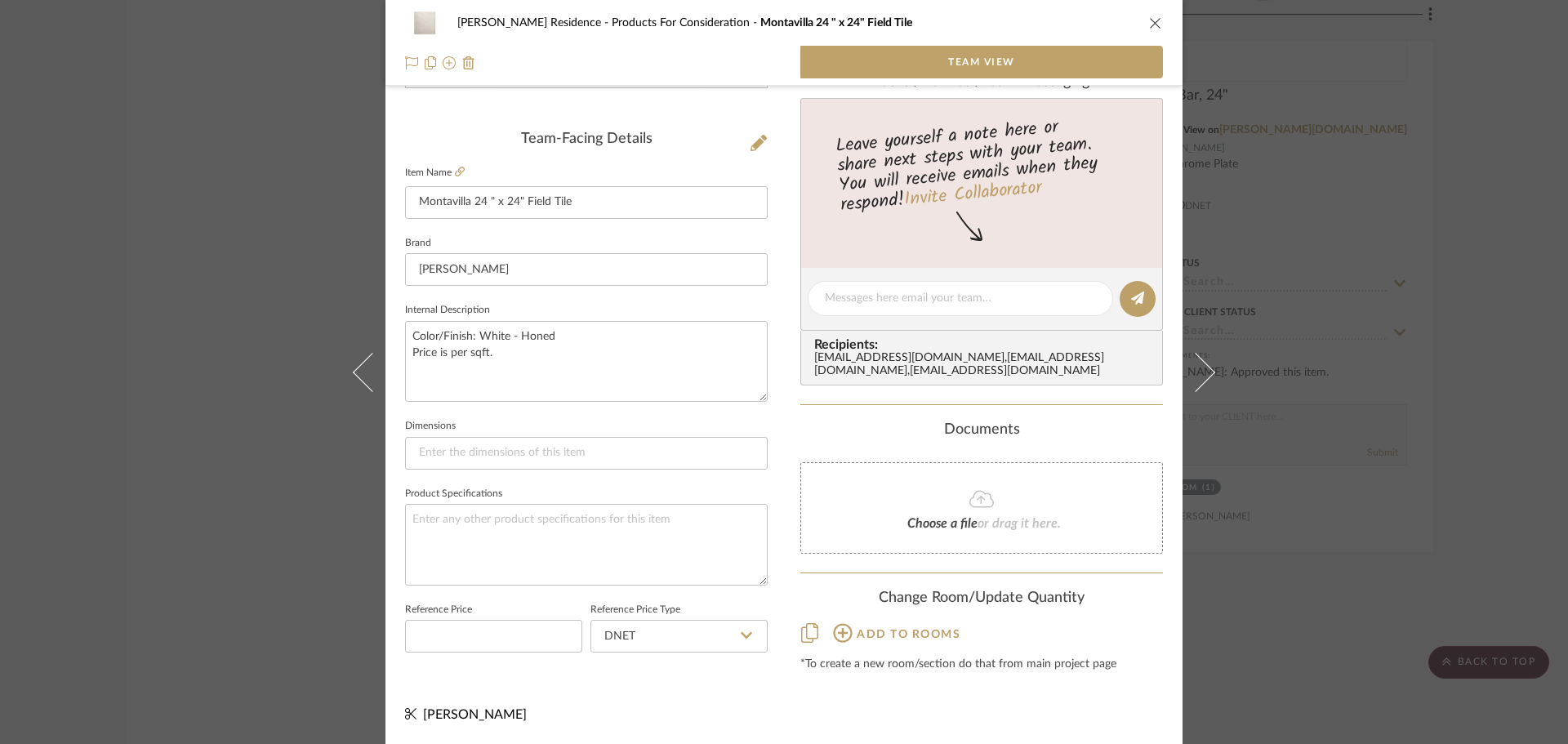
click at [1256, 539] on div "[PERSON_NAME] Residence Products For Consideration Montavilla 24 " x 24" Field …" at bounding box center [784, 372] width 1568 height 744
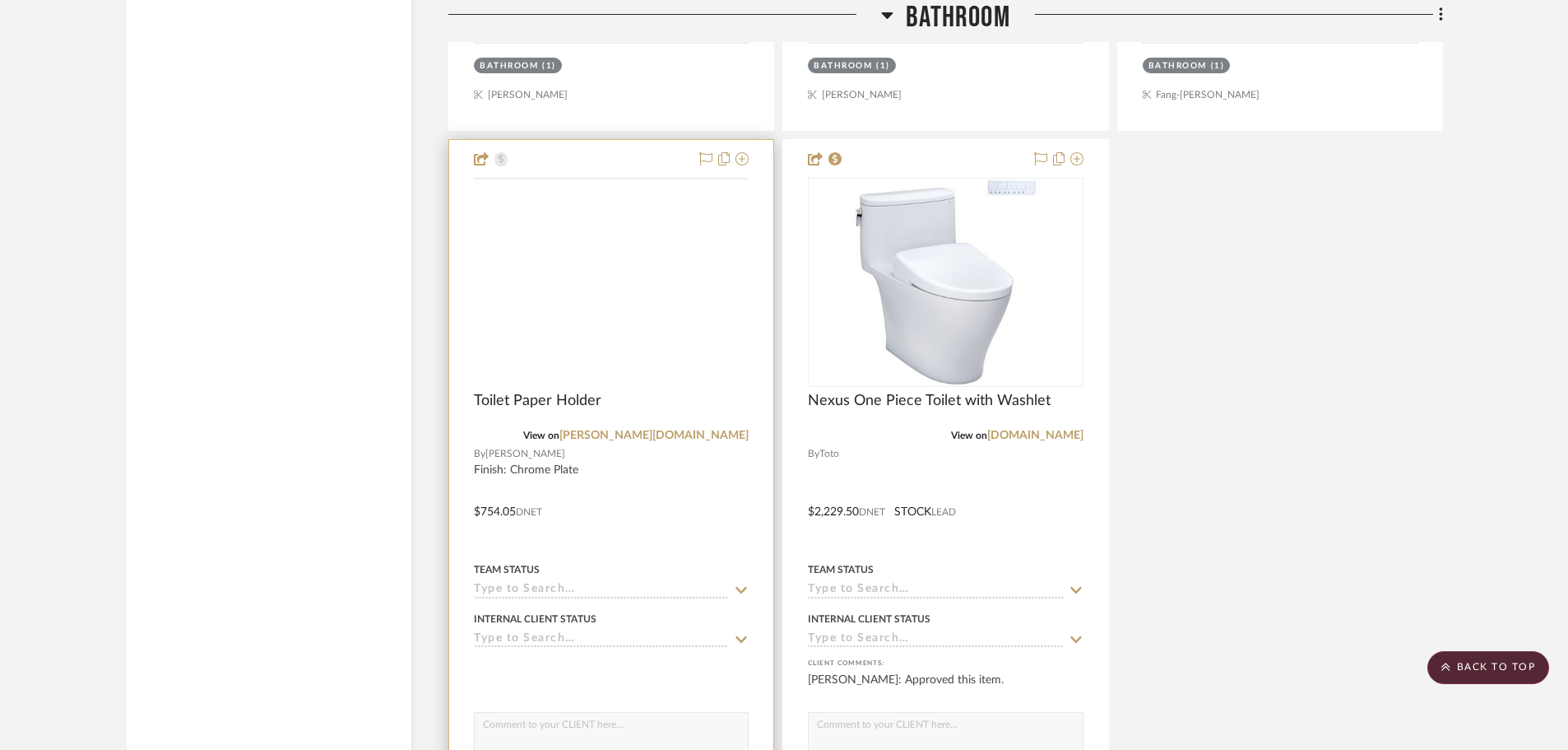
scroll to position [4219, 0]
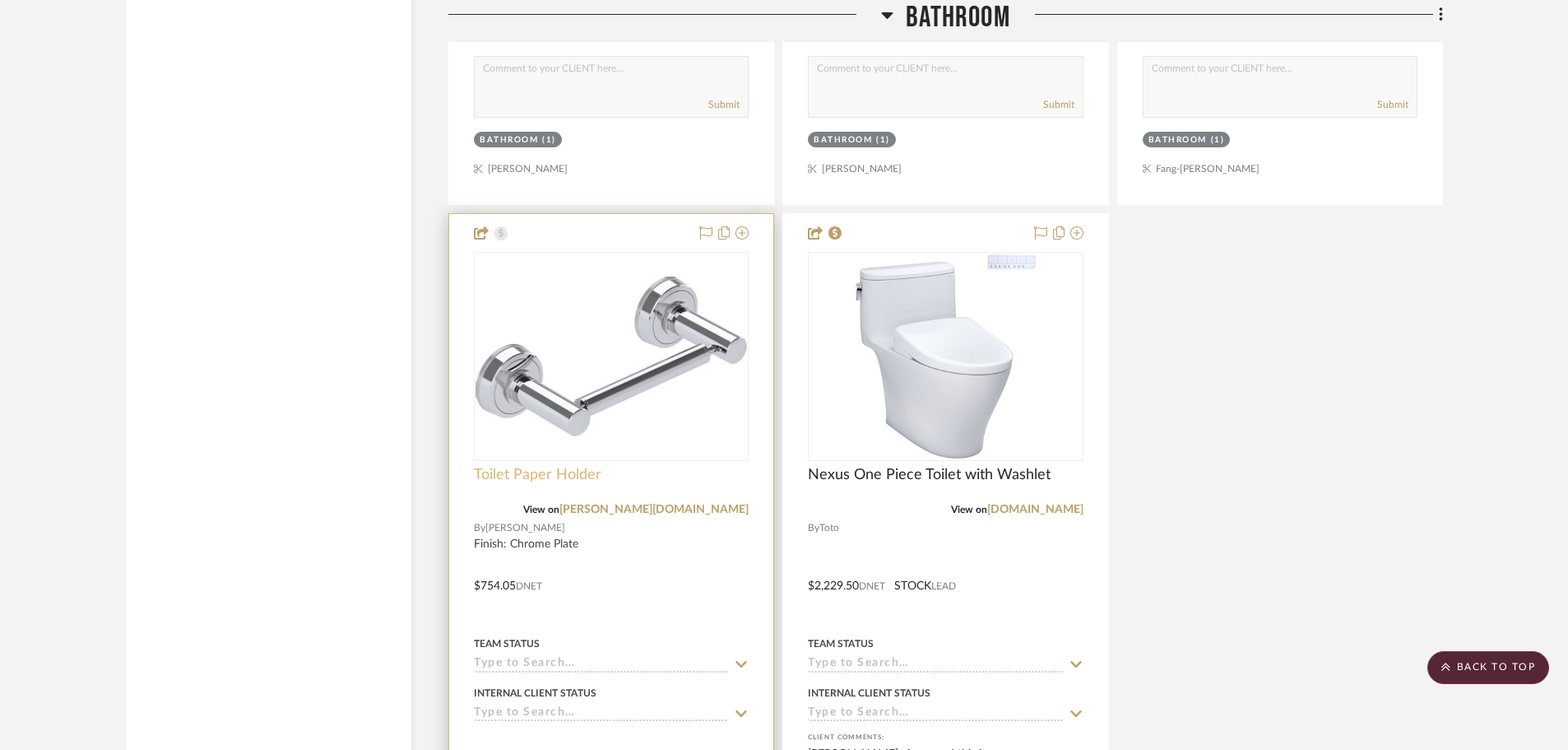
click at [563, 468] on span "Toilet Paper Holder" at bounding box center [538, 474] width 128 height 18
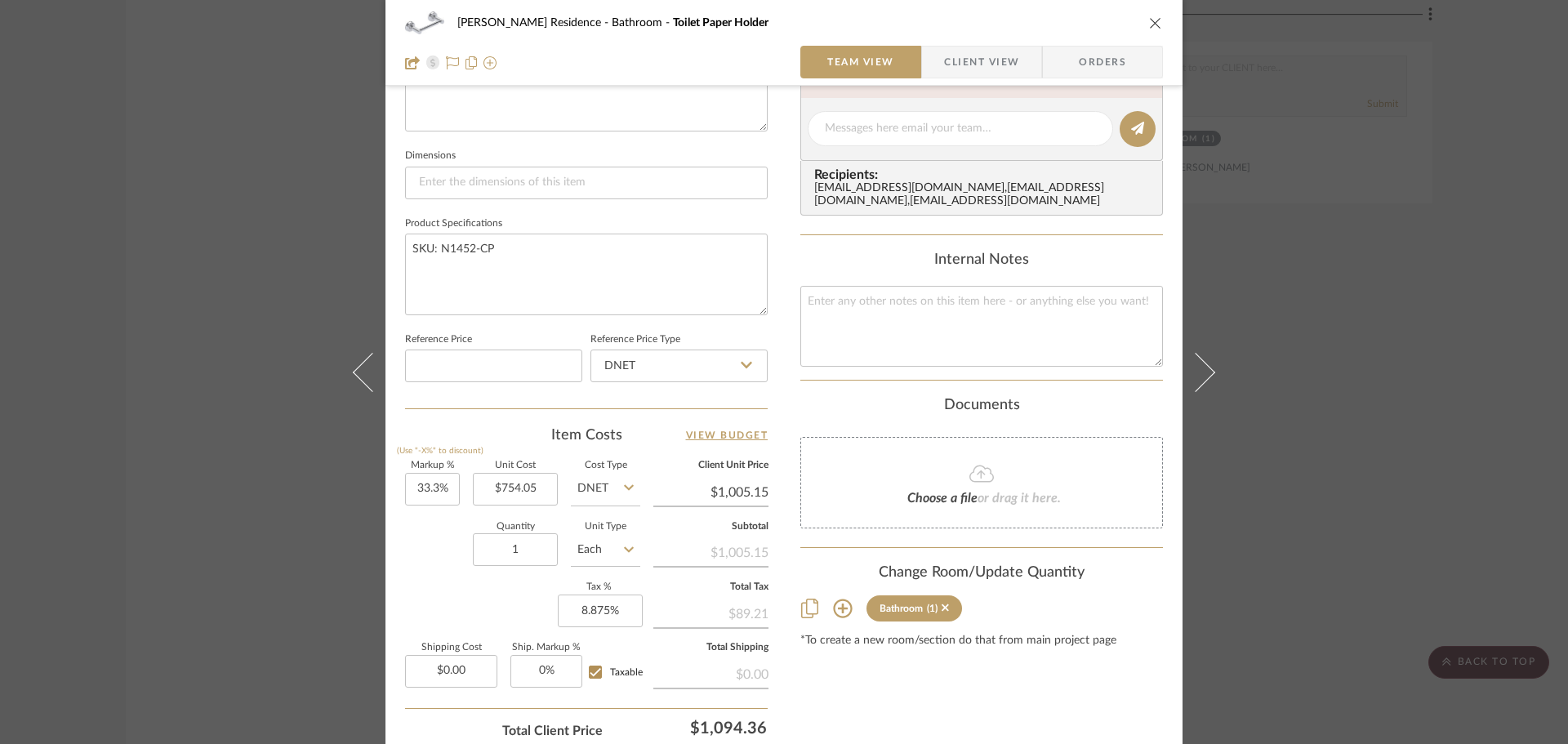
scroll to position [776, 0]
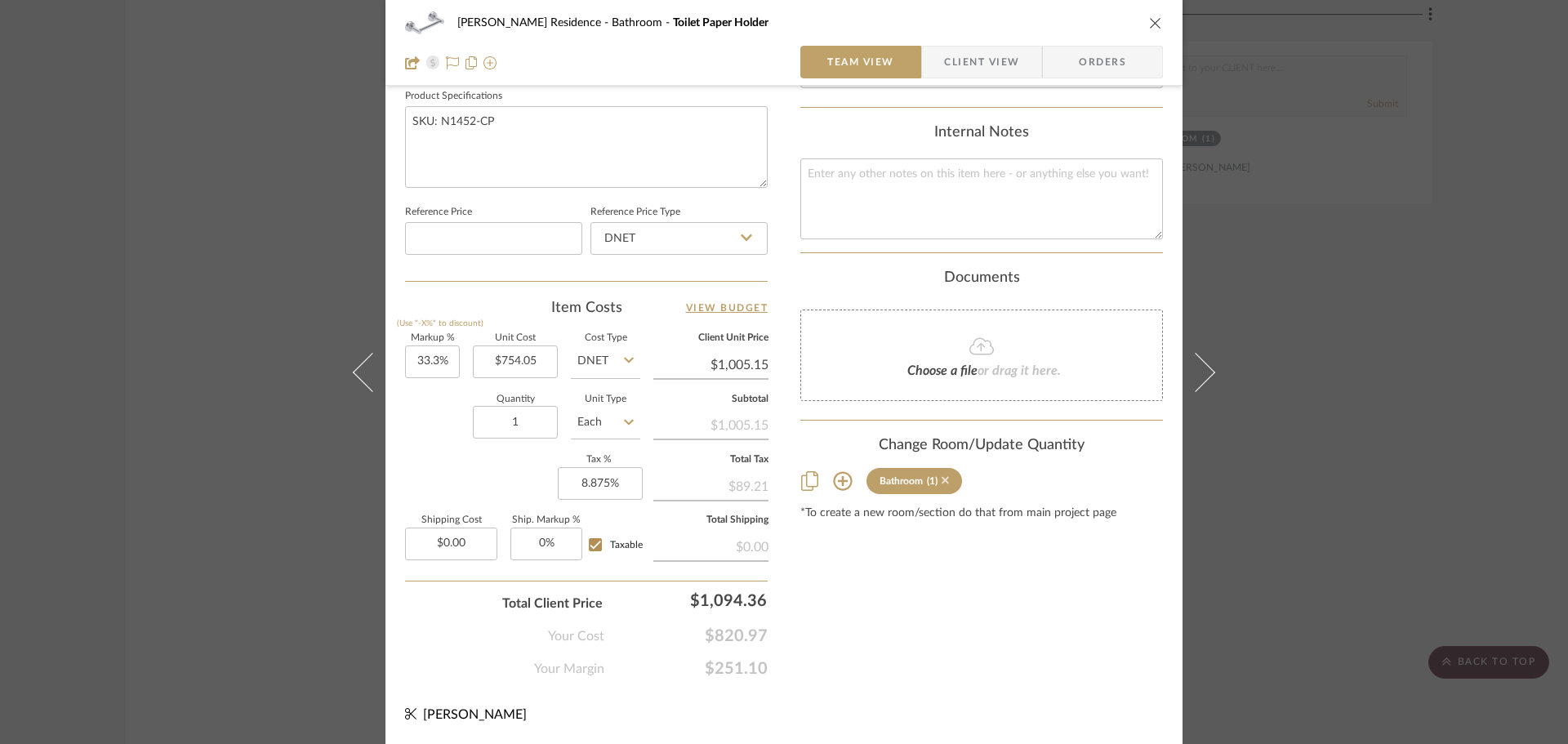
click at [943, 484] on icon at bounding box center [945, 480] width 8 height 8
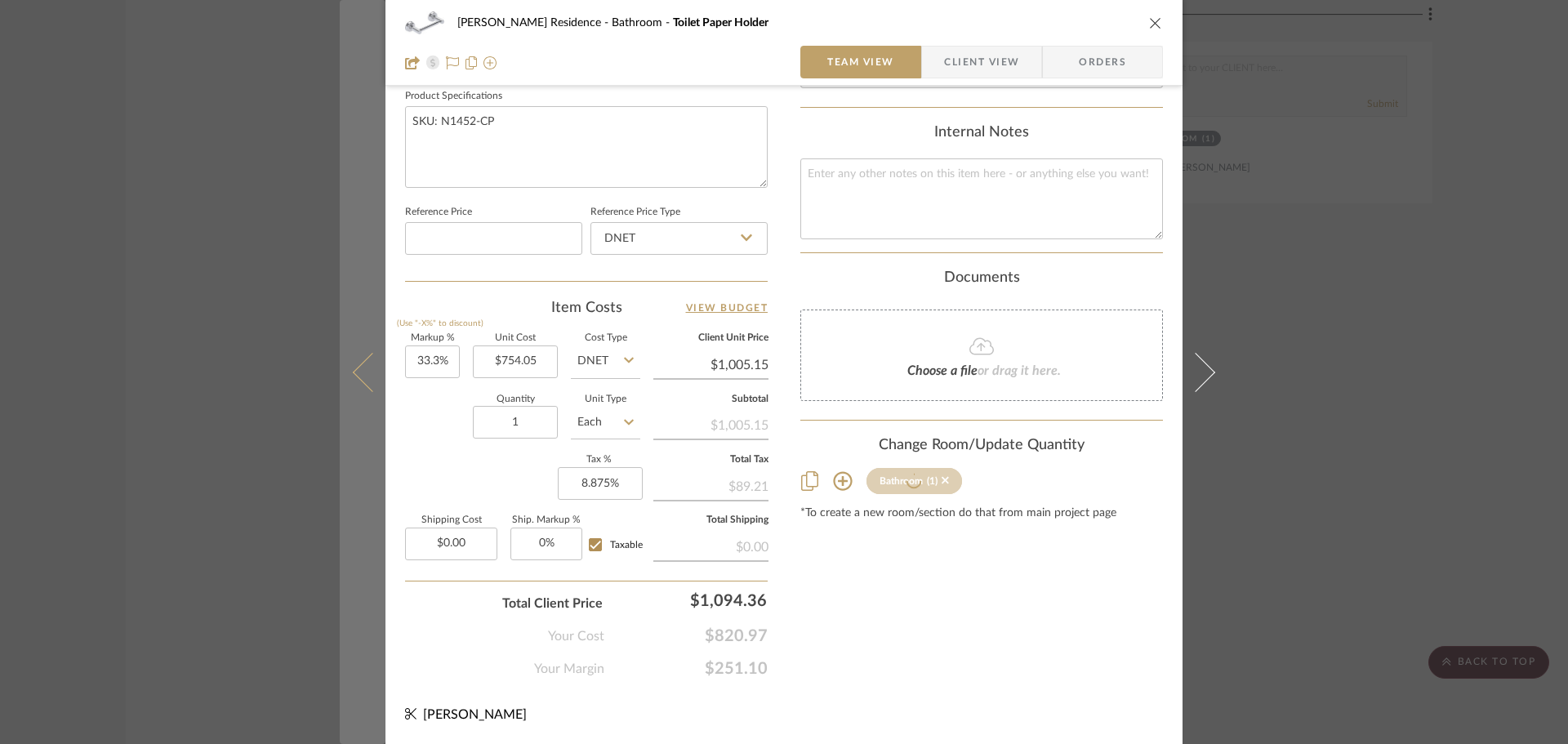
click at [360, 380] on icon at bounding box center [373, 372] width 39 height 39
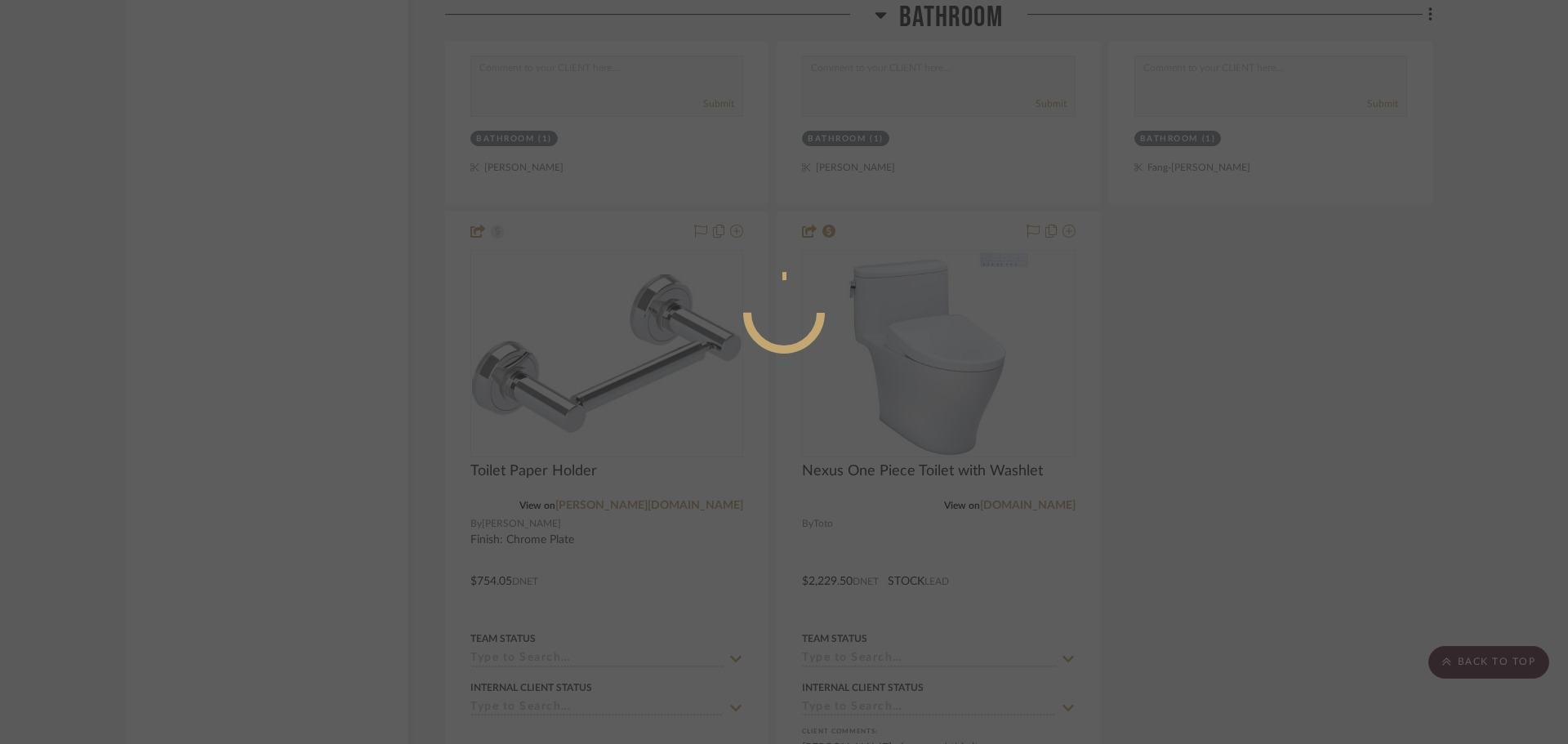
scroll to position [0, 0]
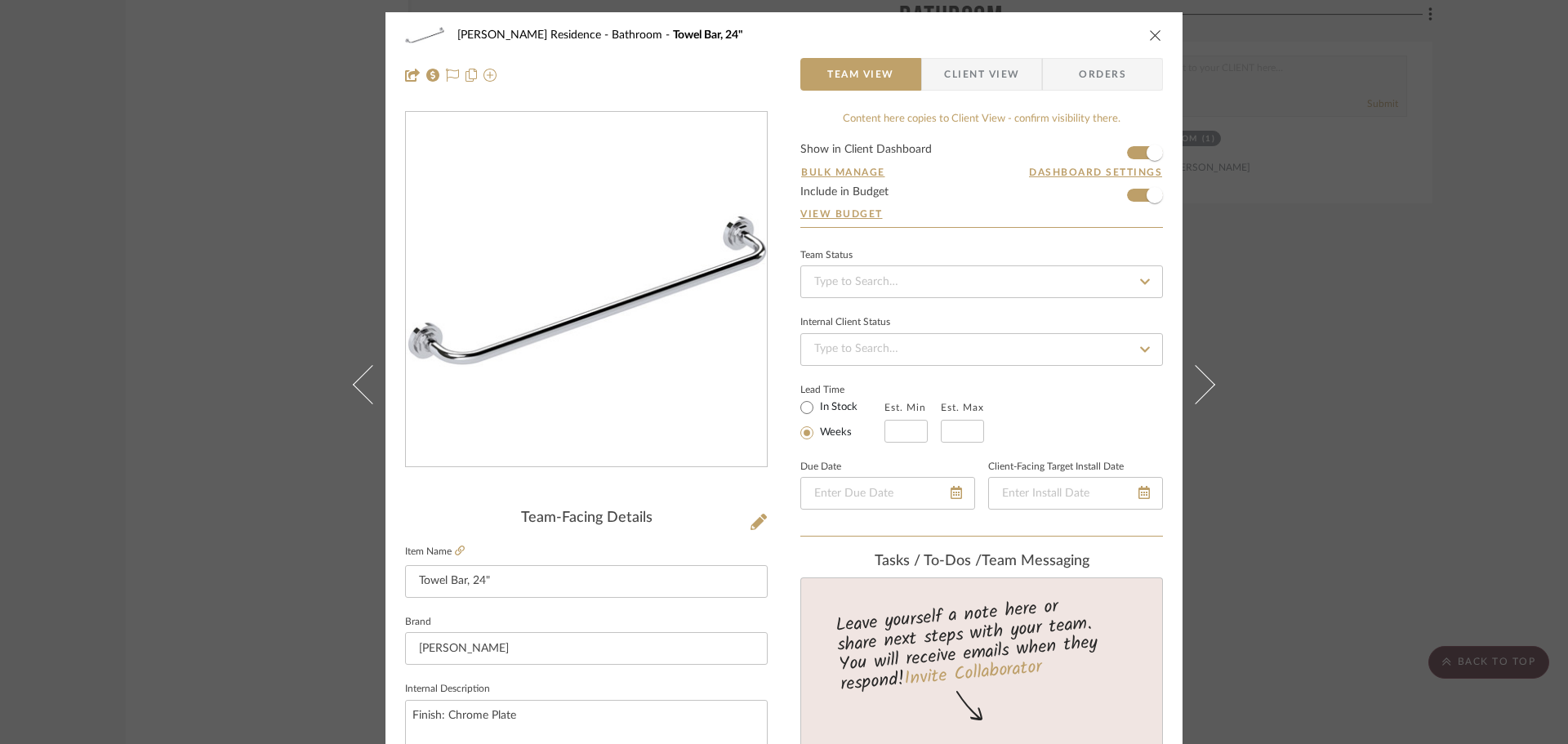
type input "Toilet Paper Holder"
type textarea "SKU: N1452-CP"
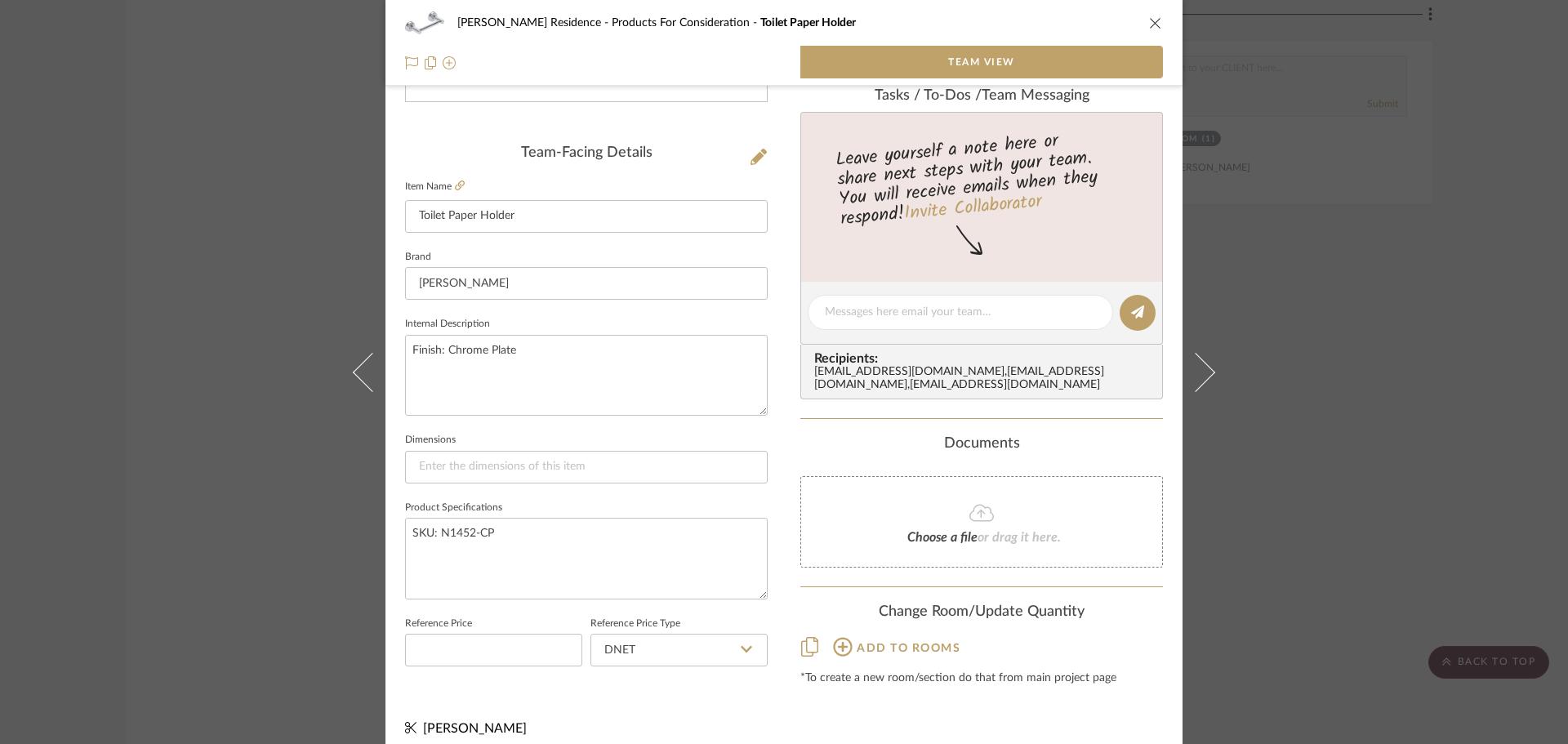
scroll to position [384, 0]
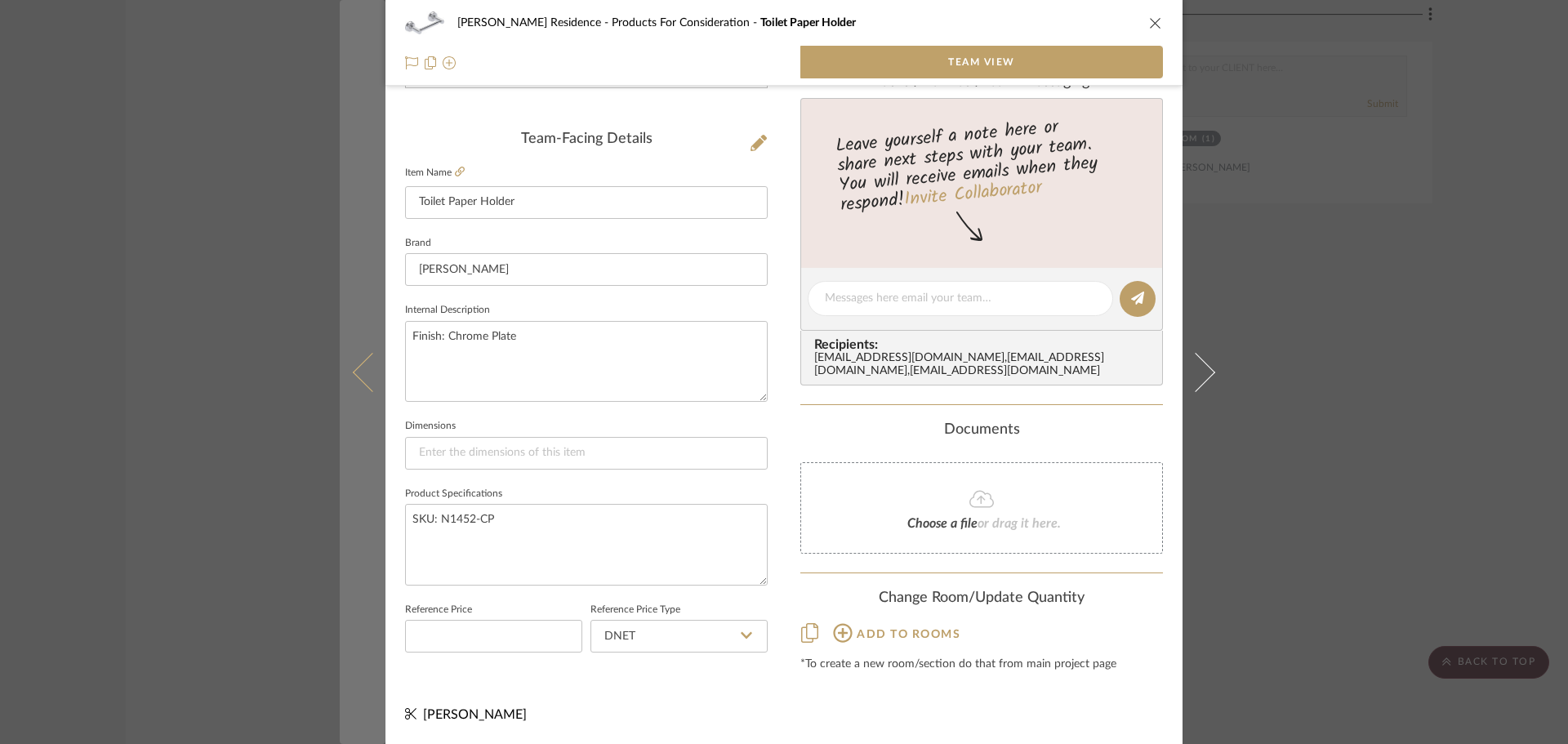
click at [365, 363] on icon at bounding box center [373, 372] width 39 height 39
click at [353, 383] on button at bounding box center [362, 372] width 46 height 744
click at [354, 385] on button at bounding box center [362, 372] width 46 height 744
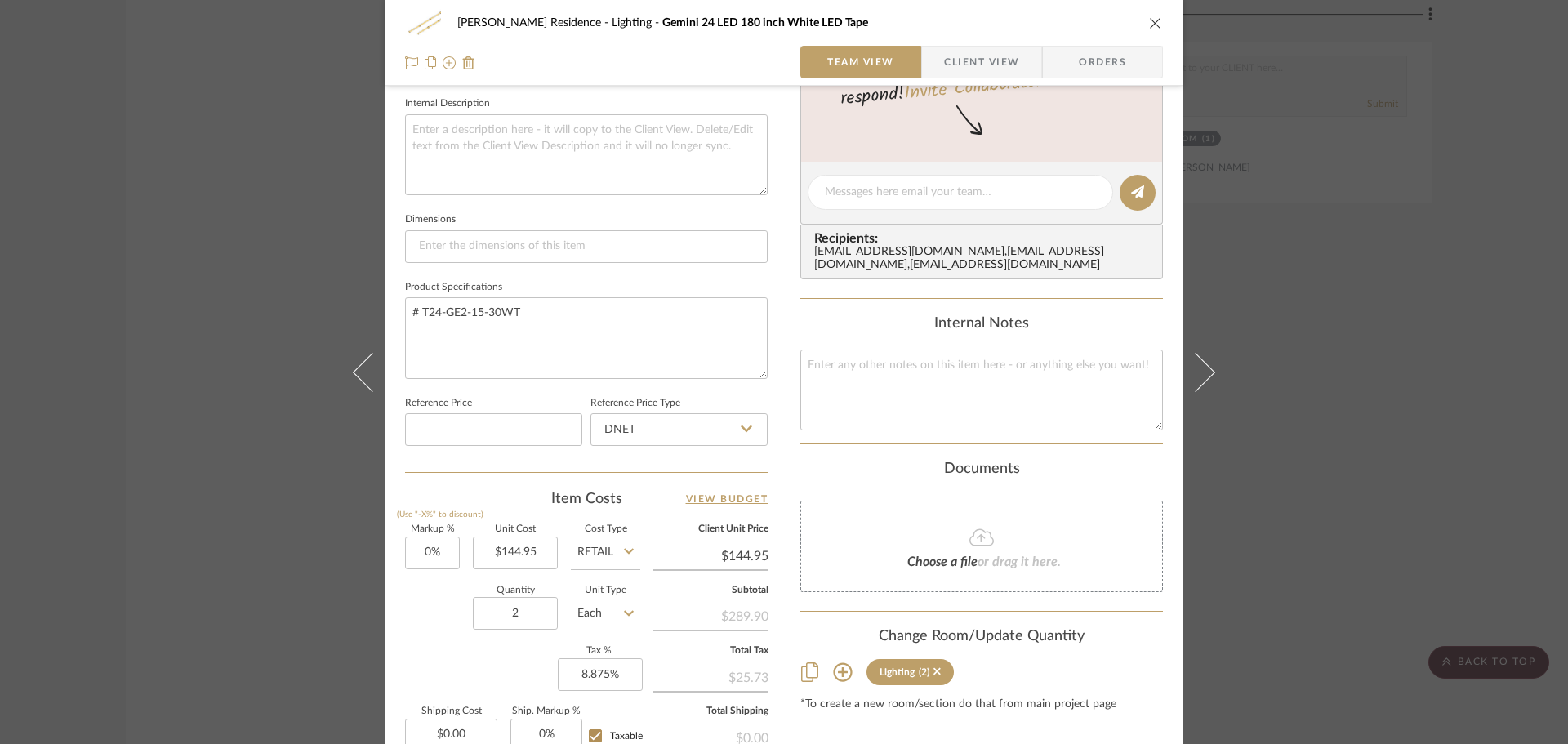
scroll to position [776, 0]
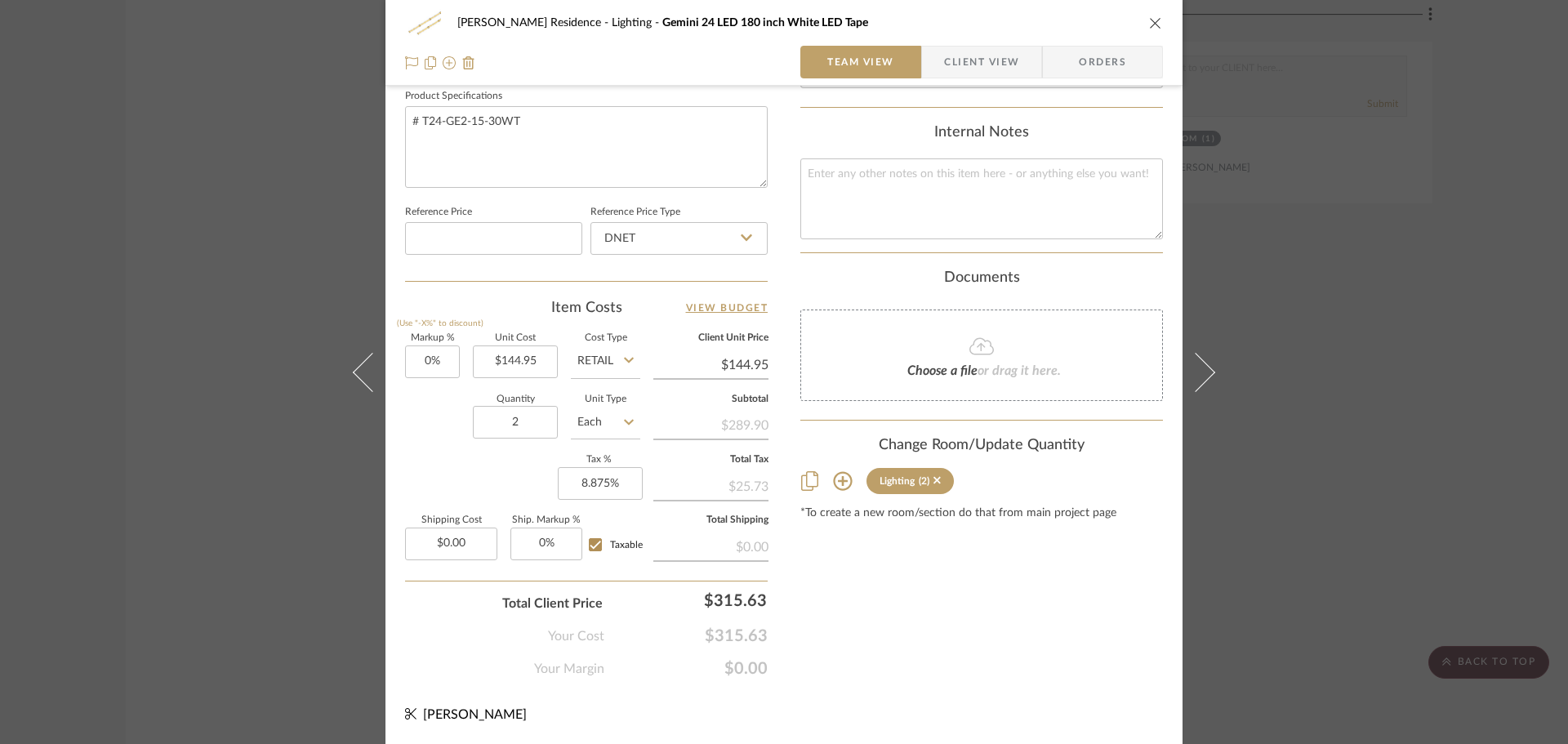
click at [1337, 393] on div "[PERSON_NAME] Residence Lighting Gemini 24 LED 180 inch White LED Tape Team Vie…" at bounding box center [784, 372] width 1568 height 744
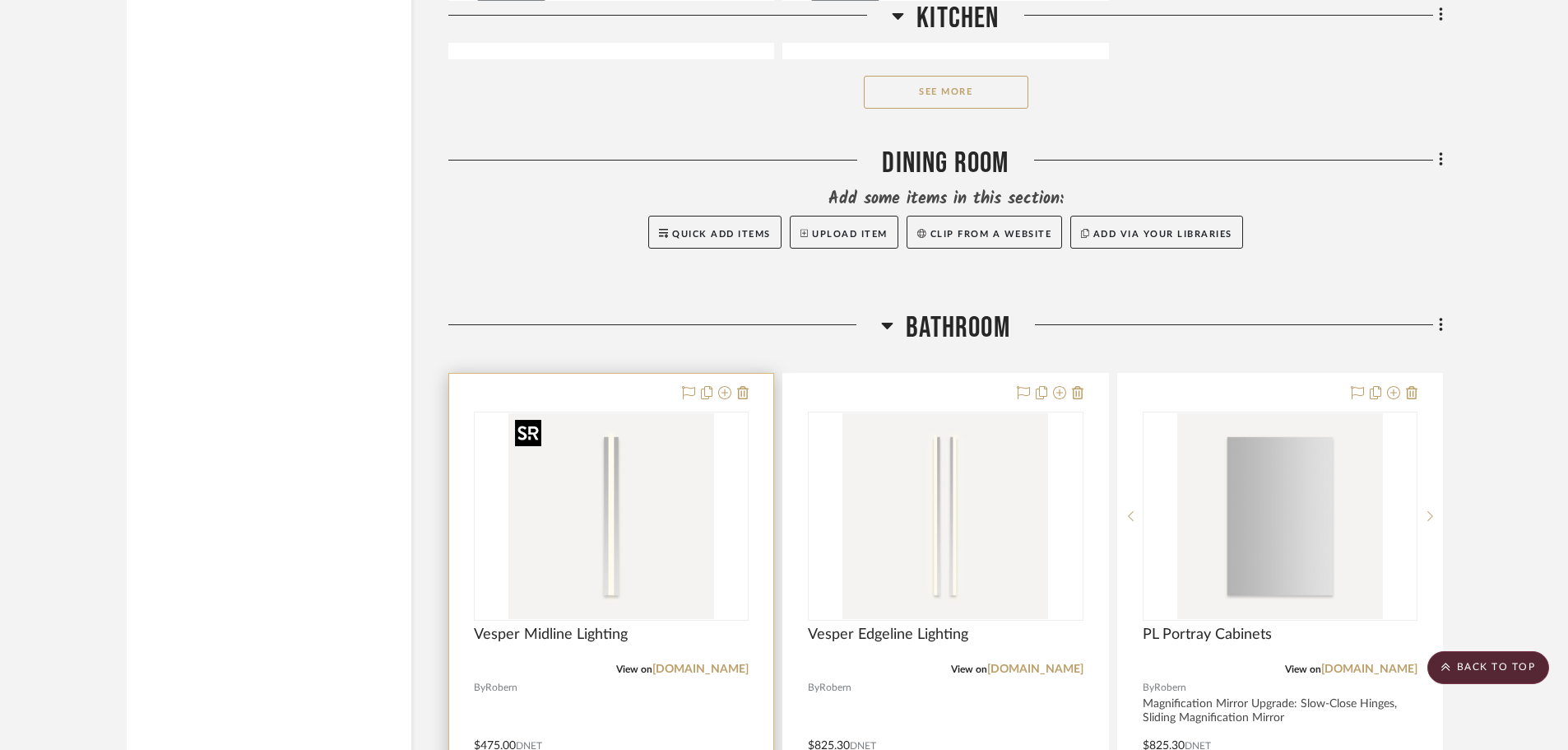
scroll to position [2820, 0]
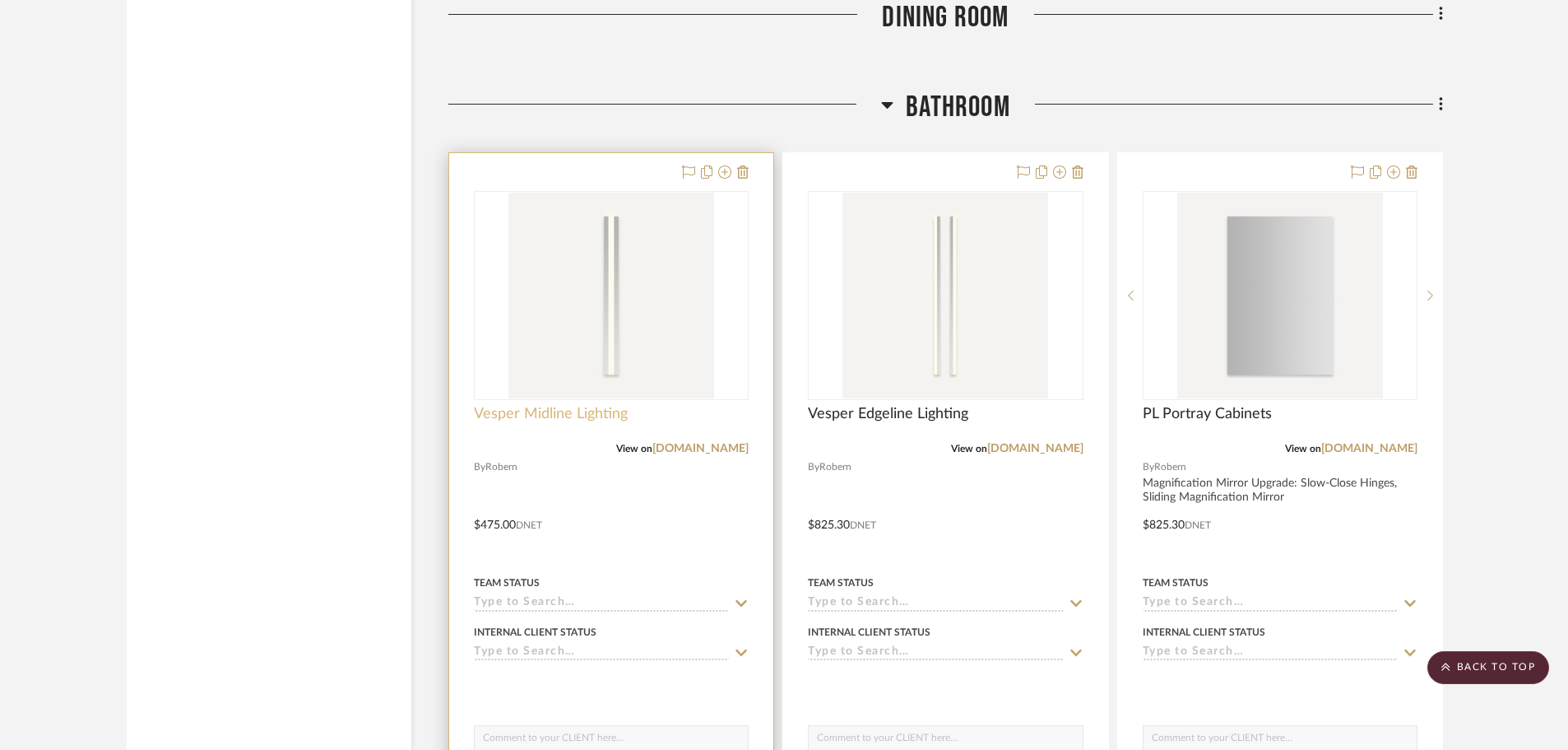
click at [592, 423] on span "Vesper Midline Lighting" at bounding box center [551, 414] width 154 height 18
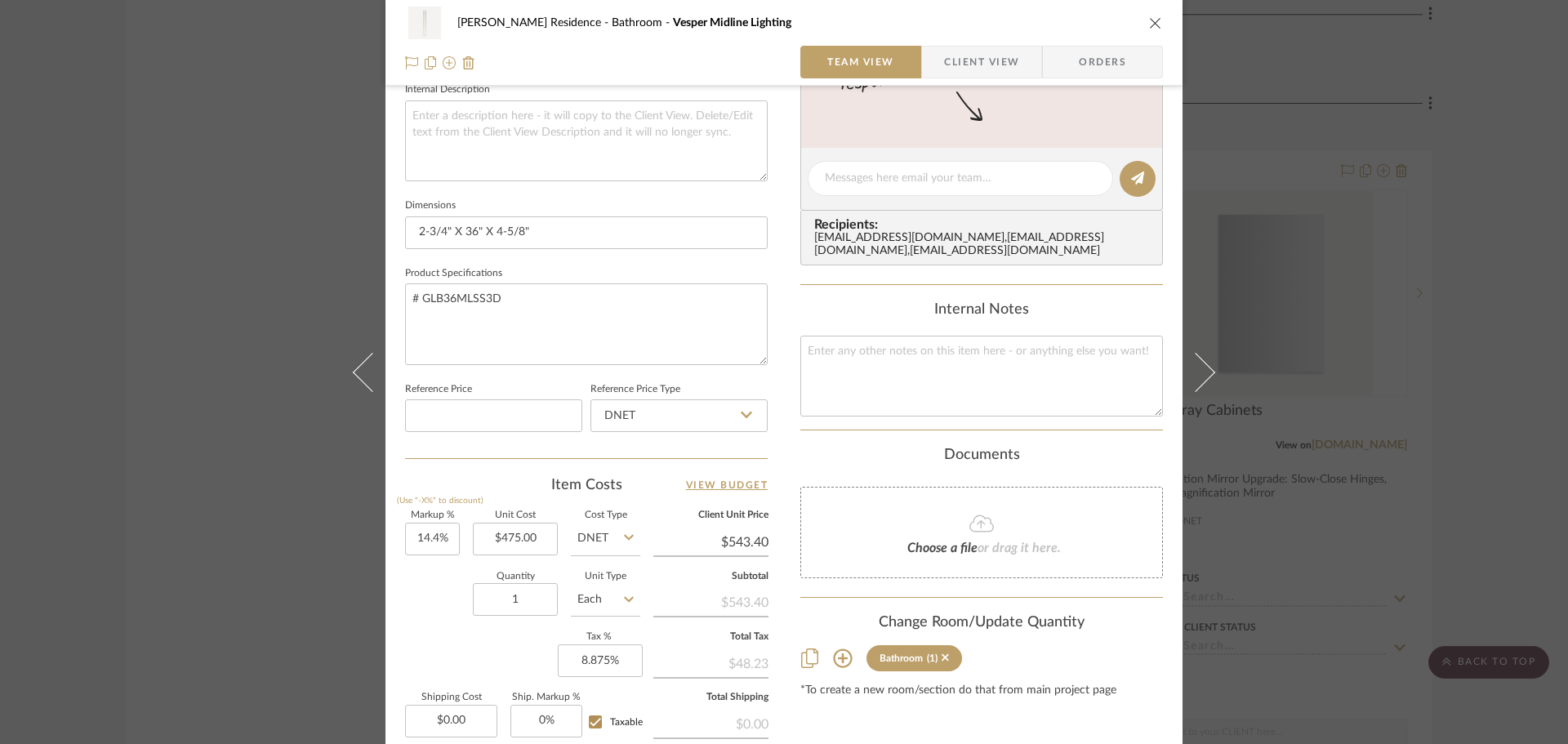
scroll to position [776, 0]
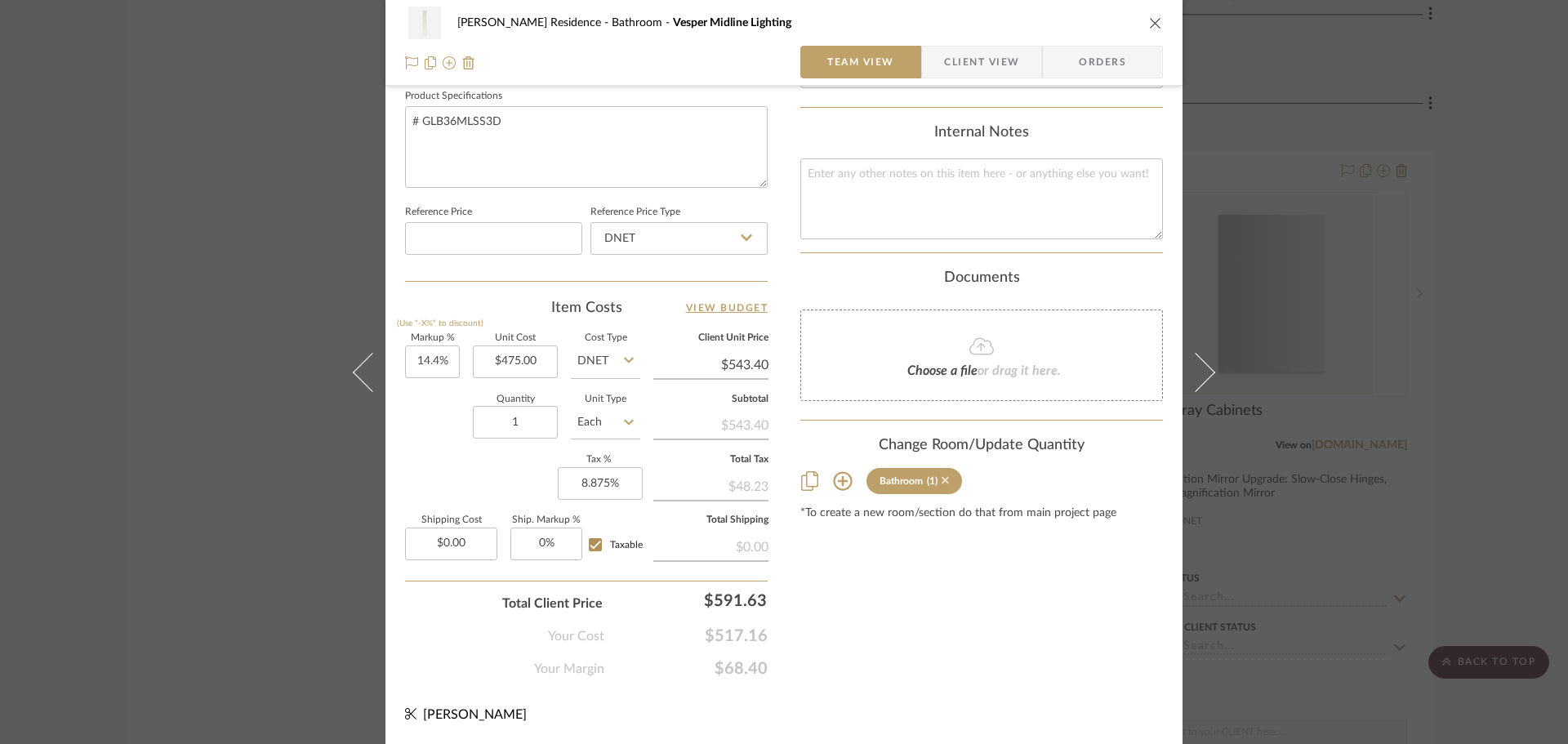
click at [941, 484] on icon at bounding box center [945, 480] width 8 height 8
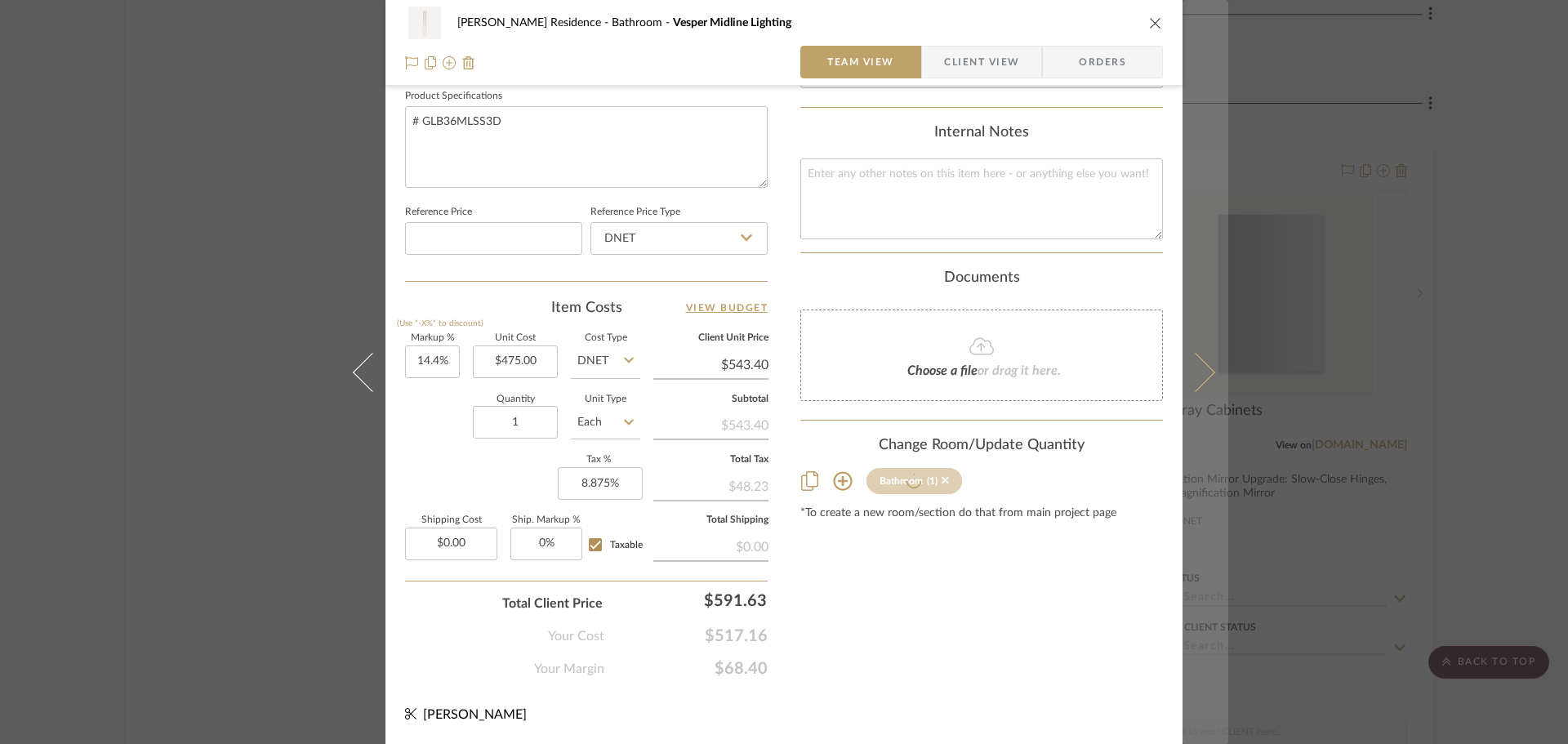
scroll to position [384, 0]
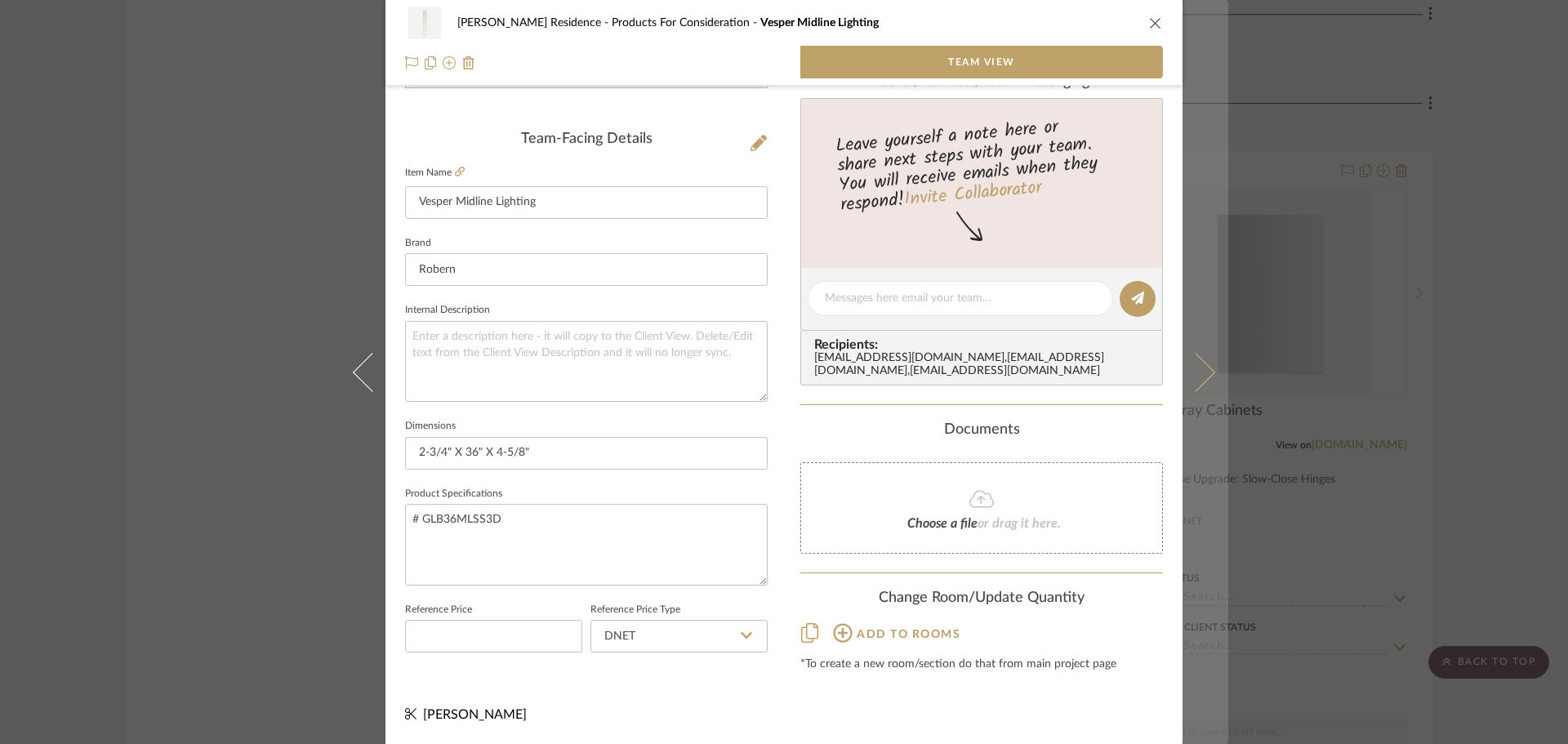
click at [1199, 373] on icon at bounding box center [1195, 372] width 39 height 39
click at [1214, 371] on button at bounding box center [1206, 372] width 46 height 744
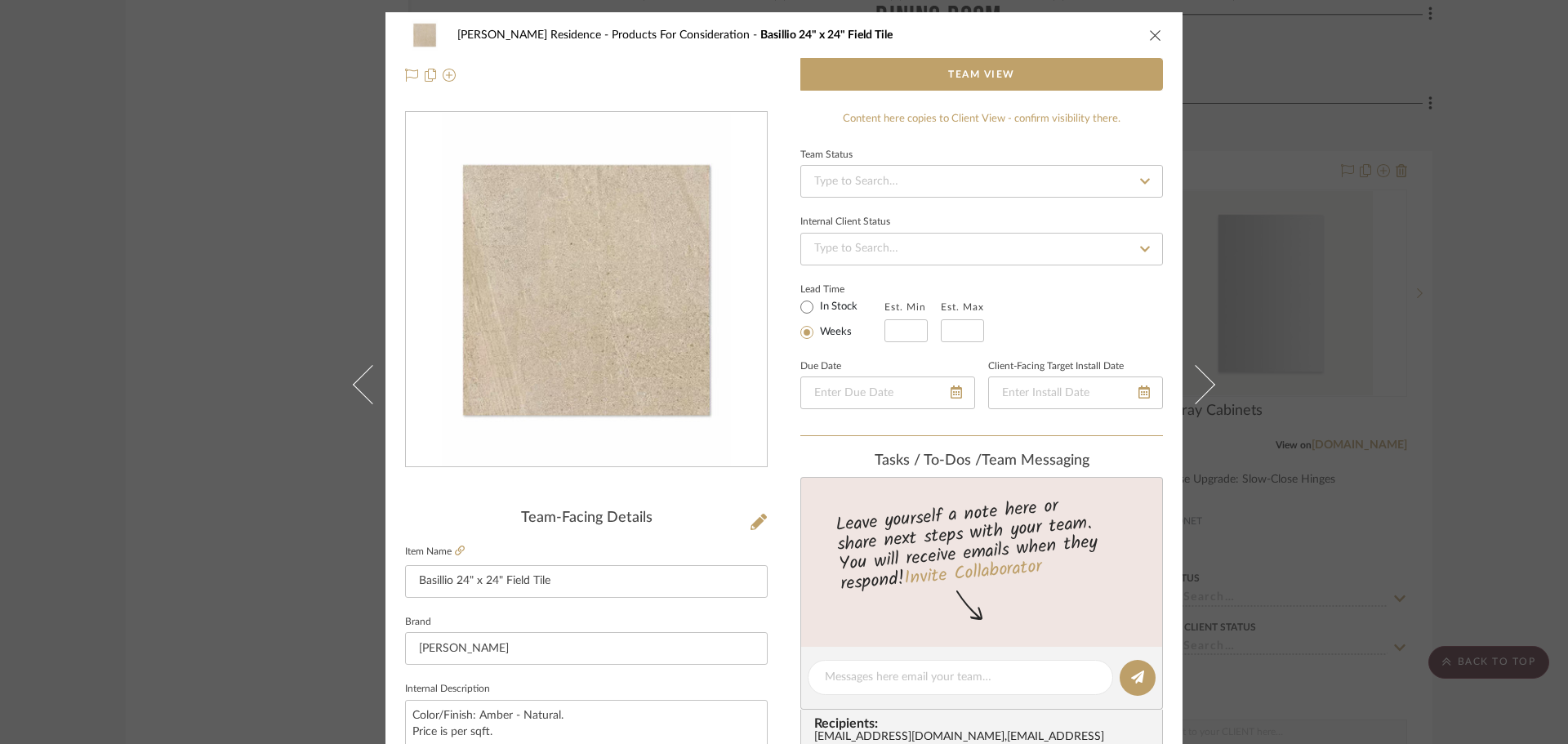
click at [1339, 495] on div "[PERSON_NAME] Residence Products For Consideration Basillio 24" x 24" Field Til…" at bounding box center [784, 372] width 1568 height 744
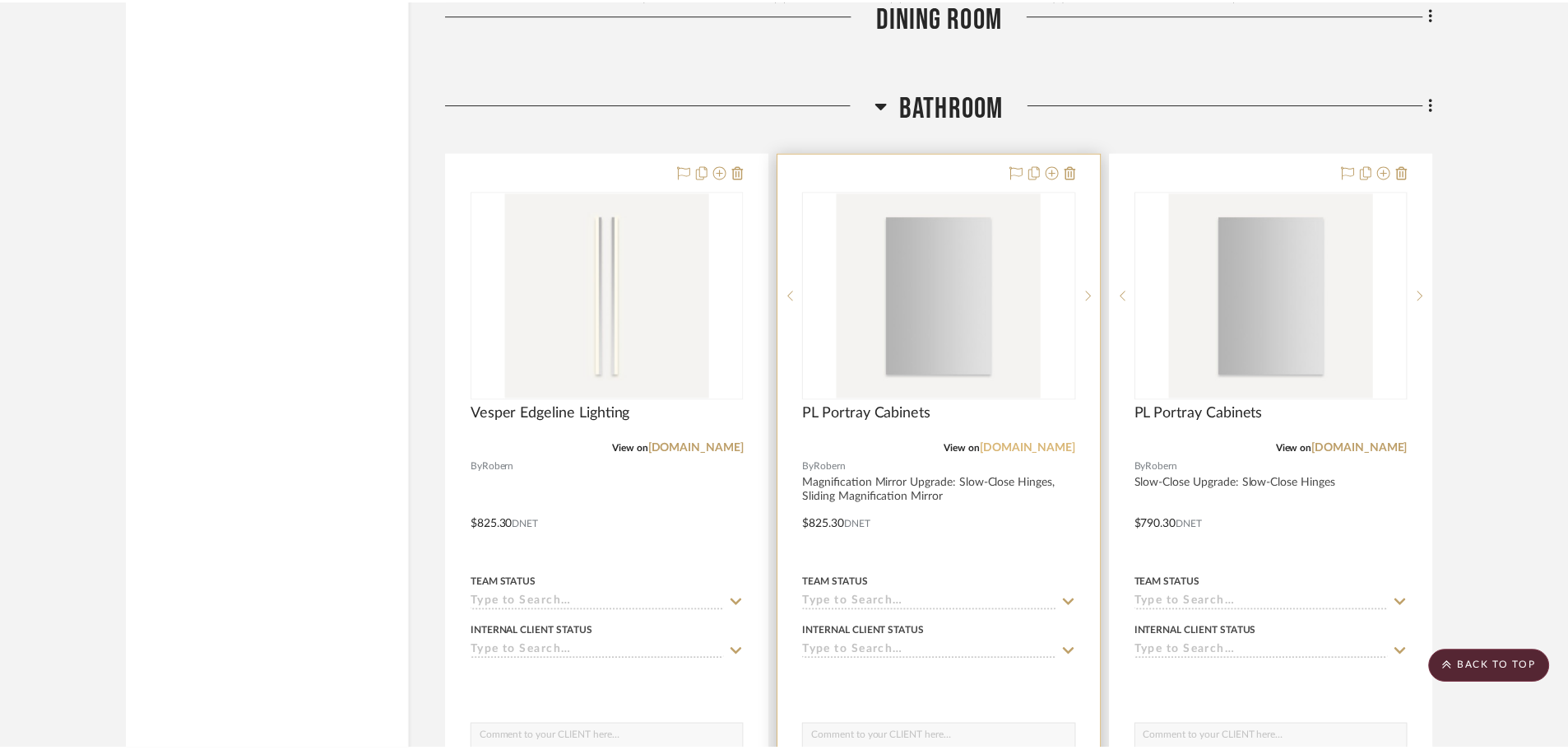
scroll to position [2820, 0]
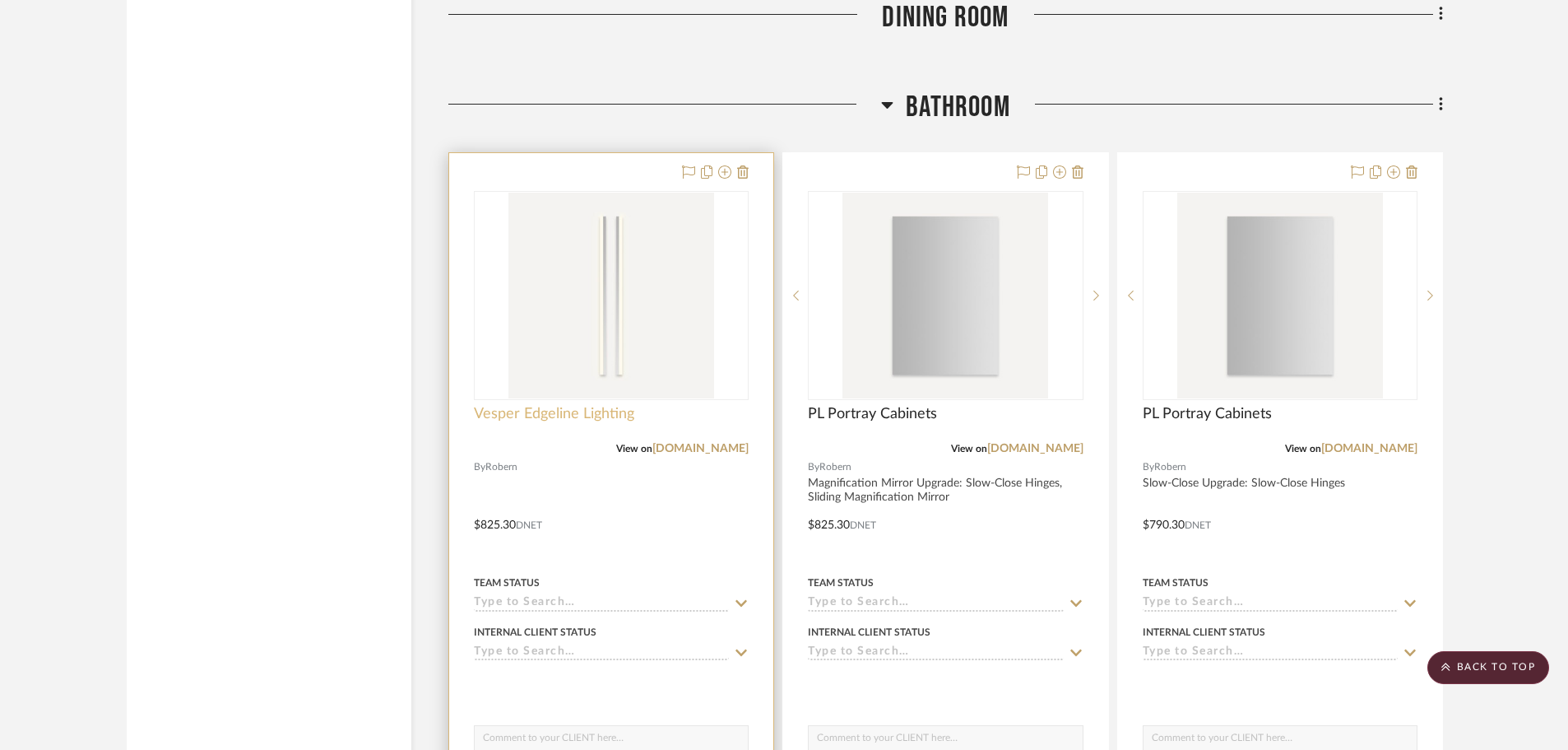
click at [606, 417] on span "Vesper Edgeline Lighting" at bounding box center [555, 414] width 160 height 18
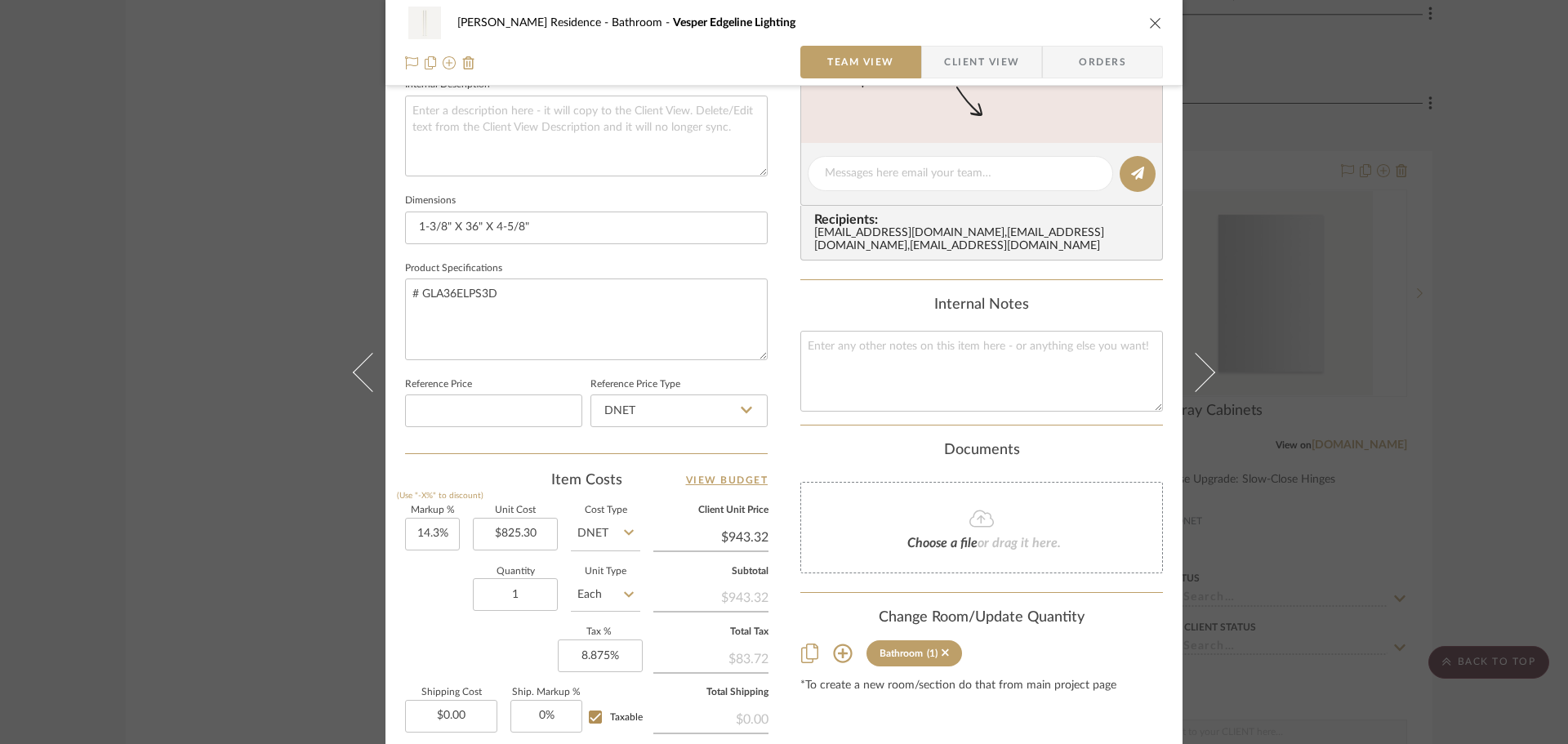
scroll to position [776, 0]
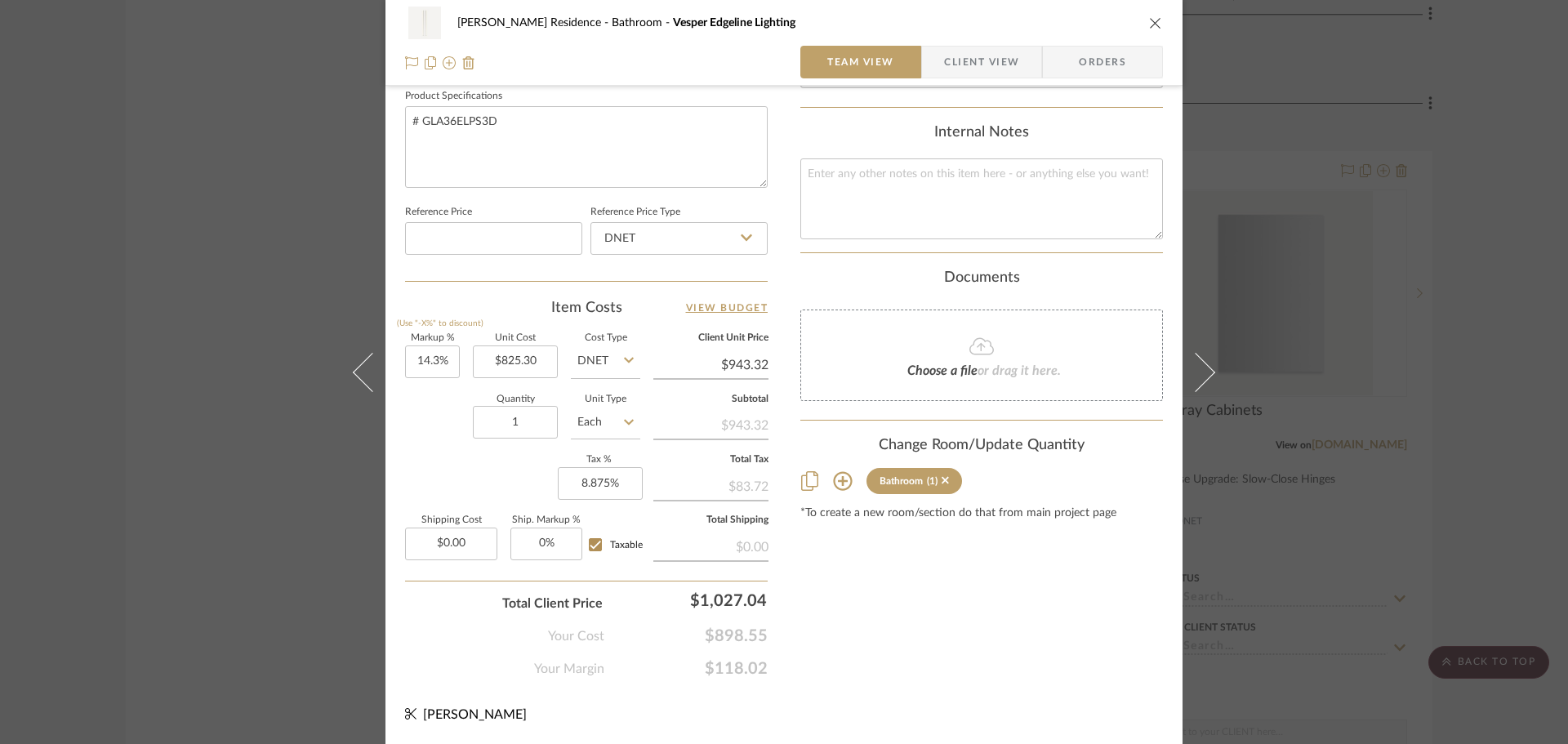
click at [947, 493] on sr-tag "Bathroom (1)" at bounding box center [914, 481] width 96 height 26
click at [943, 486] on icon at bounding box center [945, 480] width 8 height 12
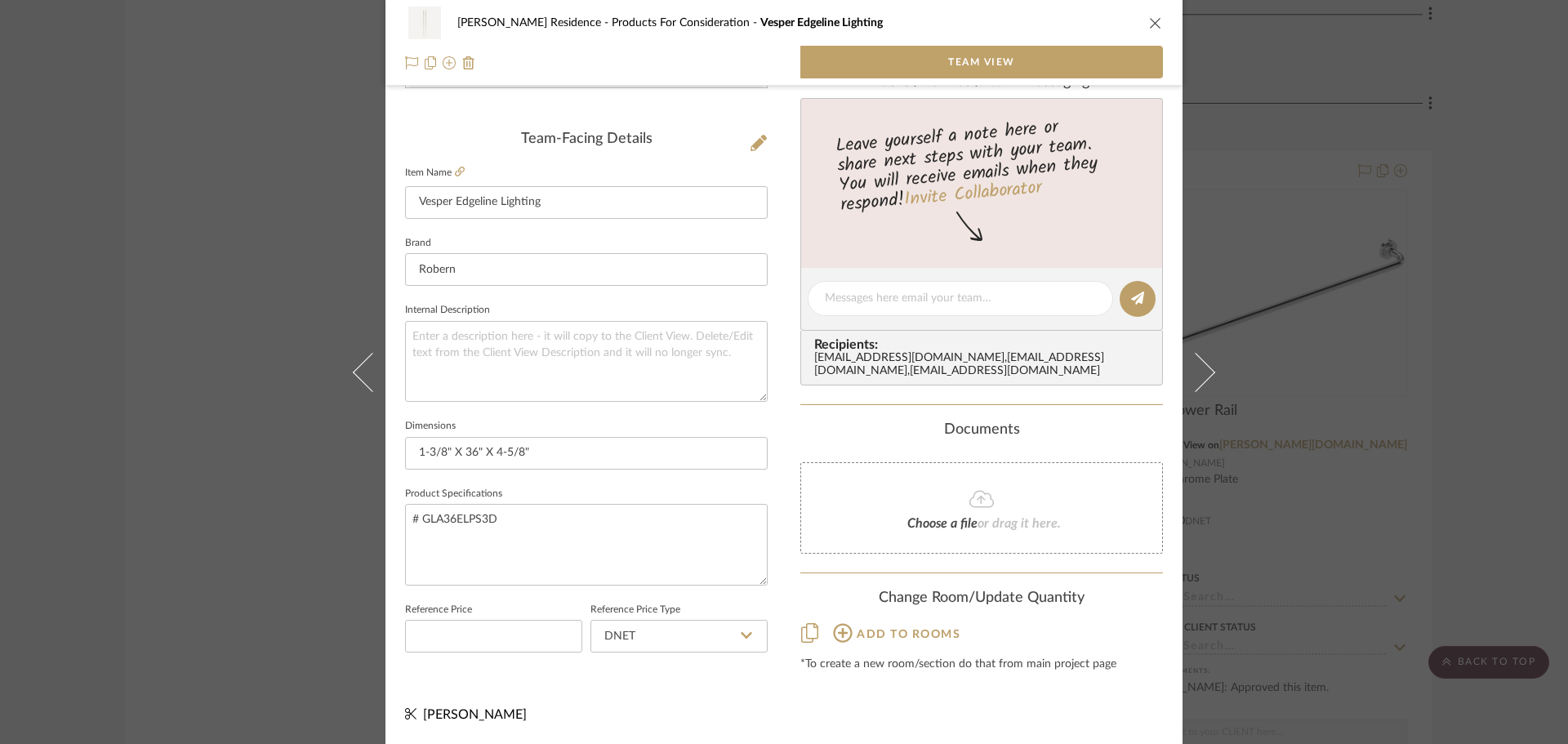
click at [1368, 311] on div "[PERSON_NAME] Residence Products For Consideration Vesper Edgeline Lighting Tea…" at bounding box center [784, 372] width 1568 height 744
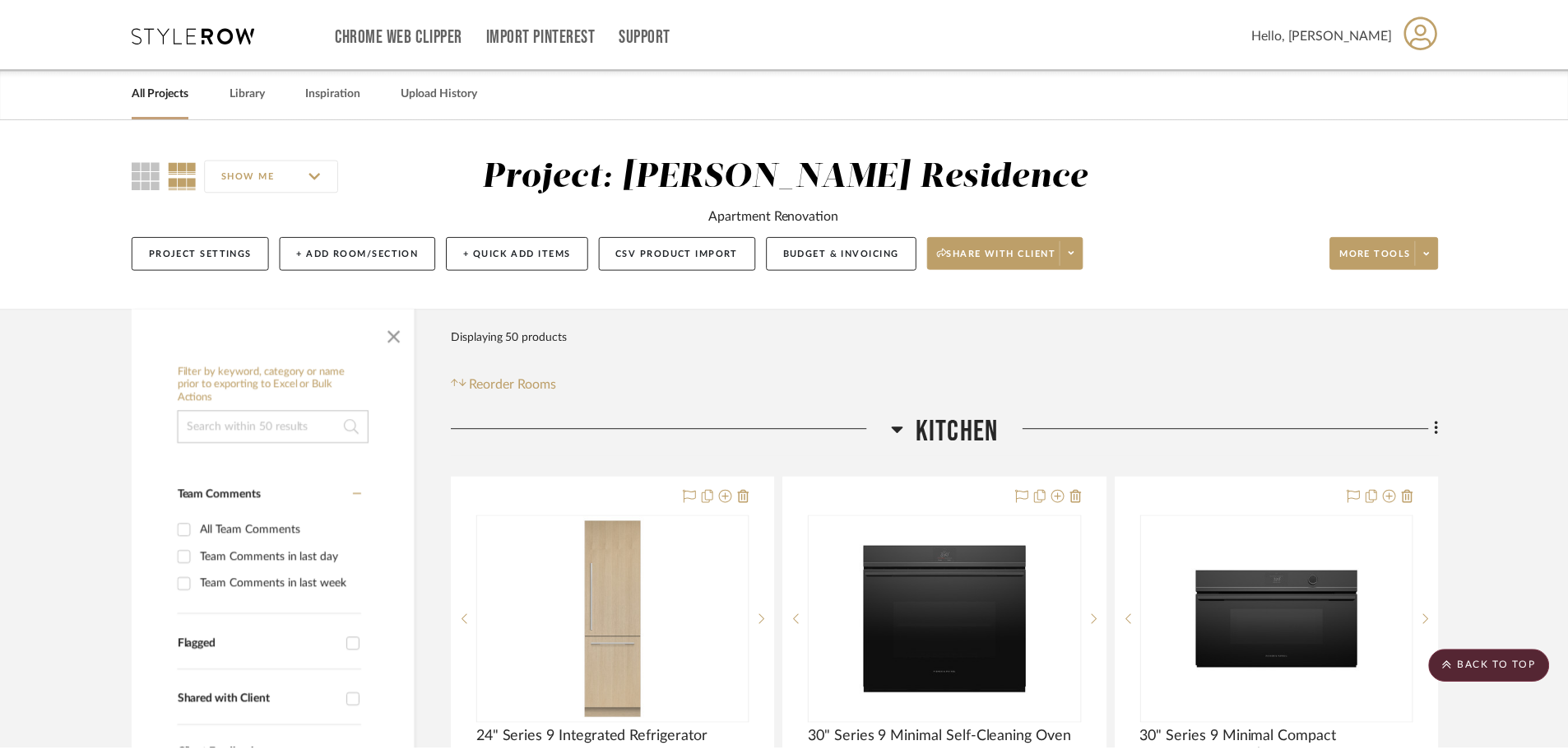
scroll to position [2820, 0]
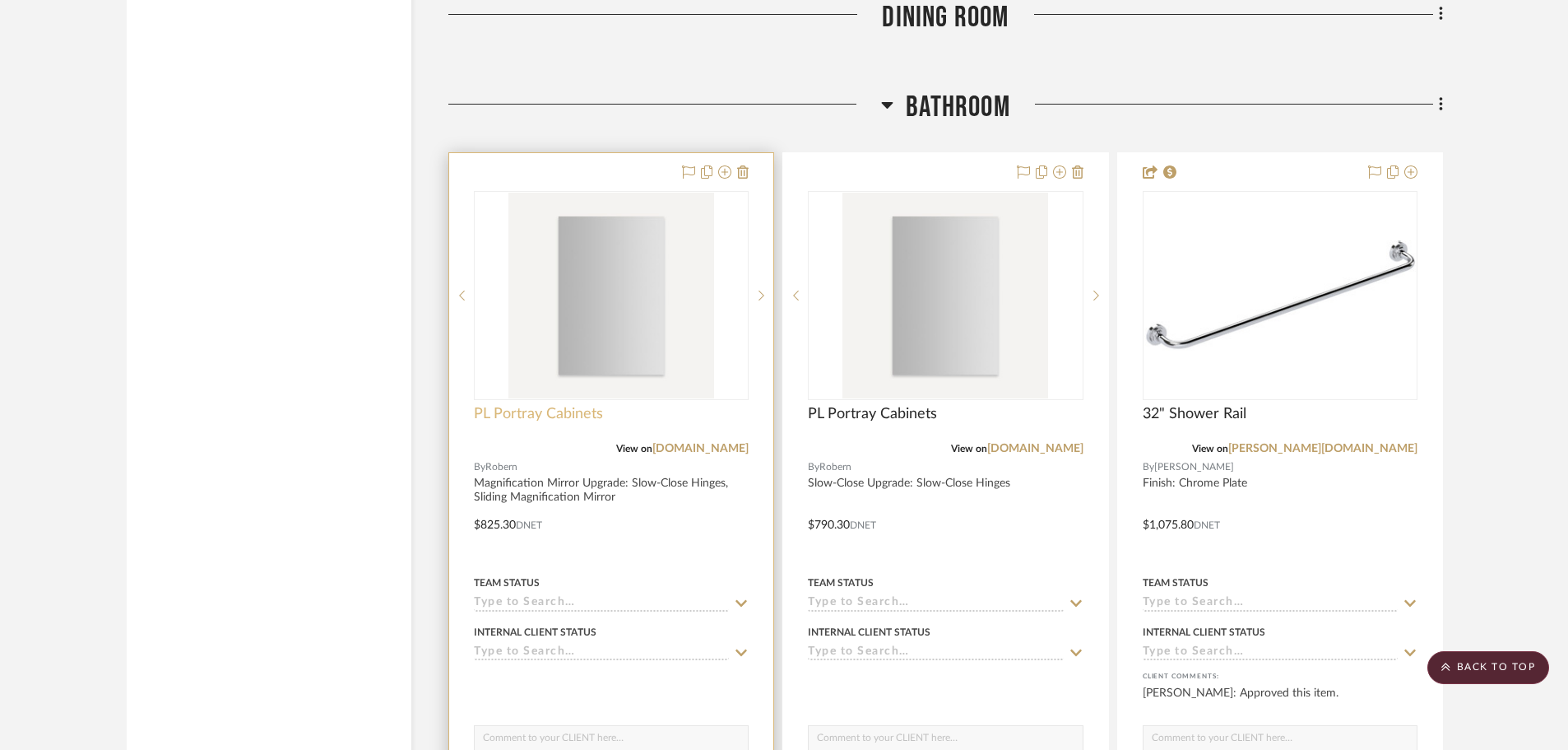
click at [533, 418] on span "PL Portray Cabinets" at bounding box center [538, 414] width 129 height 18
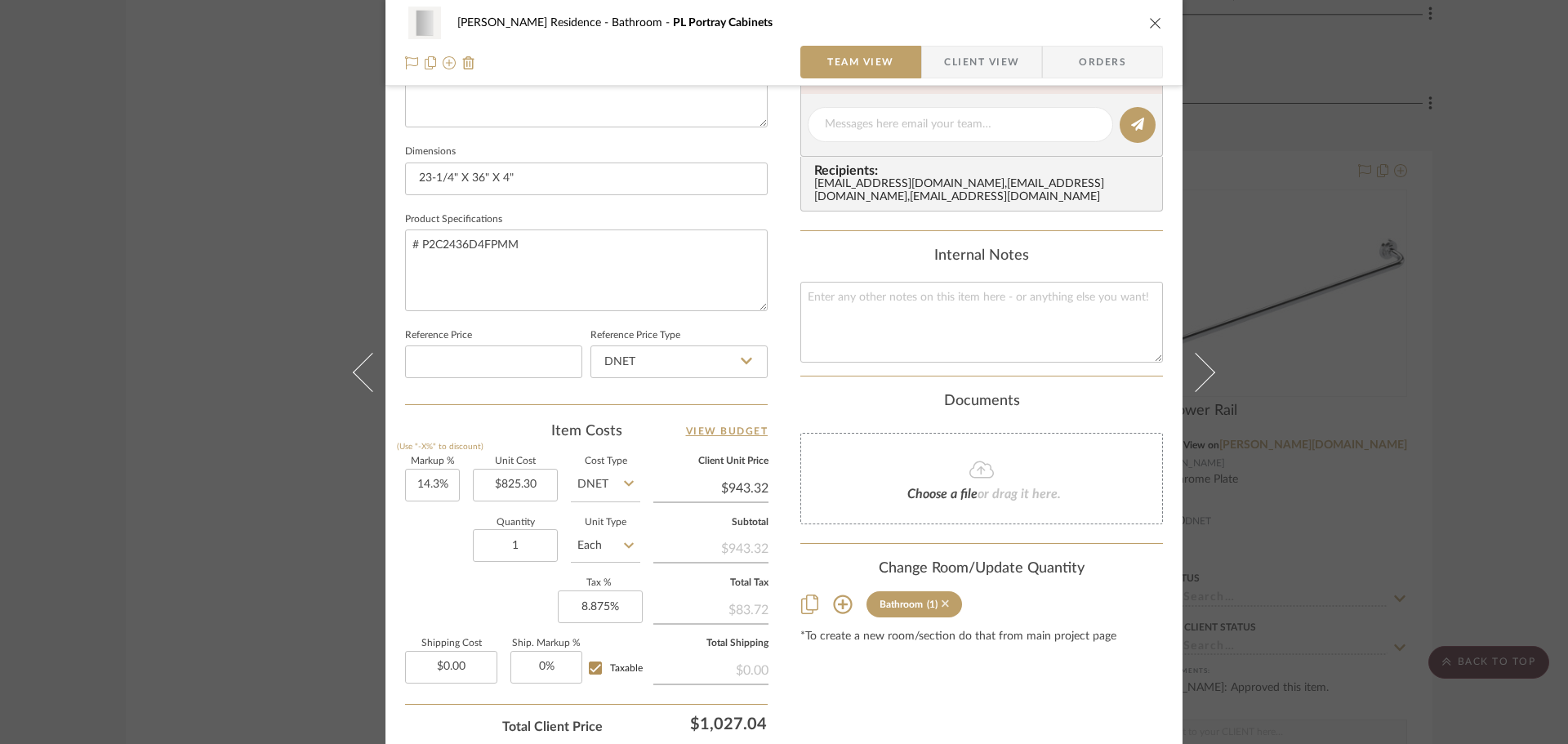
click at [941, 609] on icon at bounding box center [945, 603] width 8 height 12
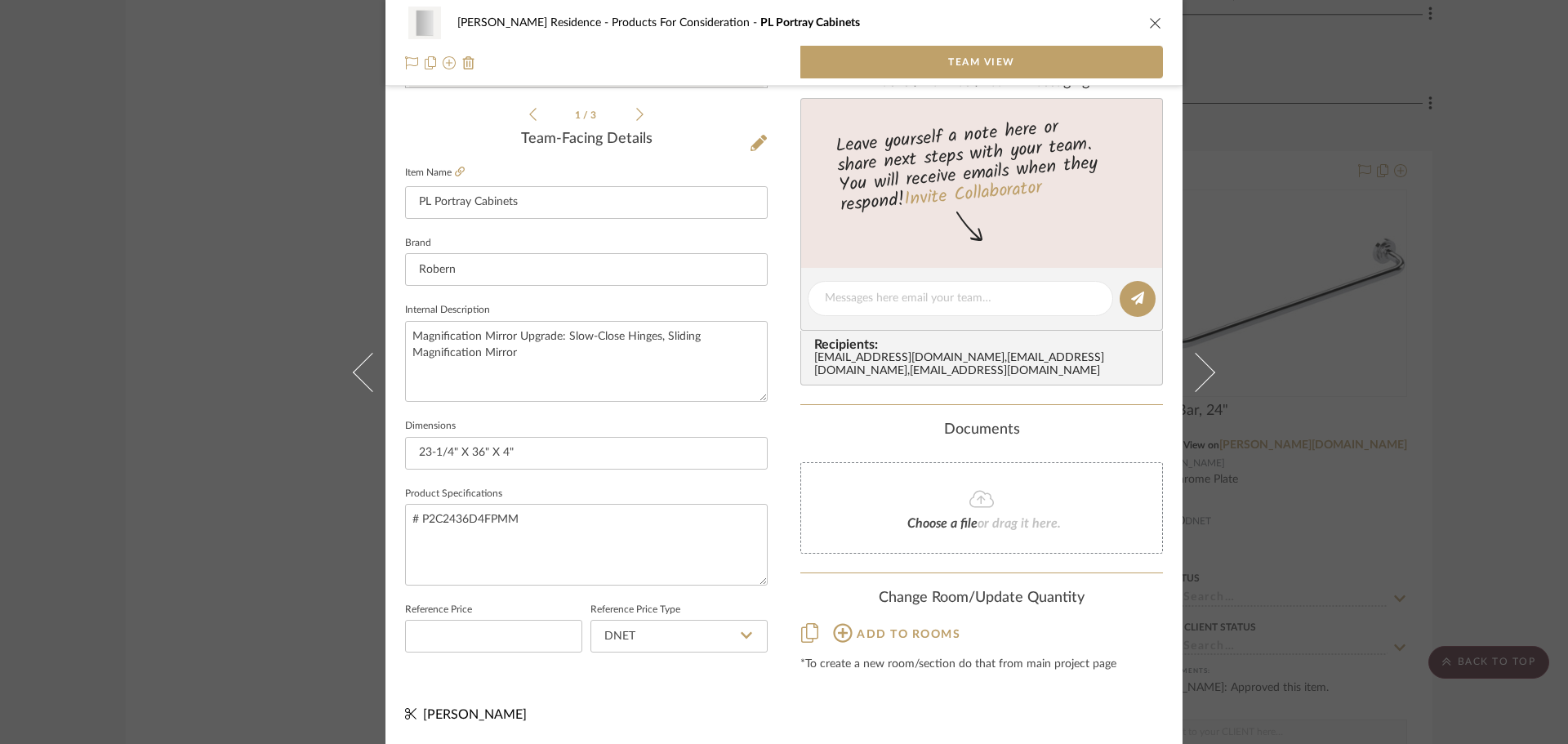
click at [1400, 428] on div "[PERSON_NAME] Residence Products For Consideration PL Portray Cabinets Team Vie…" at bounding box center [784, 372] width 1568 height 744
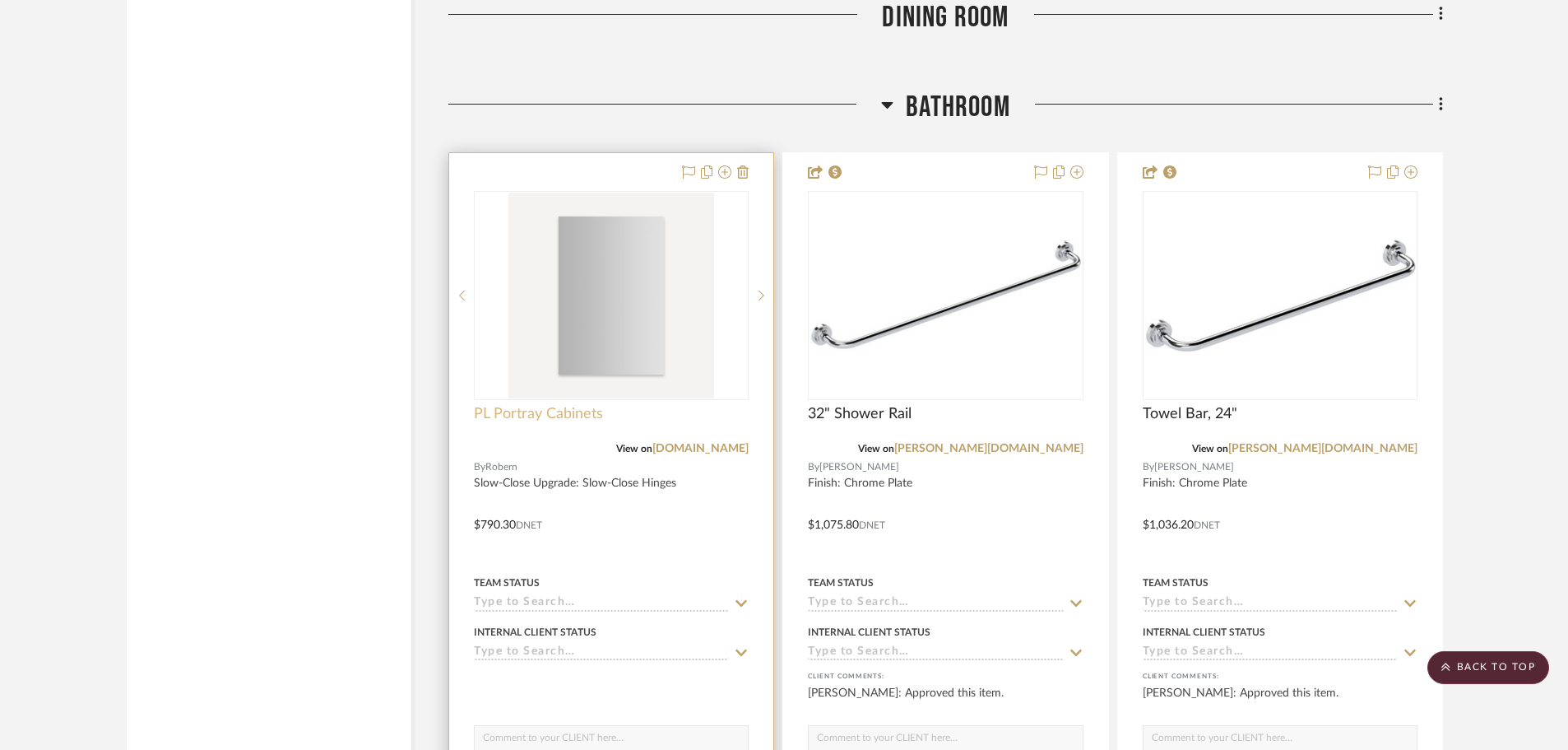
click at [572, 415] on span "PL Portray Cabinets" at bounding box center [538, 414] width 129 height 18
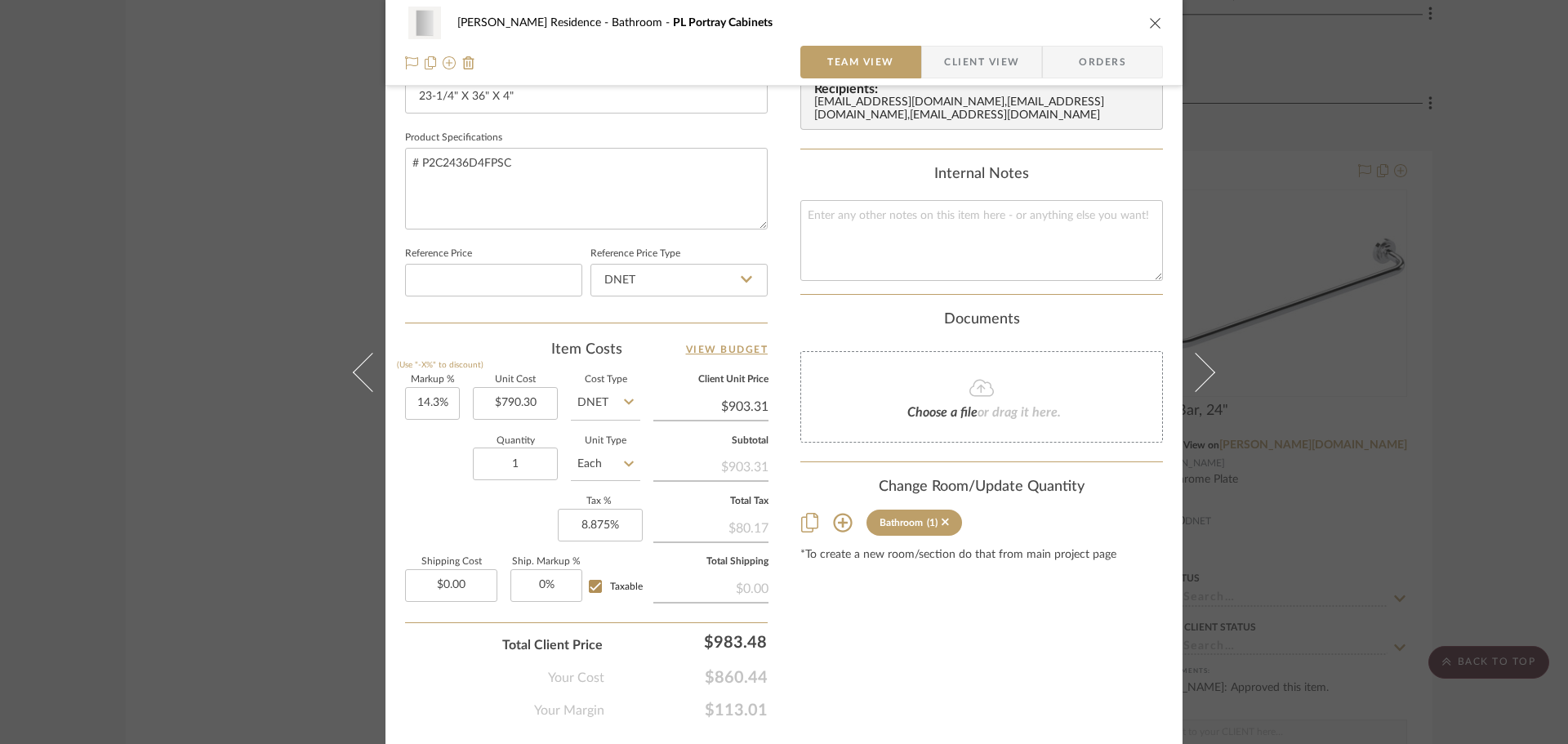
click at [943, 536] on sr-tag "Bathroom (1)" at bounding box center [914, 522] width 96 height 26
click at [943, 527] on icon at bounding box center [945, 522] width 8 height 12
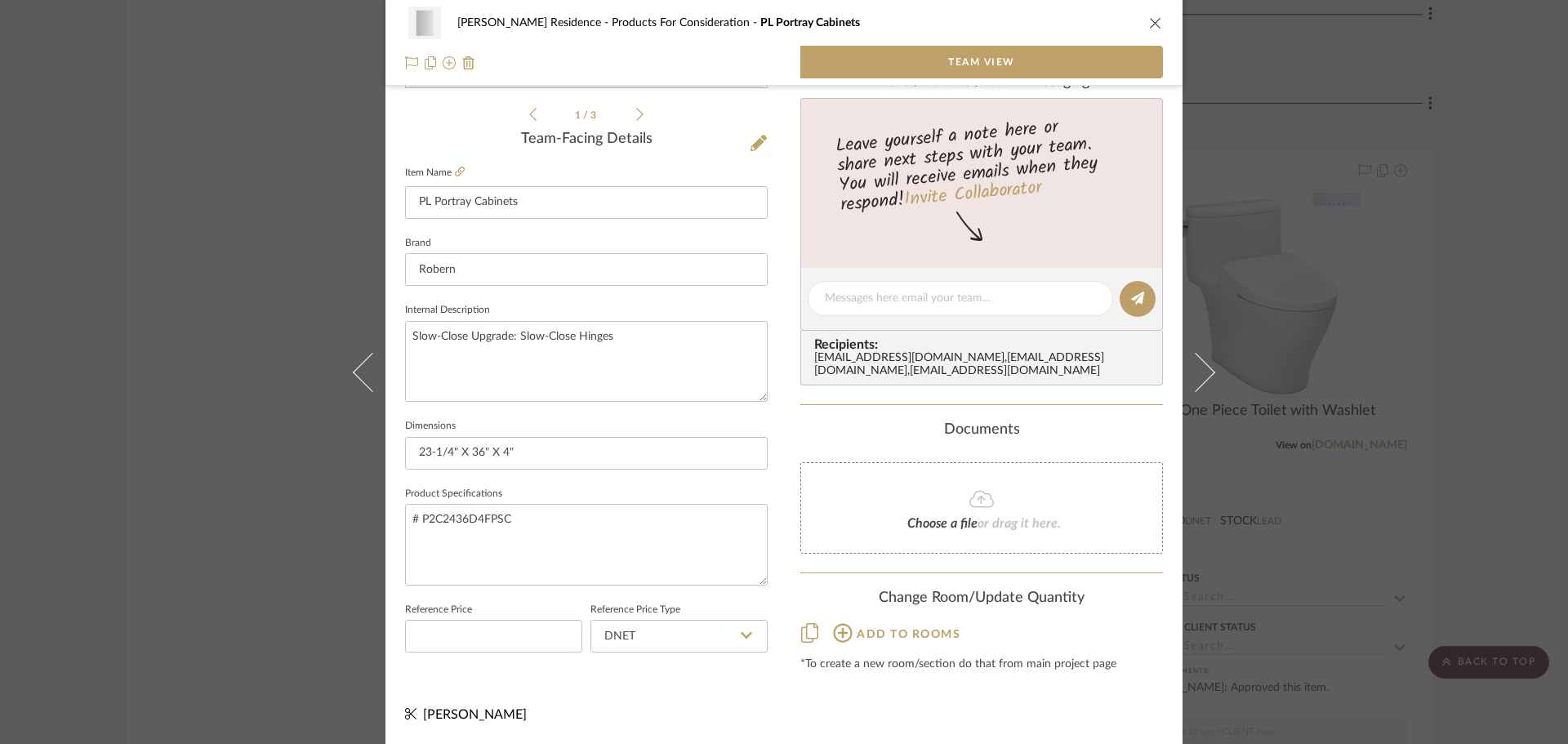
click at [1380, 426] on div "[PERSON_NAME] Residence Products For Consideration PL Portray Cabinets Team Vie…" at bounding box center [784, 372] width 1568 height 744
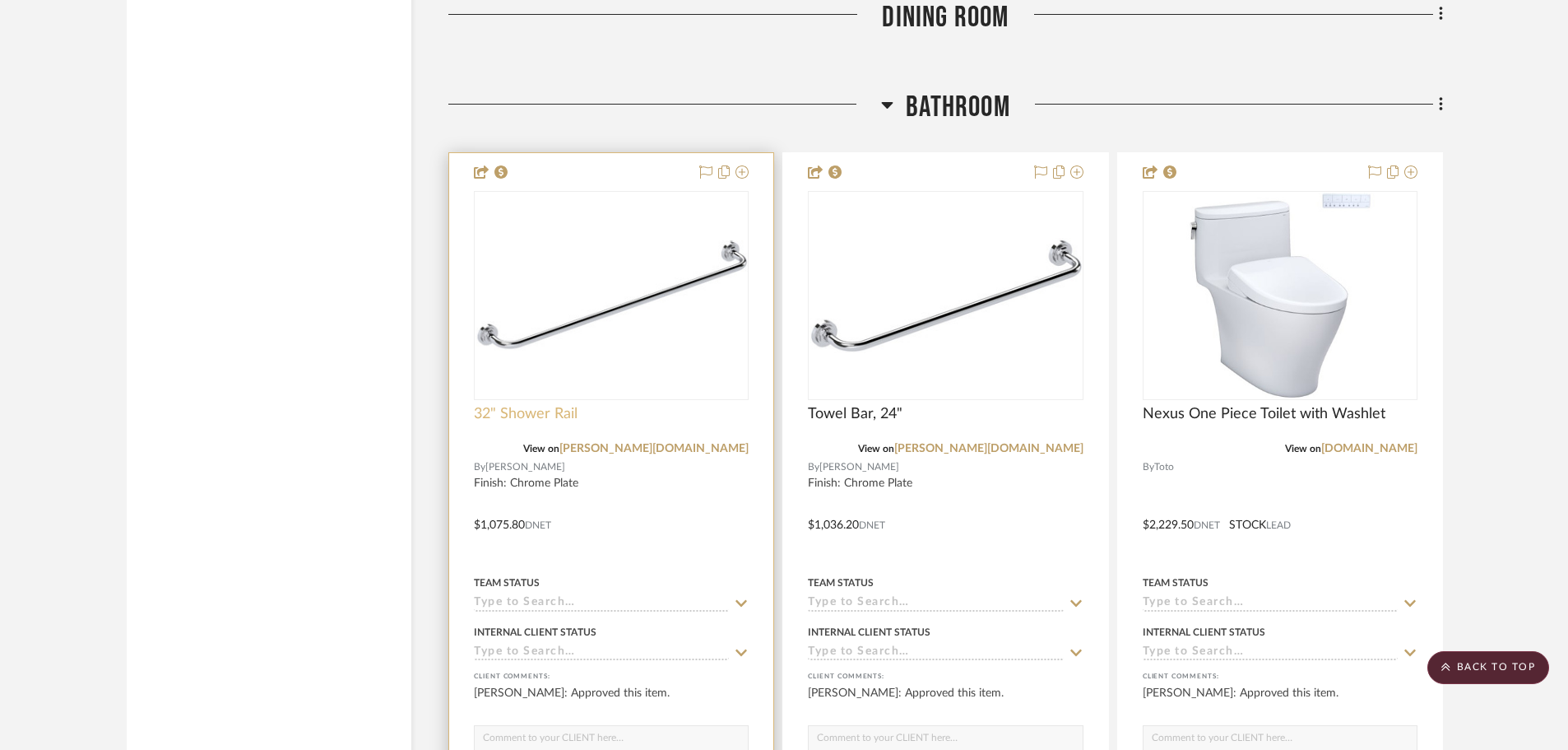
click at [535, 413] on span "32" Shower Rail" at bounding box center [526, 414] width 104 height 18
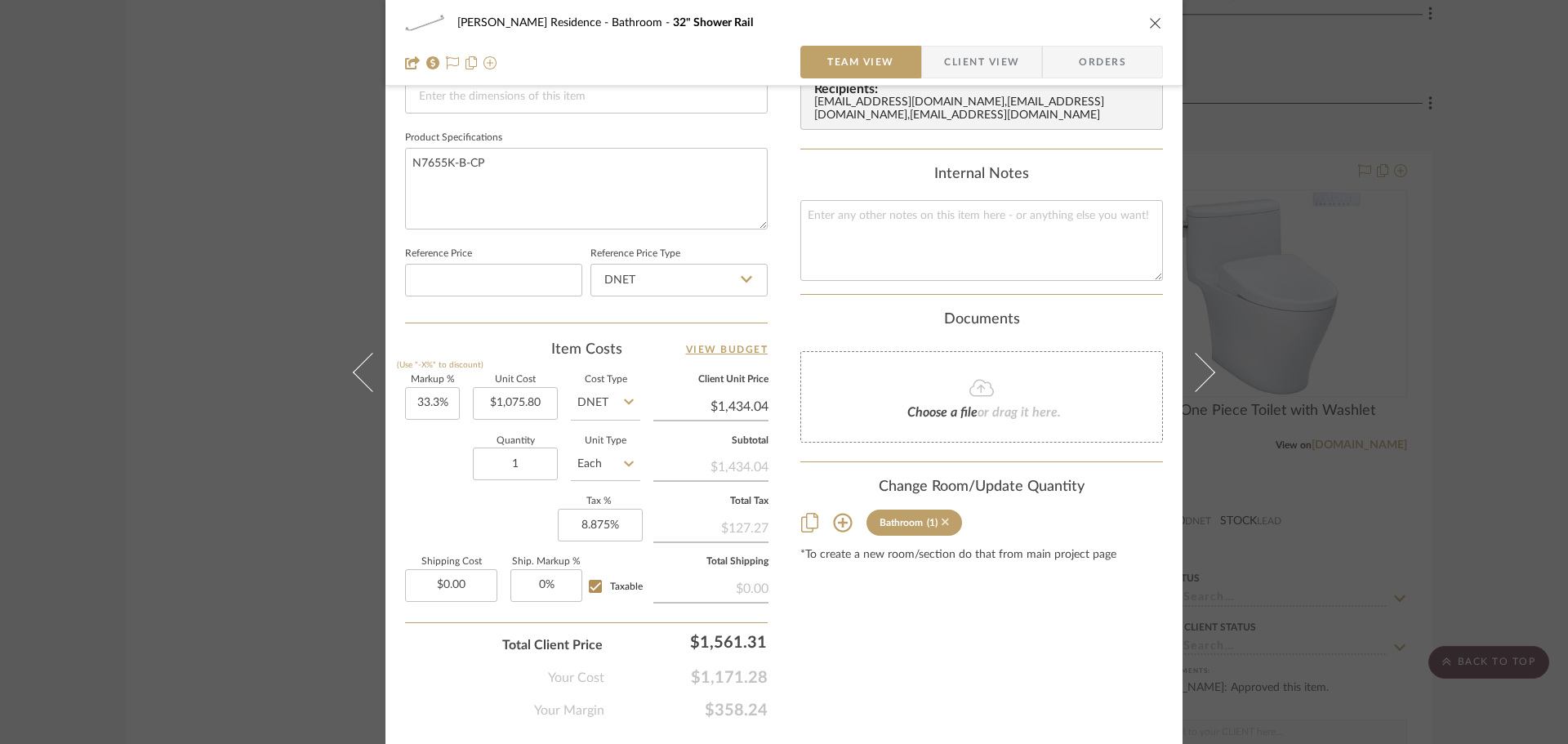
click at [943, 527] on icon at bounding box center [945, 522] width 8 height 12
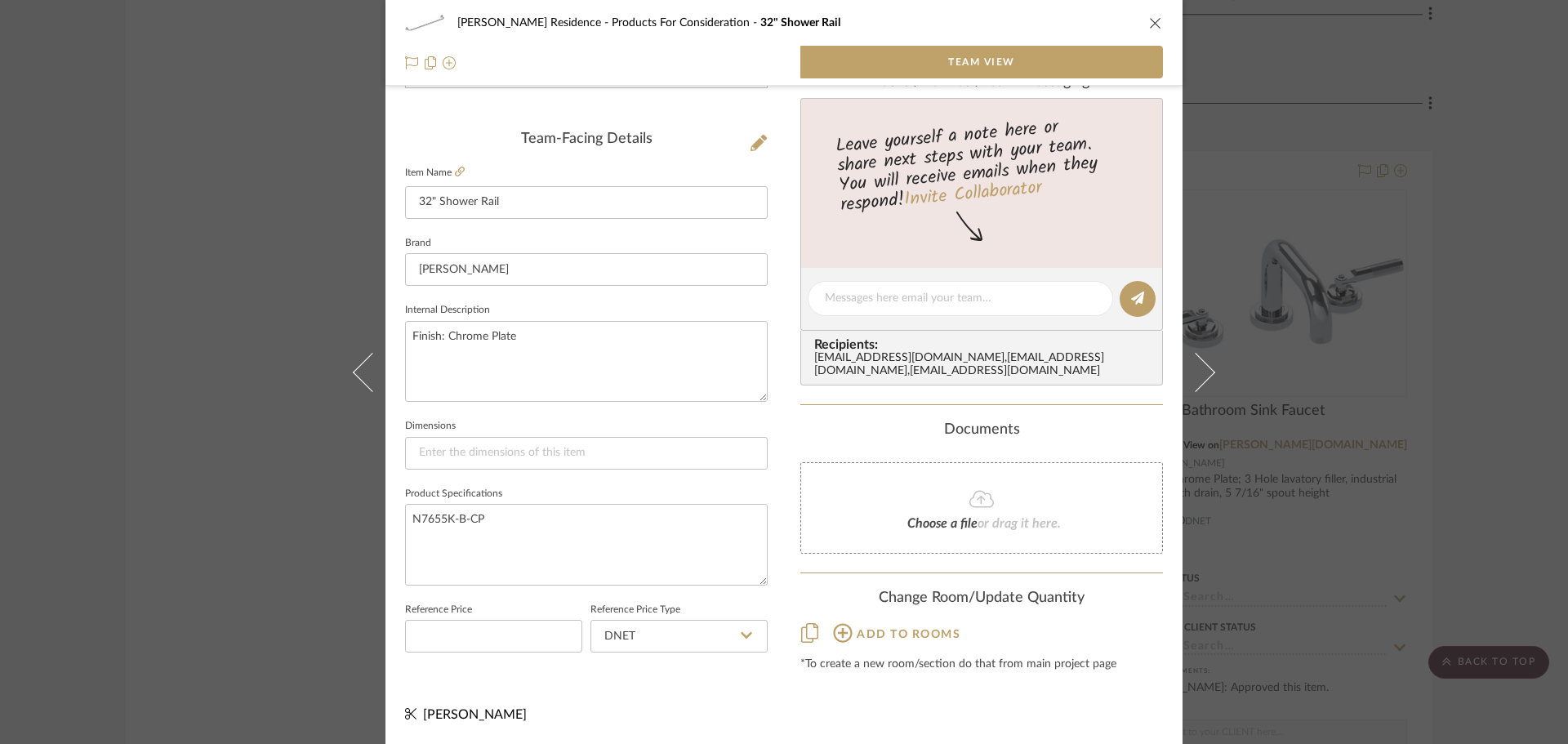
click at [1383, 362] on div "[PERSON_NAME] Residence Products For Consideration 32" Shower Rail Team View Te…" at bounding box center [784, 372] width 1568 height 744
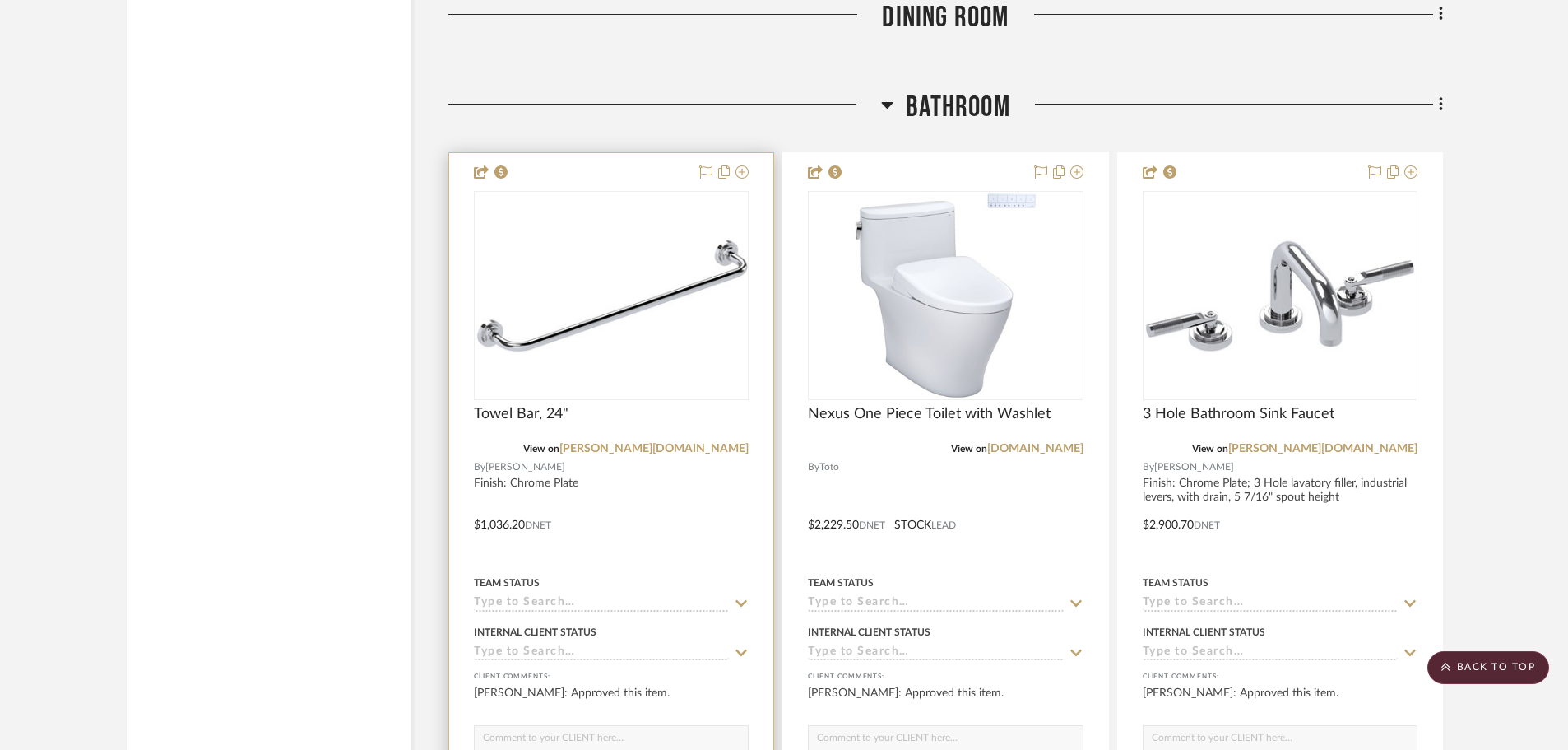
click at [642, 353] on img "0" at bounding box center [612, 296] width 271 height 116
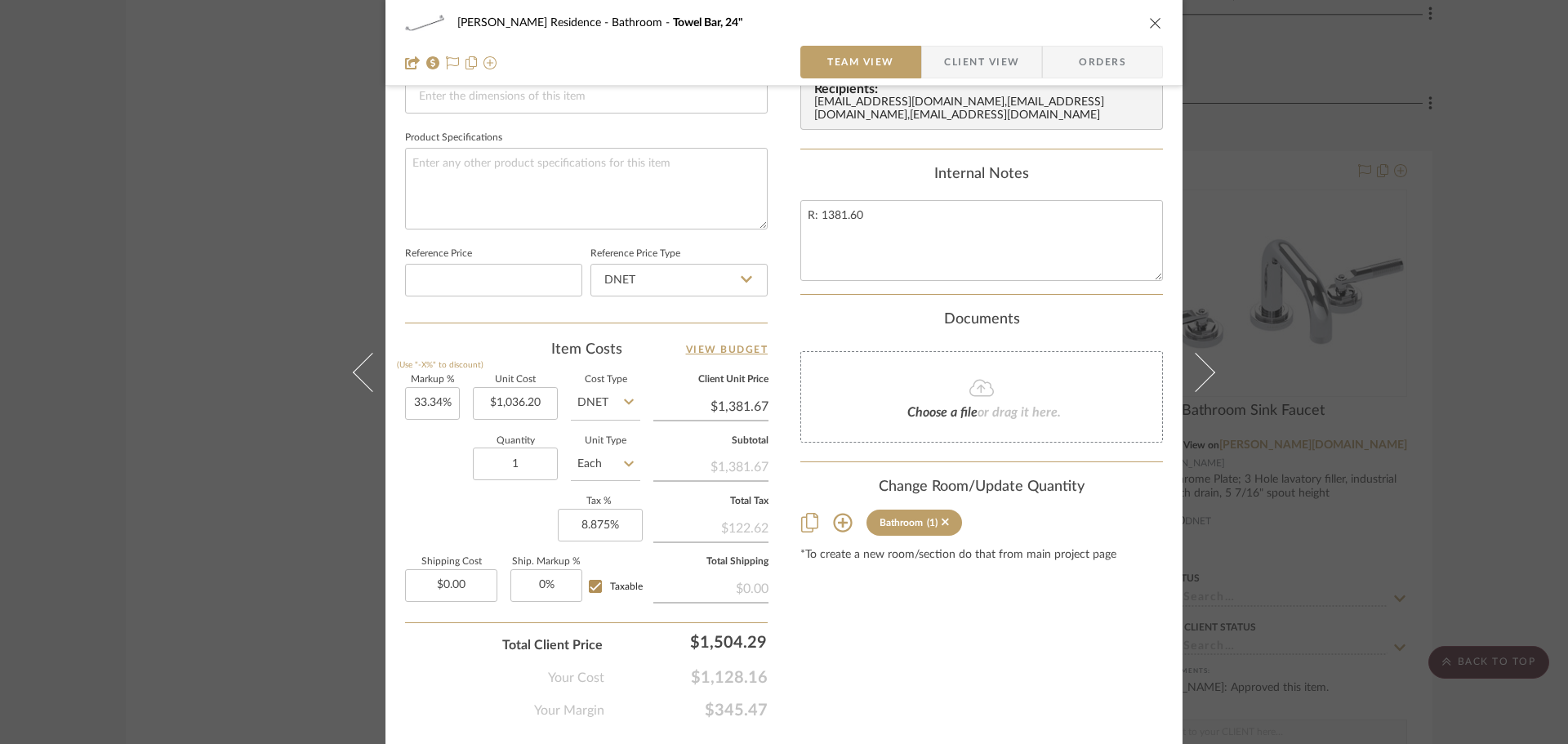
click at [947, 536] on sr-tag "Bathroom (1)" at bounding box center [914, 522] width 96 height 26
click at [943, 527] on icon at bounding box center [945, 522] width 8 height 12
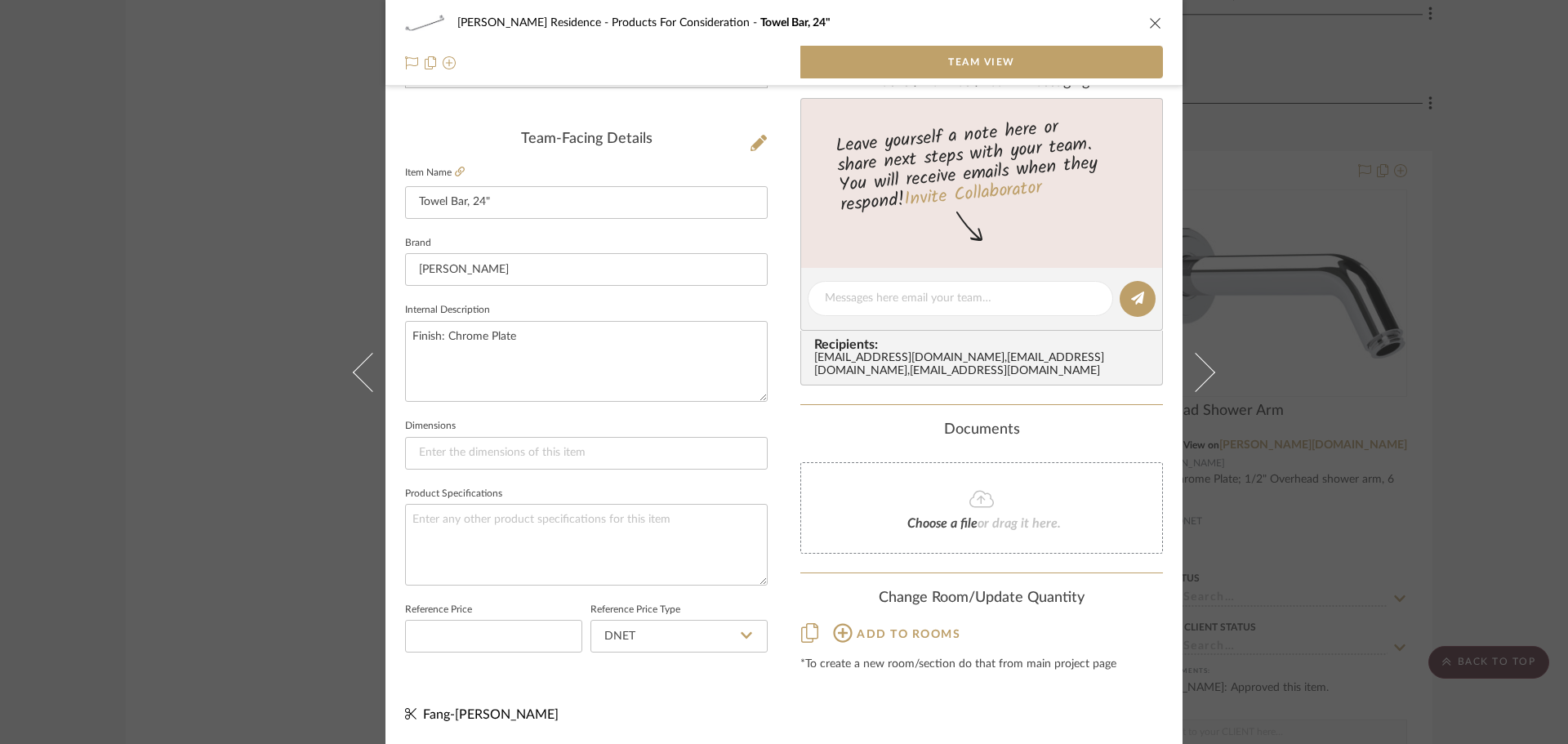
click at [1386, 477] on div "[PERSON_NAME] Residence Products For Consideration Towel Bar, 24" Team View Tea…" at bounding box center [784, 372] width 1568 height 744
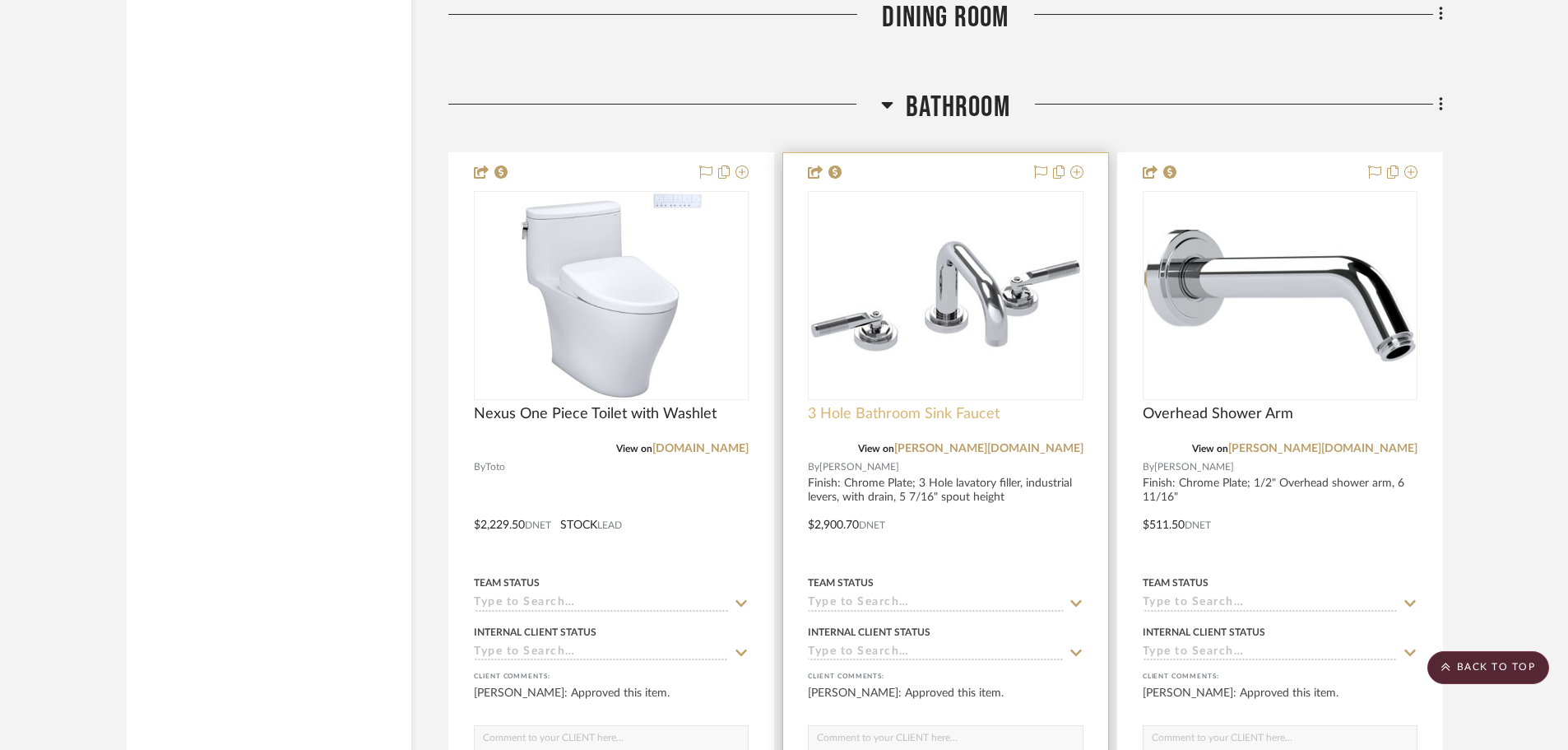
click at [986, 413] on span "3 Hole Bathroom Sink Faucet" at bounding box center [903, 414] width 192 height 18
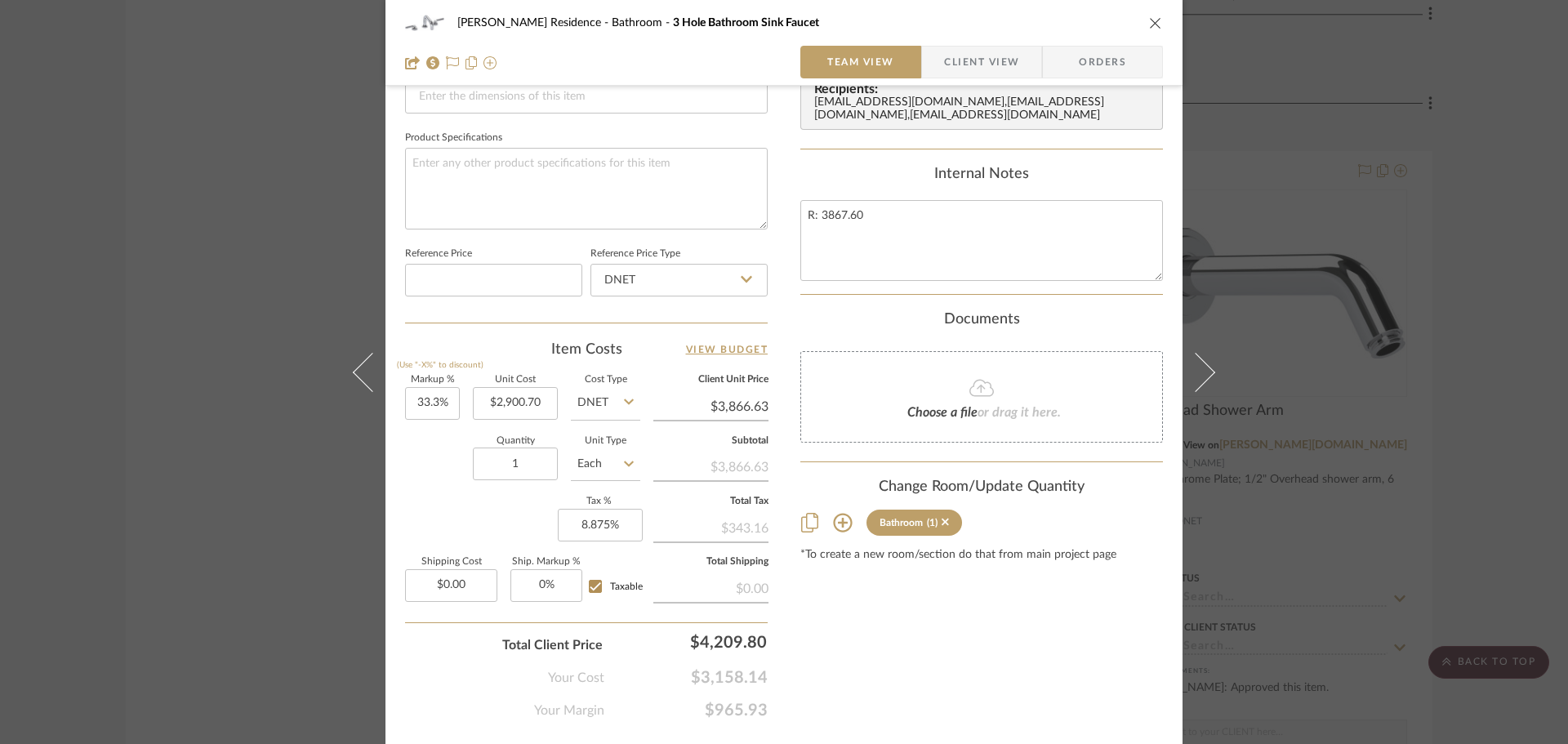
click at [935, 528] on div "(1)" at bounding box center [938, 523] width 22 height 12
click at [941, 527] on icon at bounding box center [945, 522] width 8 height 12
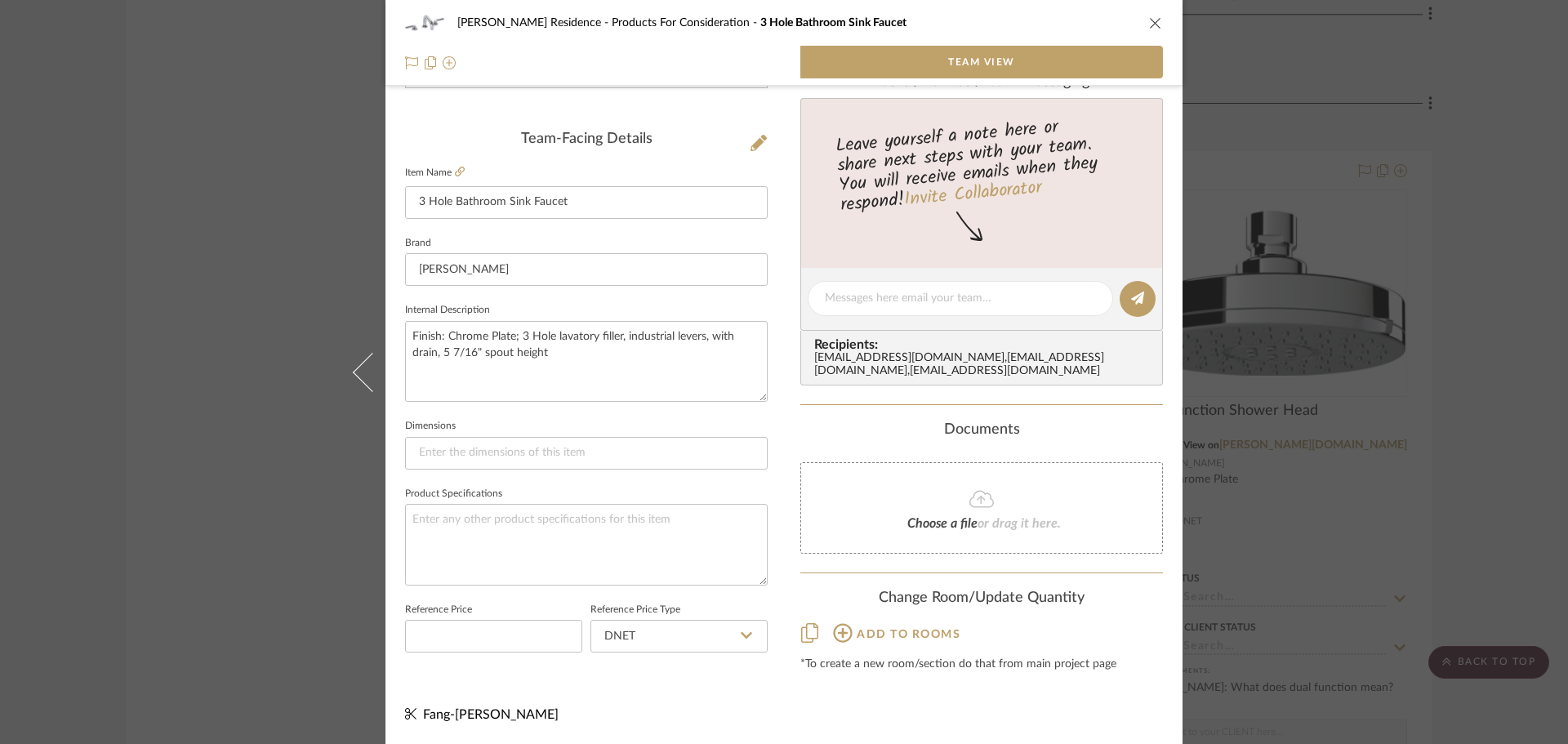
click at [1302, 436] on div "[PERSON_NAME] Residence Products For Consideration 3 Hole Bathroom Sink Faucet …" at bounding box center [784, 372] width 1568 height 744
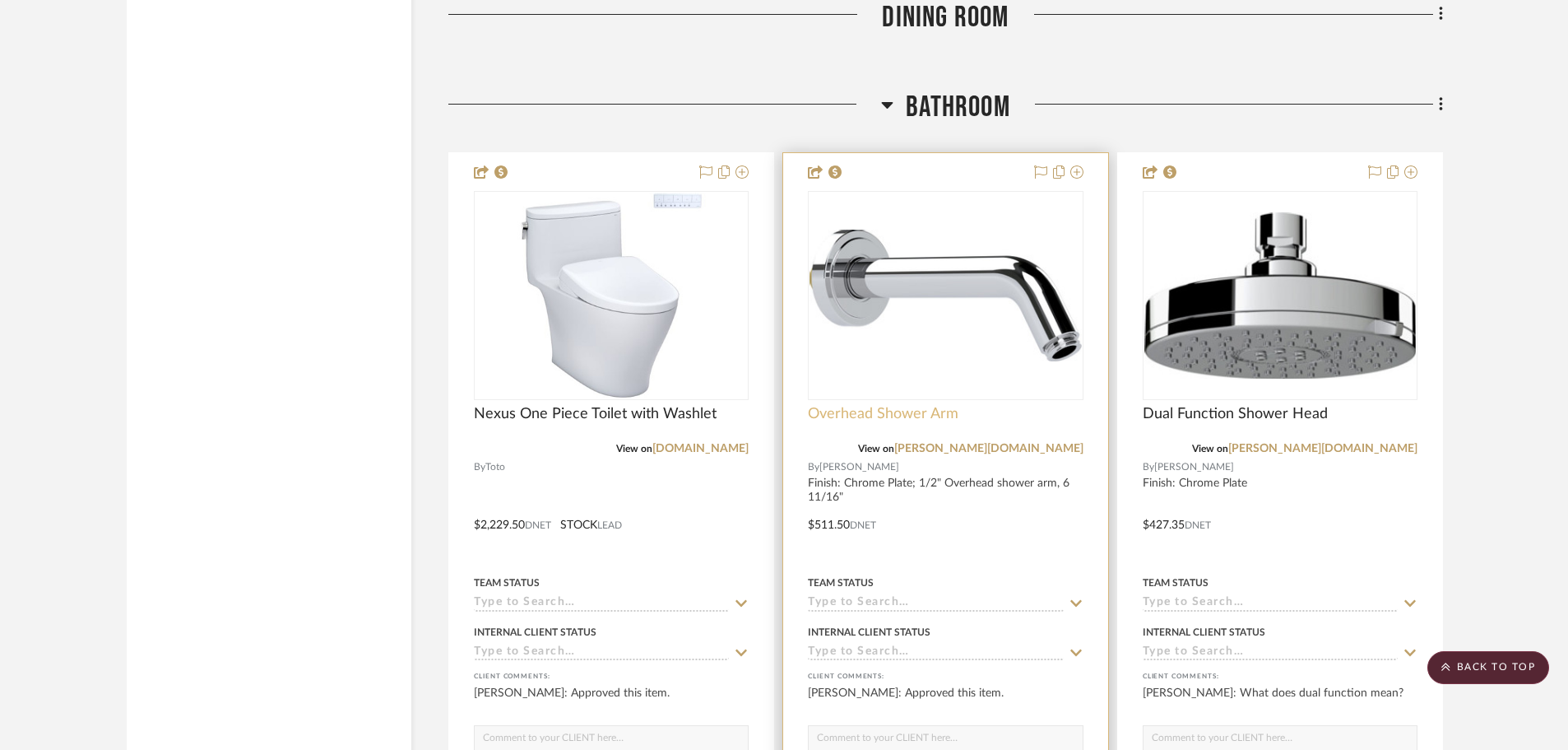
click at [934, 421] on span "Overhead Shower Arm" at bounding box center [883, 414] width 151 height 18
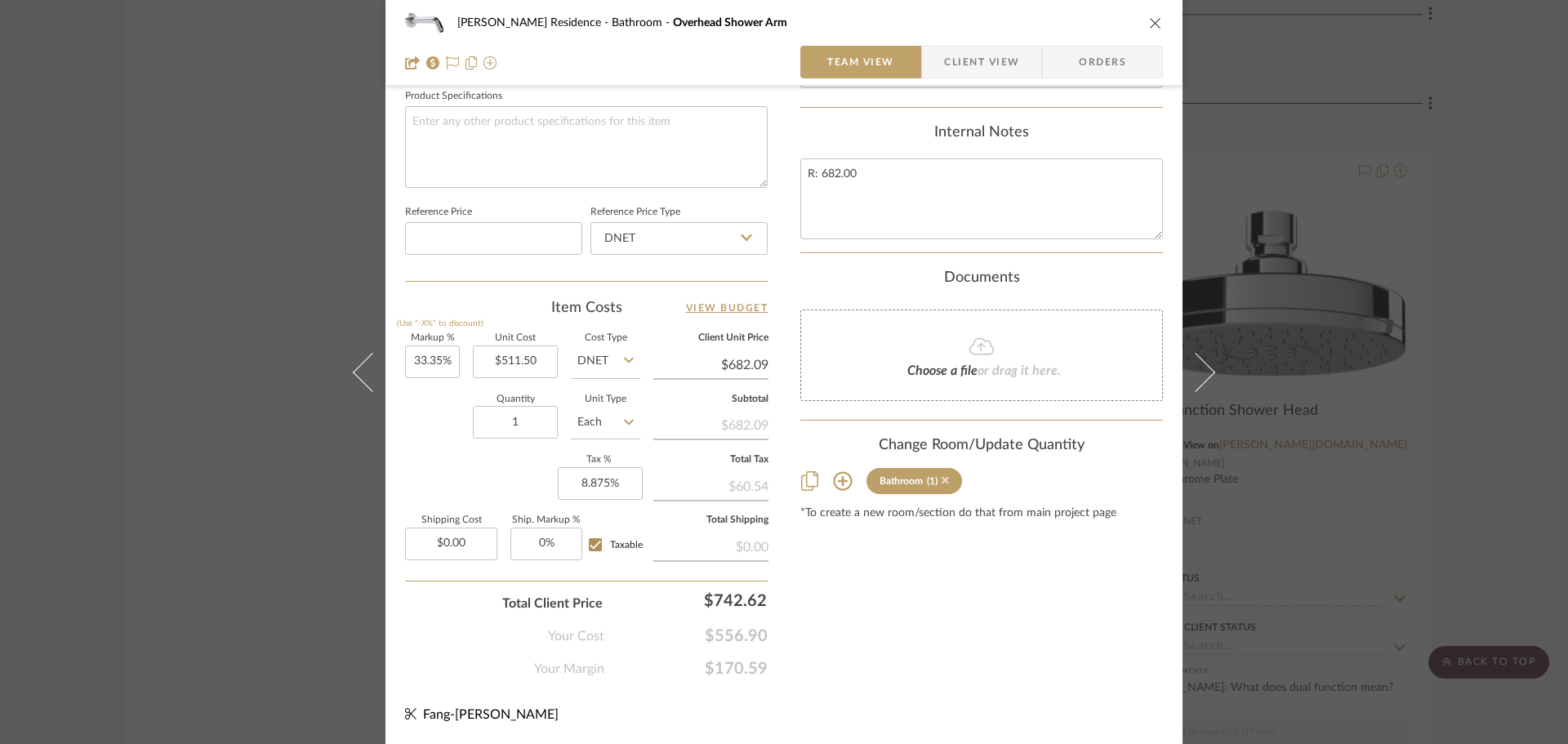
click at [941, 486] on icon at bounding box center [945, 480] width 8 height 12
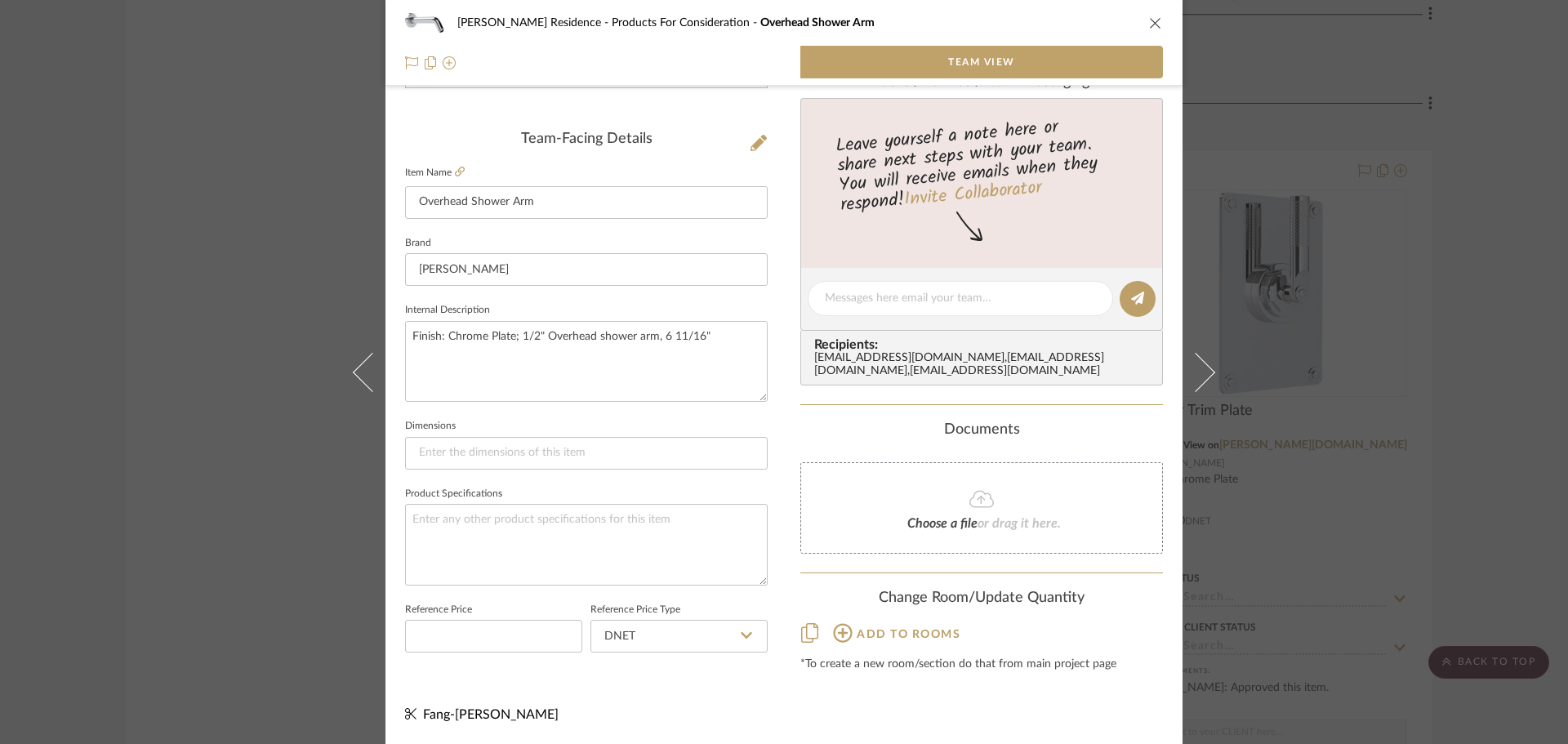
click at [1304, 495] on div "[PERSON_NAME] Residence Products For Consideration Overhead Shower Arm Team Vie…" at bounding box center [784, 372] width 1568 height 744
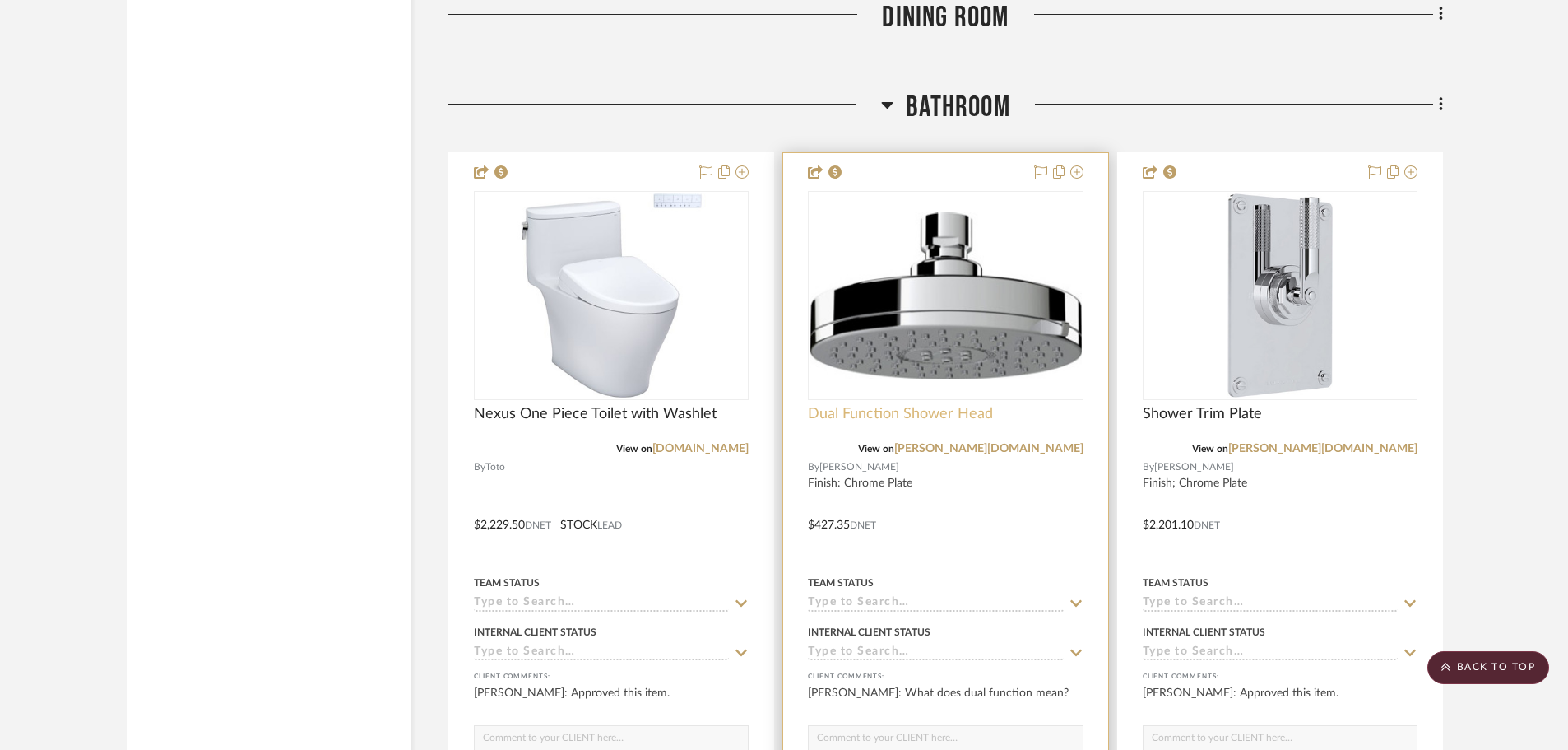
click at [966, 418] on span "Dual Function Shower Head" at bounding box center [900, 414] width 185 height 18
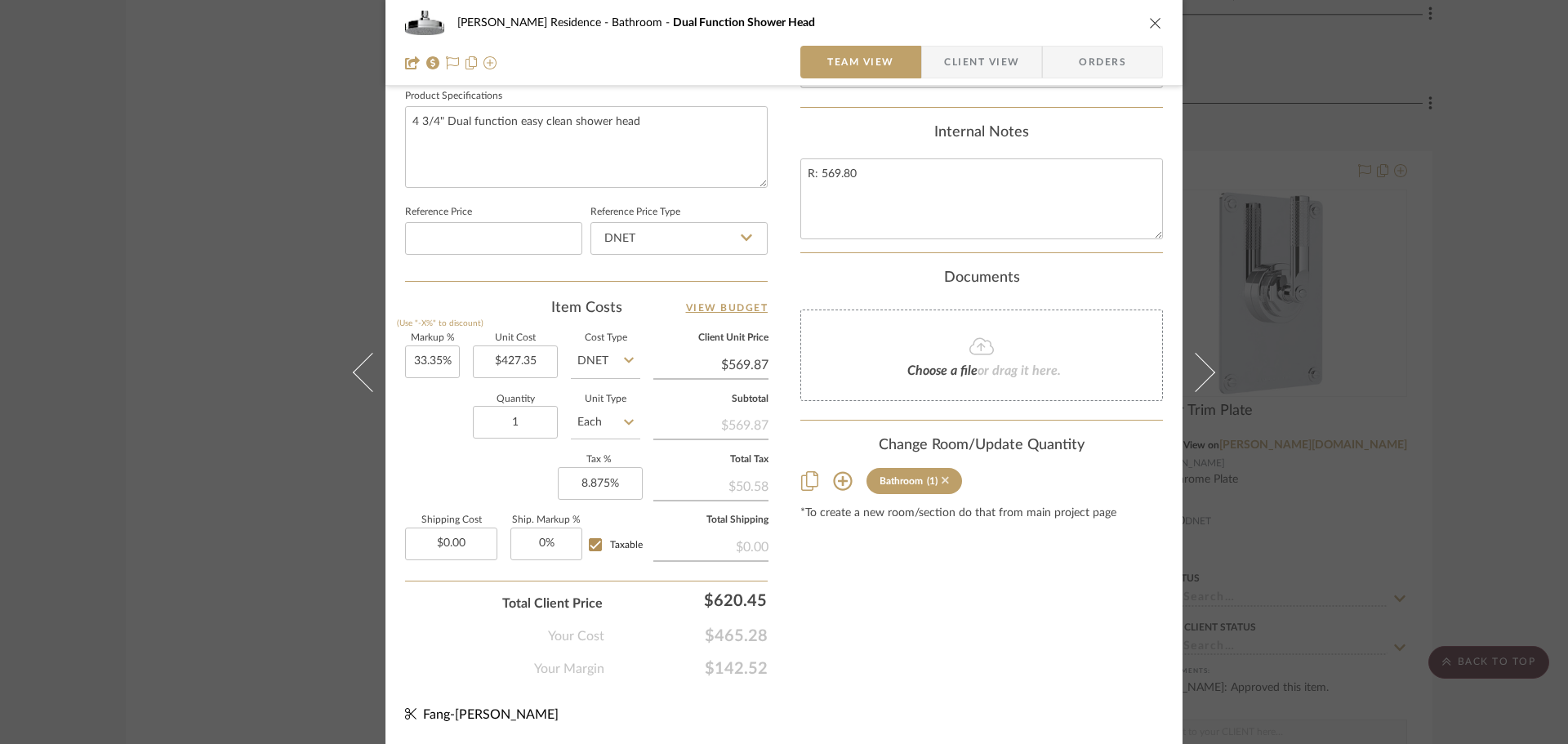
click at [941, 484] on icon at bounding box center [945, 480] width 8 height 8
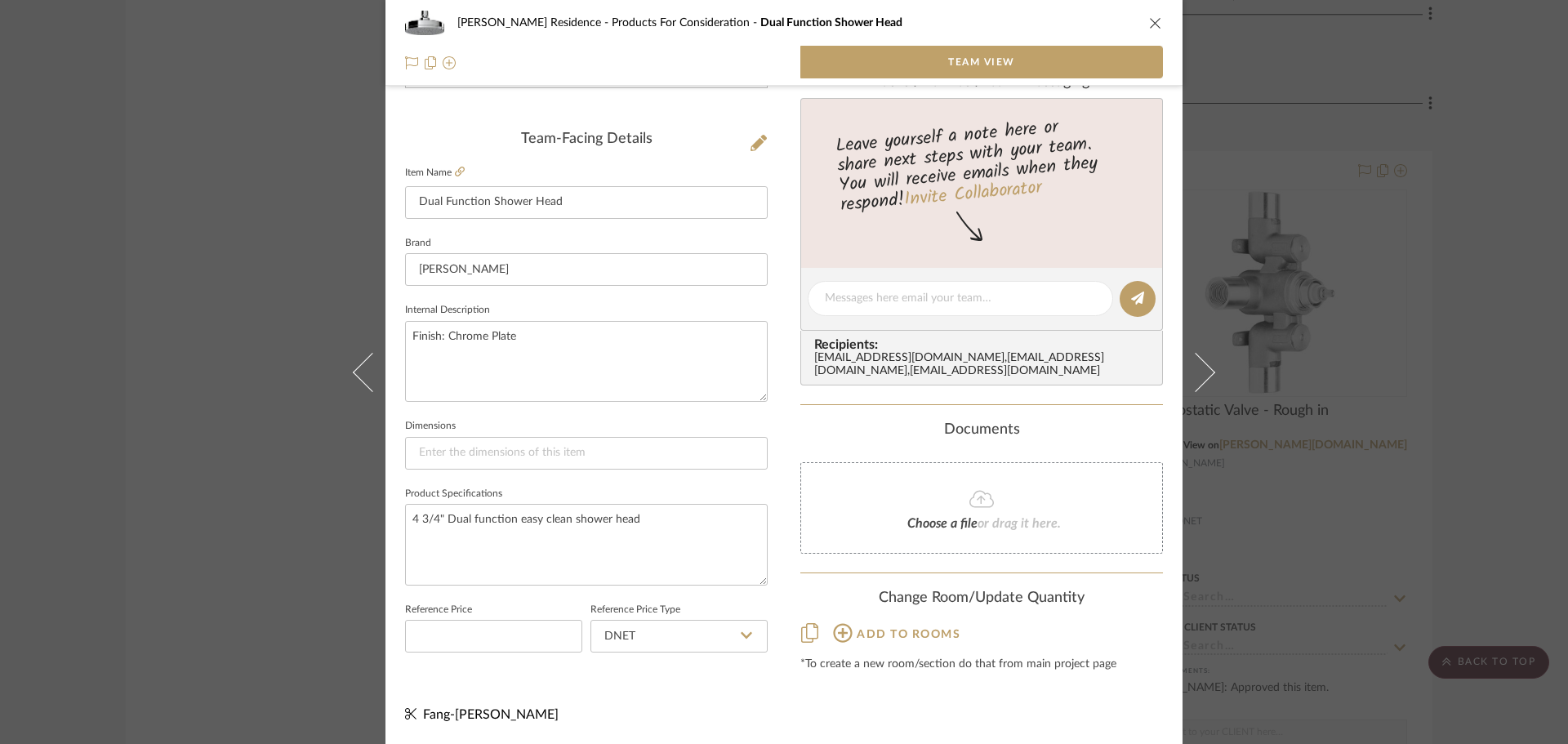
click at [1393, 440] on div "[PERSON_NAME] Residence Products For Consideration Dual Function Shower Head Te…" at bounding box center [784, 372] width 1568 height 744
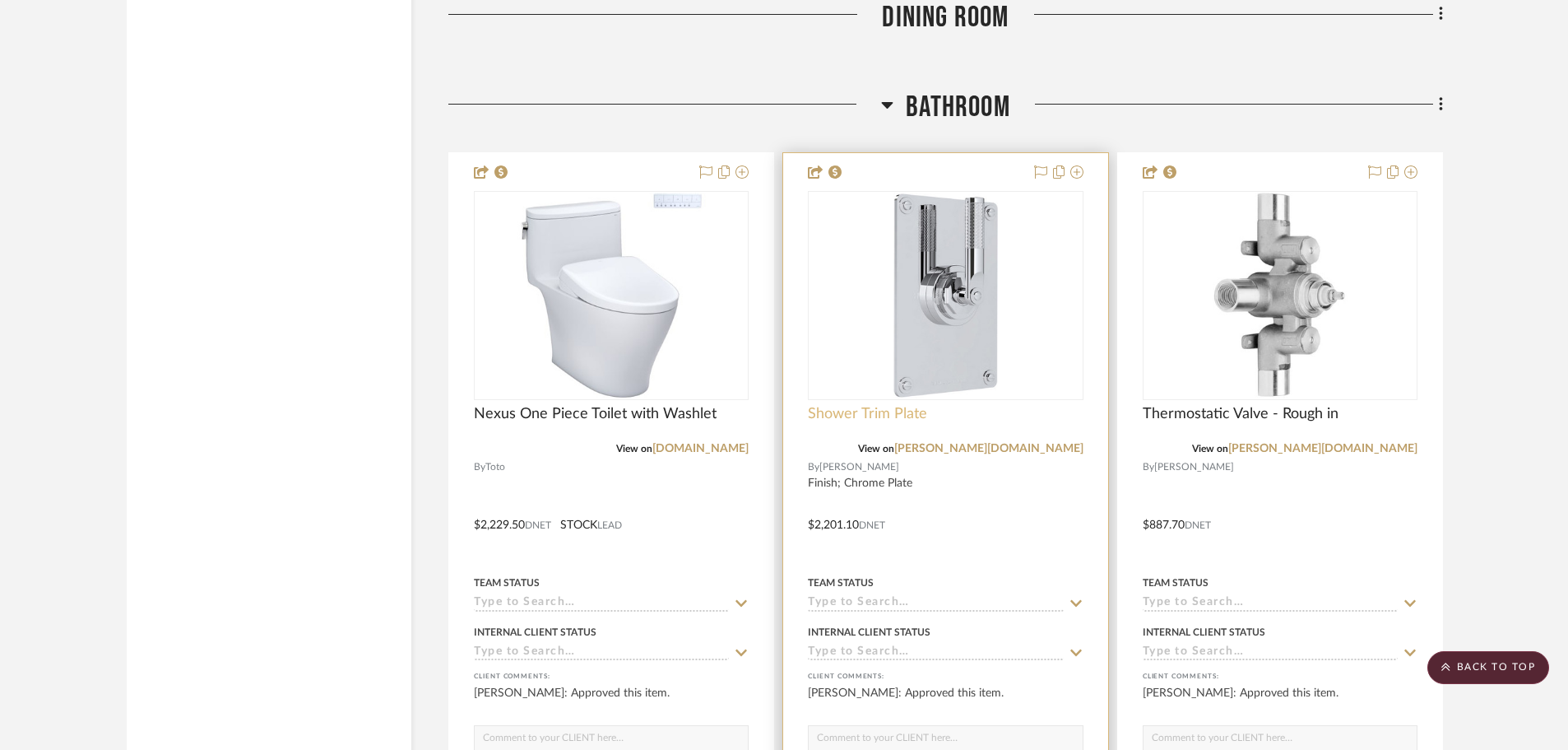
click at [876, 416] on span "Shower Trim Plate" at bounding box center [868, 414] width 119 height 18
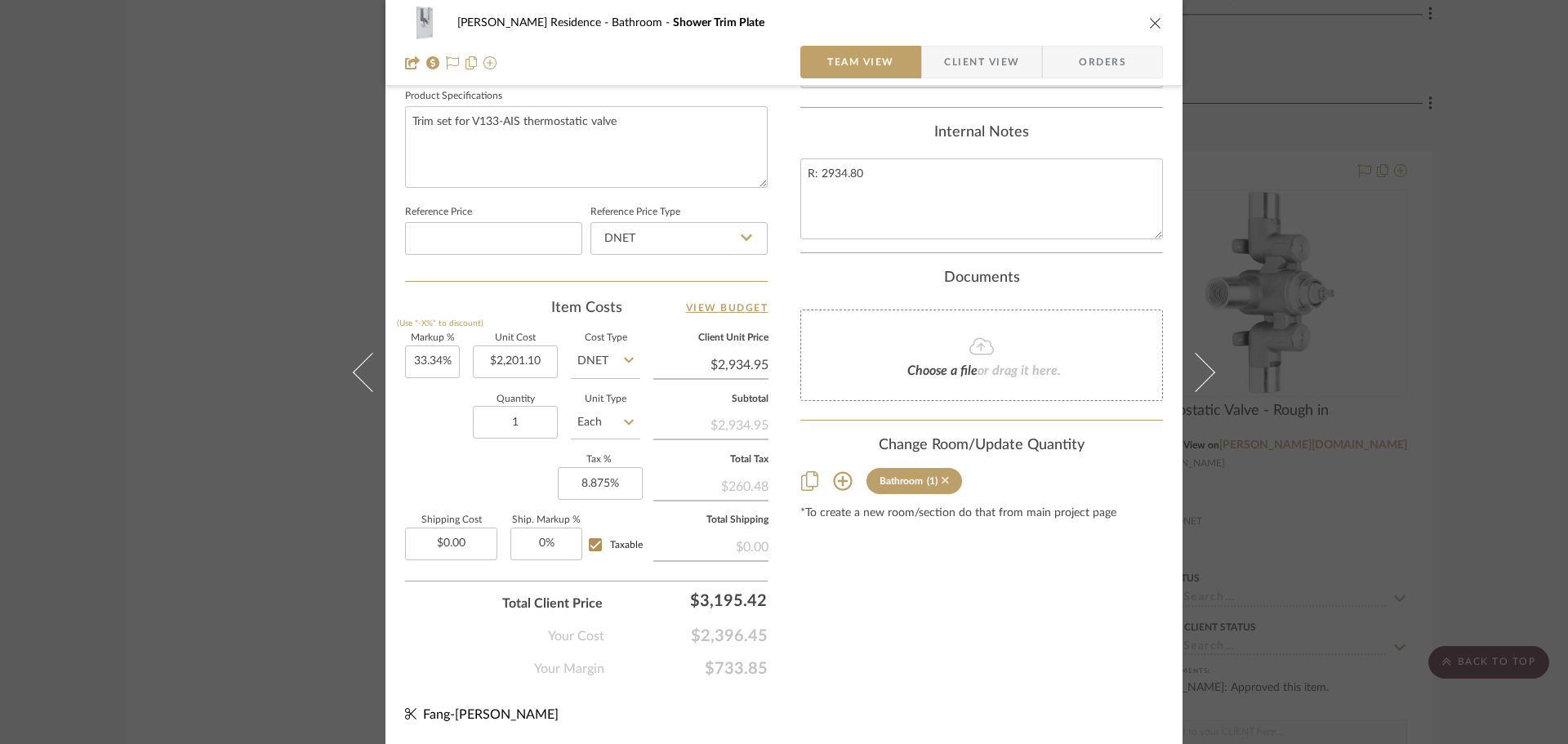
click at [942, 484] on icon at bounding box center [945, 480] width 8 height 8
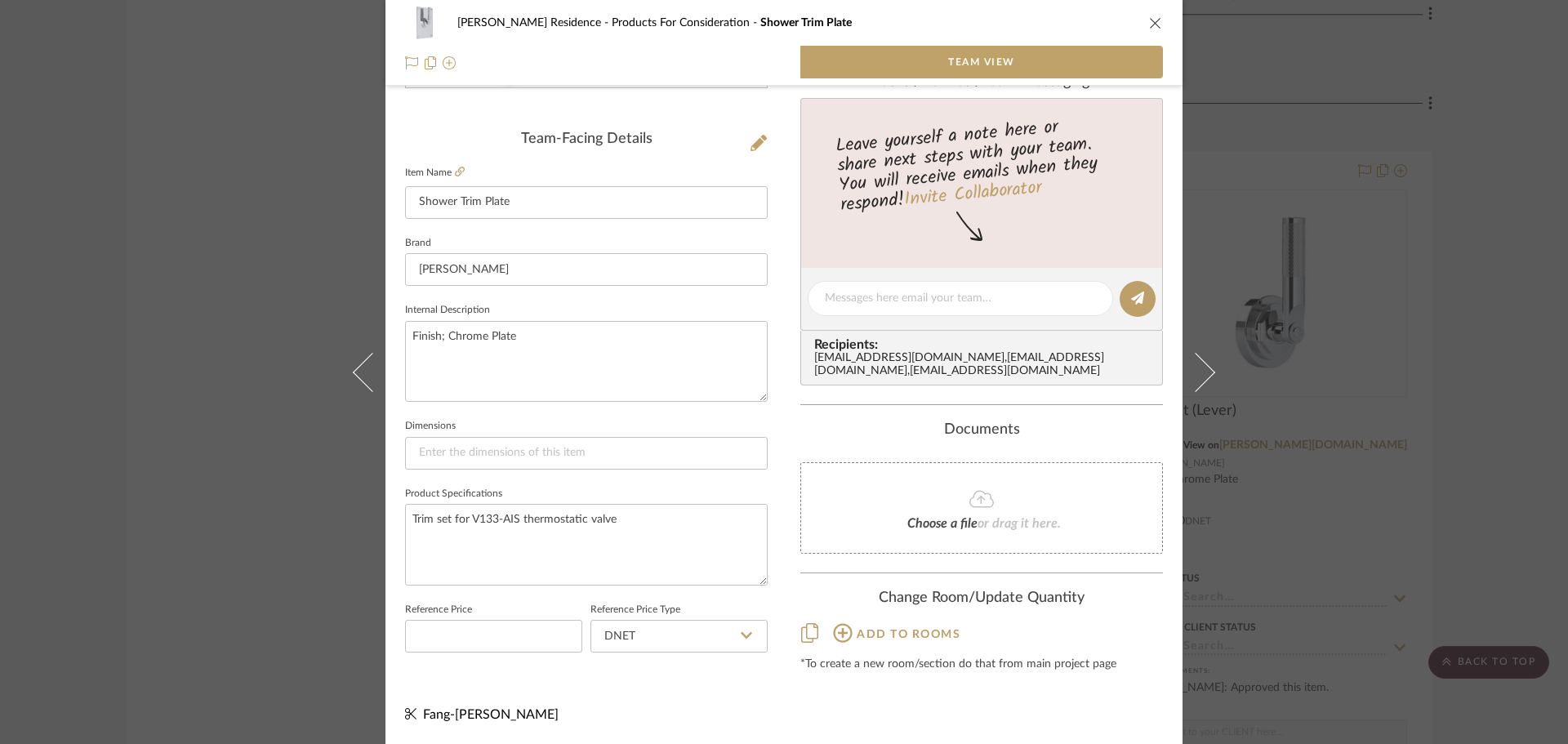
click at [1376, 398] on div "[PERSON_NAME] Residence Products For Consideration Shower Trim Plate Team View …" at bounding box center [784, 372] width 1568 height 744
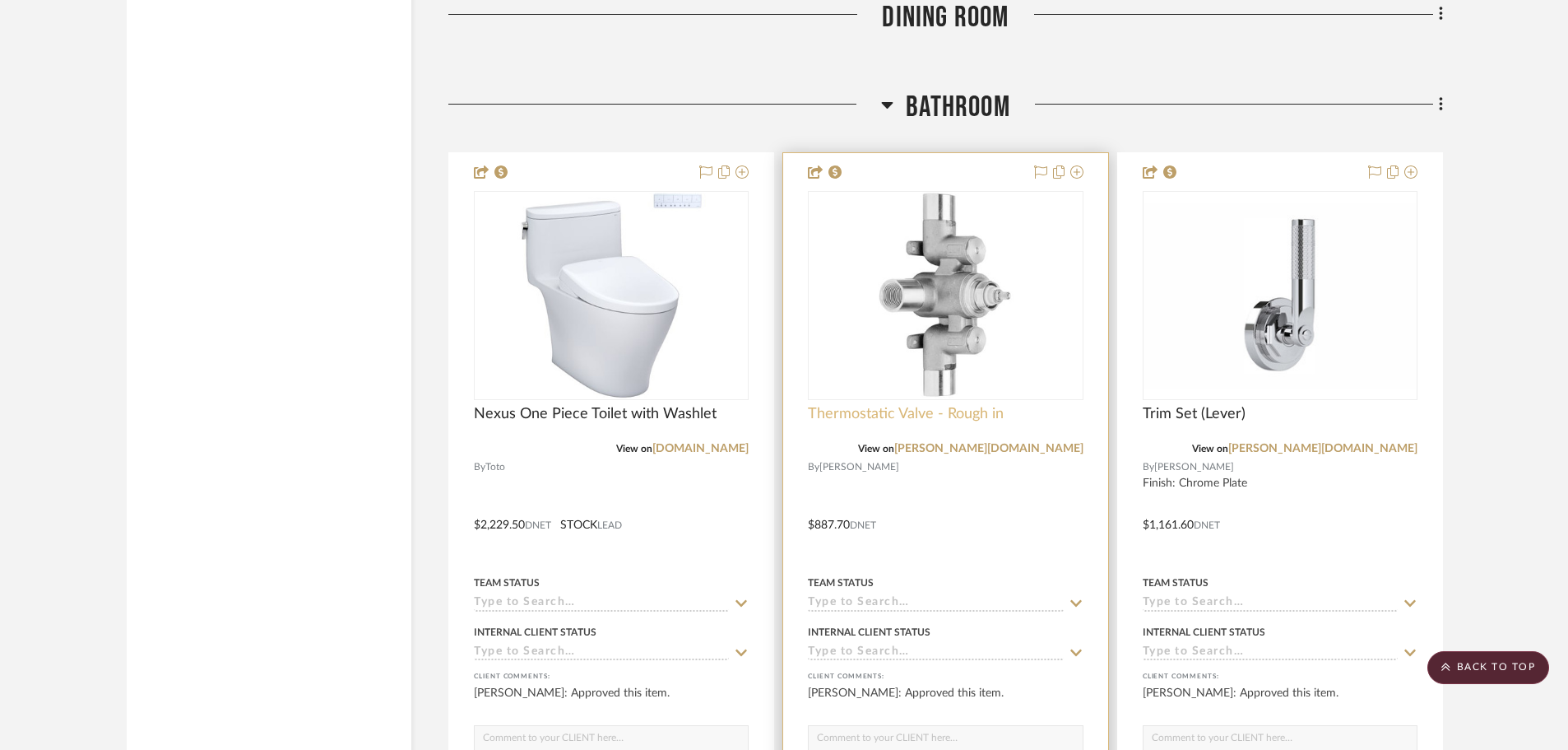
click at [971, 412] on span "Thermostatic Valve - Rough in" at bounding box center [906, 414] width 196 height 18
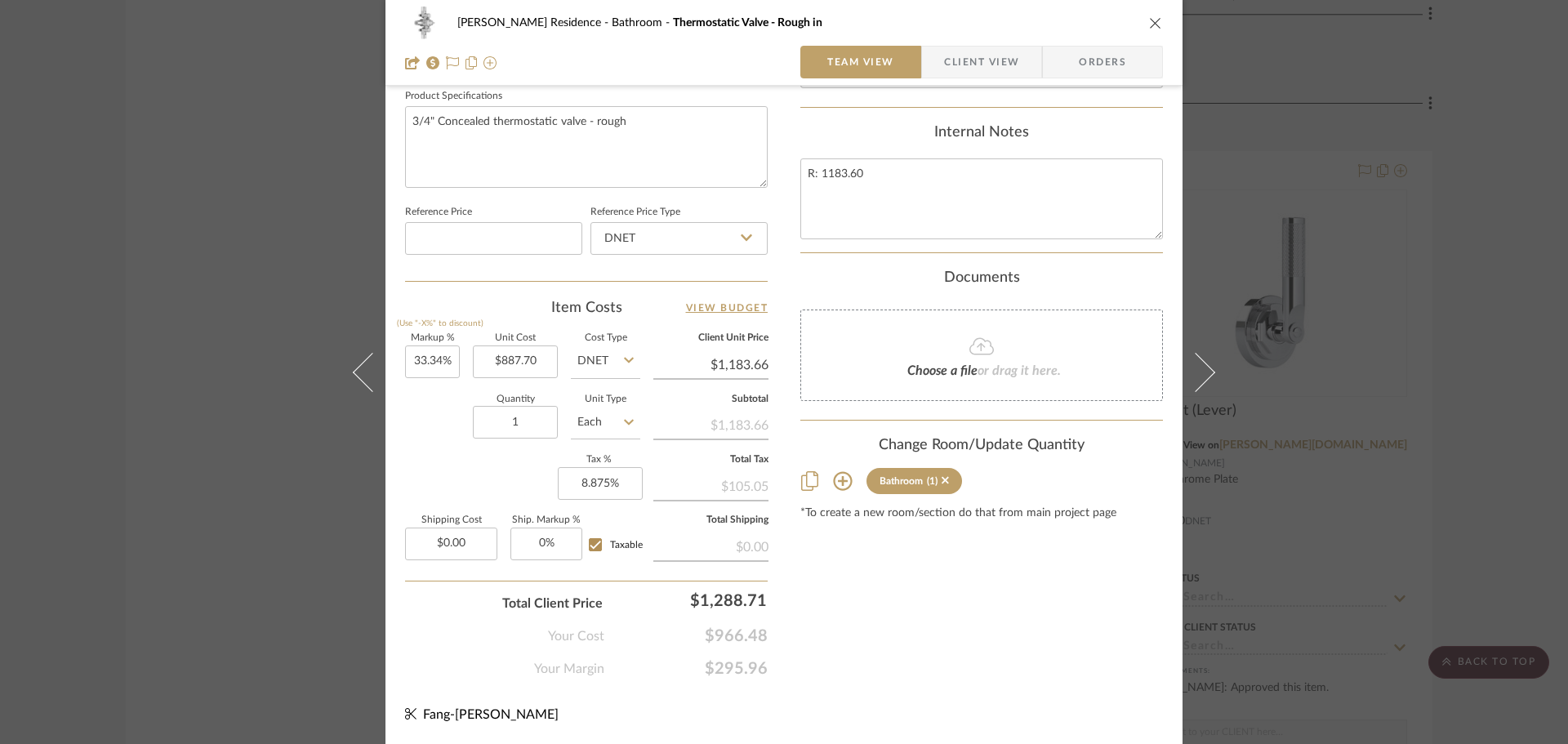
click at [946, 494] on sr-tag "Bathroom (1)" at bounding box center [914, 481] width 96 height 26
click at [945, 493] on sr-tag "Bathroom (1)" at bounding box center [914, 481] width 96 height 26
click at [942, 486] on icon at bounding box center [945, 480] width 8 height 12
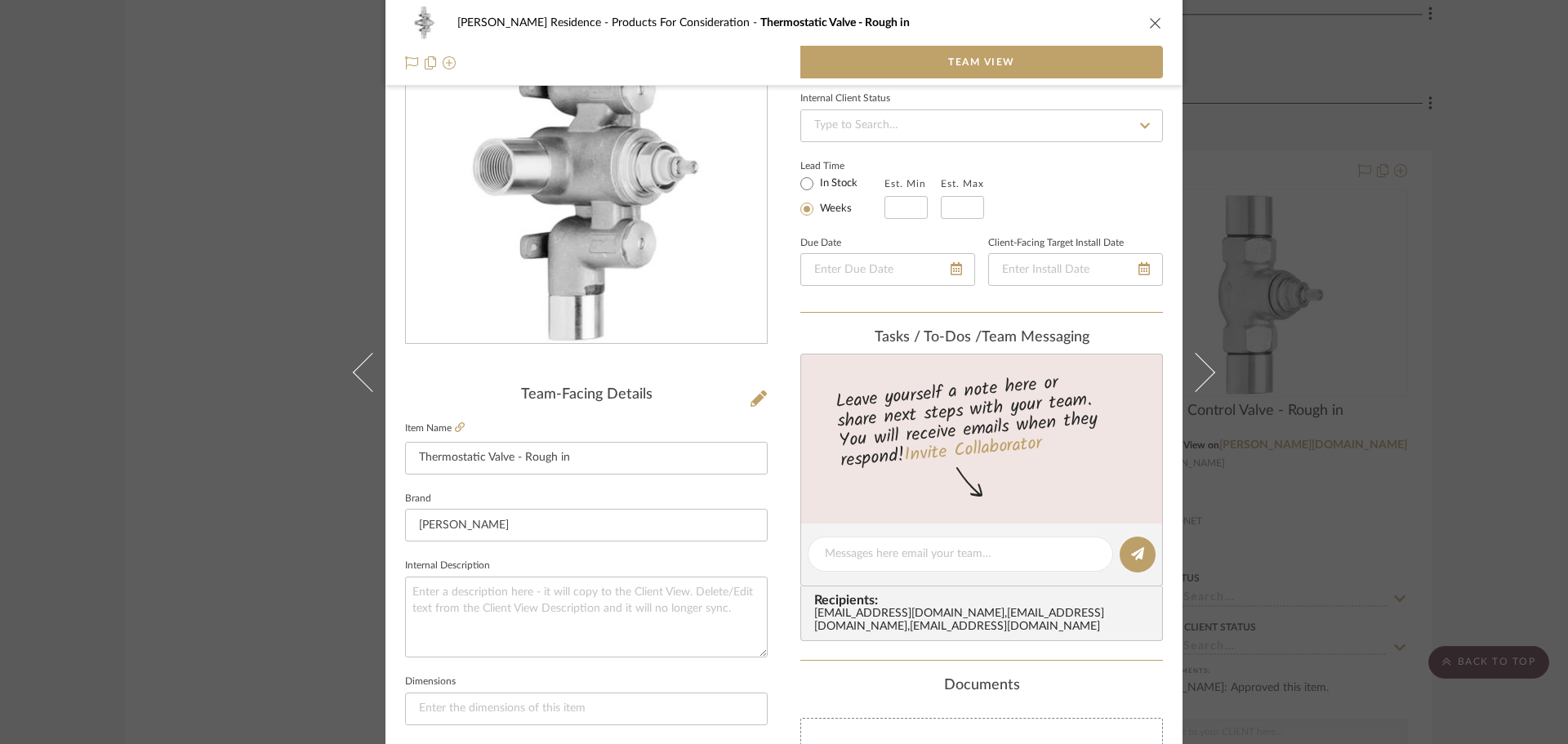
click at [1286, 434] on div "[PERSON_NAME] Residence Products For Consideration Thermostatic Valve - Rough i…" at bounding box center [784, 372] width 1568 height 744
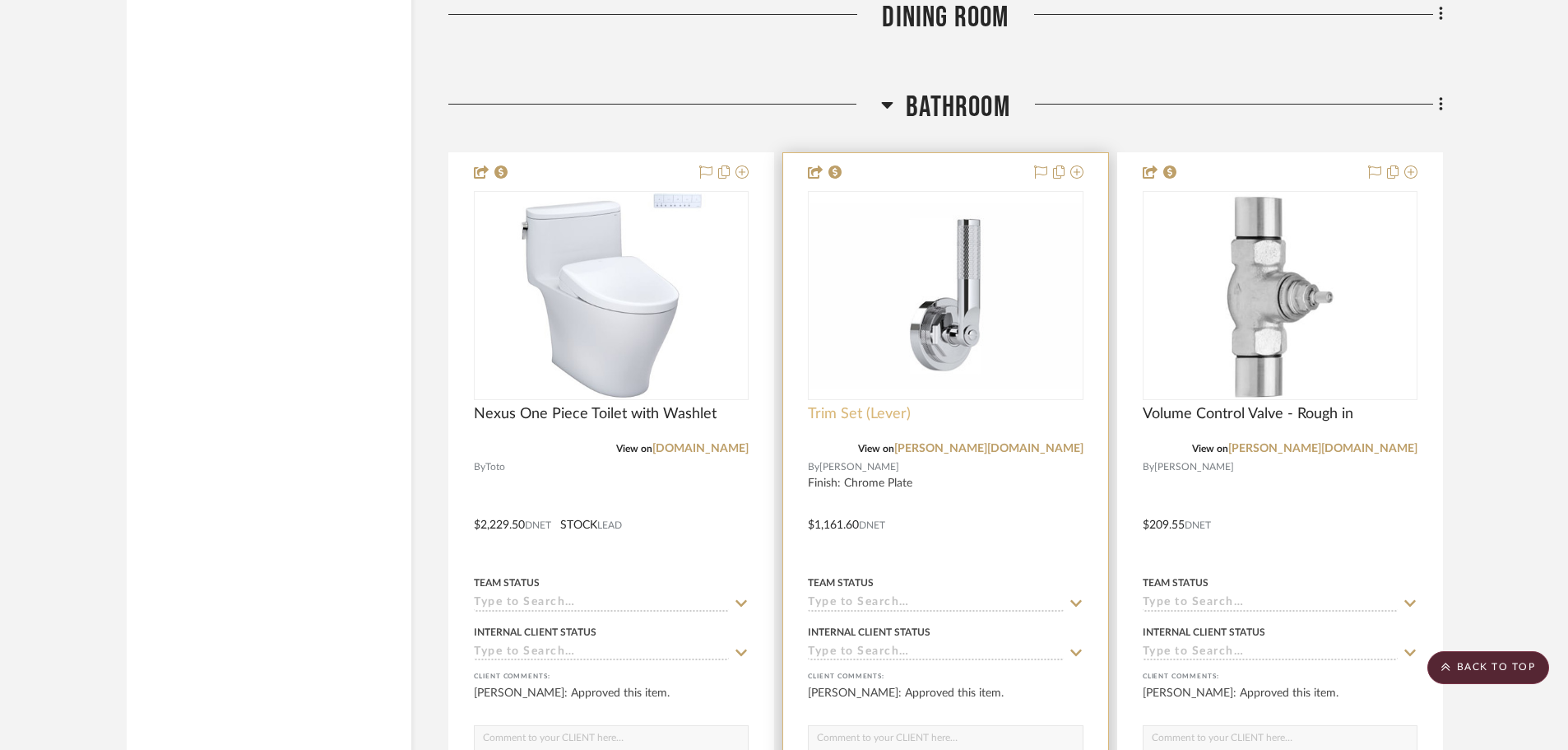
click at [834, 419] on span "Trim Set (Lever)" at bounding box center [859, 414] width 103 height 18
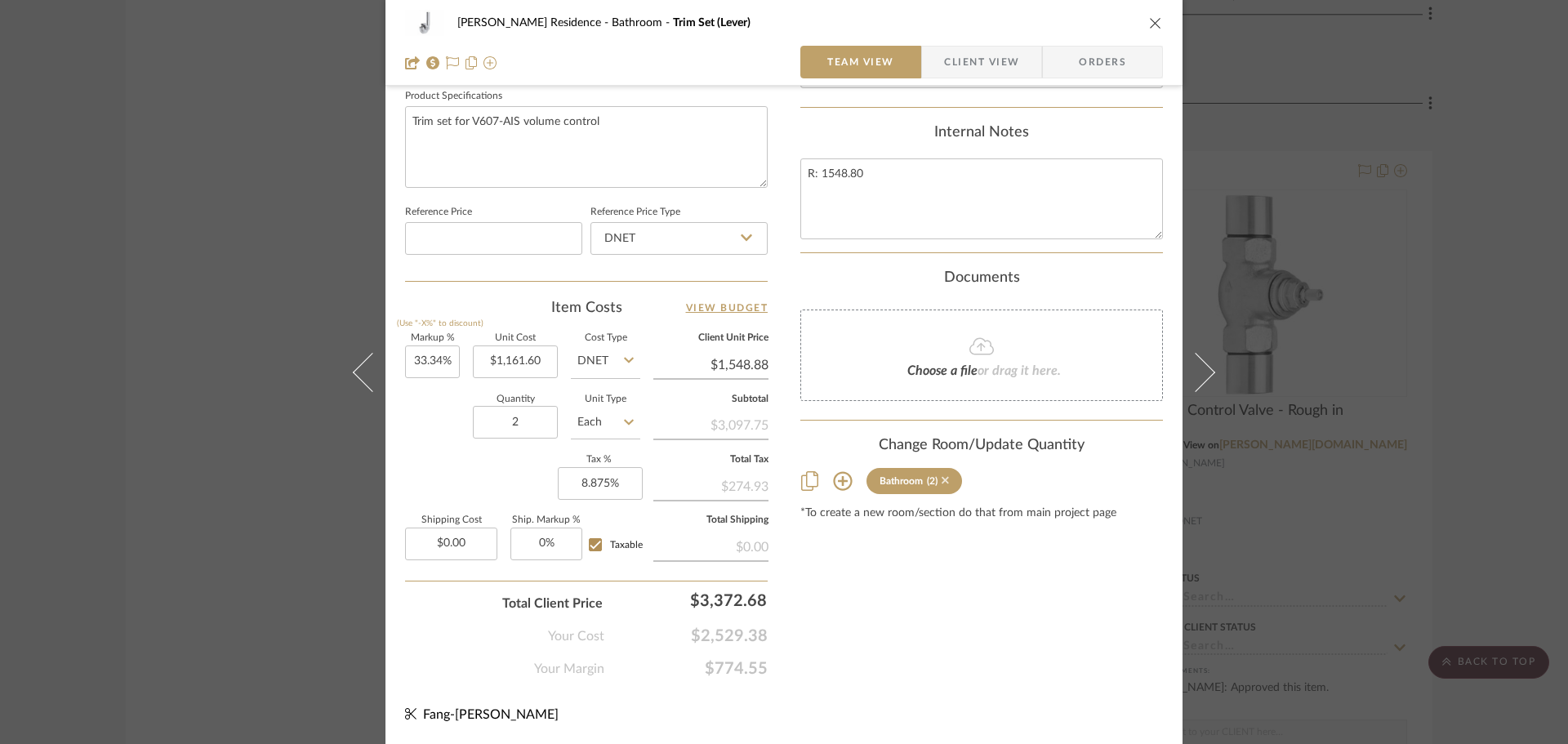
click at [941, 484] on icon at bounding box center [945, 480] width 8 height 8
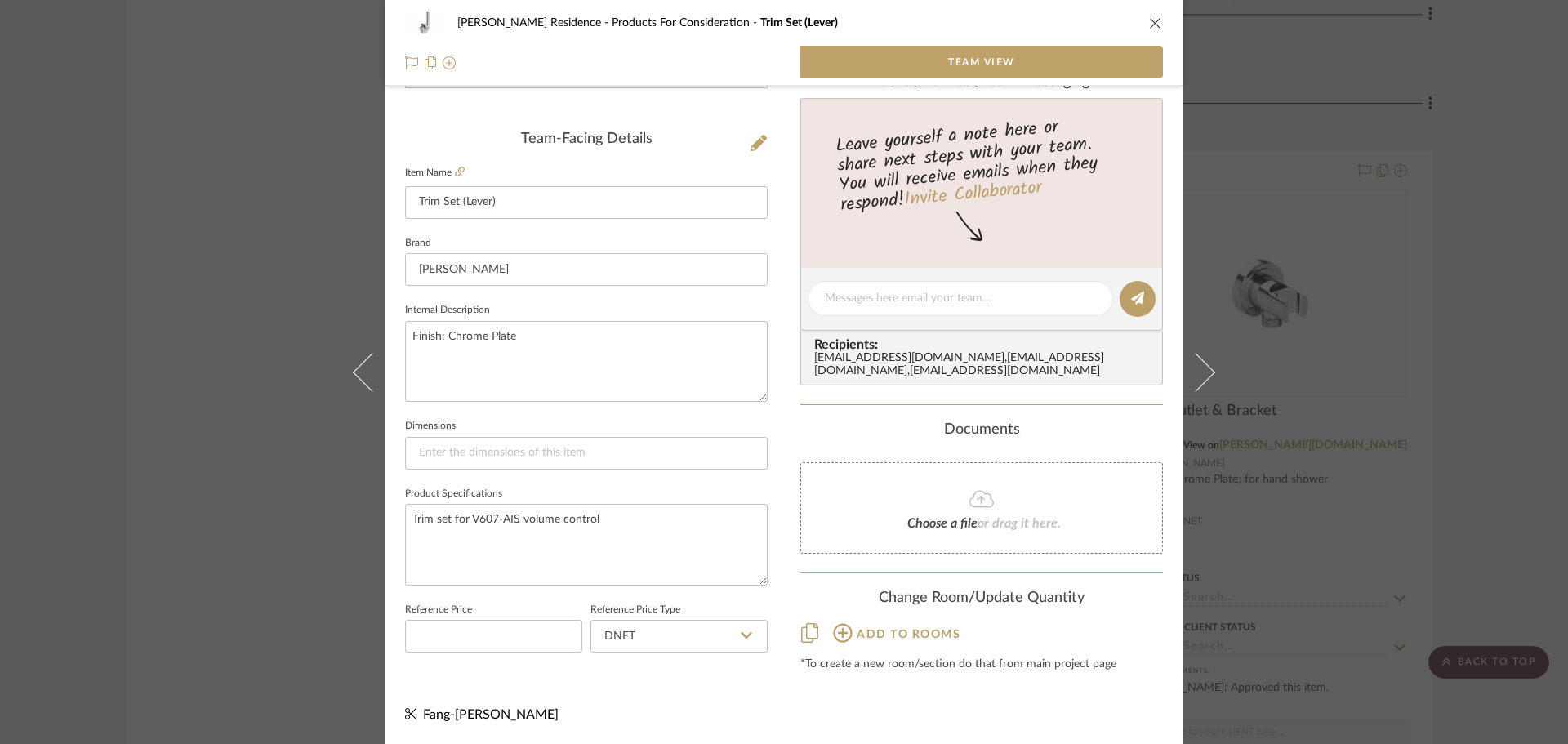
click at [1356, 497] on div "[PERSON_NAME] Residence Products For Consideration Trim Set (Lever) Team View T…" at bounding box center [784, 372] width 1568 height 744
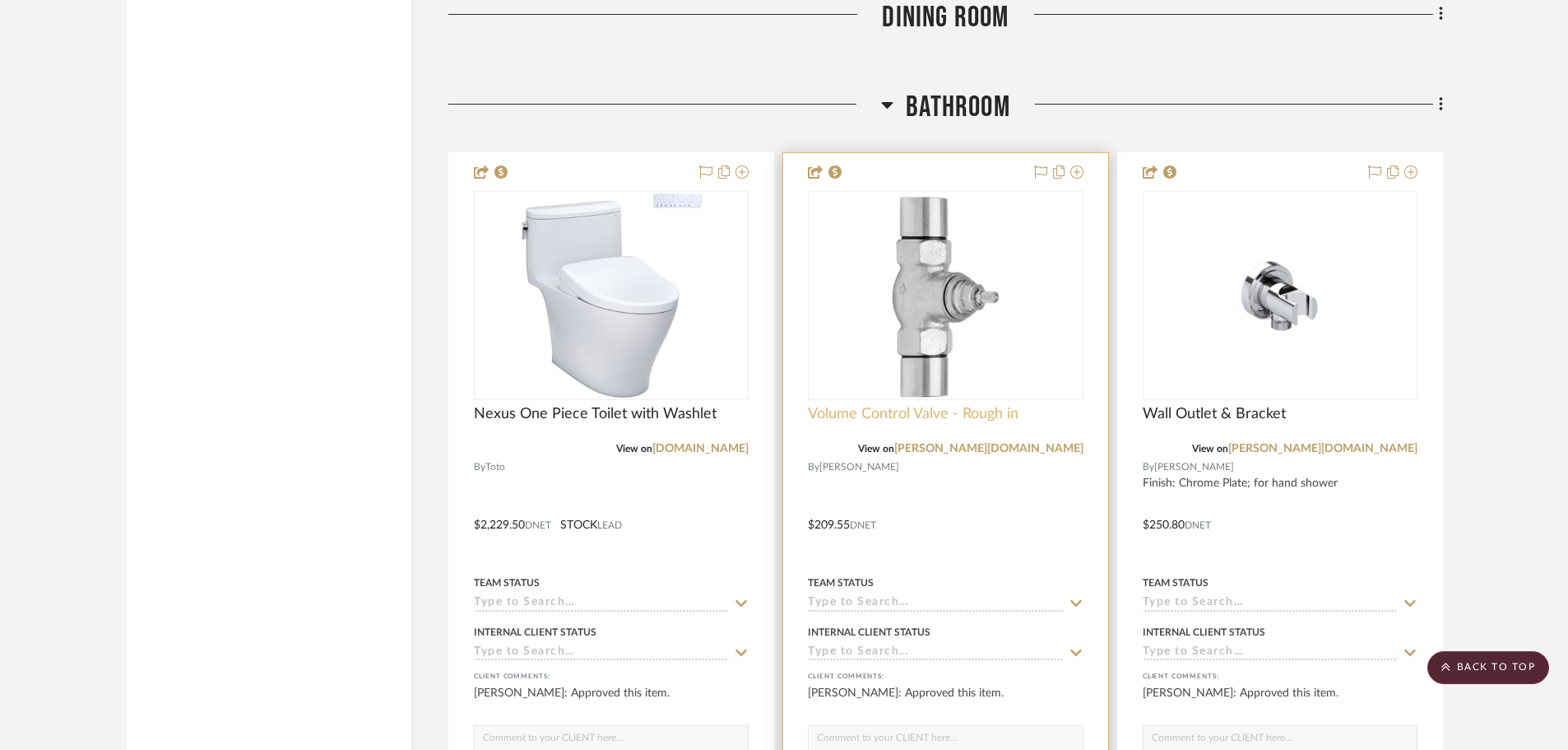
click at [938, 405] on span "Volume Control Valve - Rough in" at bounding box center [913, 414] width 211 height 18
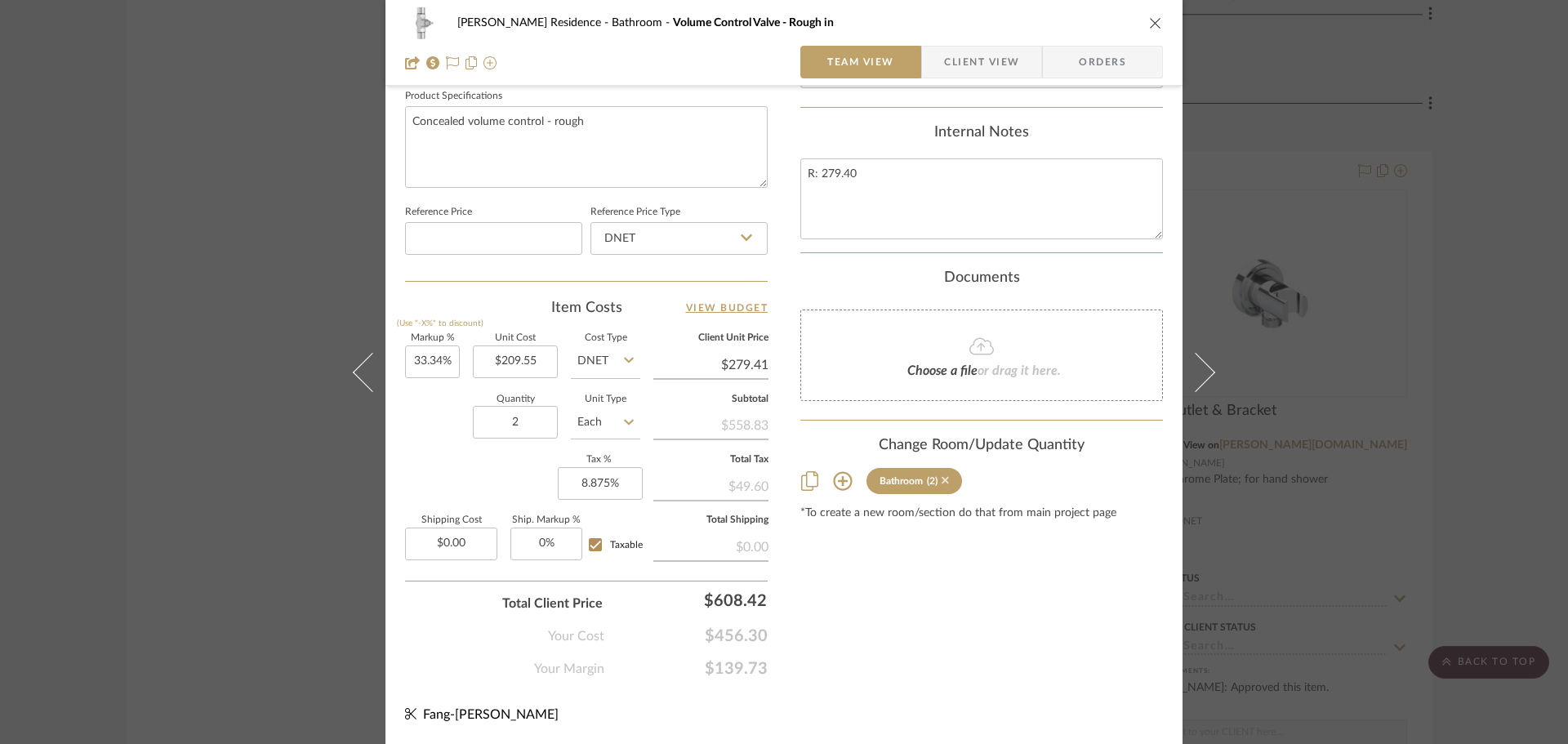
click at [941, 484] on icon at bounding box center [945, 480] width 8 height 8
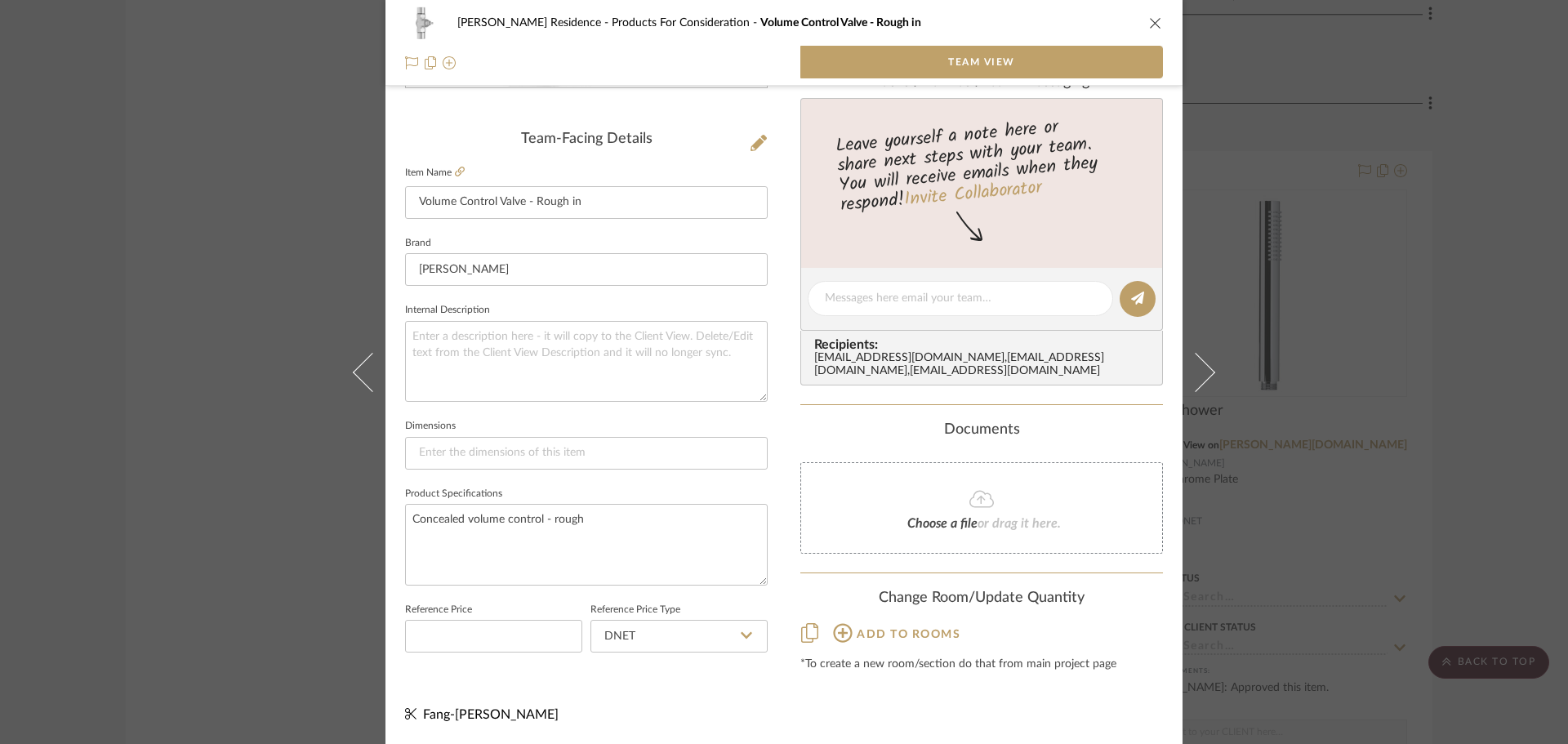
click at [1385, 498] on div "[PERSON_NAME] Residence Products For Consideration Volume Control Valve - Rough…" at bounding box center [784, 372] width 1568 height 744
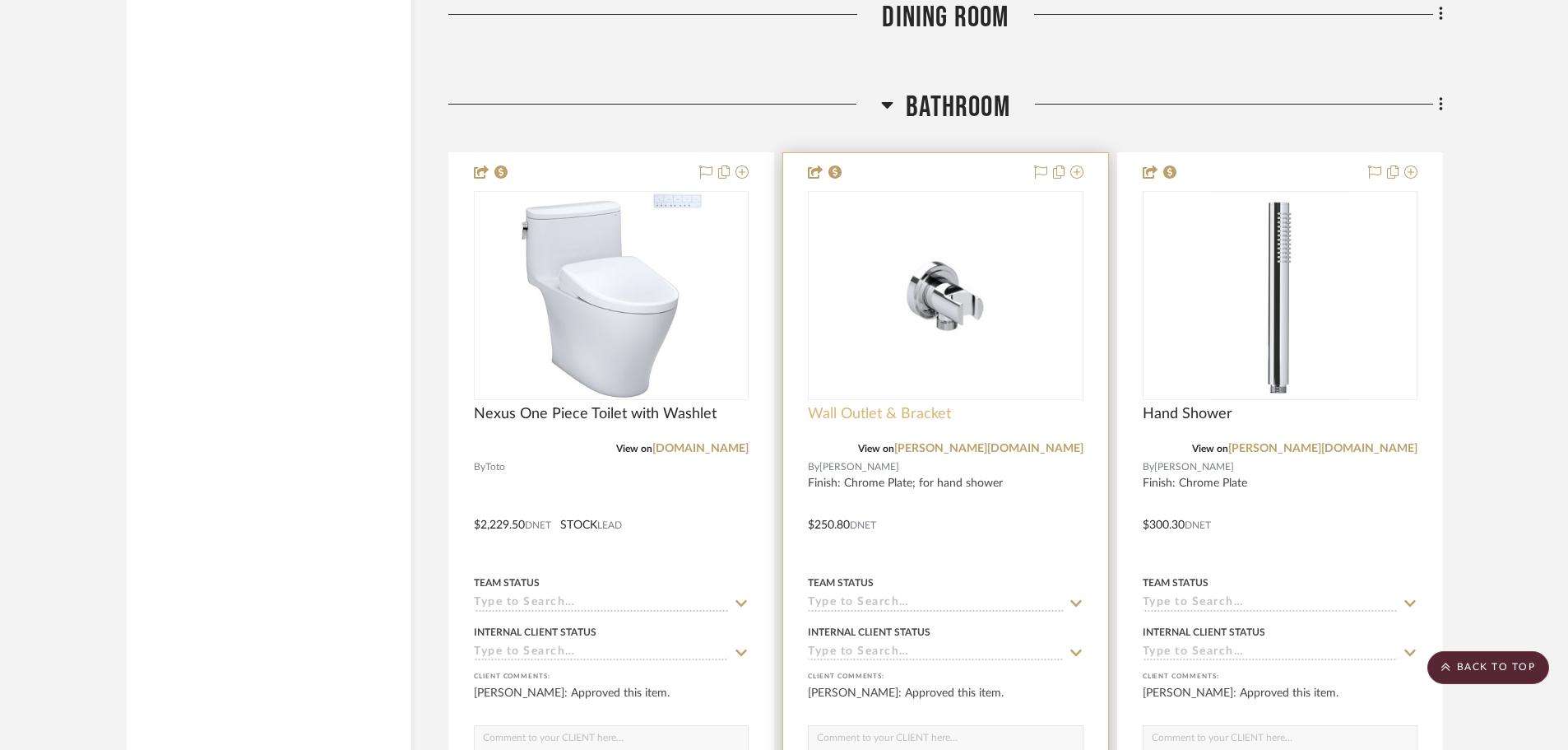
click at [921, 406] on span "Wall Outlet & Bracket" at bounding box center [880, 414] width 143 height 18
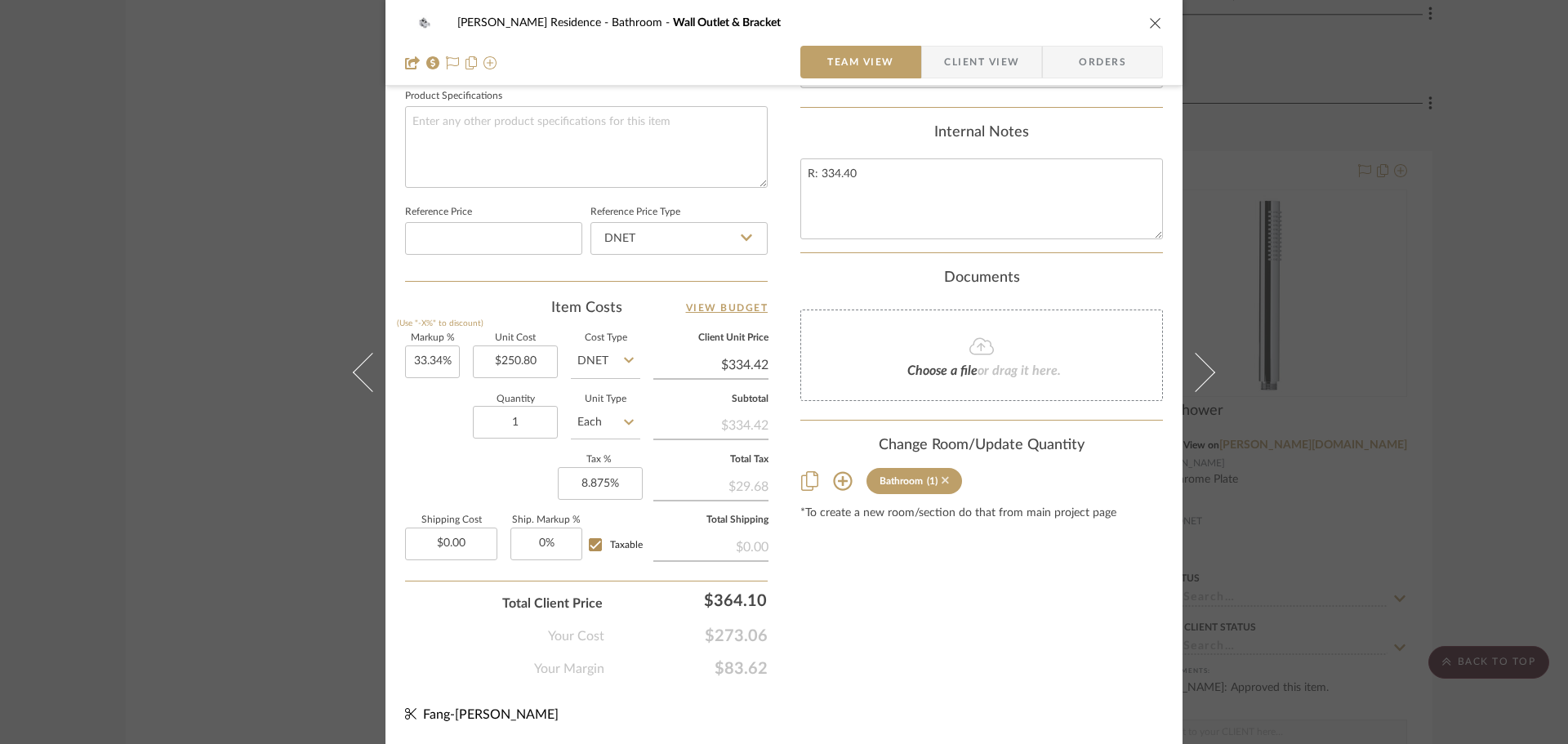
click at [941, 484] on icon at bounding box center [945, 480] width 8 height 8
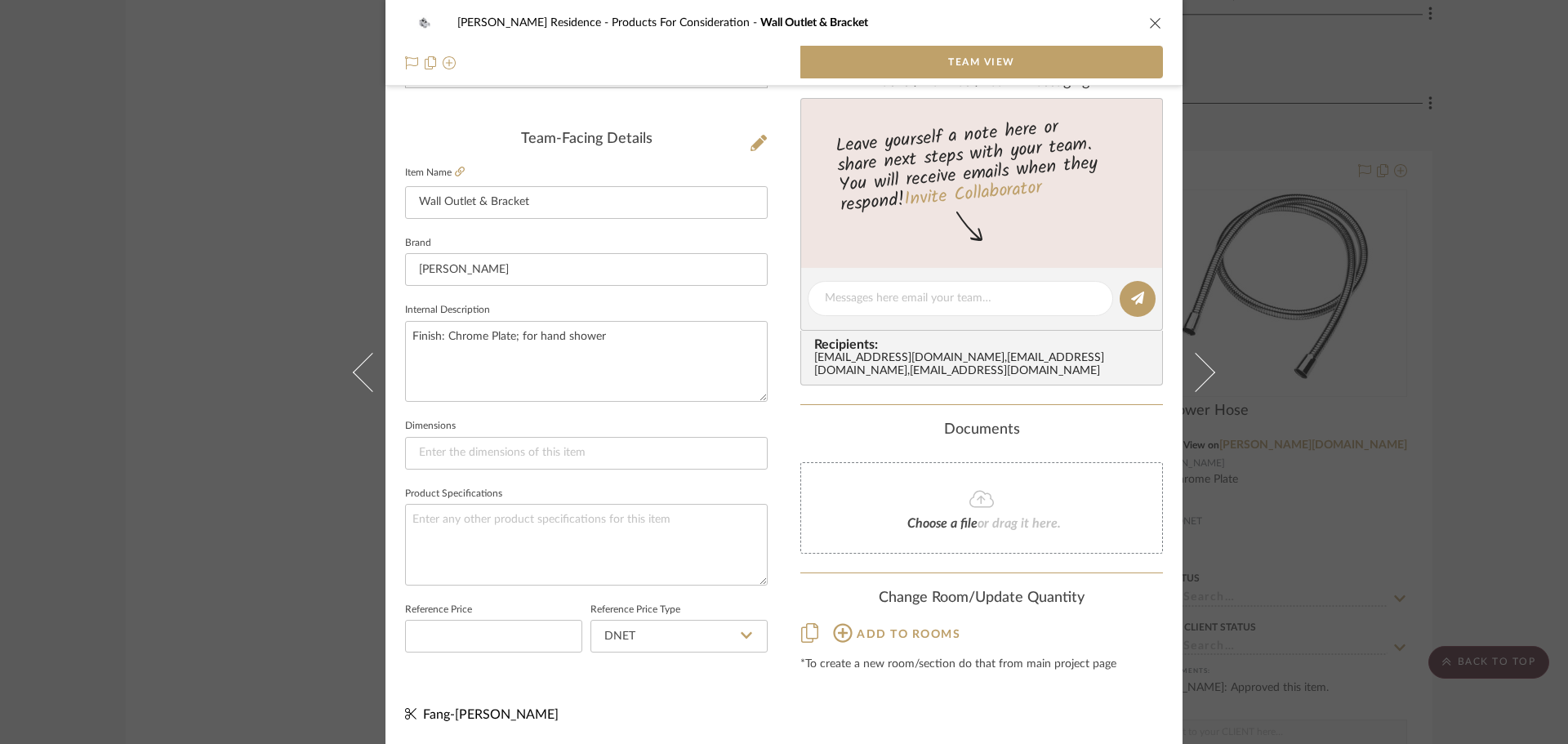
click at [1328, 495] on div "[PERSON_NAME] Residence Products For Consideration Wall Outlet & Bracket Team V…" at bounding box center [784, 372] width 1568 height 744
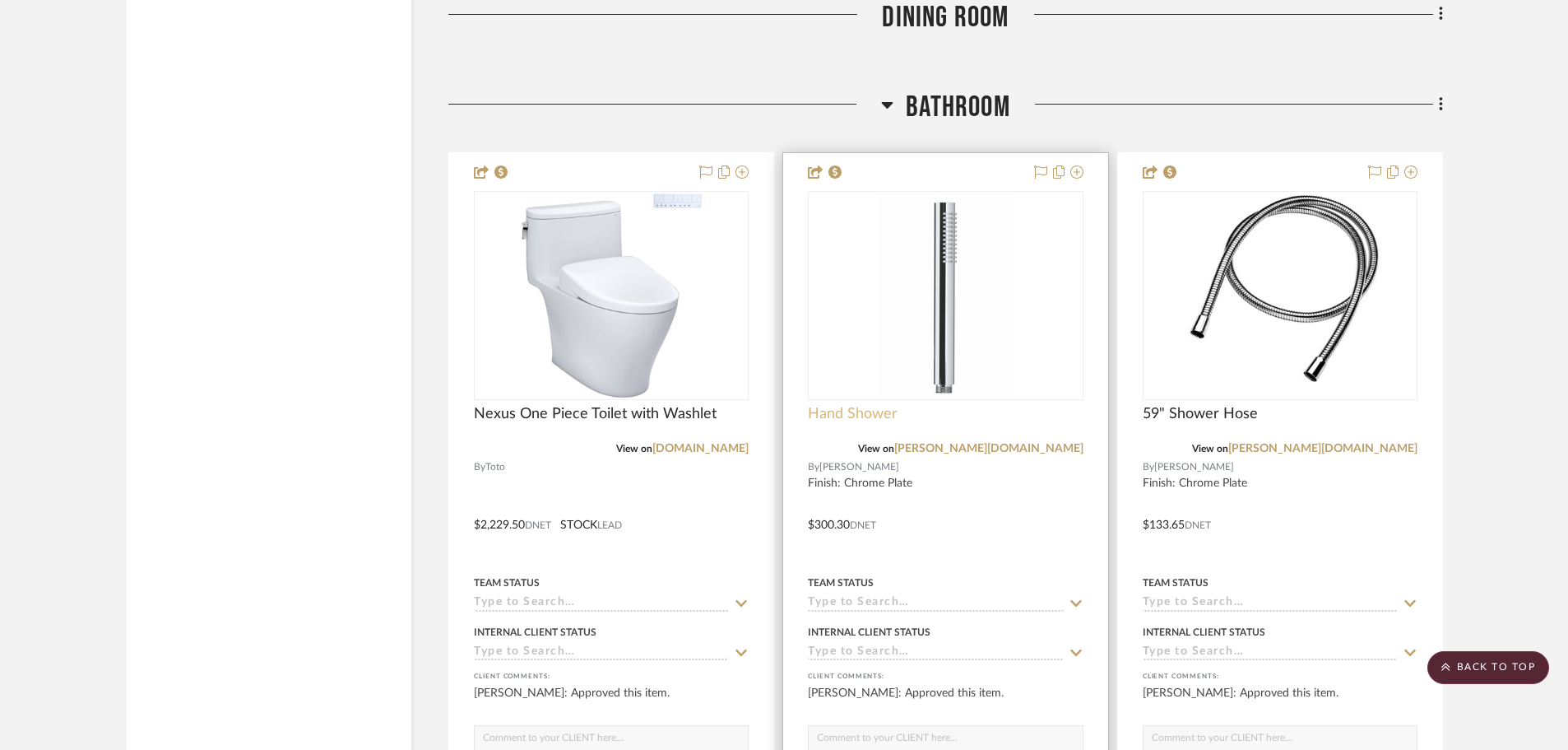
click at [854, 412] on span "Hand Shower" at bounding box center [852, 414] width 90 height 18
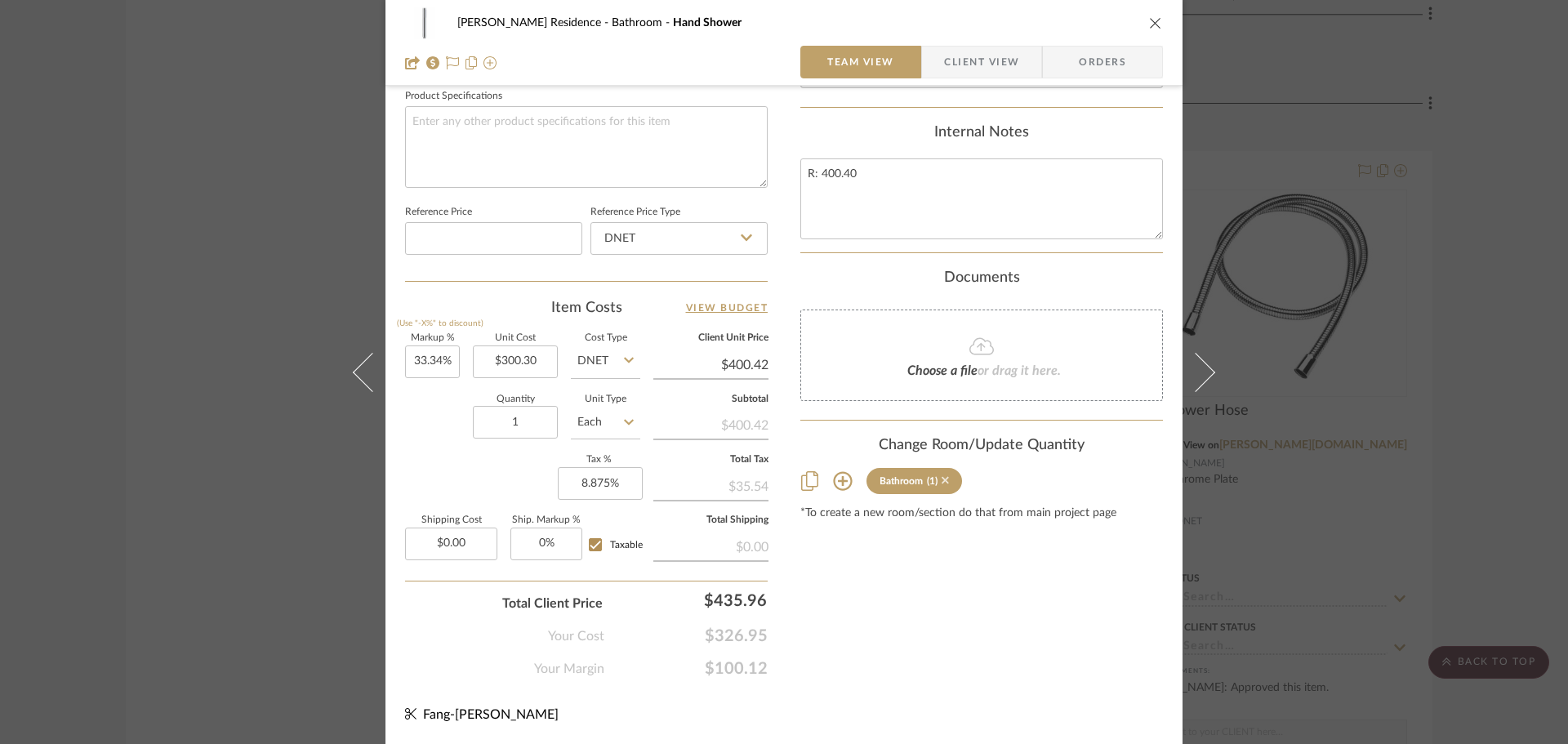
click at [941, 484] on icon at bounding box center [945, 480] width 8 height 8
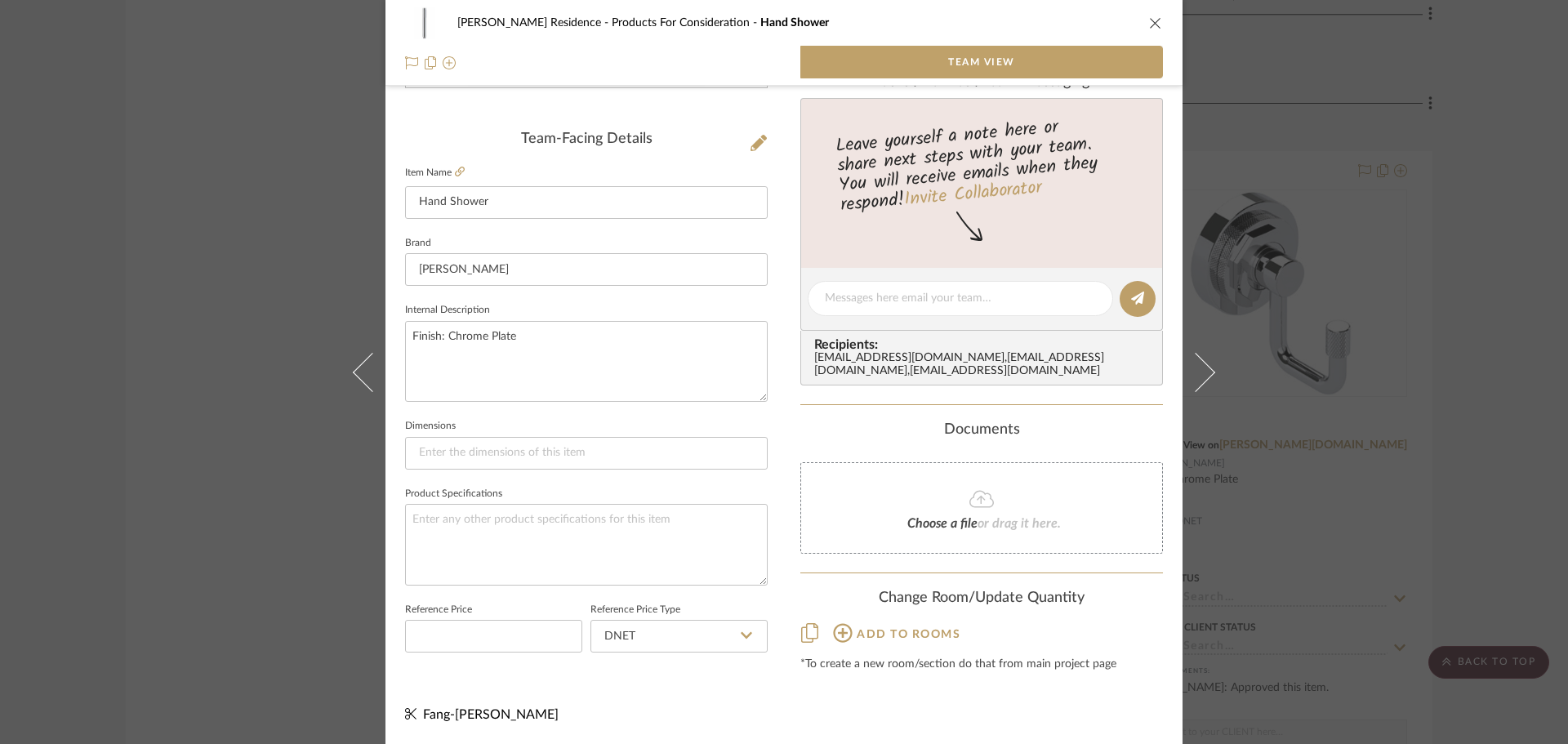
click at [1313, 493] on div "[PERSON_NAME] Residence Products For Consideration Hand Shower Team View Team-F…" at bounding box center [784, 372] width 1568 height 744
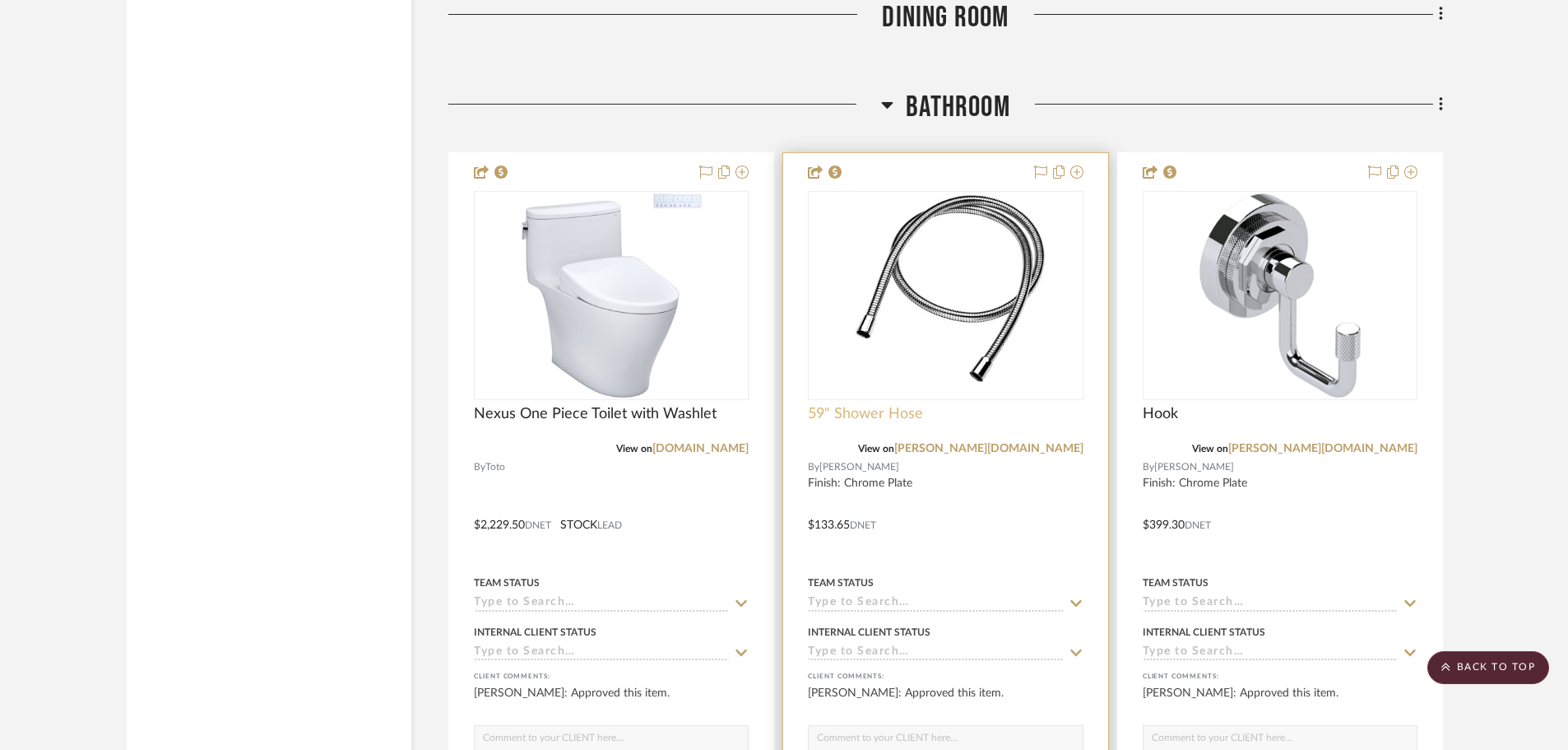
click at [875, 417] on span "59" Shower Hose" at bounding box center [865, 414] width 115 height 18
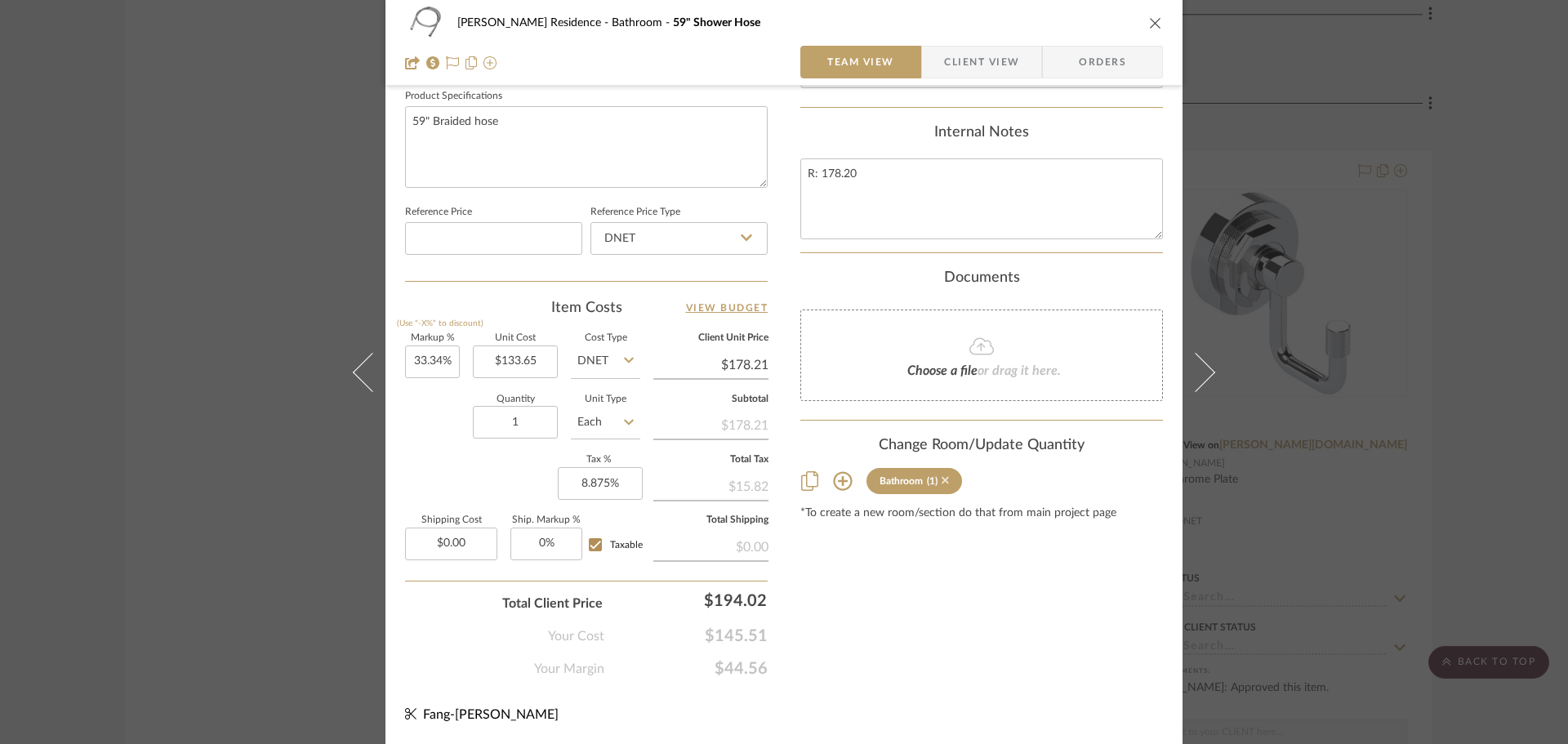
click at [943, 486] on icon at bounding box center [945, 480] width 8 height 12
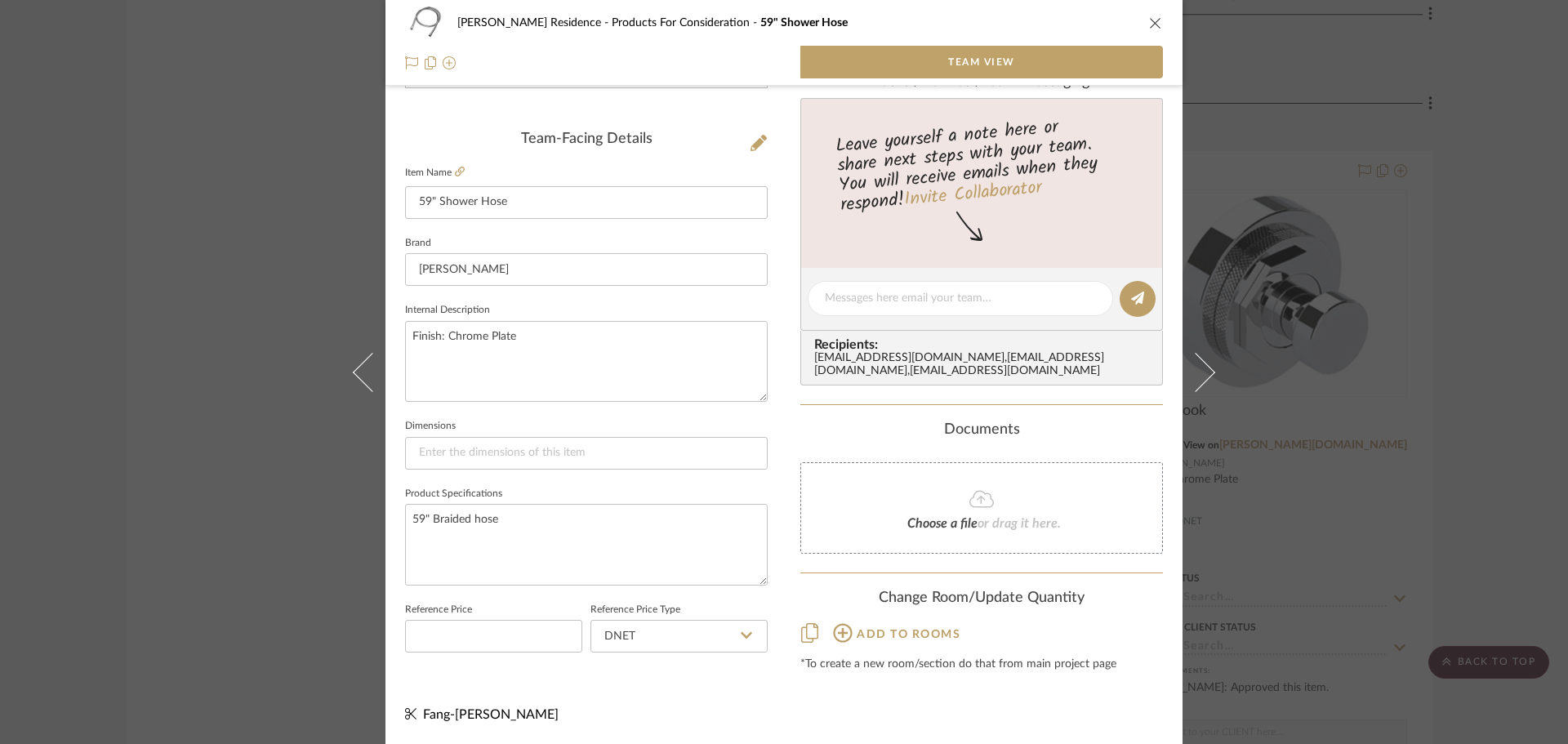
click at [1364, 474] on div "[PERSON_NAME] Residence Products For Consideration 59" Shower Hose Team View Te…" at bounding box center [784, 372] width 1568 height 744
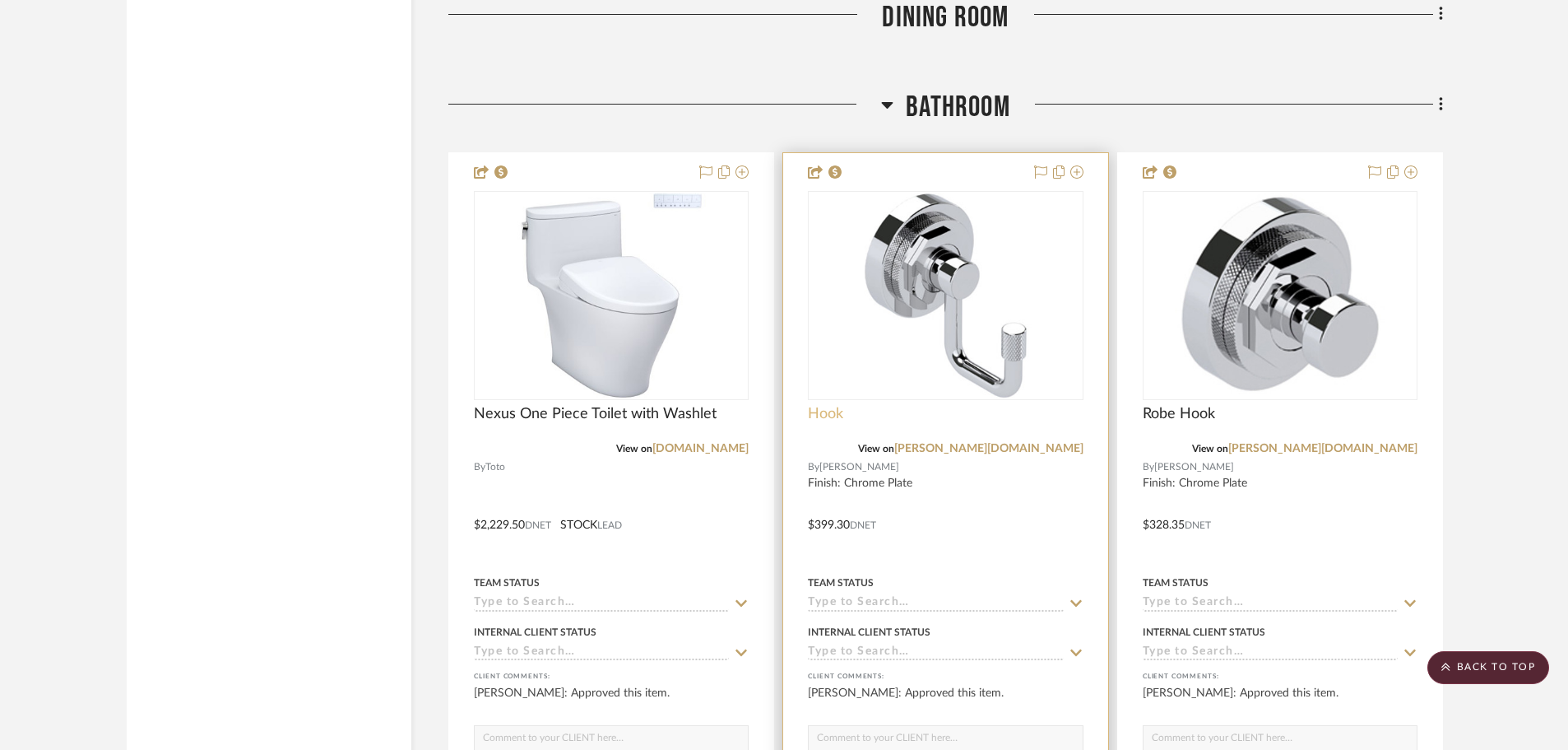
click at [833, 413] on span "Hook" at bounding box center [825, 414] width 35 height 18
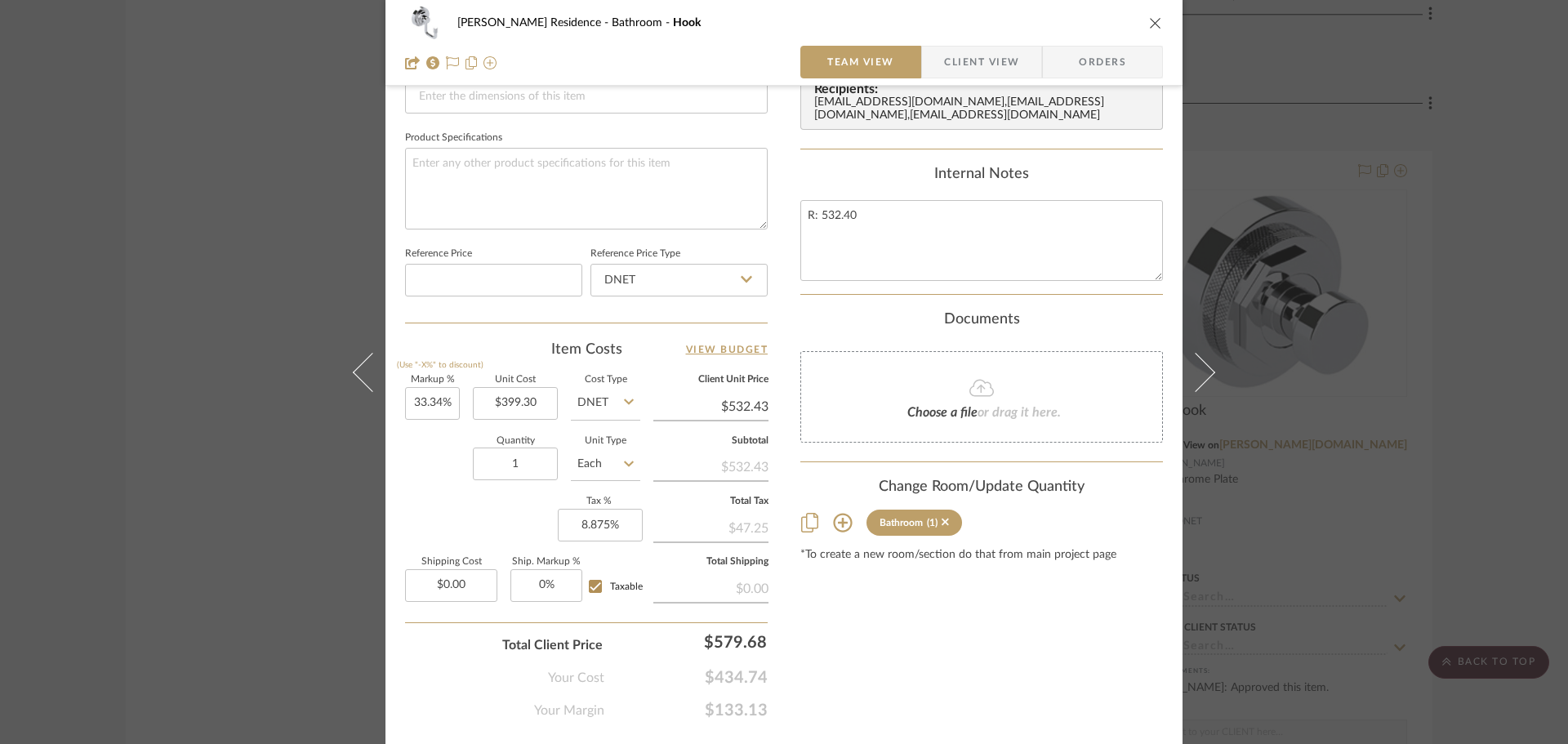
click at [946, 532] on sr-tag "Bathroom (1)" at bounding box center [914, 522] width 96 height 26
click at [942, 527] on icon at bounding box center [945, 522] width 8 height 12
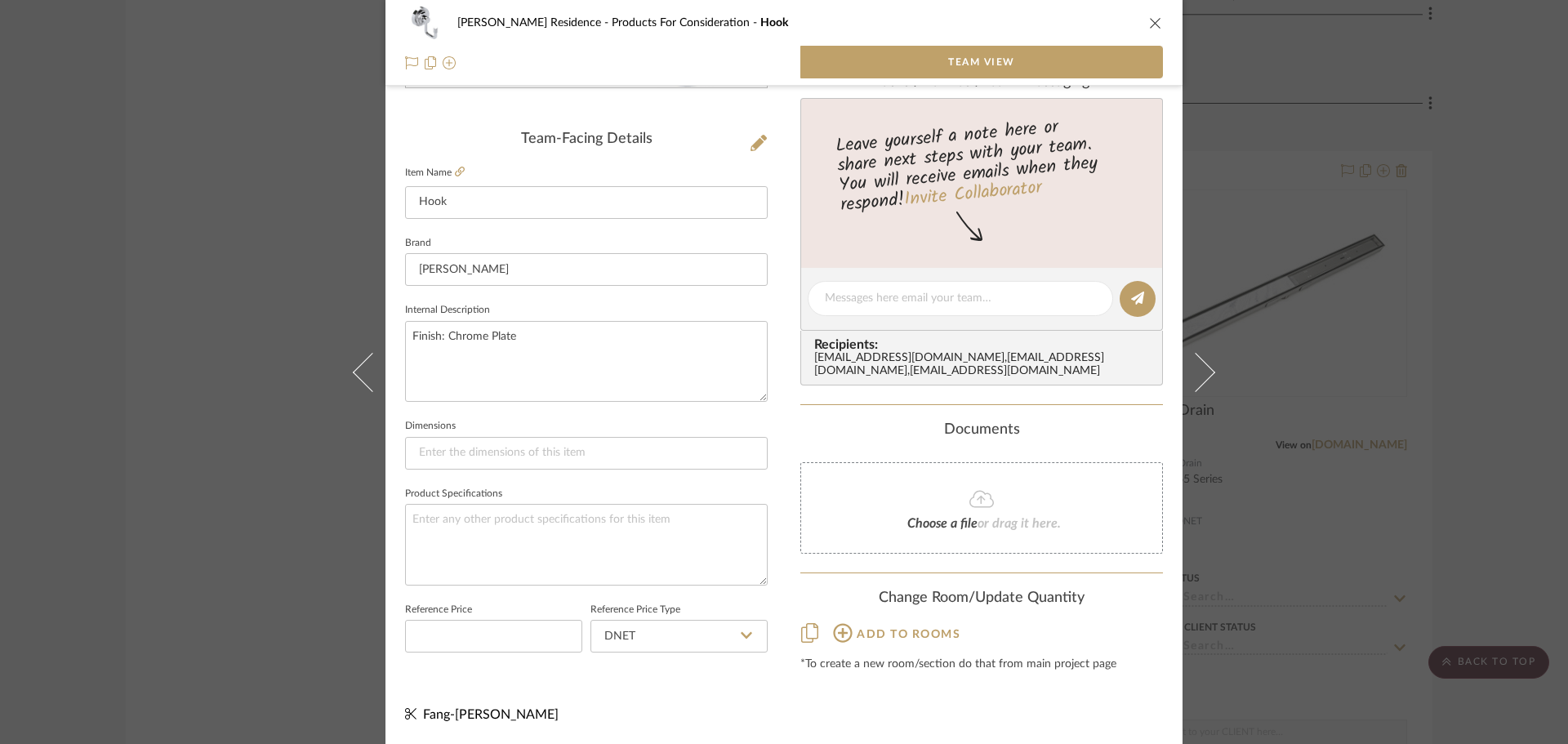
click at [1285, 510] on div "[PERSON_NAME] Residence Products For Consideration Hook Team View Team-Facing D…" at bounding box center [784, 372] width 1568 height 744
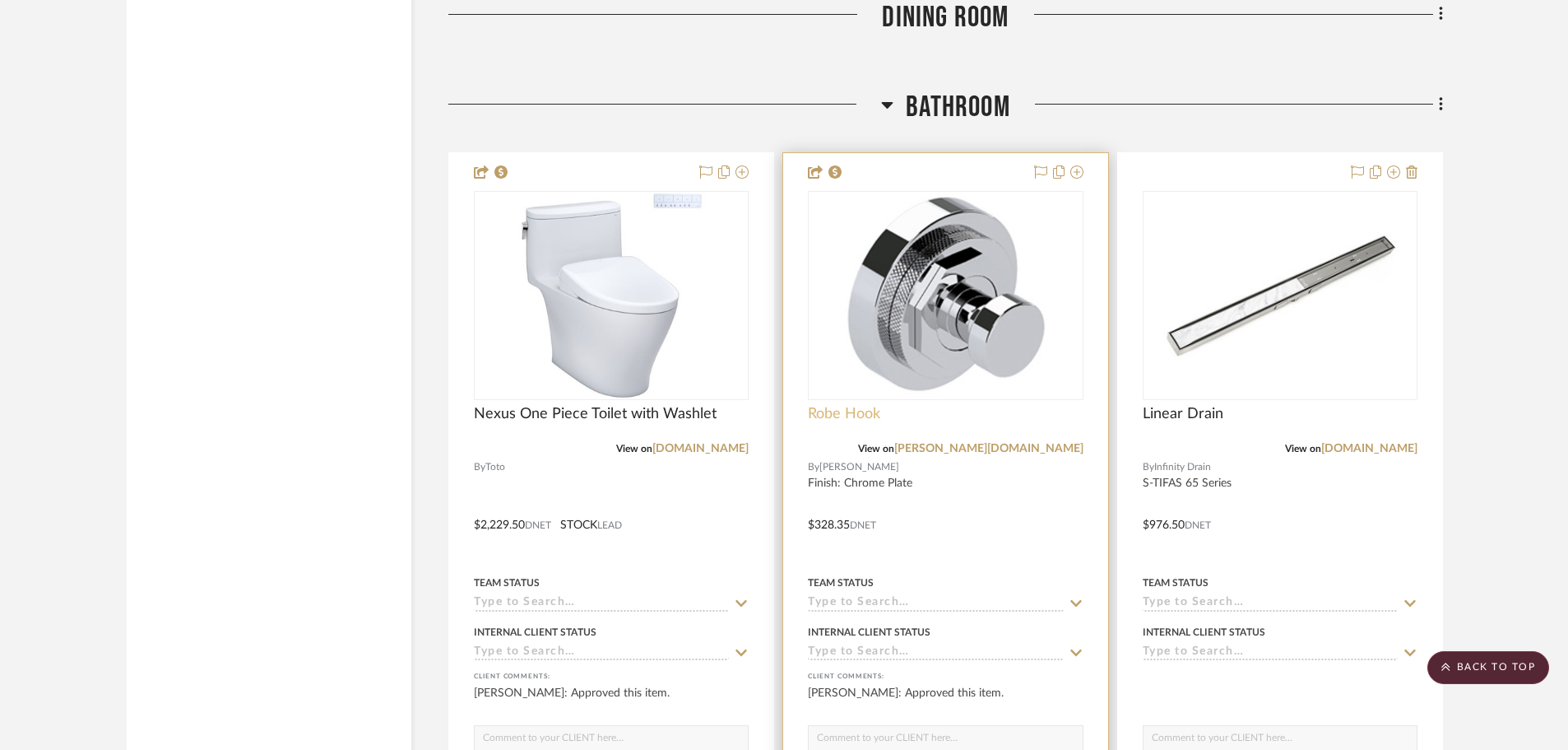
click at [863, 418] on span "Robe Hook" at bounding box center [844, 414] width 73 height 18
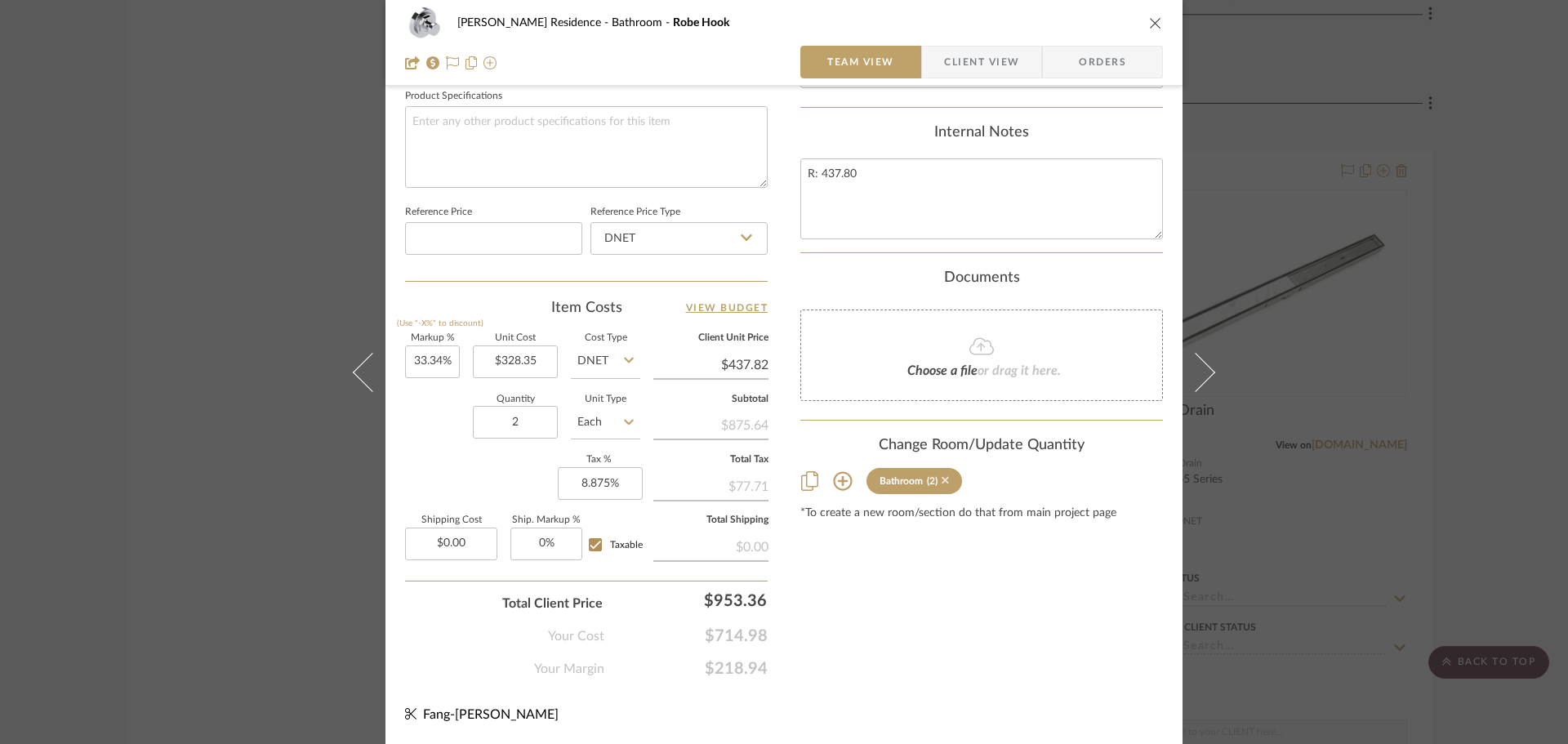
click at [941, 486] on icon at bounding box center [945, 480] width 8 height 12
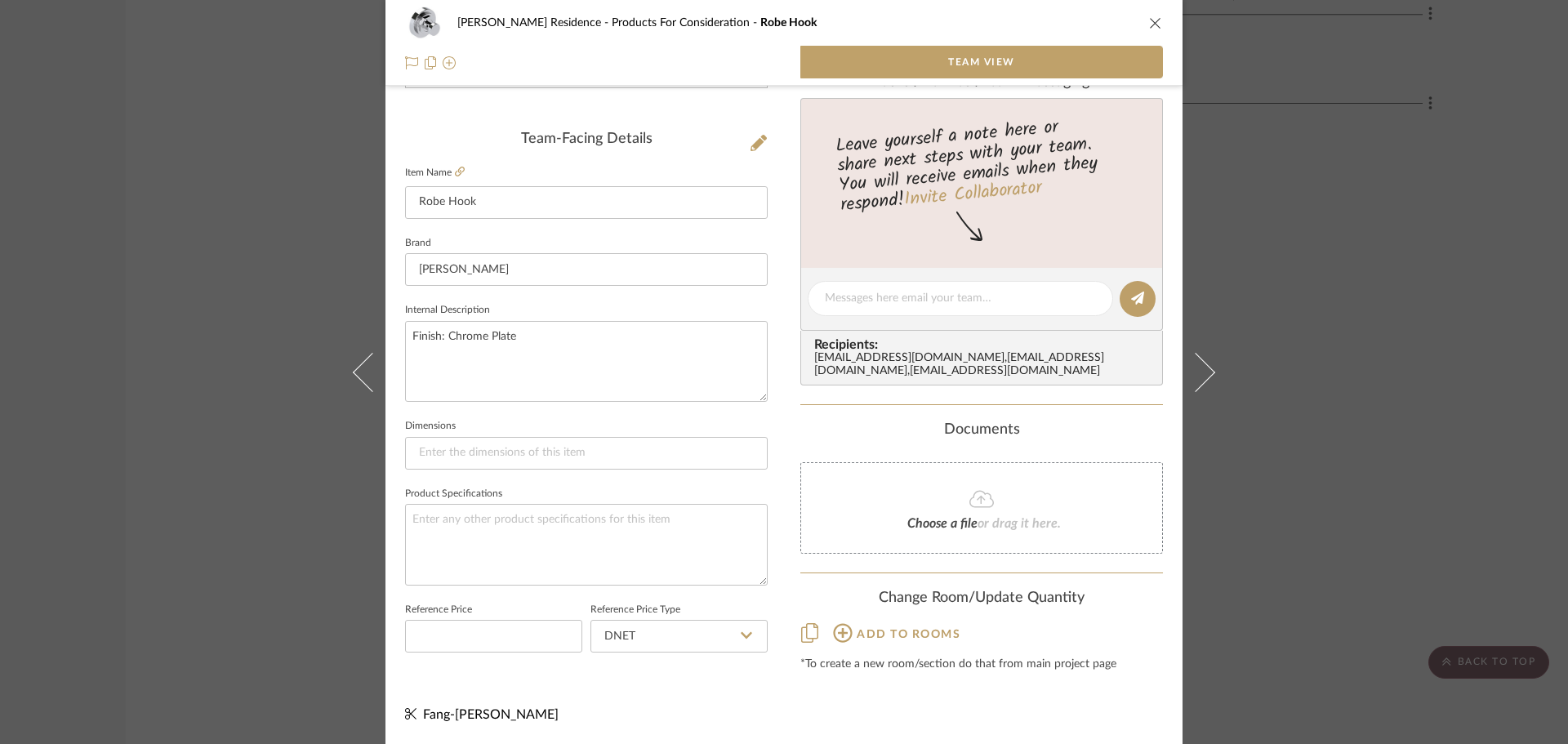
click at [1366, 473] on div "[PERSON_NAME] Residence Products For Consideration Robe Hook Team View Team-Fac…" at bounding box center [784, 372] width 1568 height 744
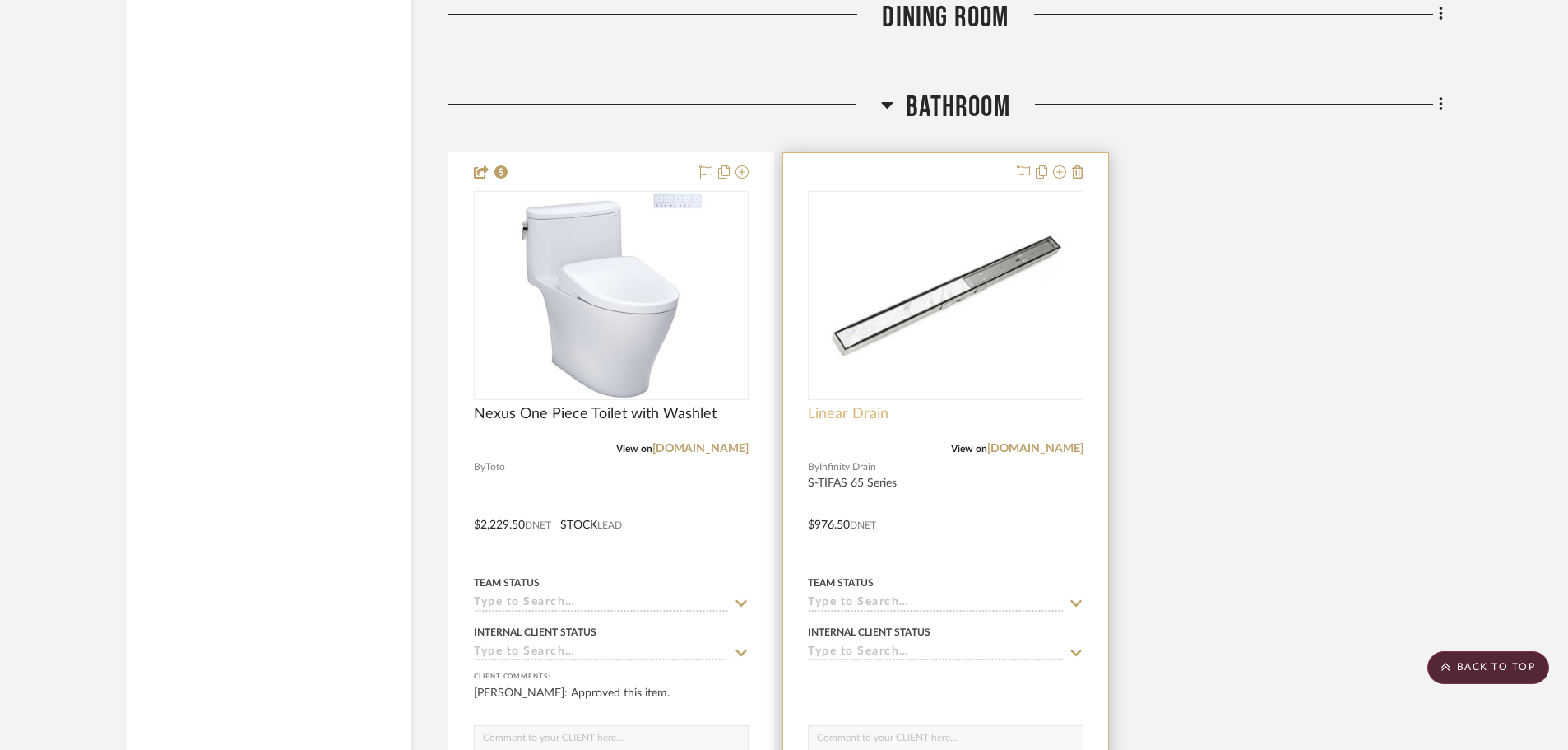
click at [858, 417] on span "Linear Drain" at bounding box center [848, 414] width 81 height 18
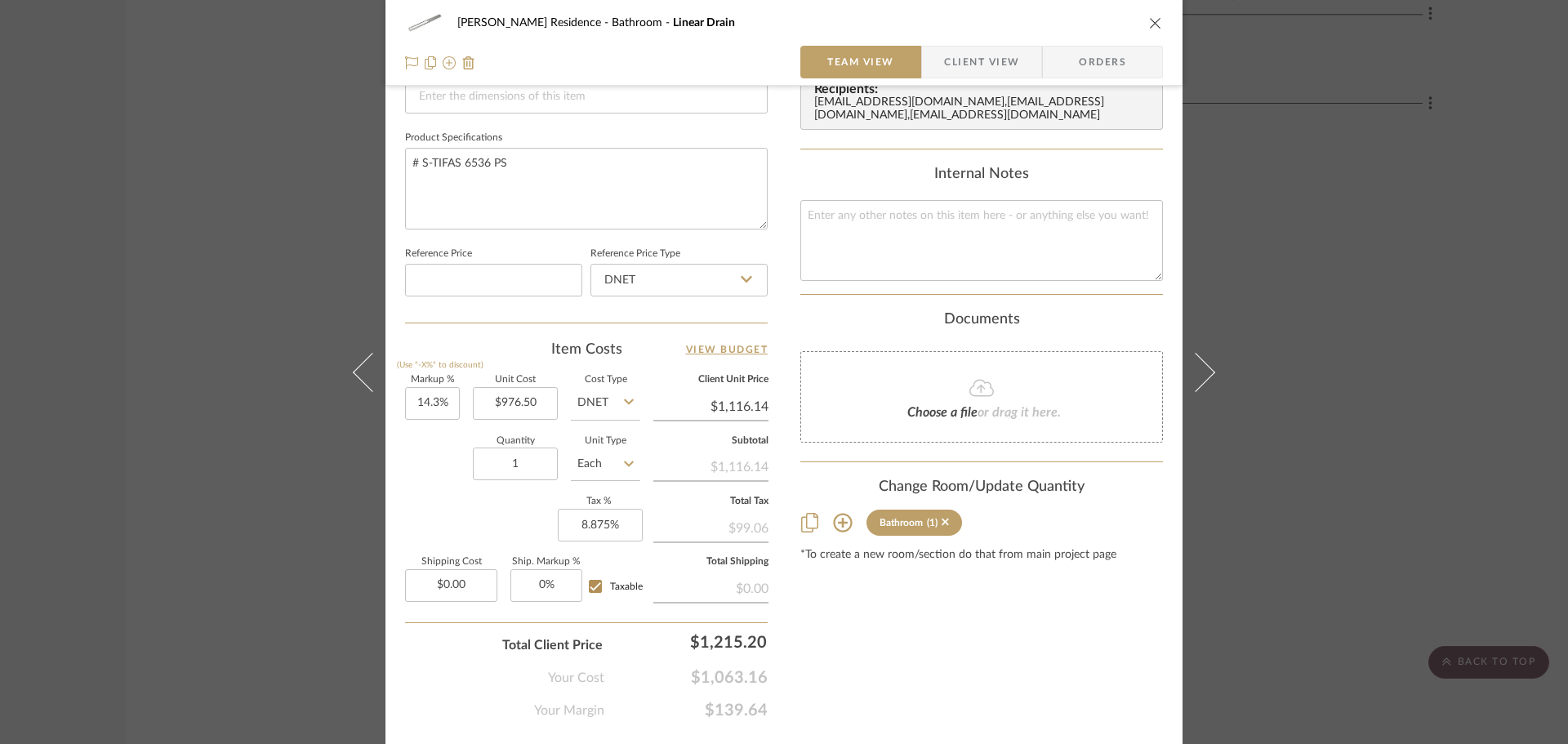
click at [945, 536] on sr-tag "Bathroom (1)" at bounding box center [914, 522] width 96 height 26
click at [941, 526] on icon at bounding box center [945, 521] width 8 height 8
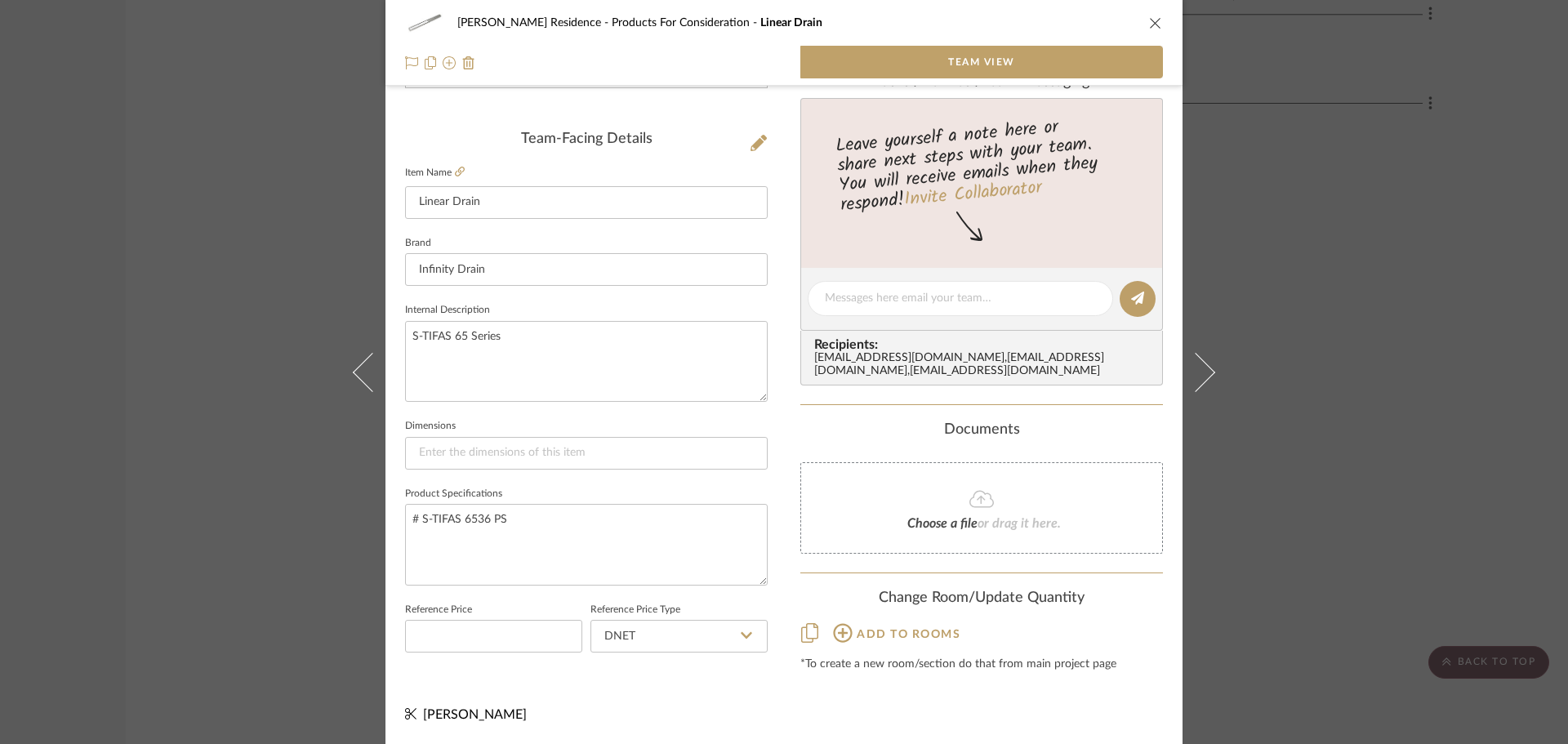
click at [1372, 447] on div "[PERSON_NAME] Residence Products For Consideration Linear Drain Team View Team-…" at bounding box center [784, 372] width 1568 height 744
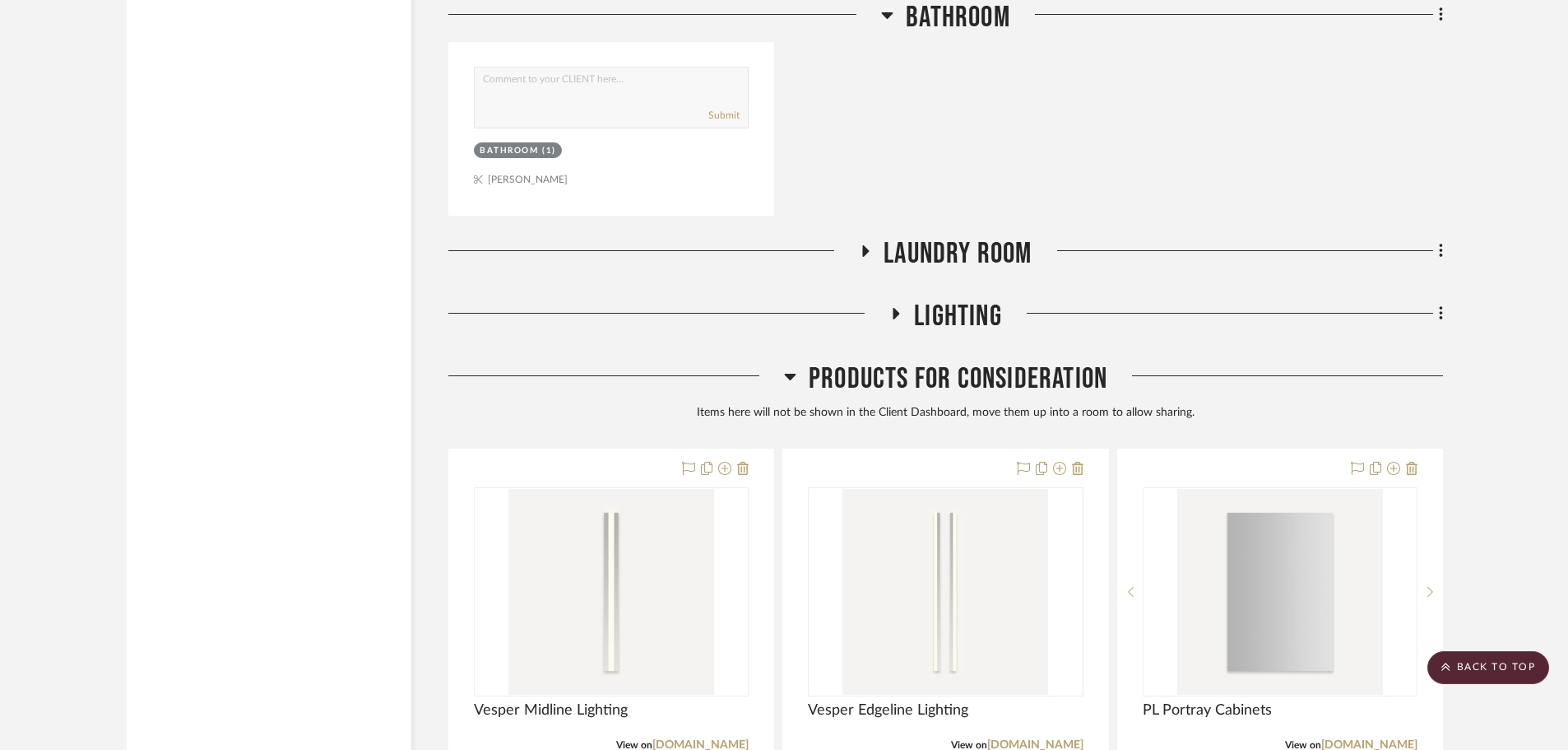
click at [953, 261] on span "Laundry Room" at bounding box center [958, 253] width 148 height 35
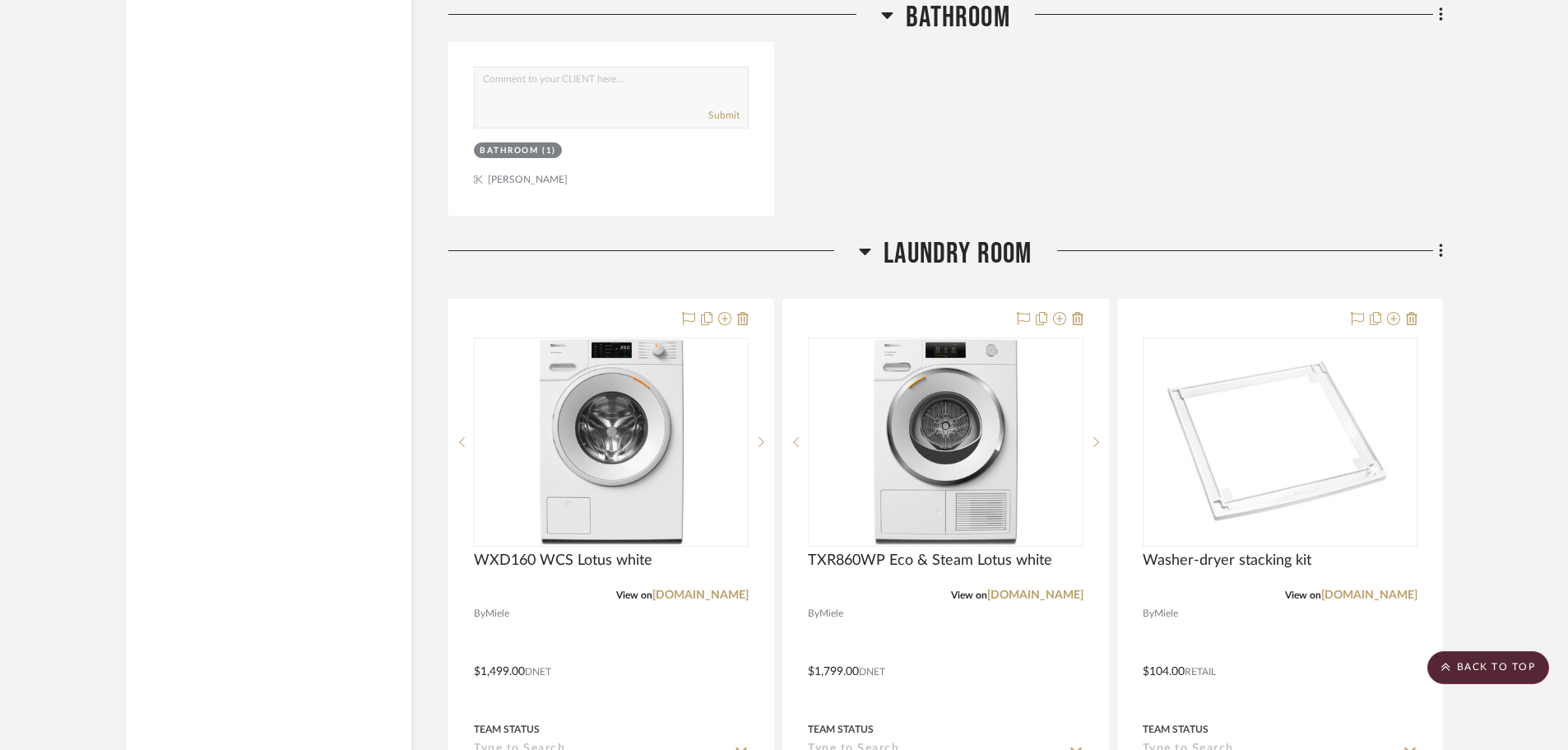
click at [960, 256] on span "Laundry Room" at bounding box center [958, 253] width 148 height 35
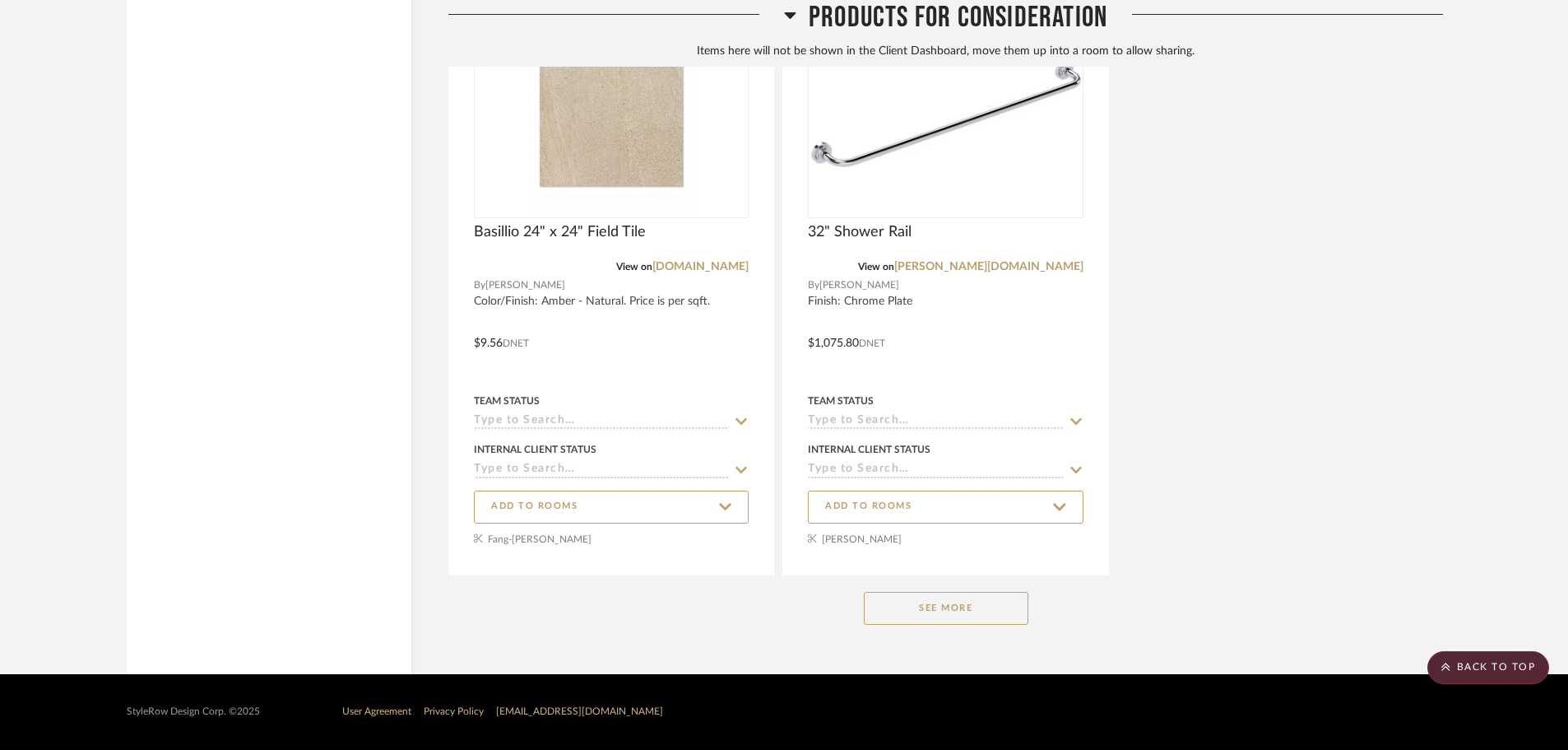
click at [964, 610] on button "See More" at bounding box center [946, 608] width 165 height 33
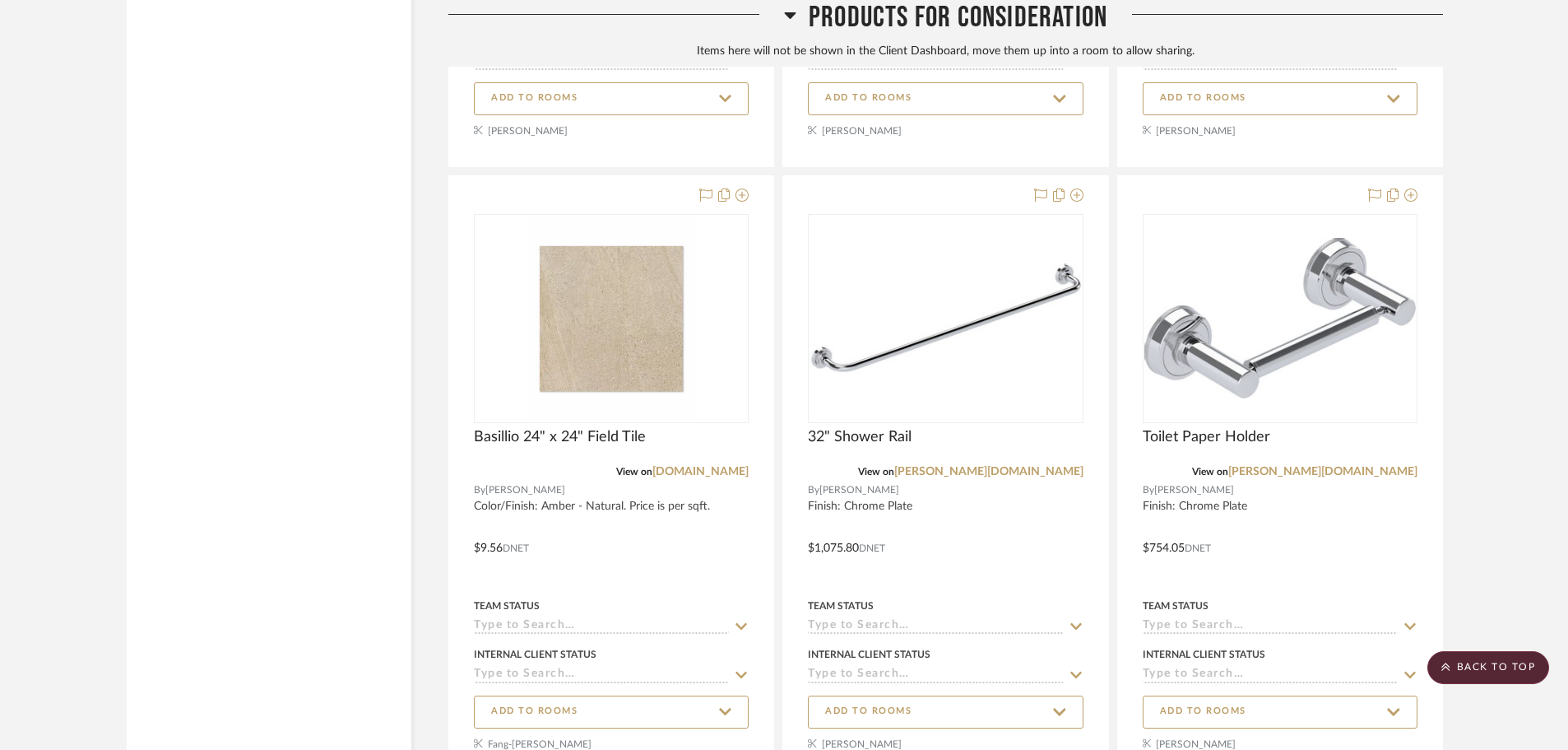
drag, startPoint x: 323, startPoint y: 322, endPoint x: 360, endPoint y: 234, distance: 95.5
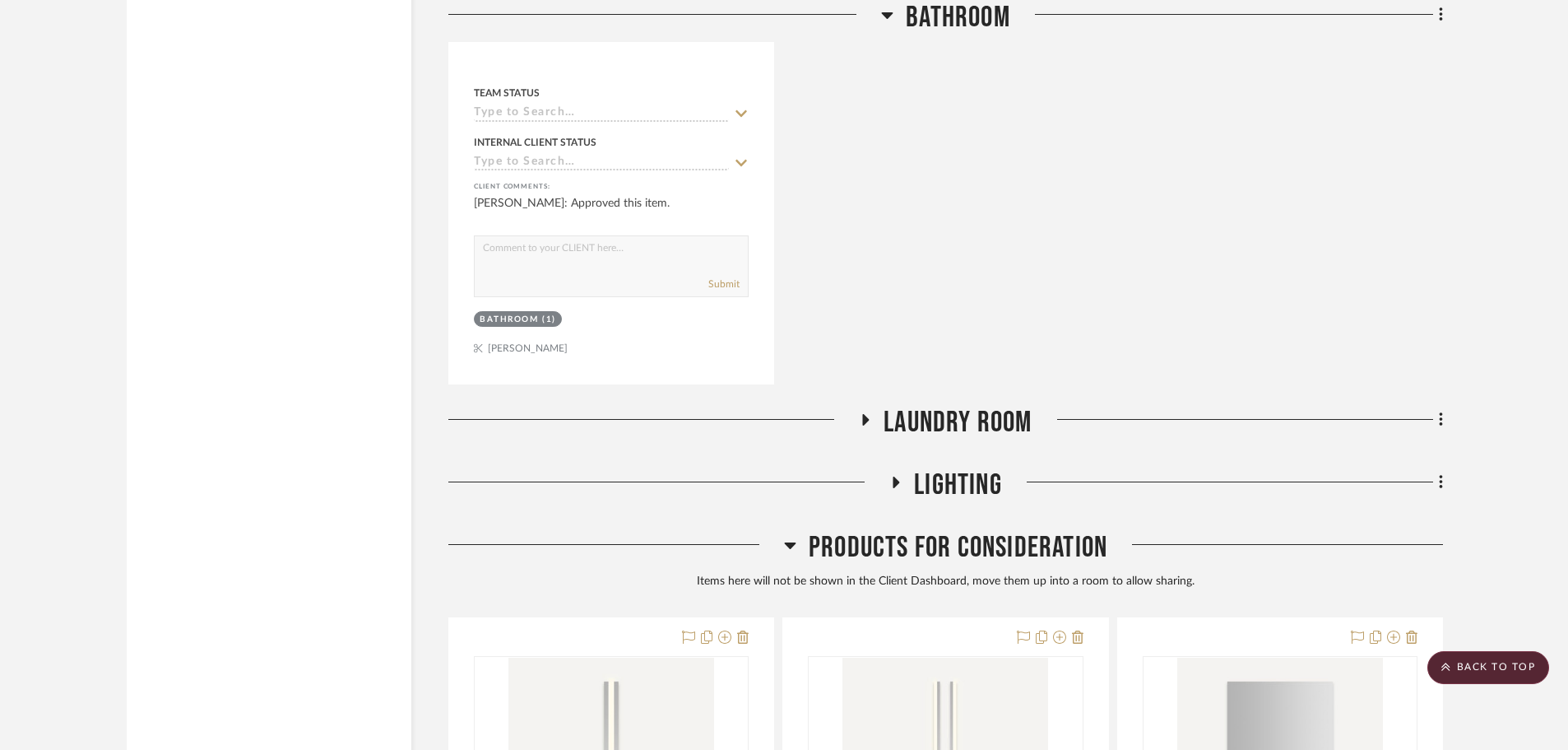
click at [948, 545] on span "Products For Consideration" at bounding box center [958, 547] width 299 height 35
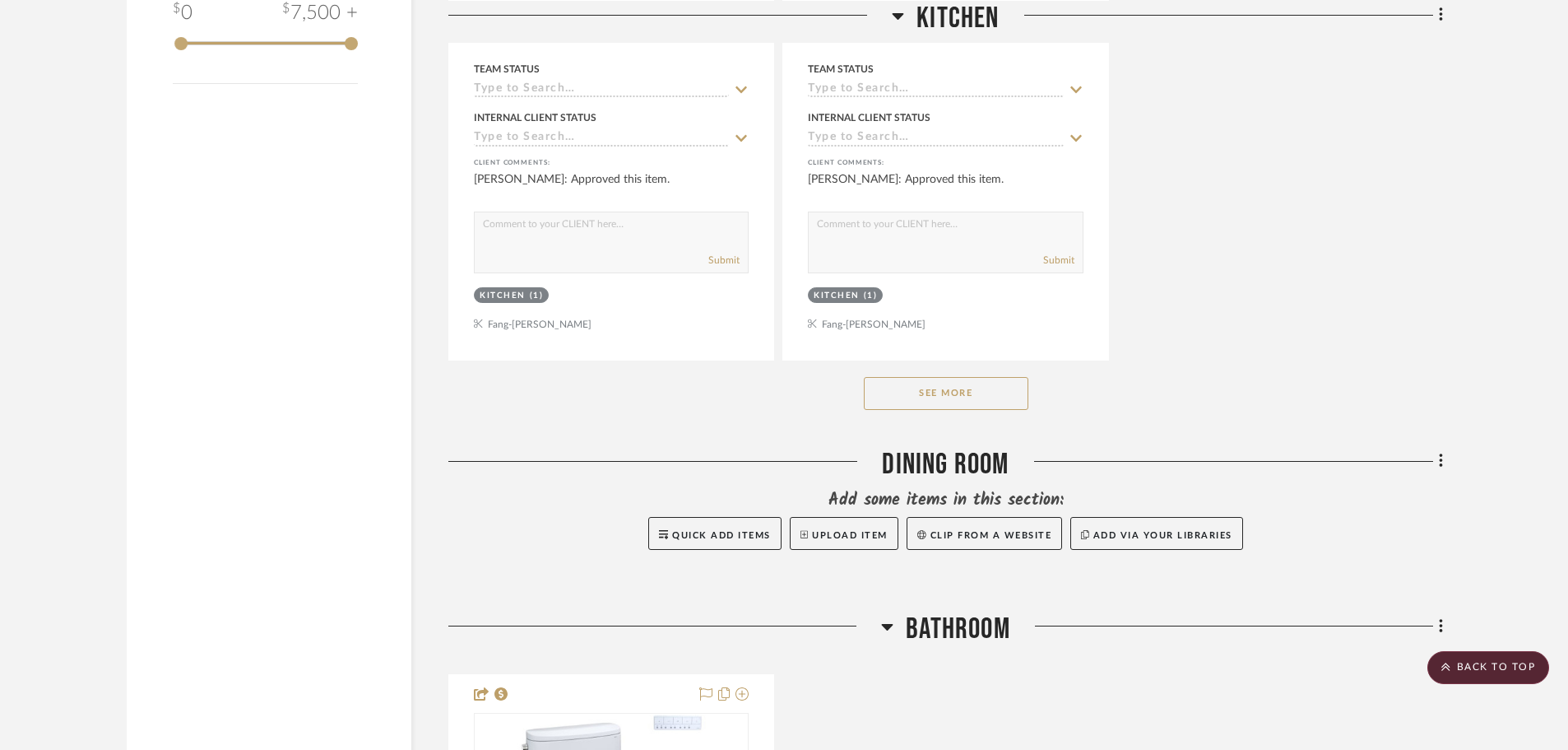
click at [964, 392] on button "See More" at bounding box center [946, 393] width 165 height 33
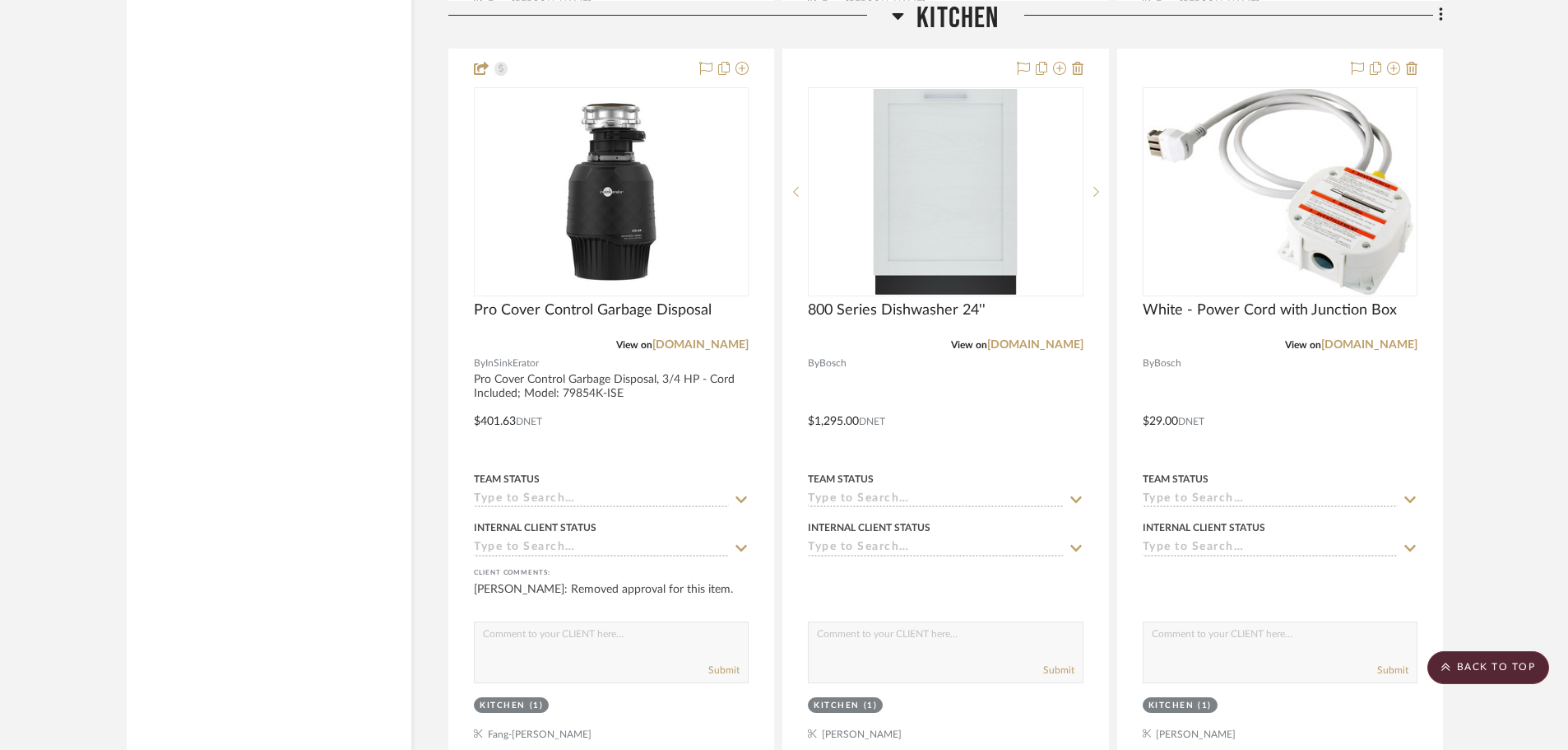
scroll to position [916, 0]
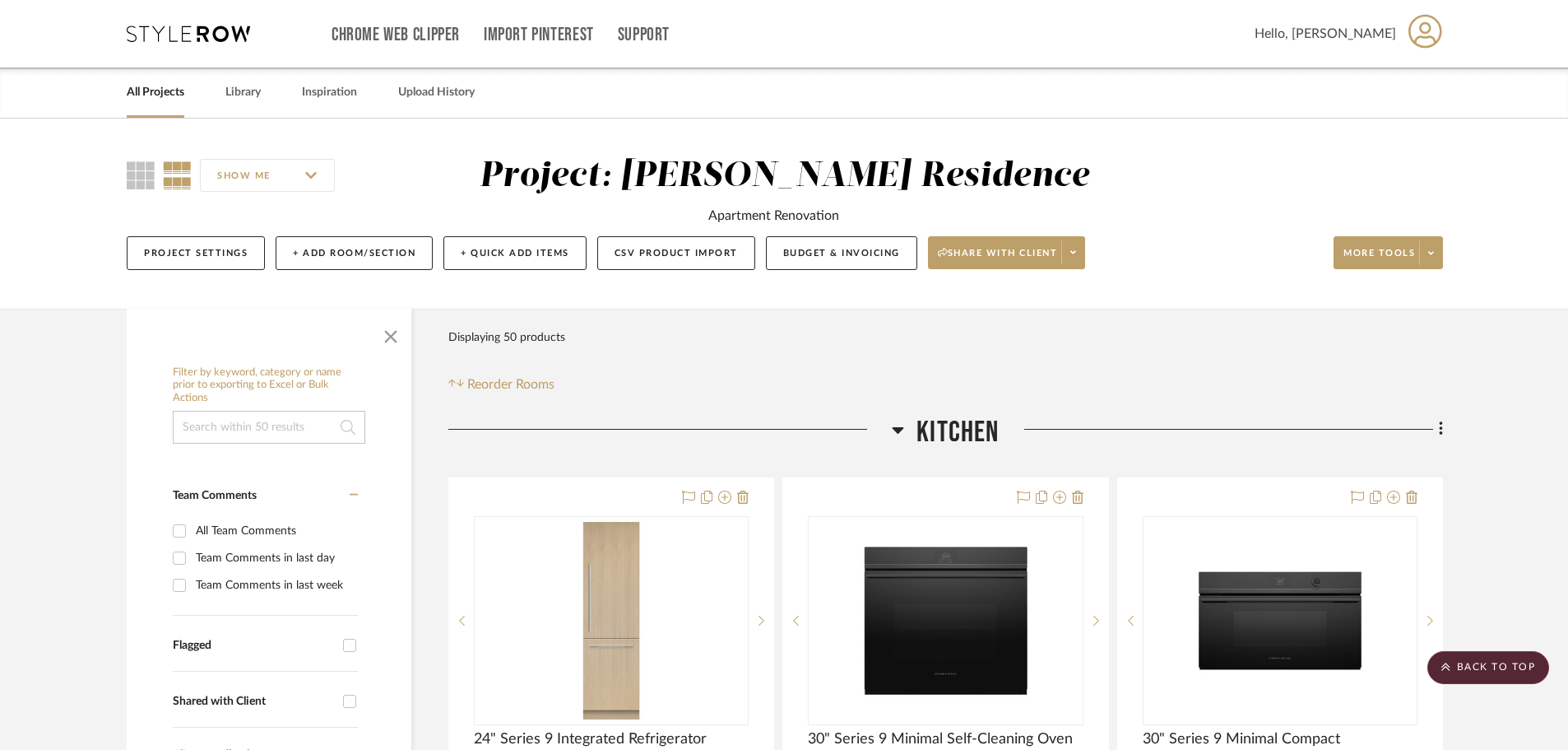
drag, startPoint x: 325, startPoint y: 387, endPoint x: 385, endPoint y: -13, distance: 404.5
